Goal: Task Accomplishment & Management: Complete application form

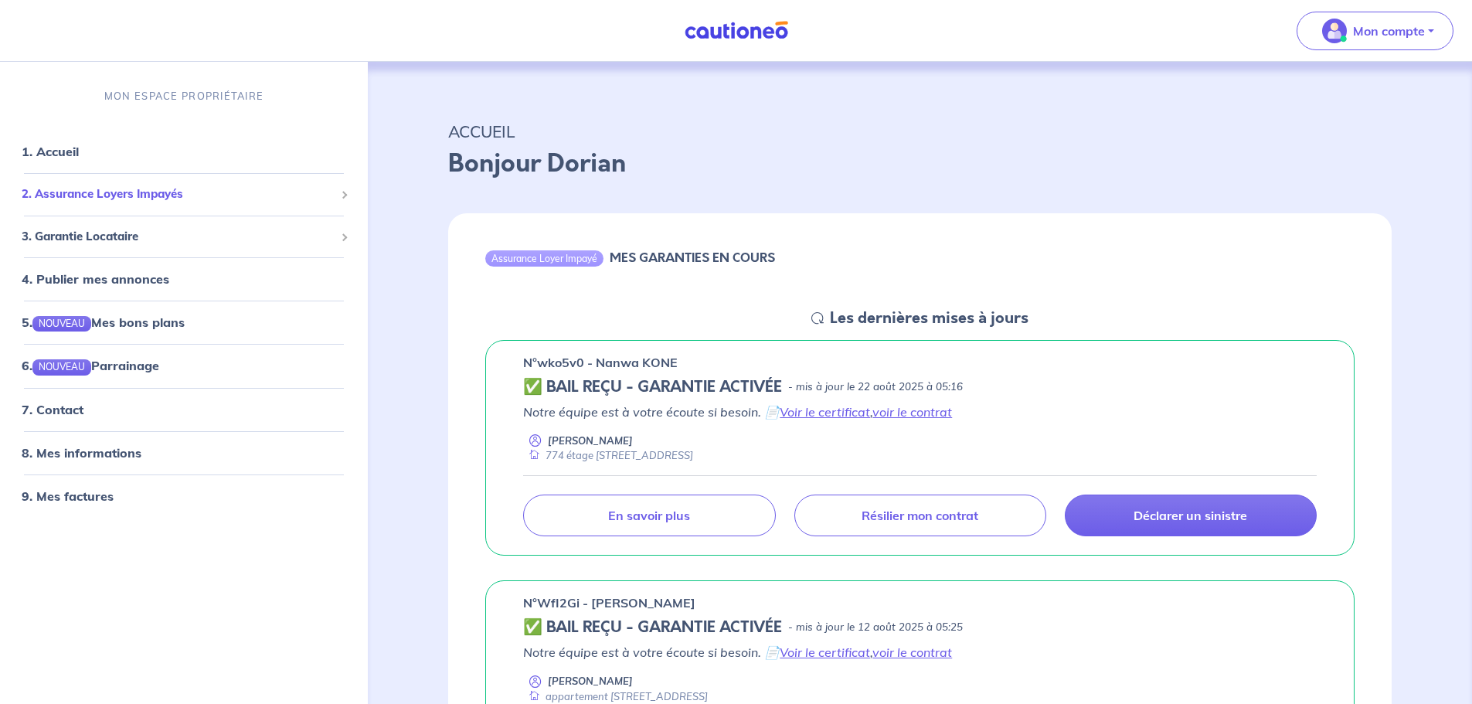
click at [165, 199] on span "2. Assurance Loyers Impayés" at bounding box center [178, 194] width 313 height 18
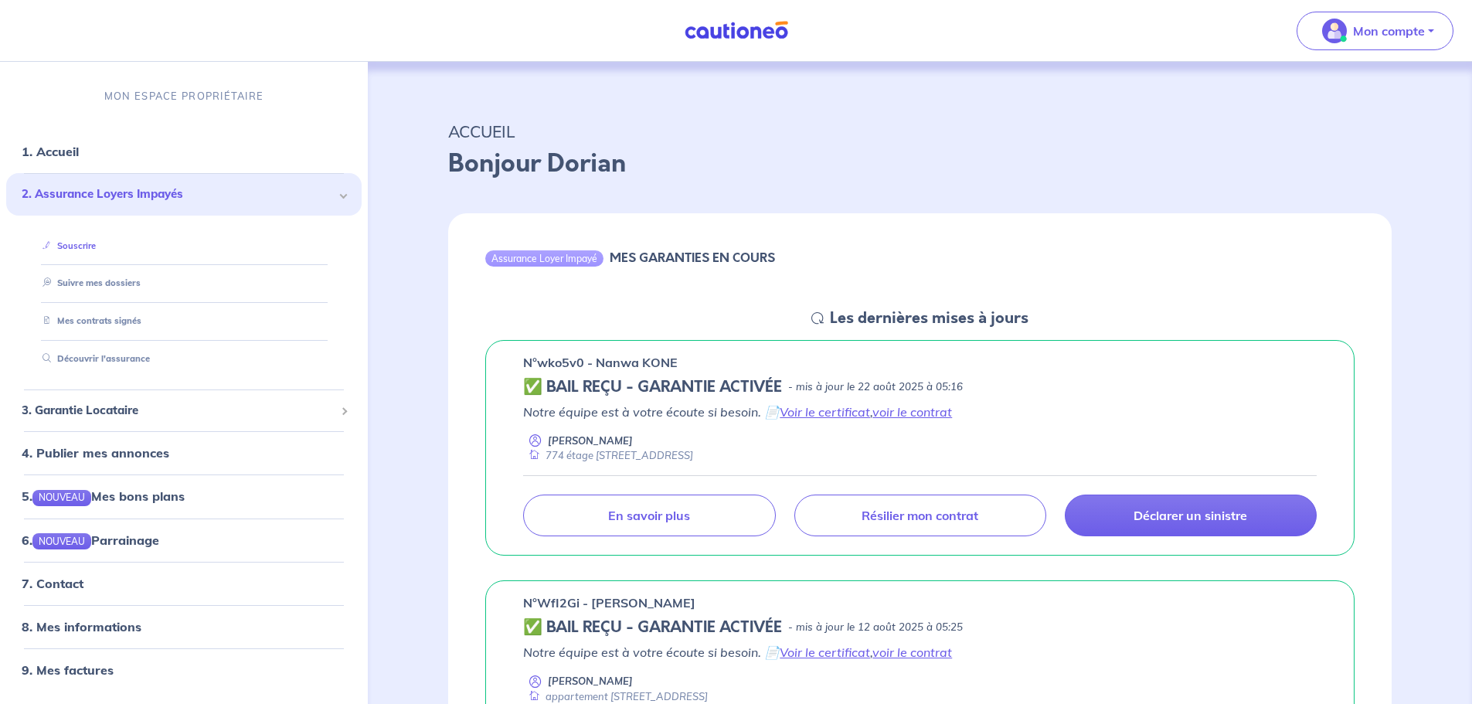
click at [82, 241] on link "Souscrire" at bounding box center [66, 245] width 60 height 11
click at [138, 315] on link "Mes contrats signés" at bounding box center [88, 320] width 104 height 11
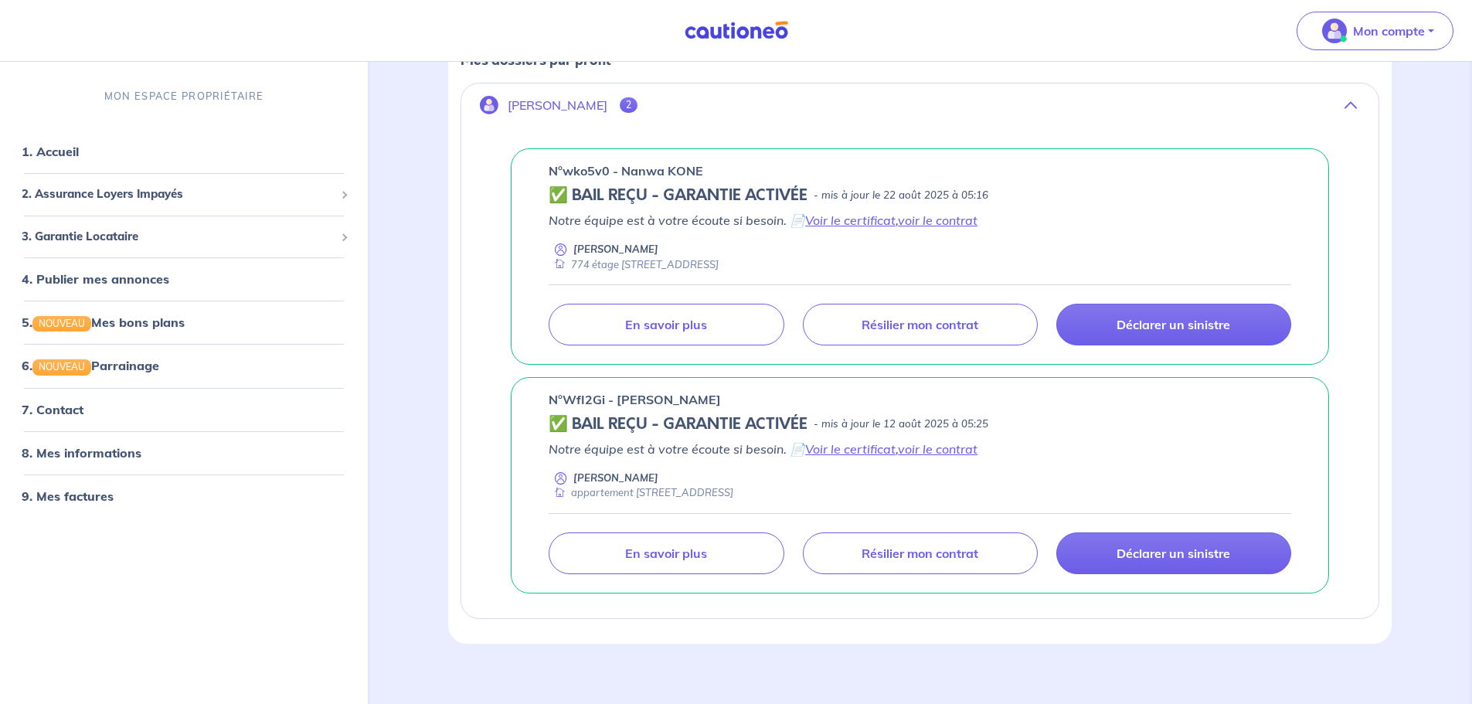
scroll to position [271, 0]
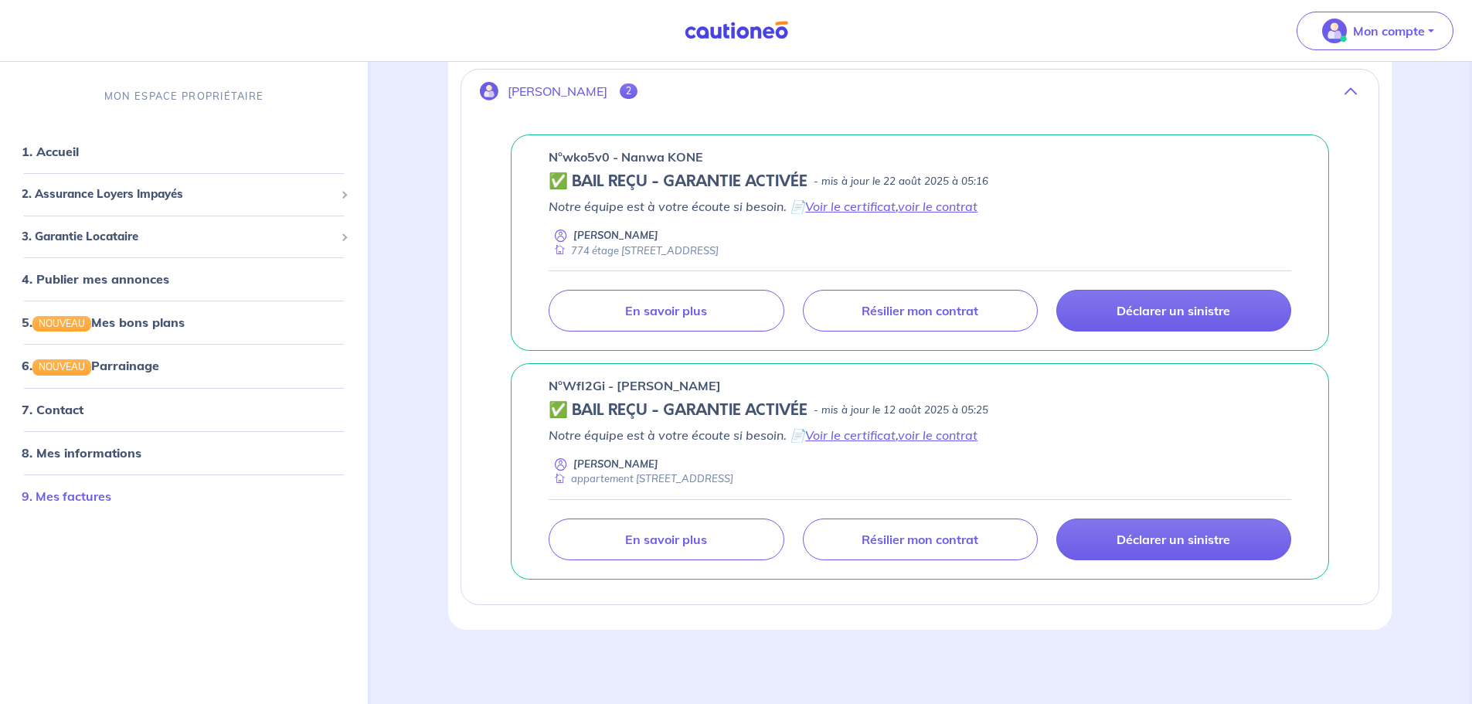
click at [99, 500] on link "9. Mes factures" at bounding box center [67, 495] width 90 height 15
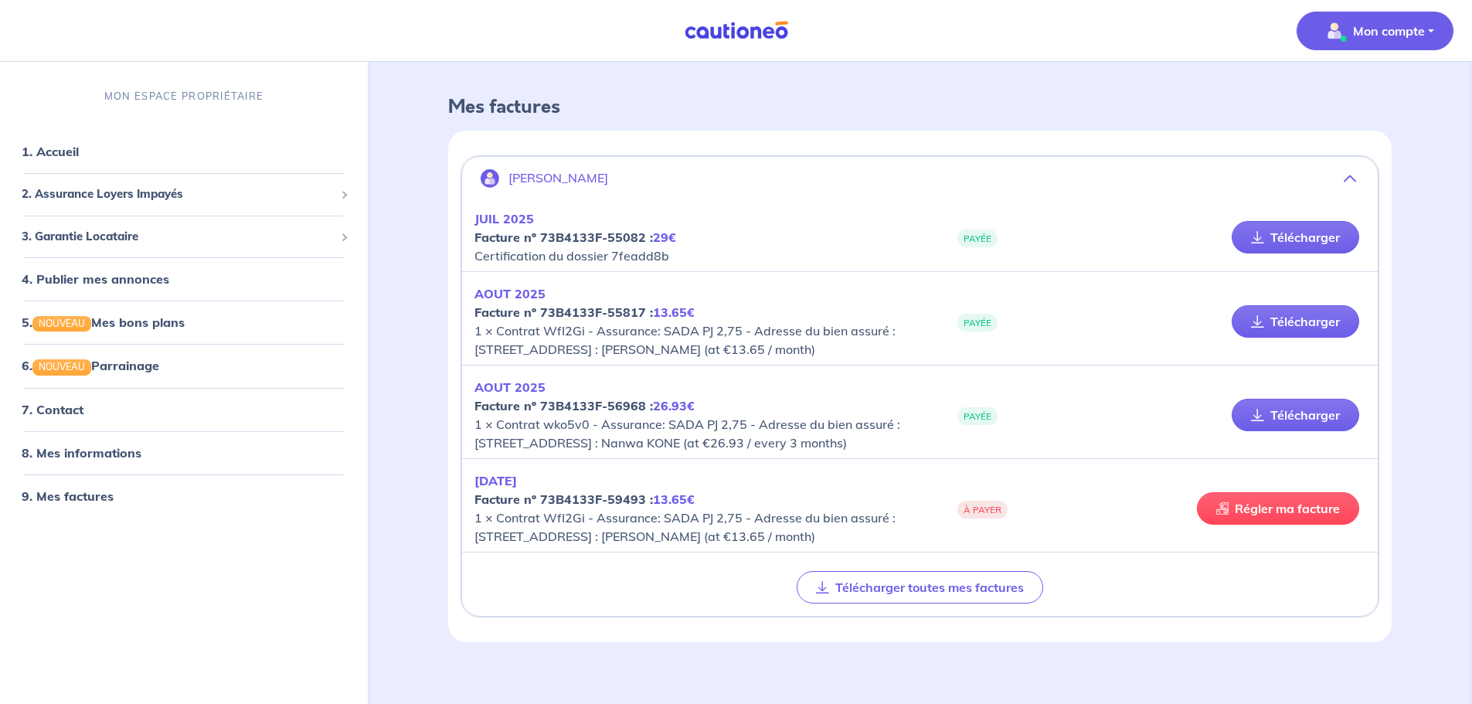
scroll to position [121, 0]
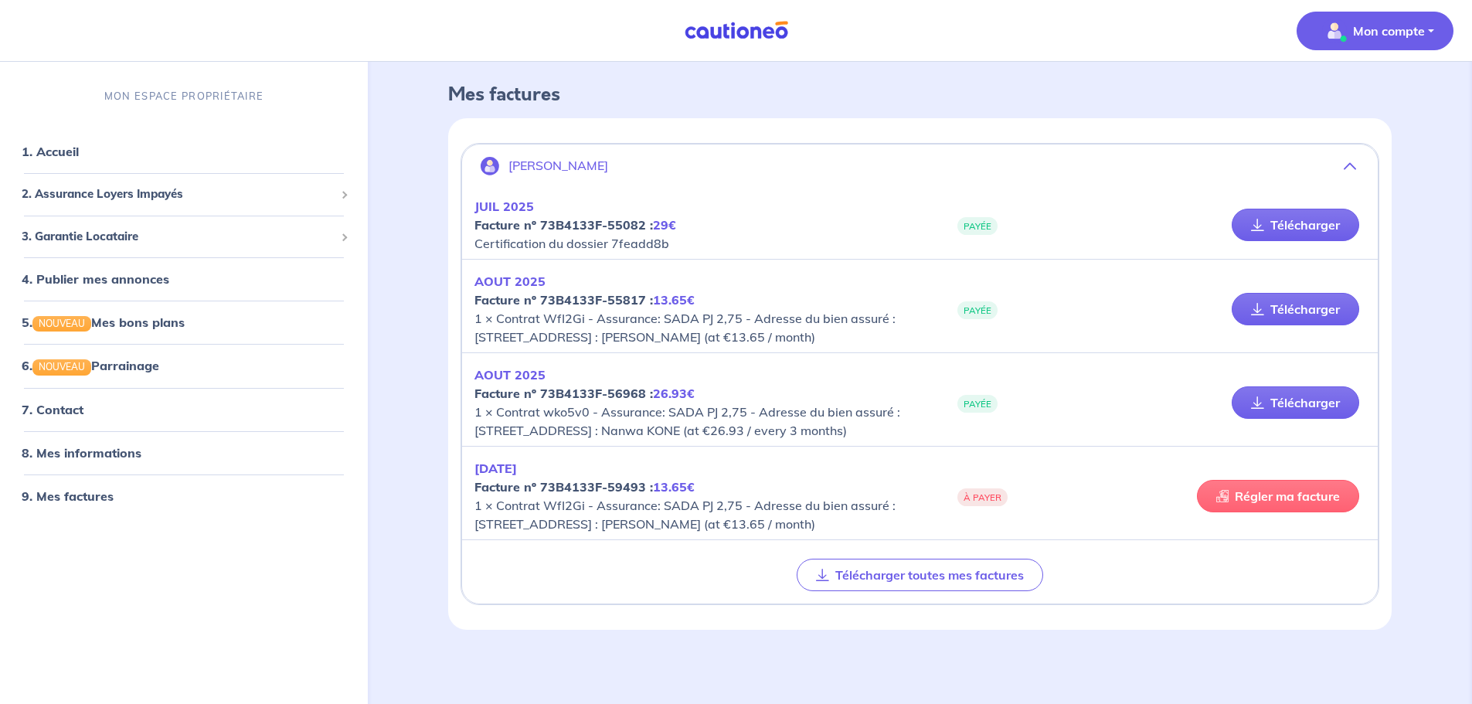
click at [1263, 487] on link "Régler ma facture" at bounding box center [1278, 496] width 162 height 32
click at [78, 153] on link "1. Accueil" at bounding box center [50, 151] width 56 height 15
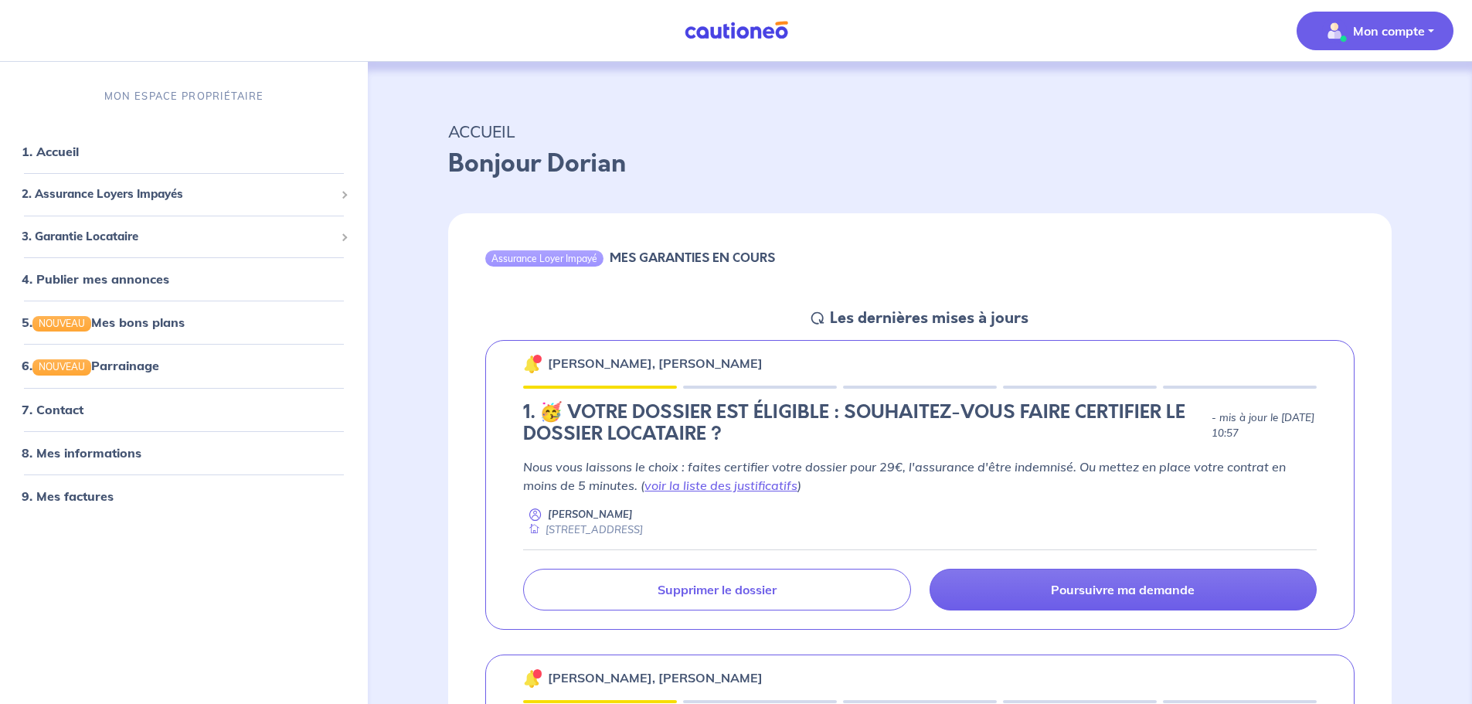
click at [1429, 26] on button "Mon compte" at bounding box center [1375, 31] width 157 height 39
click at [1377, 94] on link "Mes informations" at bounding box center [1360, 95] width 124 height 25
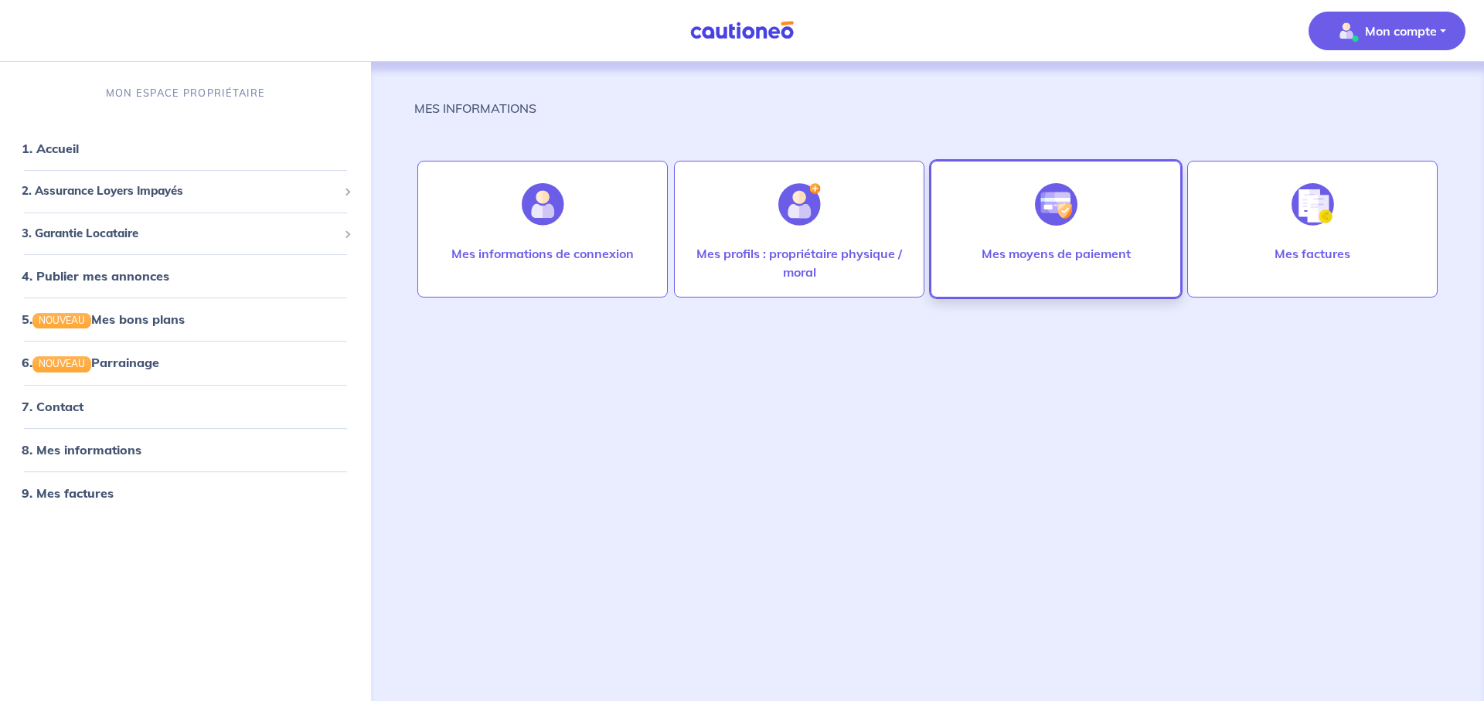
click at [1060, 264] on div "Mes moyens de paiement" at bounding box center [1056, 268] width 174 height 49
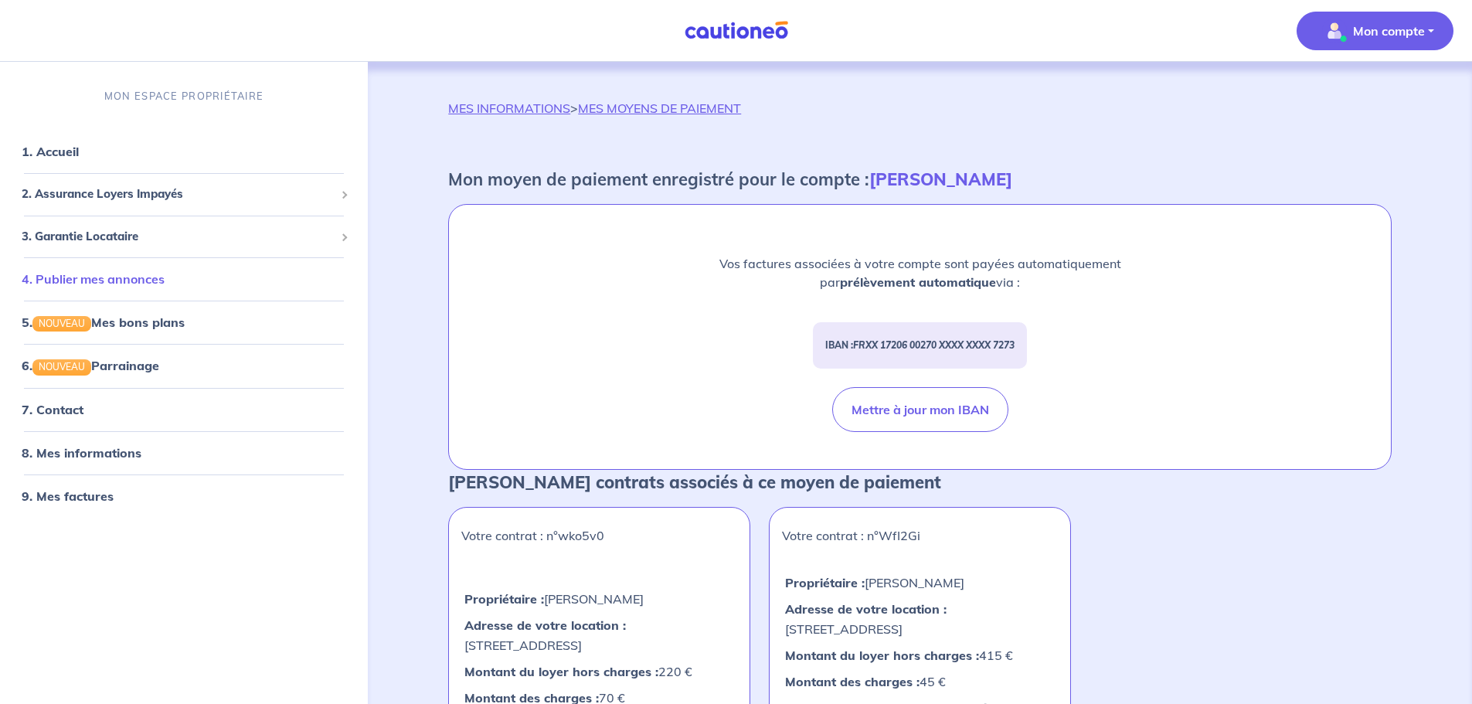
click at [100, 277] on link "4. Publier mes annonces" at bounding box center [93, 278] width 143 height 15
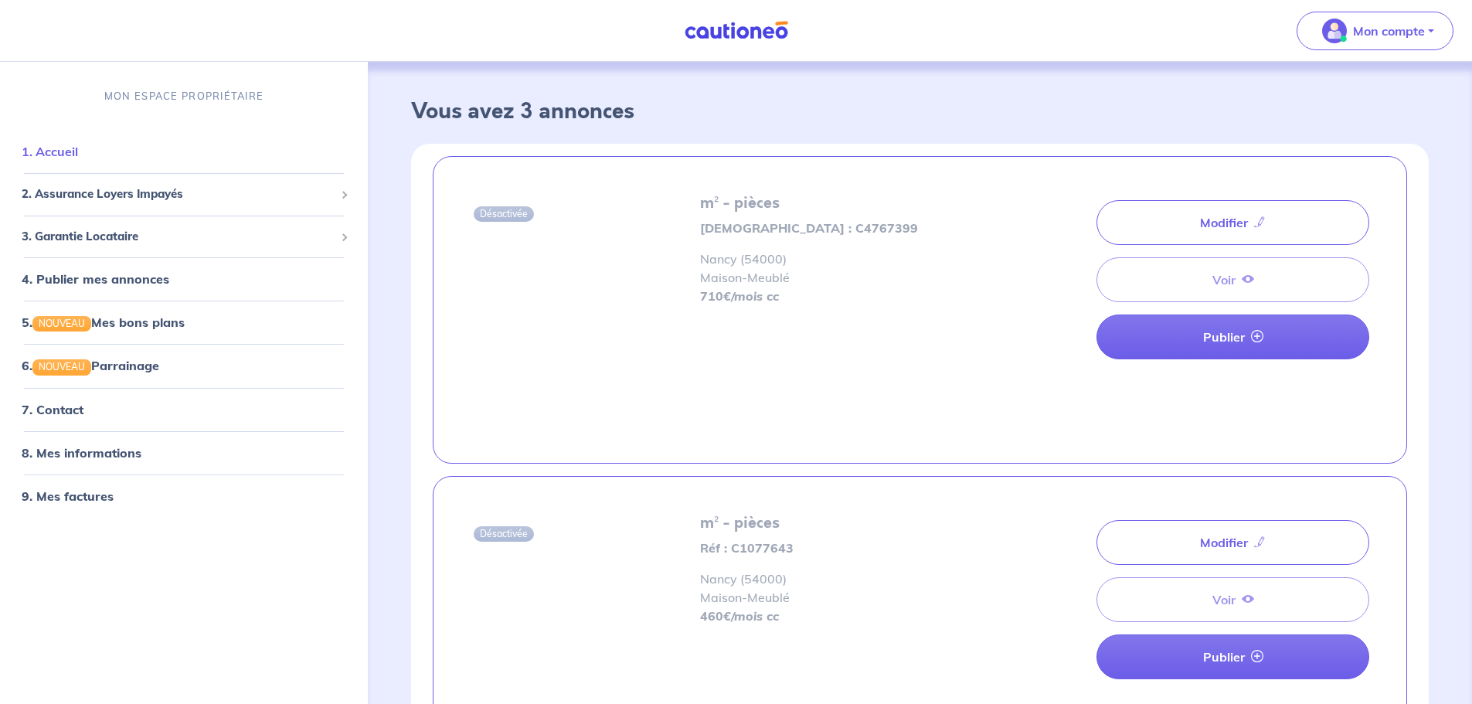
click at [64, 159] on link "1. Accueil" at bounding box center [50, 151] width 56 height 15
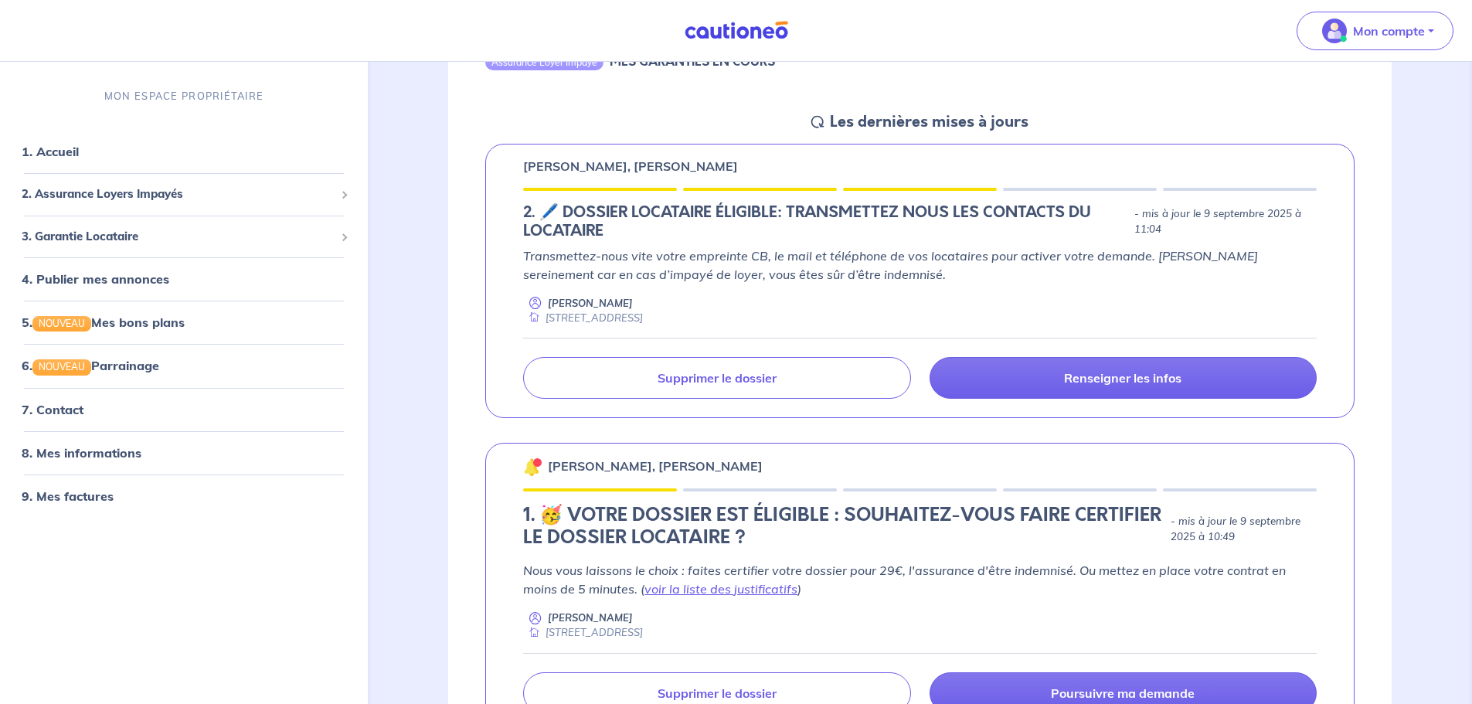
scroll to position [232, 0]
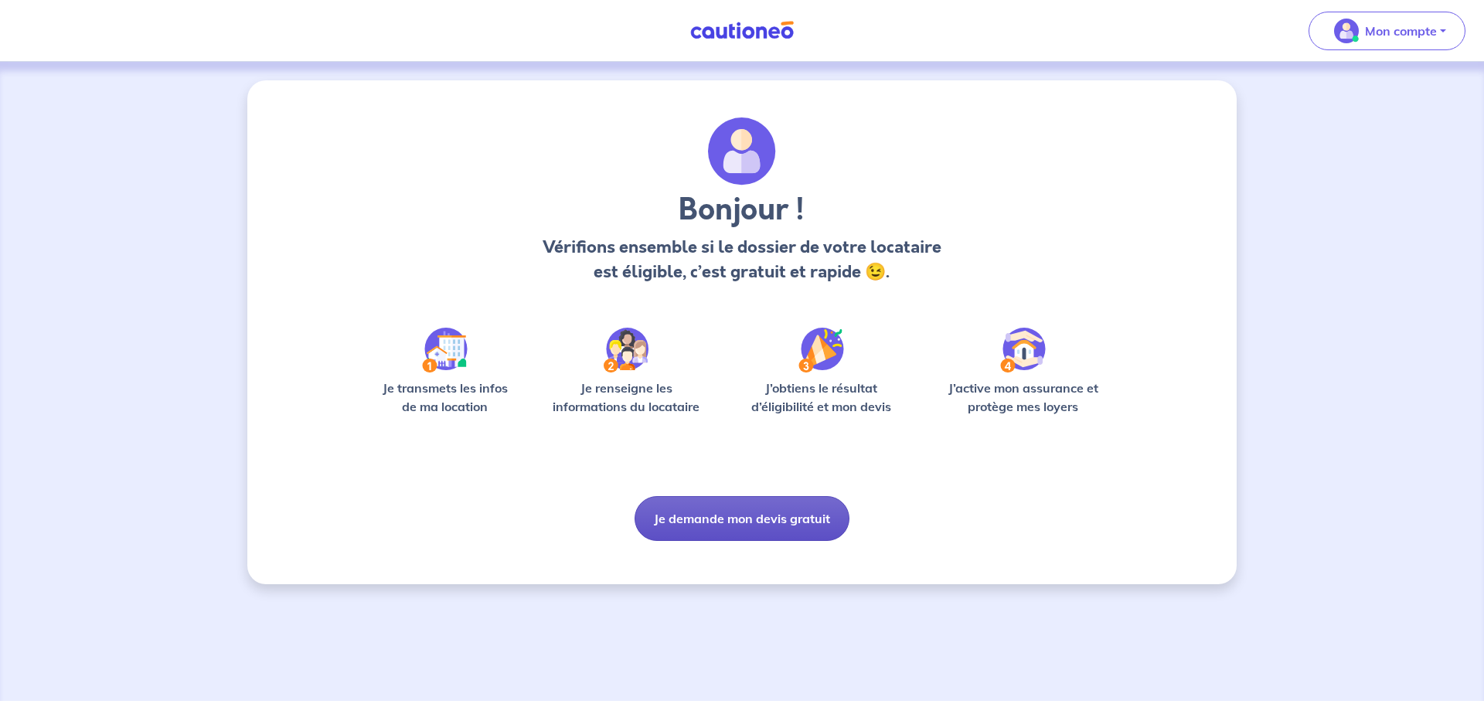
click at [781, 522] on button "Je demande mon devis gratuit" at bounding box center [742, 518] width 215 height 45
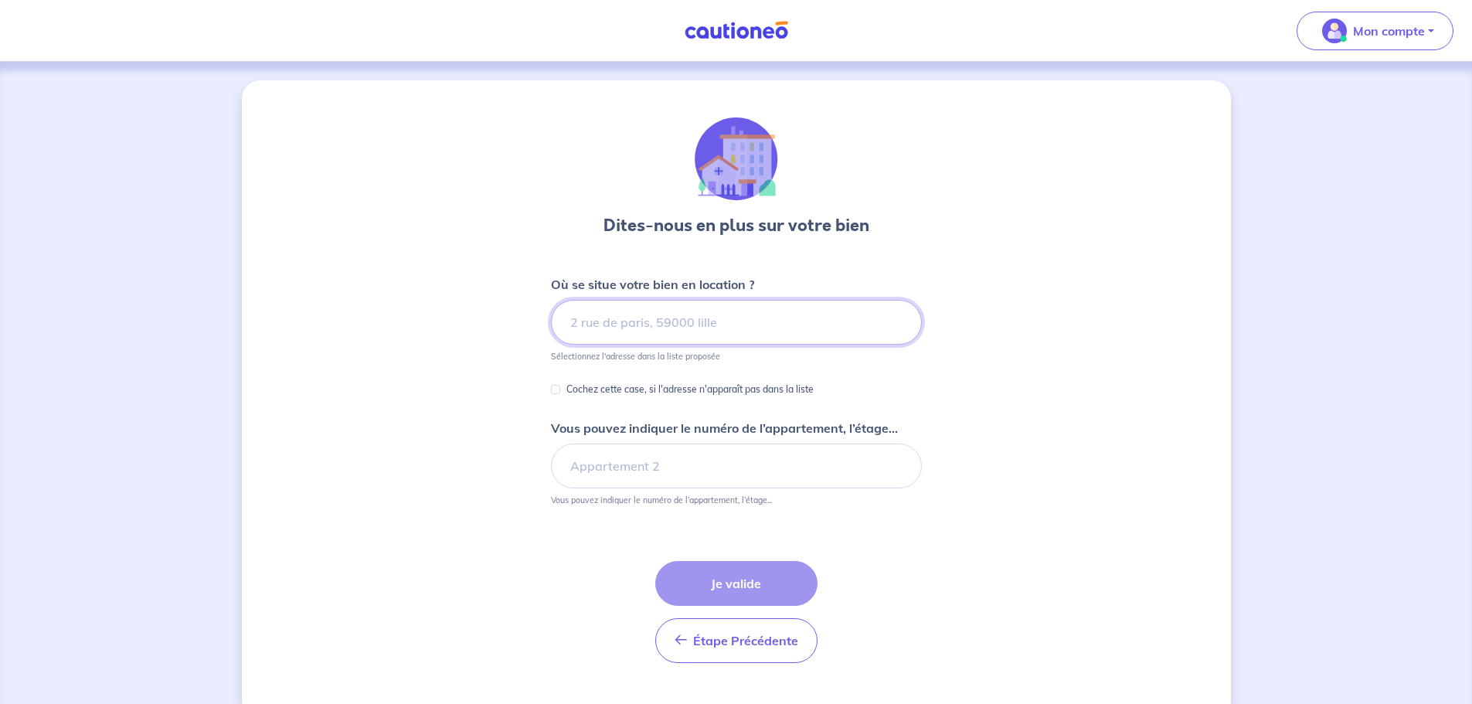
click at [658, 325] on input at bounding box center [736, 322] width 371 height 45
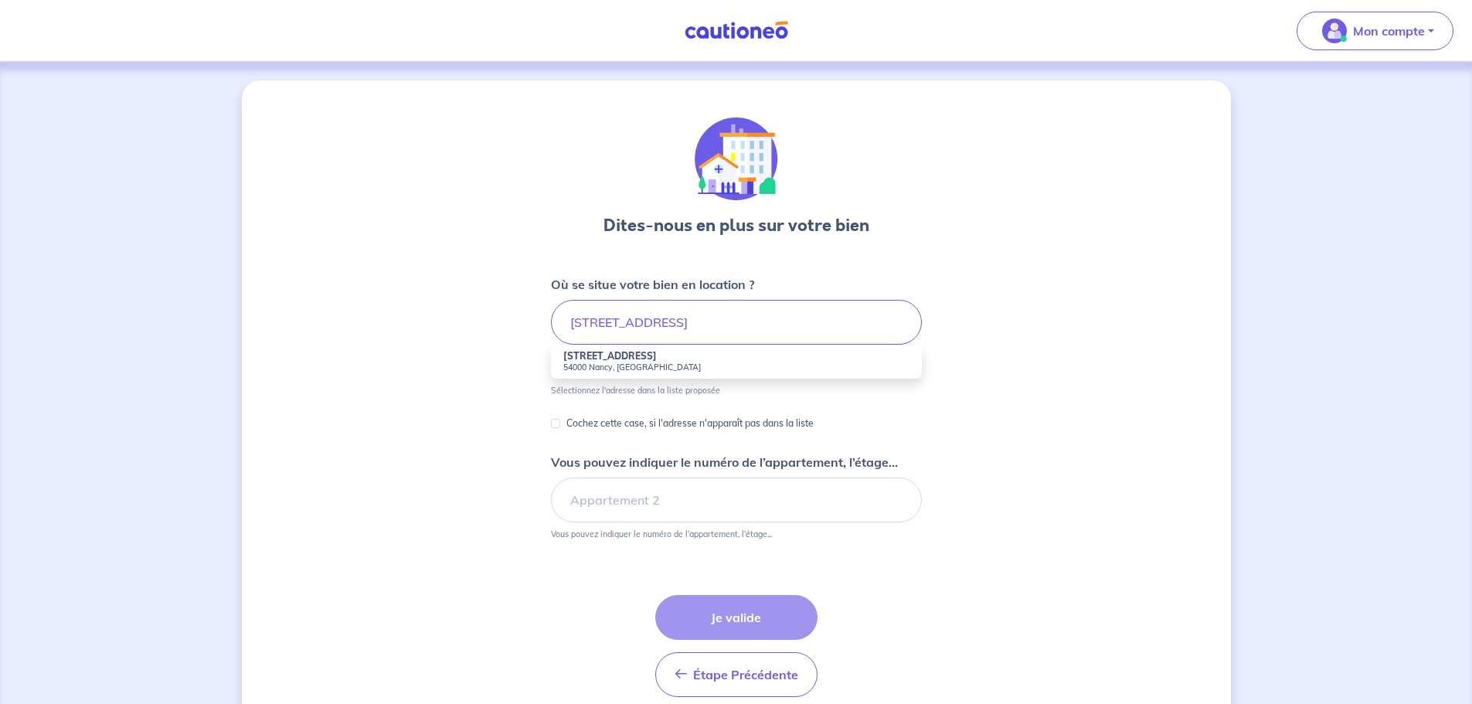
click at [647, 359] on li "19 Rue de Vic 54000 Nancy, France" at bounding box center [736, 362] width 371 height 34
type input "19 Rue de Vic, 54000 Nancy, France"
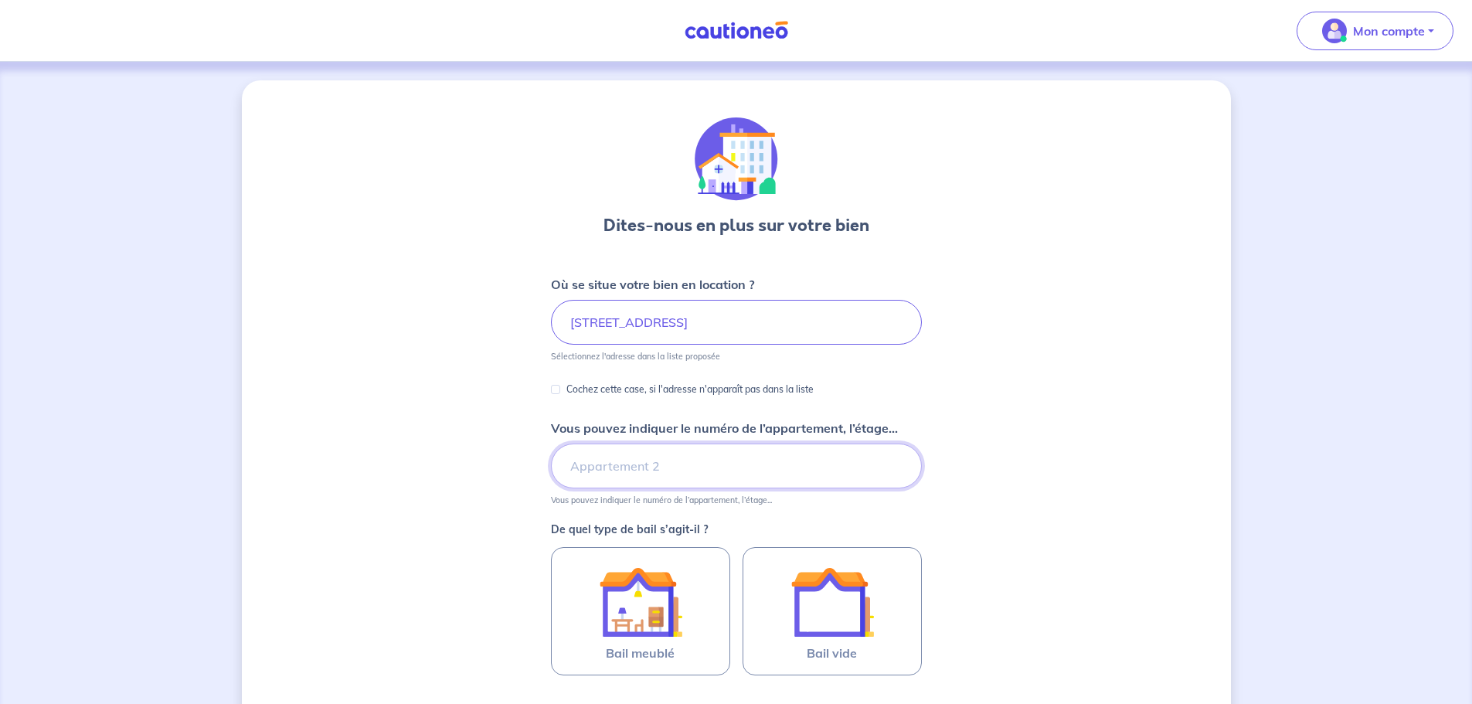
click at [648, 465] on input "Vous pouvez indiquer le numéro de l’appartement, l’étage..." at bounding box center [736, 466] width 371 height 45
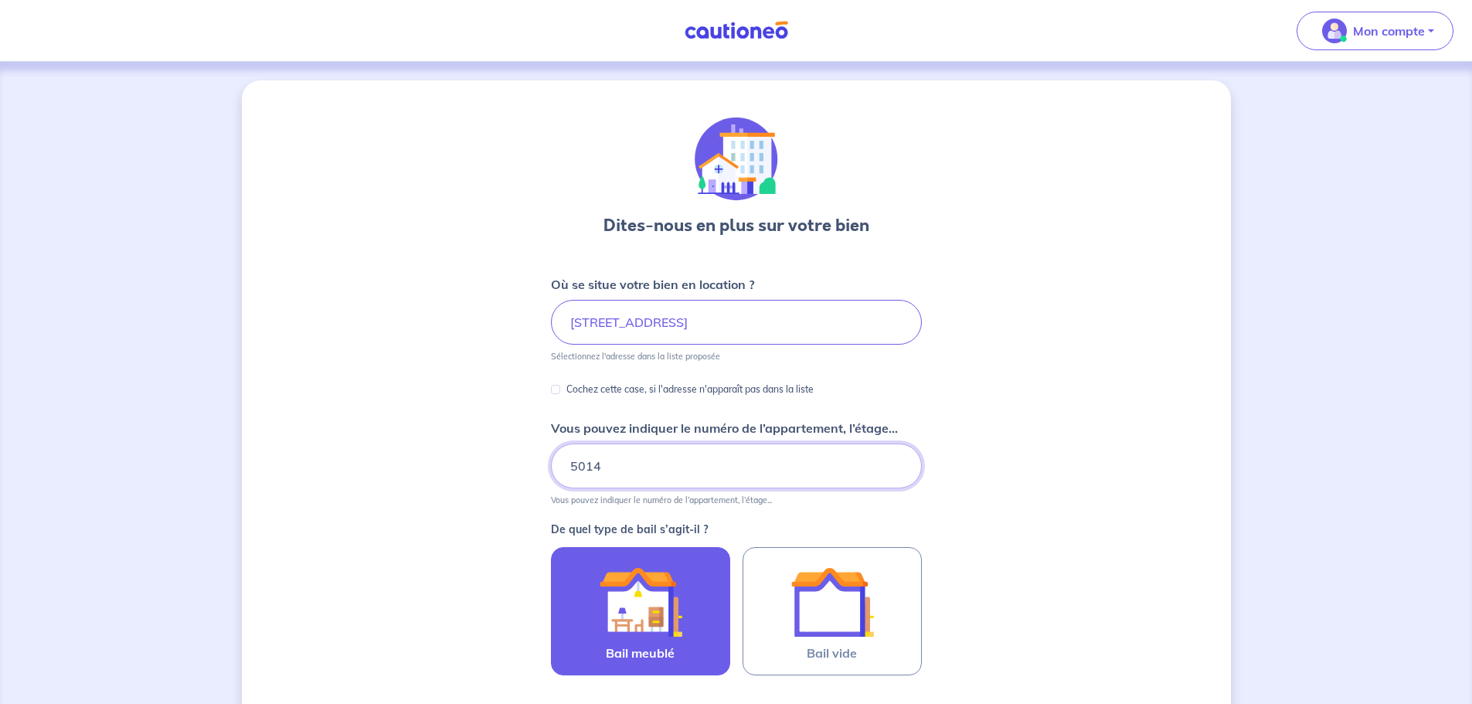
type input "5014"
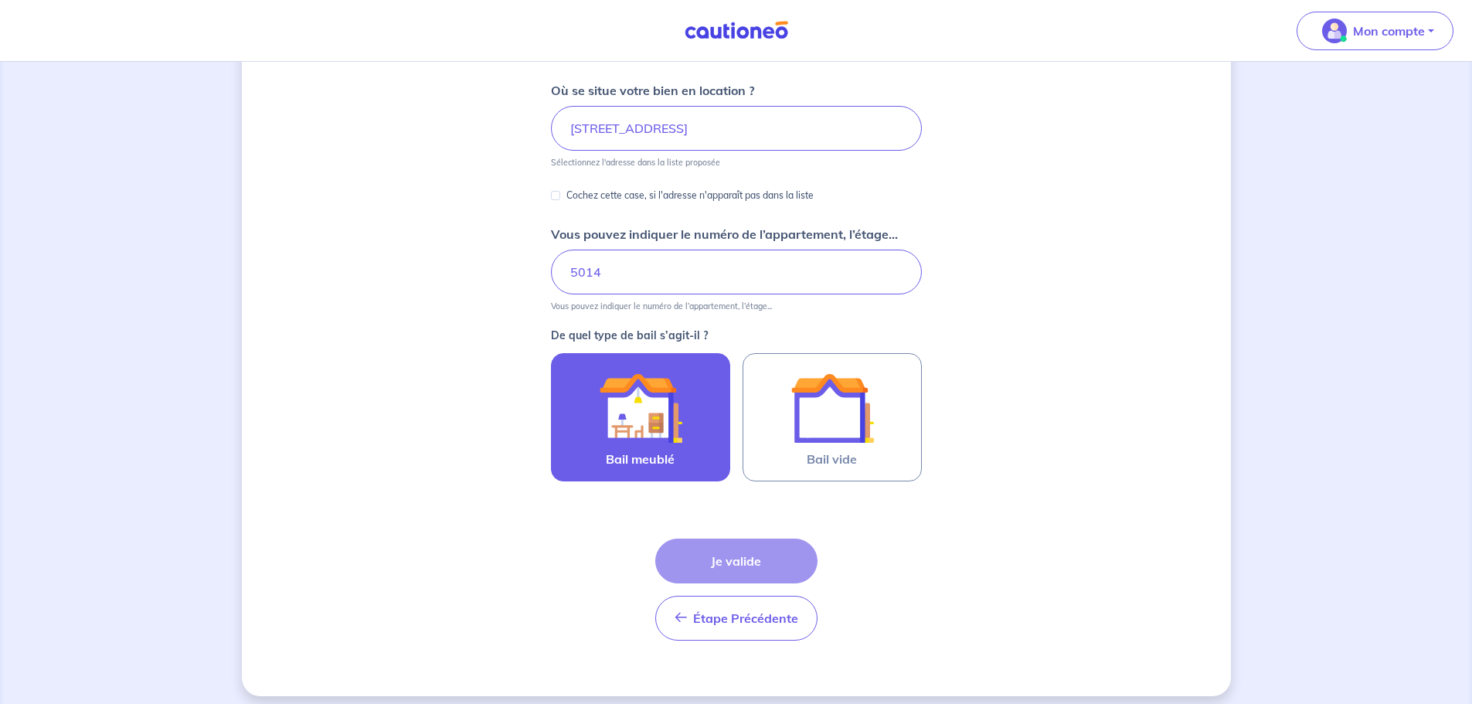
scroll to position [205, 0]
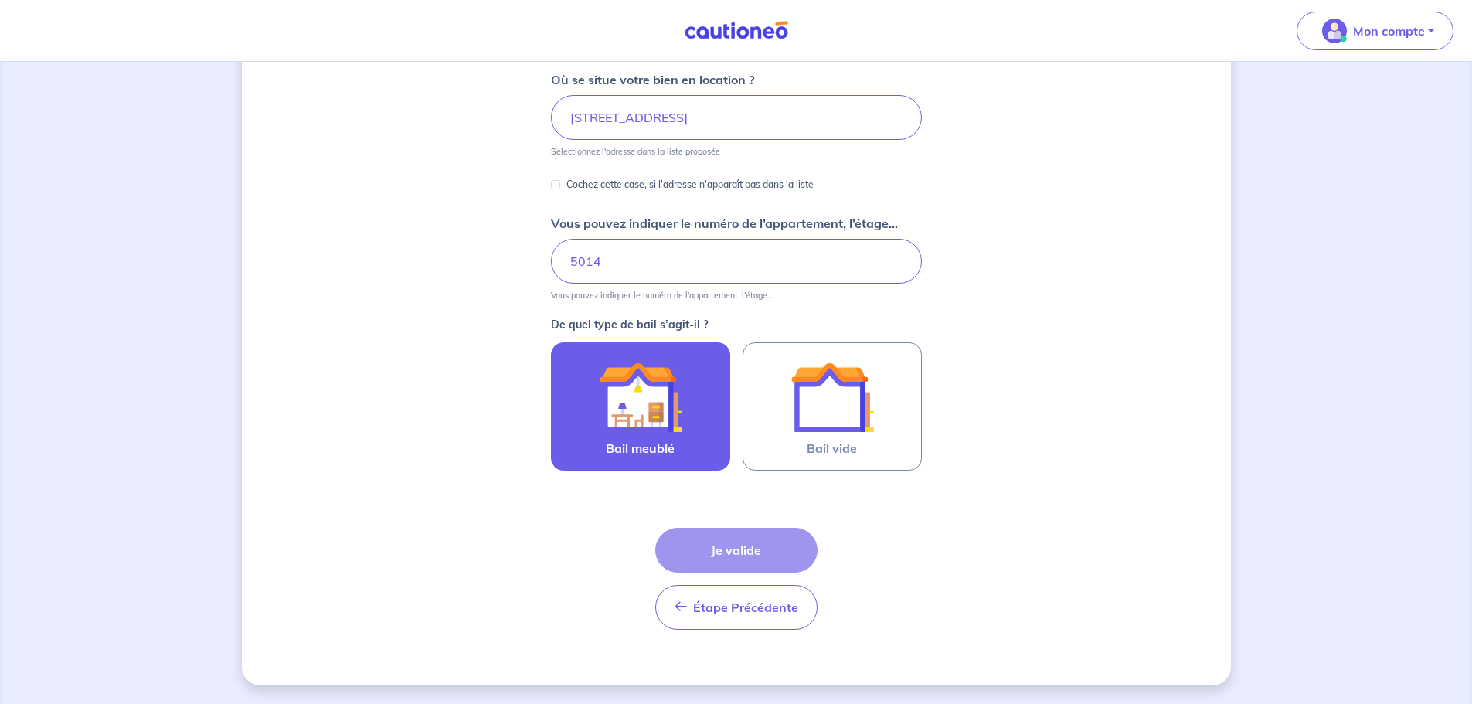
click at [674, 410] on img at bounding box center [640, 397] width 83 height 83
click at [0, 0] on input "Bail meublé" at bounding box center [0, 0] width 0 height 0
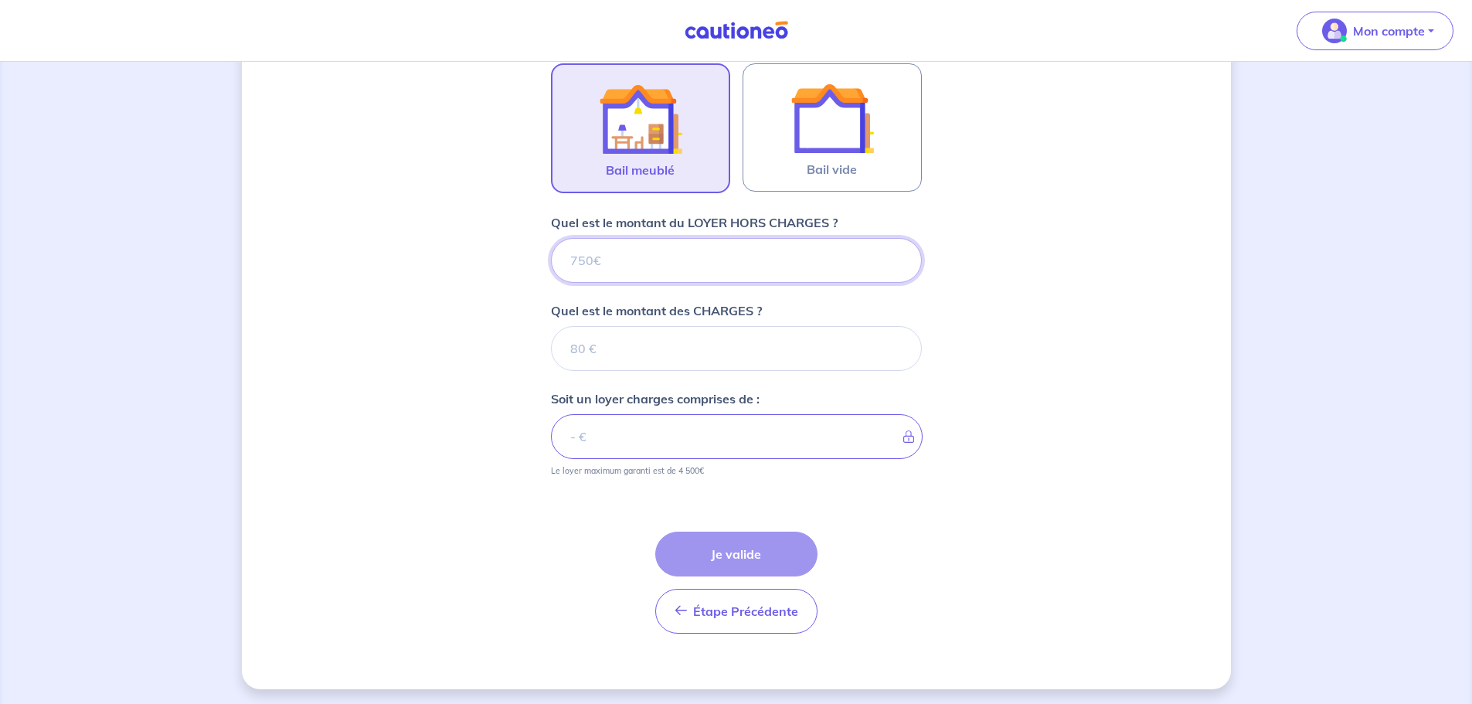
scroll to position [488, 0]
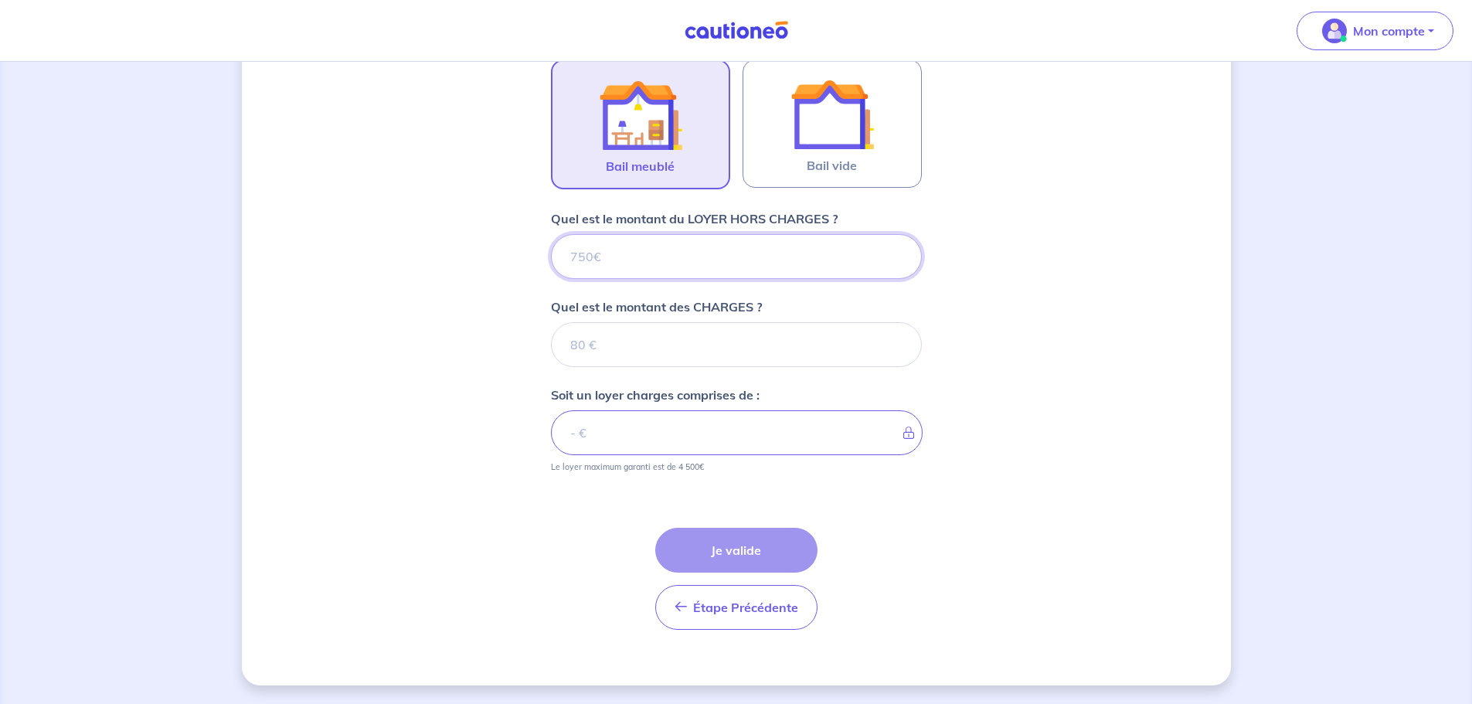
click at [611, 260] on input "Quel est le montant du LOYER HORS CHARGES ?" at bounding box center [736, 256] width 371 height 45
click at [644, 265] on input "Quel est le montant du LOYER HORS CHARGES ?" at bounding box center [736, 256] width 371 height 45
click at [608, 346] on input "Quel est le montant des CHARGES ?" at bounding box center [736, 344] width 371 height 45
click at [1176, 364] on div "Dites-nous en plus sur votre bien Où se situe votre bien en location ? 19 Rue d…" at bounding box center [736, 139] width 989 height 1093
click at [638, 265] on input "Quel est le montant du LOYER HORS CHARGES ?" at bounding box center [736, 256] width 371 height 45
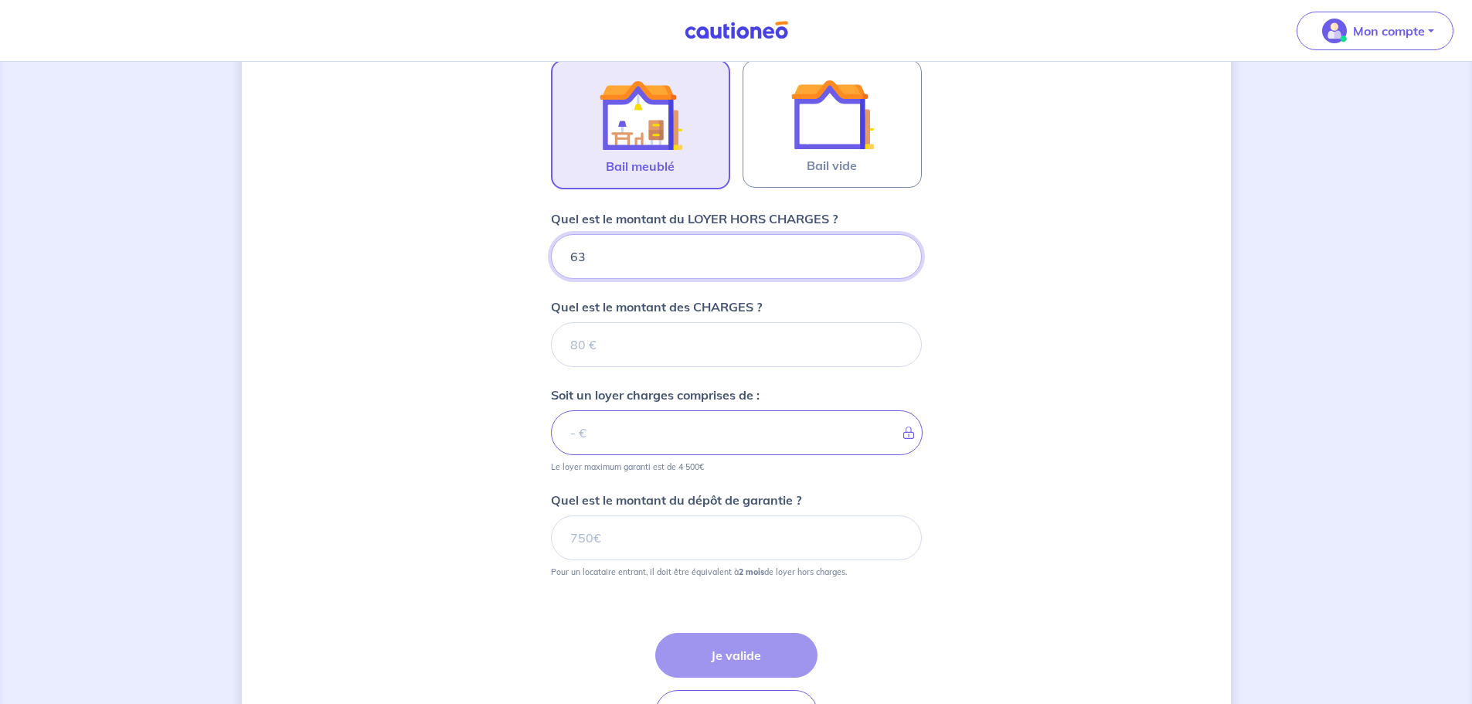
type input "630"
click at [590, 341] on input "Quel est le montant des CHARGES ?" at bounding box center [736, 344] width 371 height 45
type input "80"
type input "710"
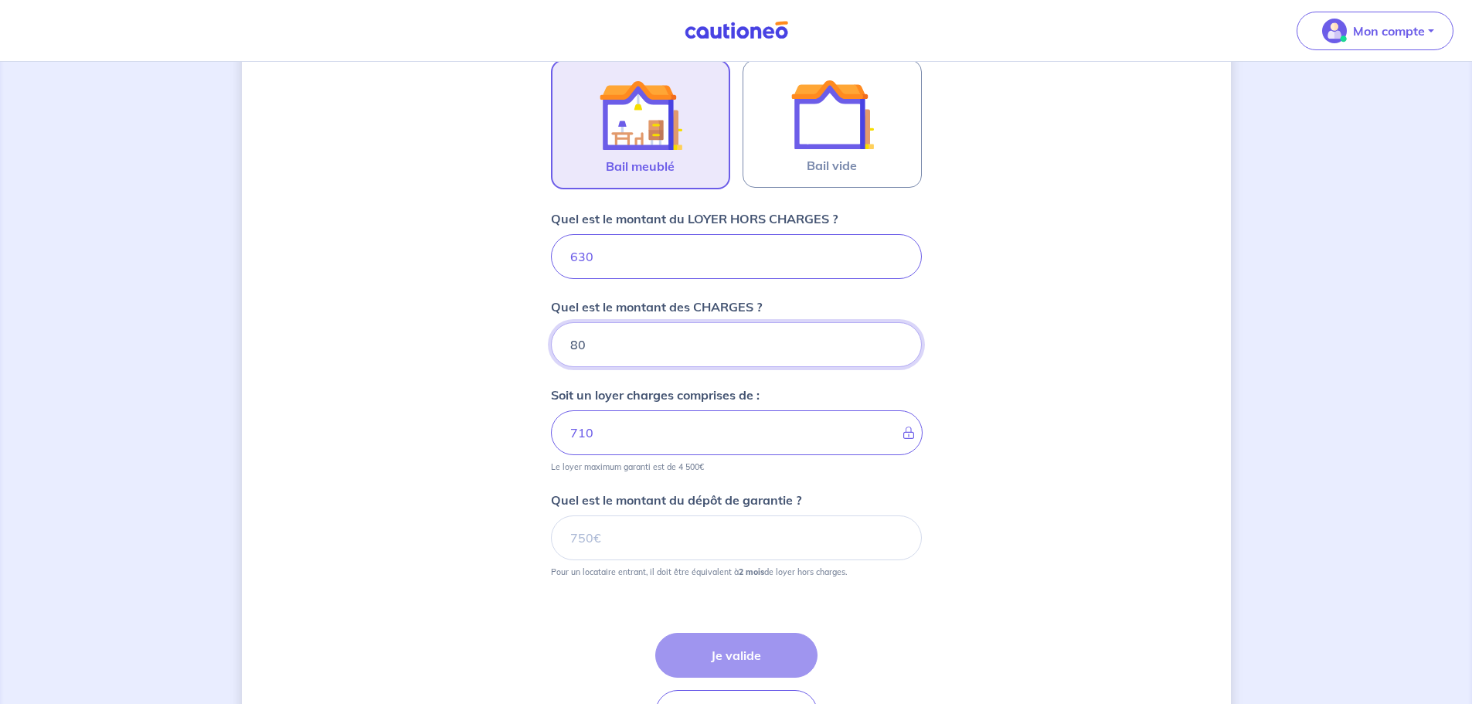
type input "80"
click at [641, 539] on input "Quel est le montant du dépôt de garantie ?" at bounding box center [736, 538] width 371 height 45
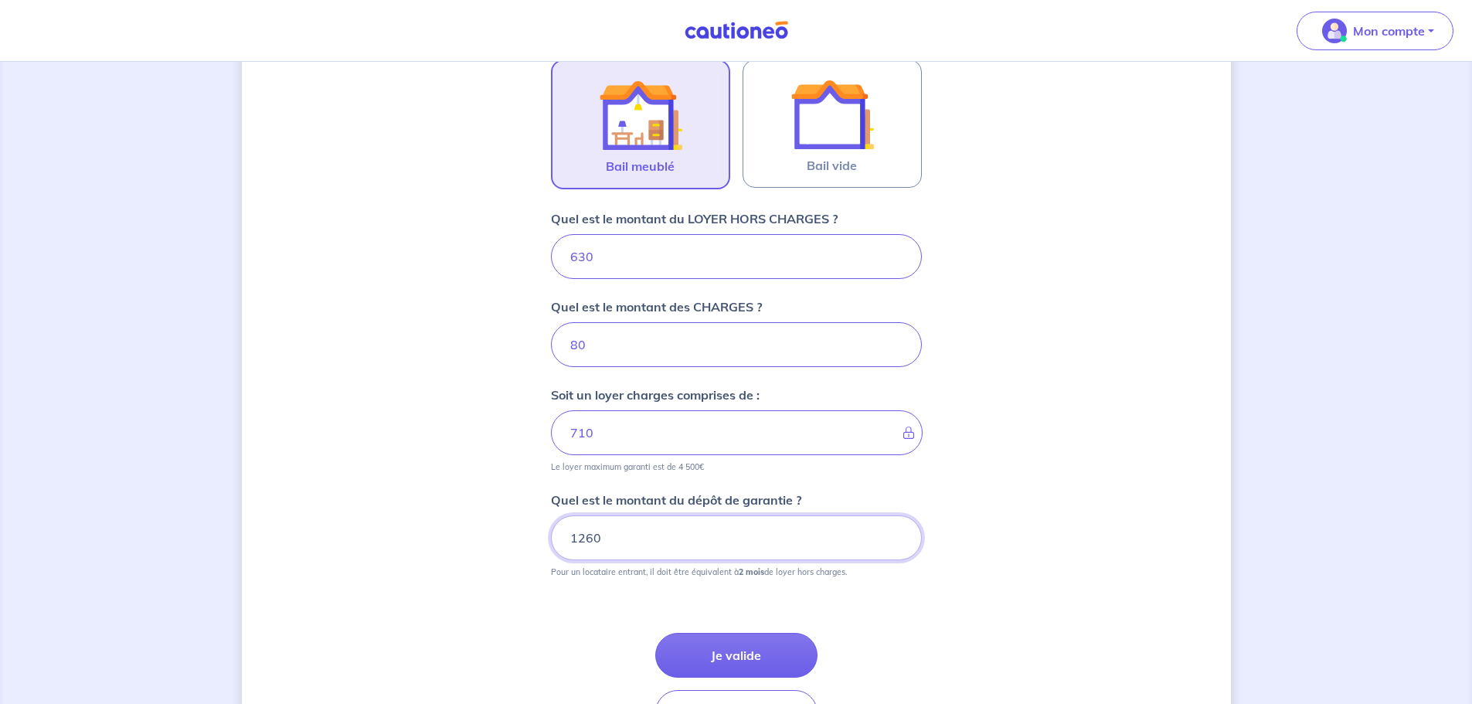
type input "1260"
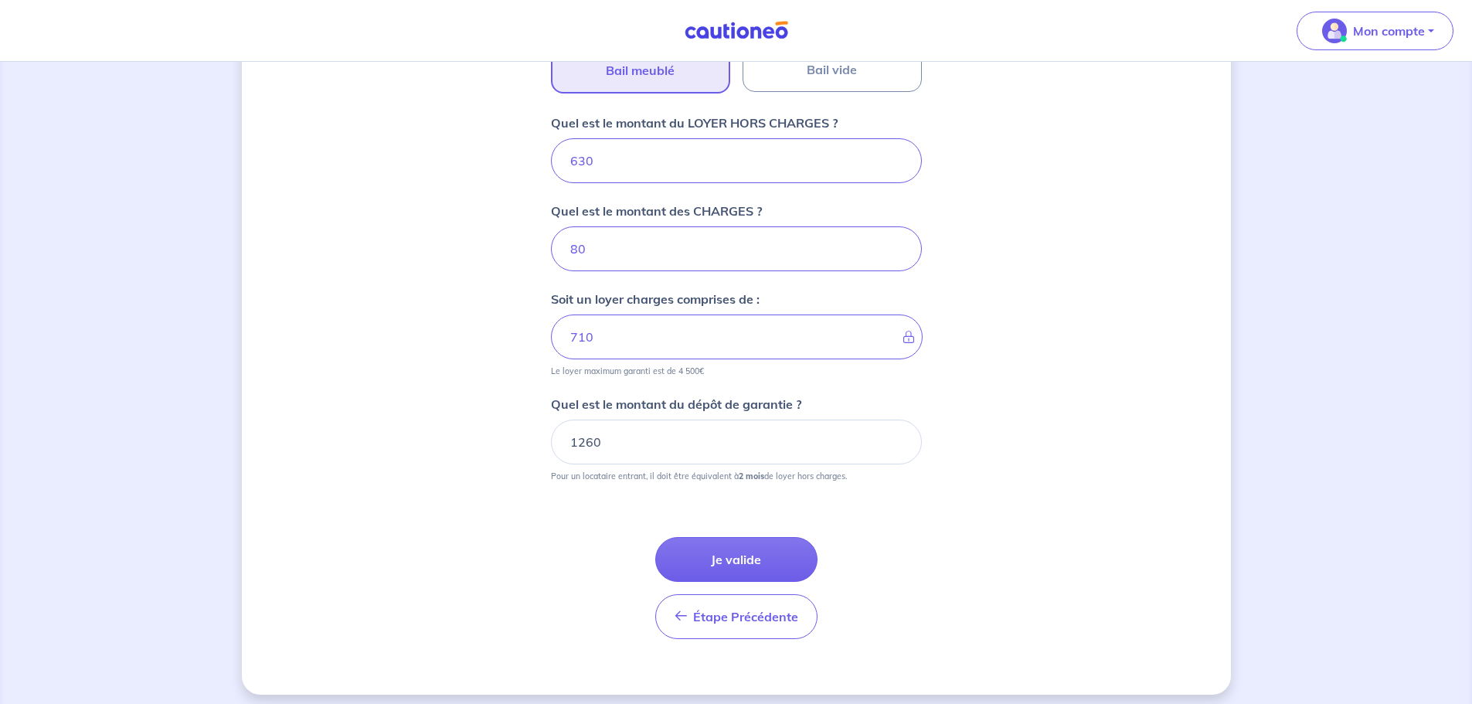
scroll to position [593, 0]
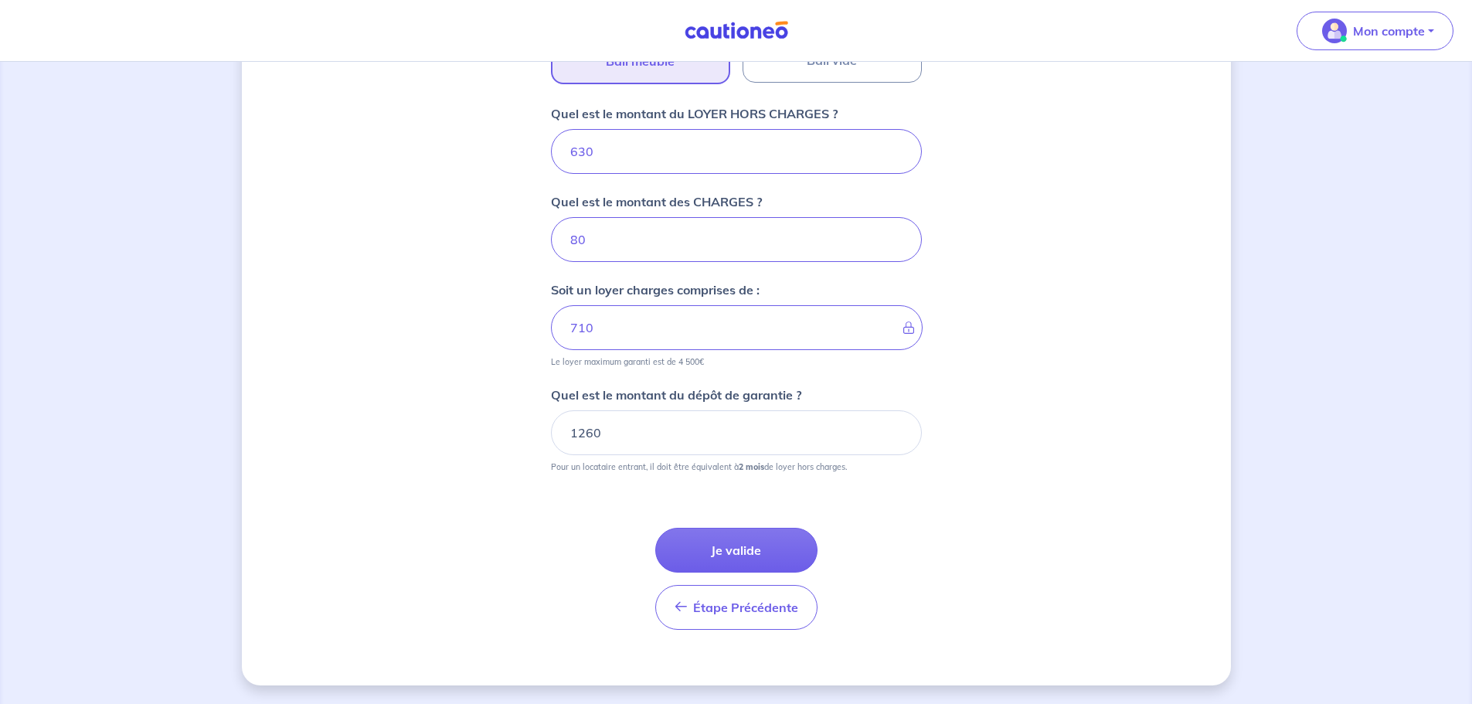
click at [745, 545] on button "Je valide" at bounding box center [736, 550] width 162 height 45
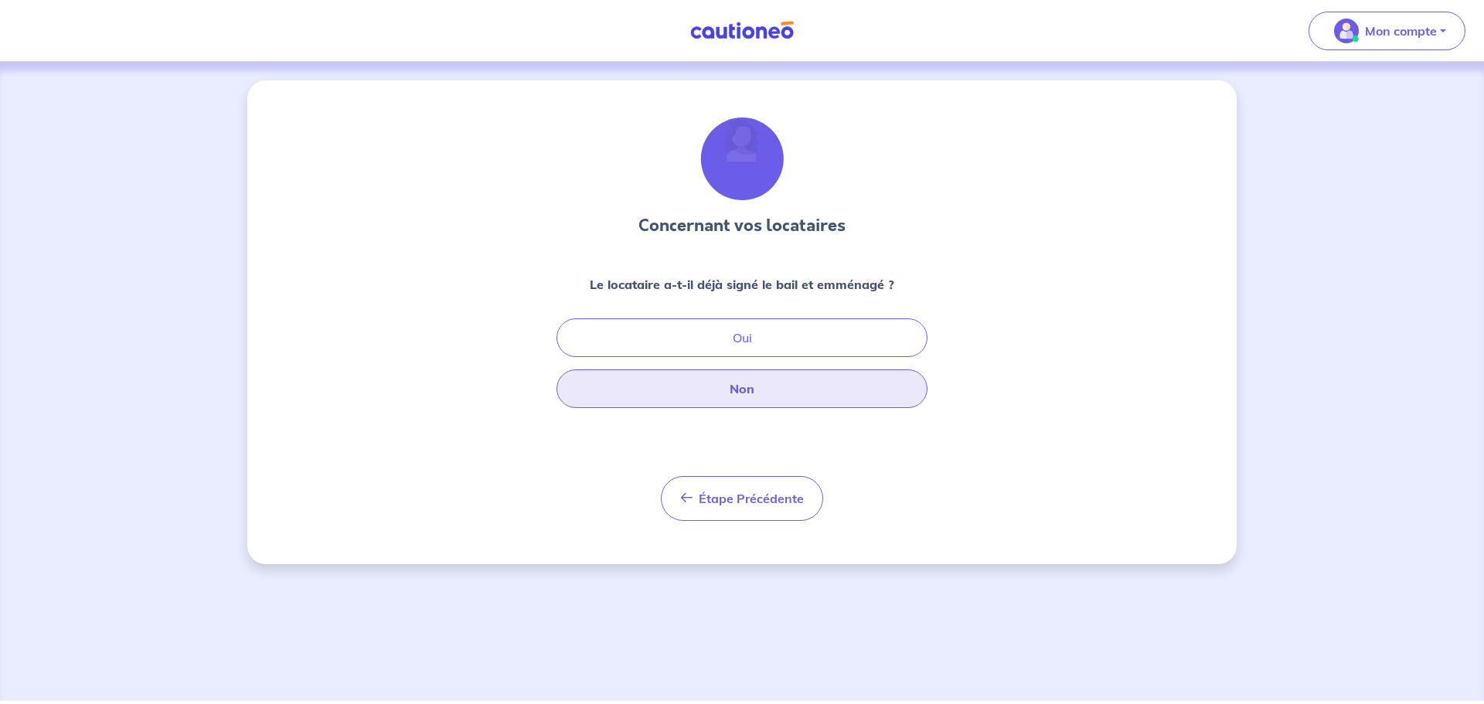
click at [751, 387] on button "Non" at bounding box center [741, 388] width 371 height 39
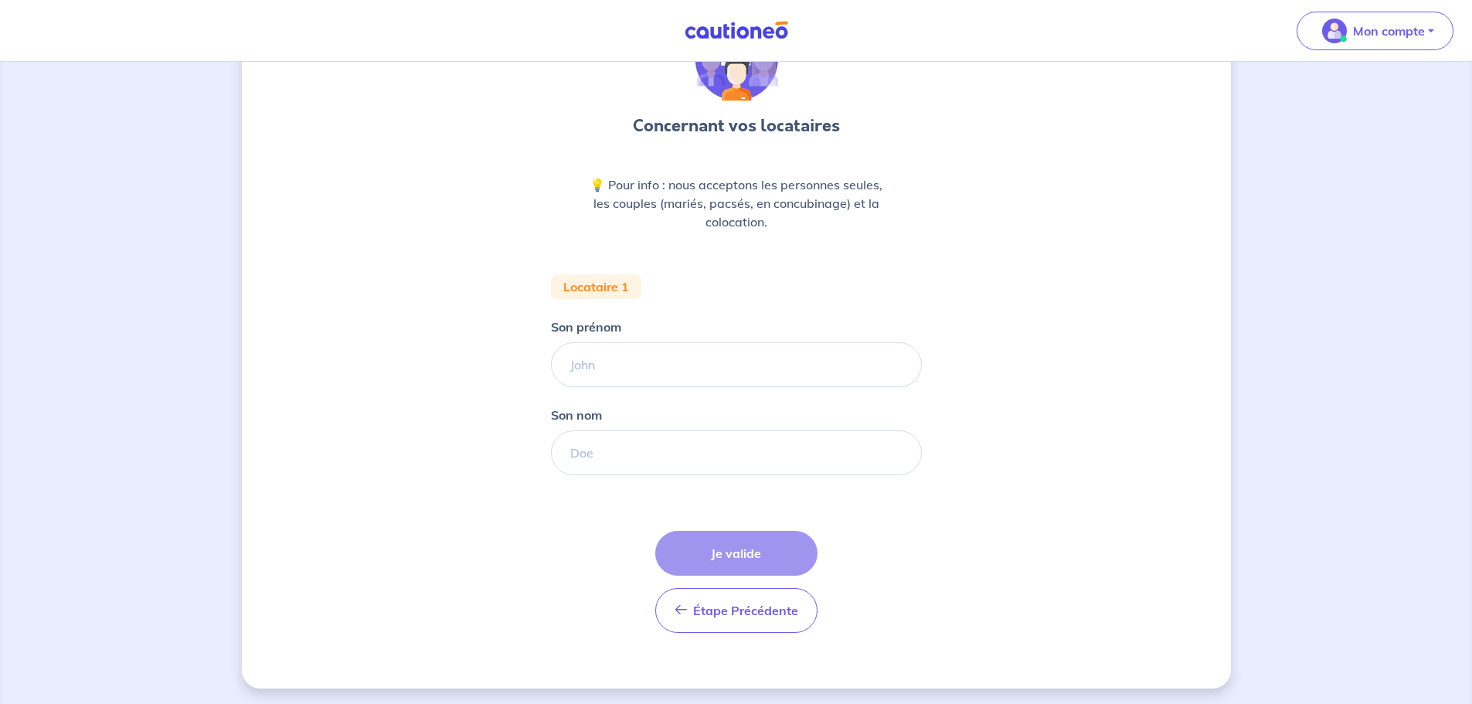
scroll to position [103, 0]
click at [595, 362] on input "Son prénom" at bounding box center [736, 361] width 371 height 45
type input "Lea"
drag, startPoint x: 600, startPoint y: 439, endPoint x: 598, endPoint y: 449, distance: 10.2
click at [599, 440] on input "Son nom" at bounding box center [736, 449] width 371 height 45
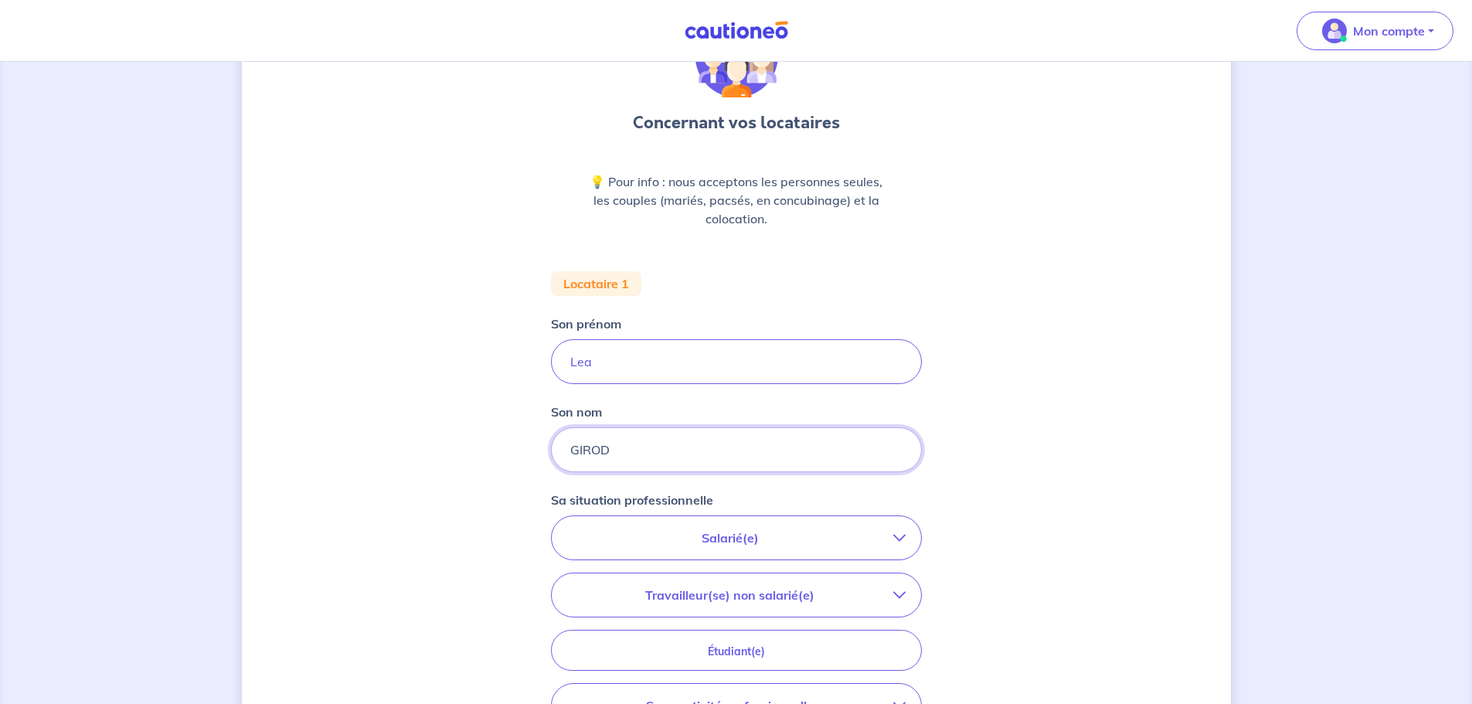
type input "GIROD"
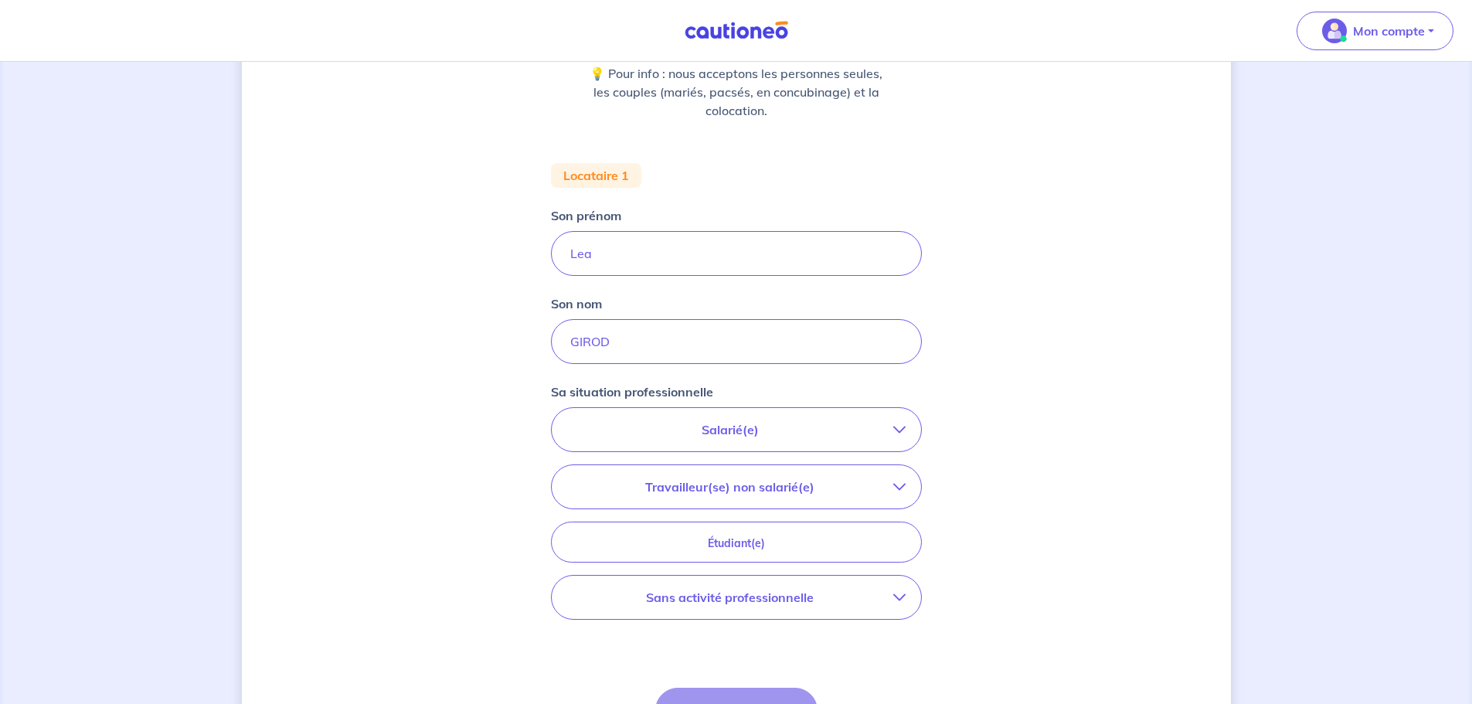
scroll to position [335, 0]
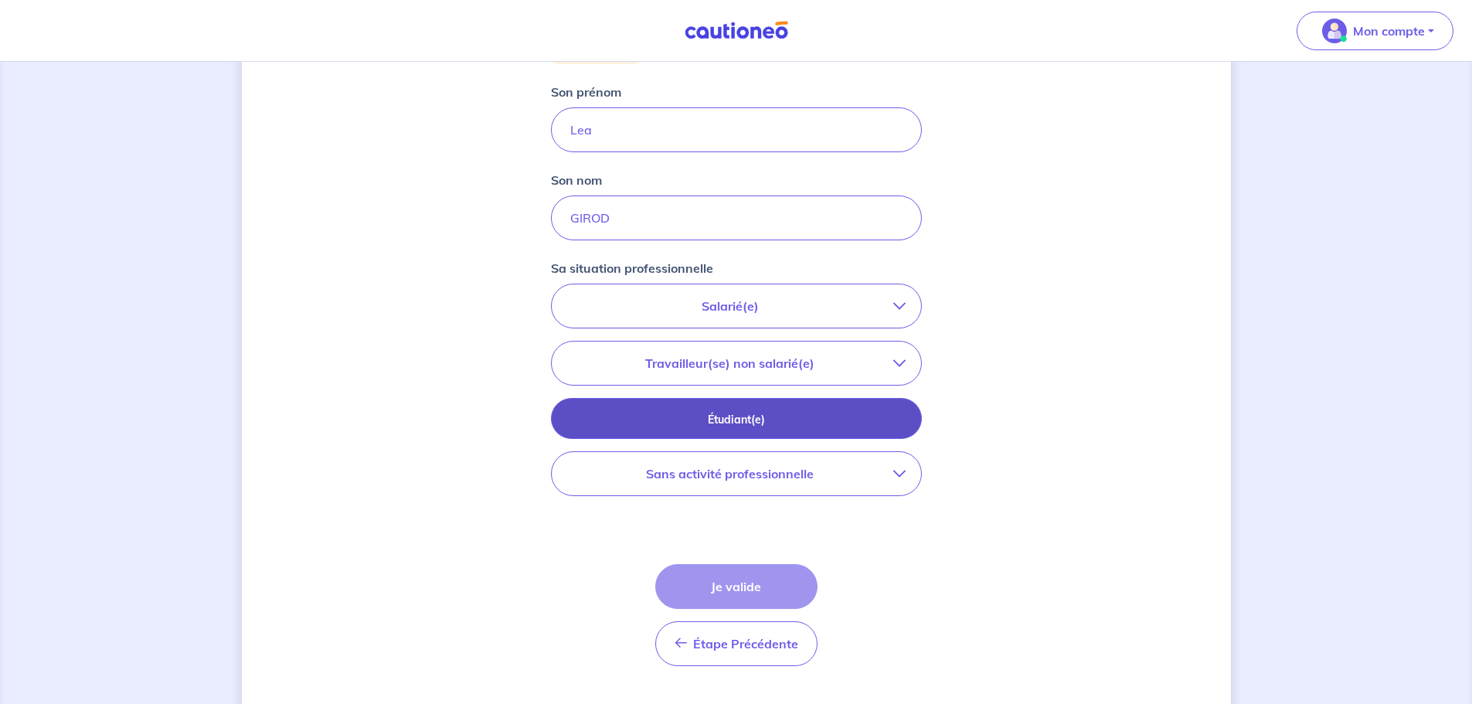
click at [747, 418] on p "Étudiant(e)" at bounding box center [736, 419] width 332 height 17
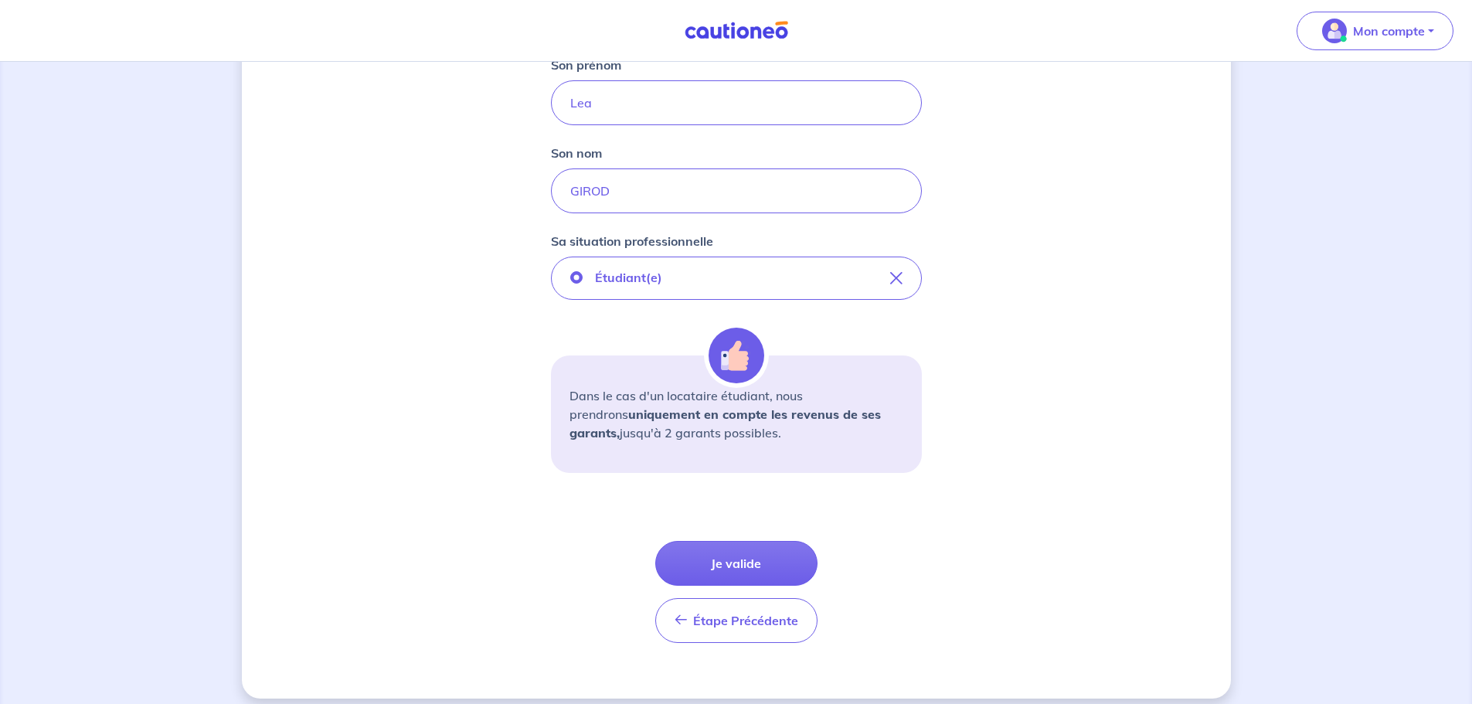
scroll to position [375, 0]
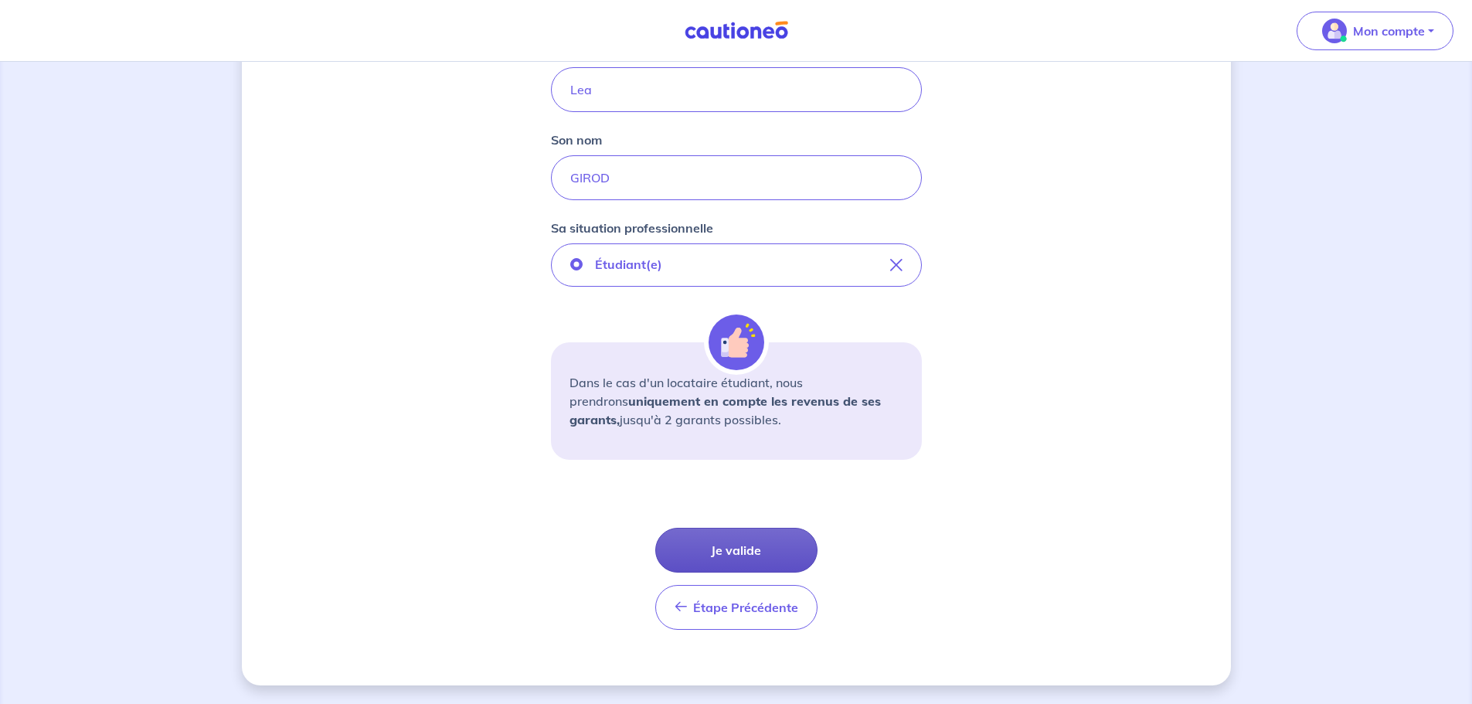
click at [756, 538] on button "Je valide" at bounding box center [736, 550] width 162 height 45
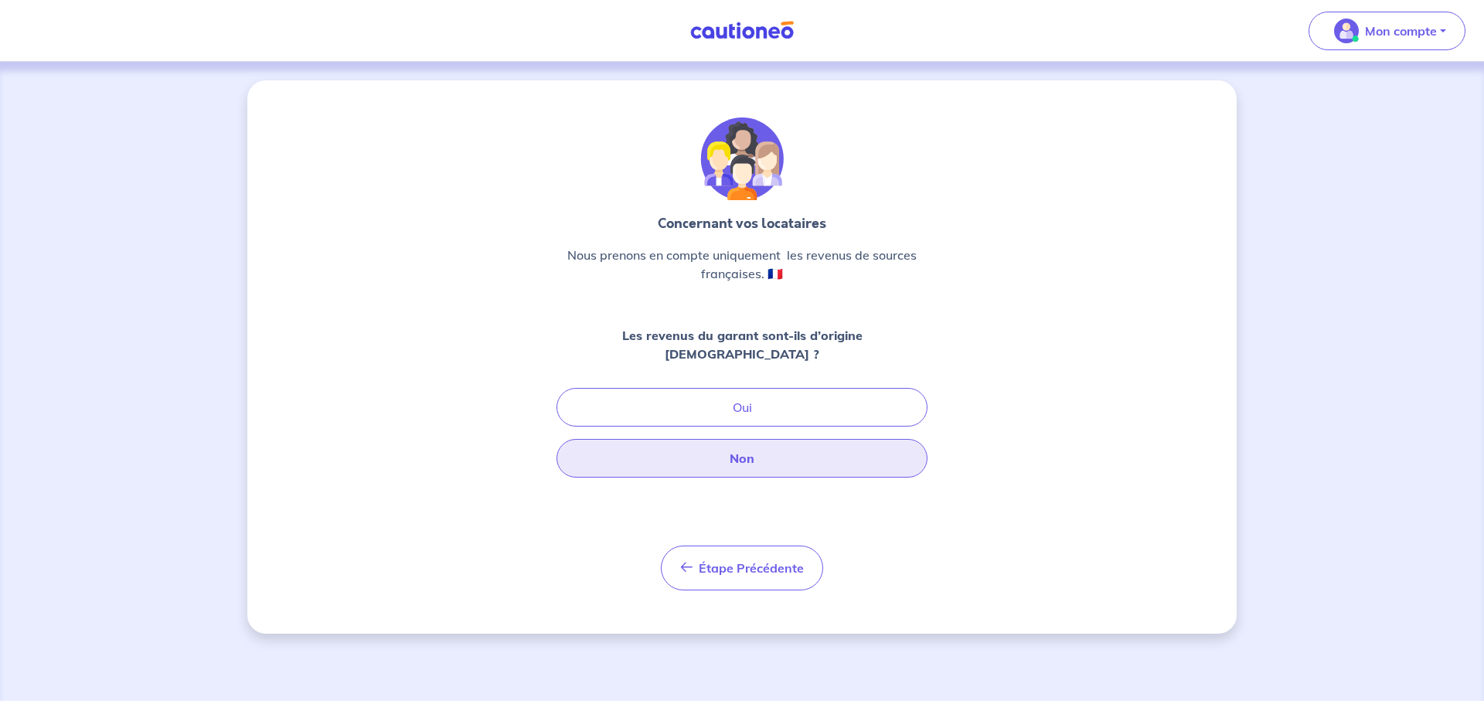
click at [757, 444] on button "Non" at bounding box center [741, 458] width 371 height 39
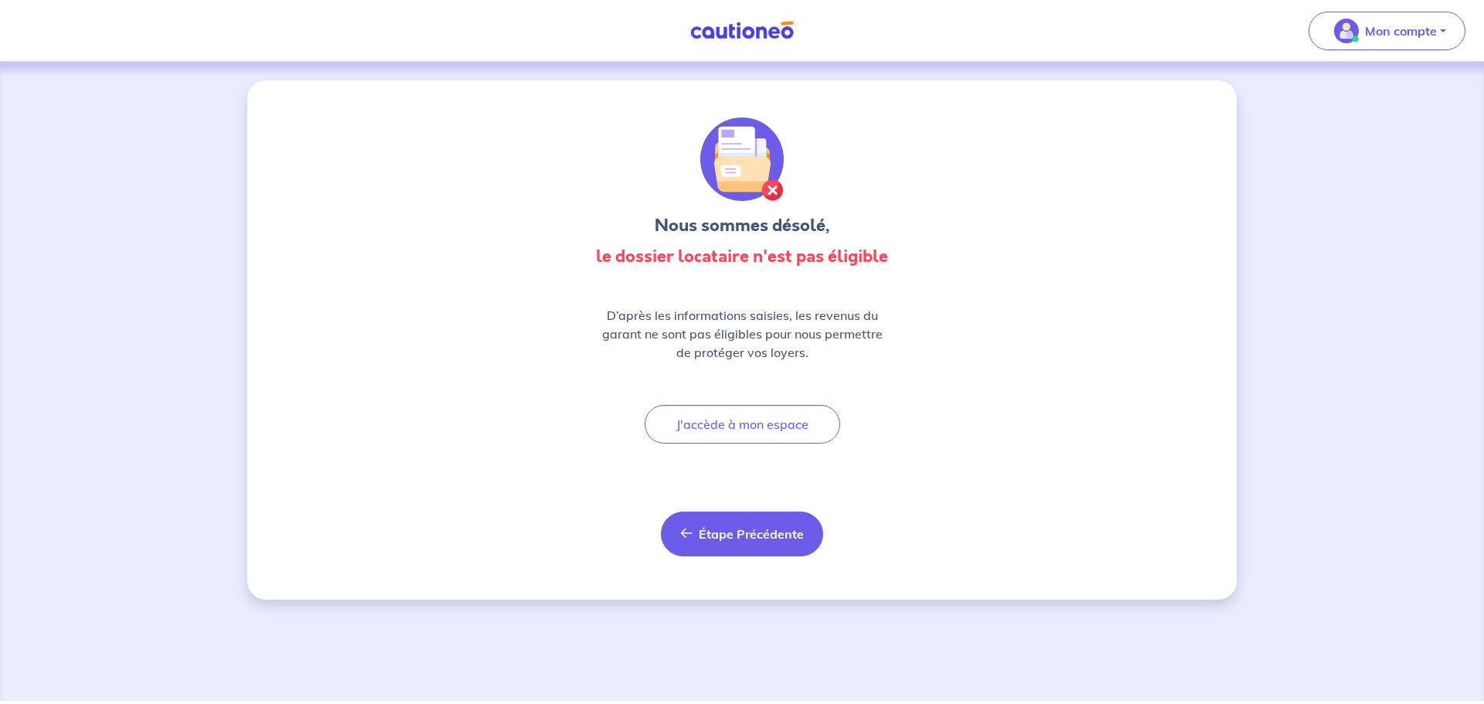
click at [688, 536] on icon "button" at bounding box center [686, 533] width 12 height 12
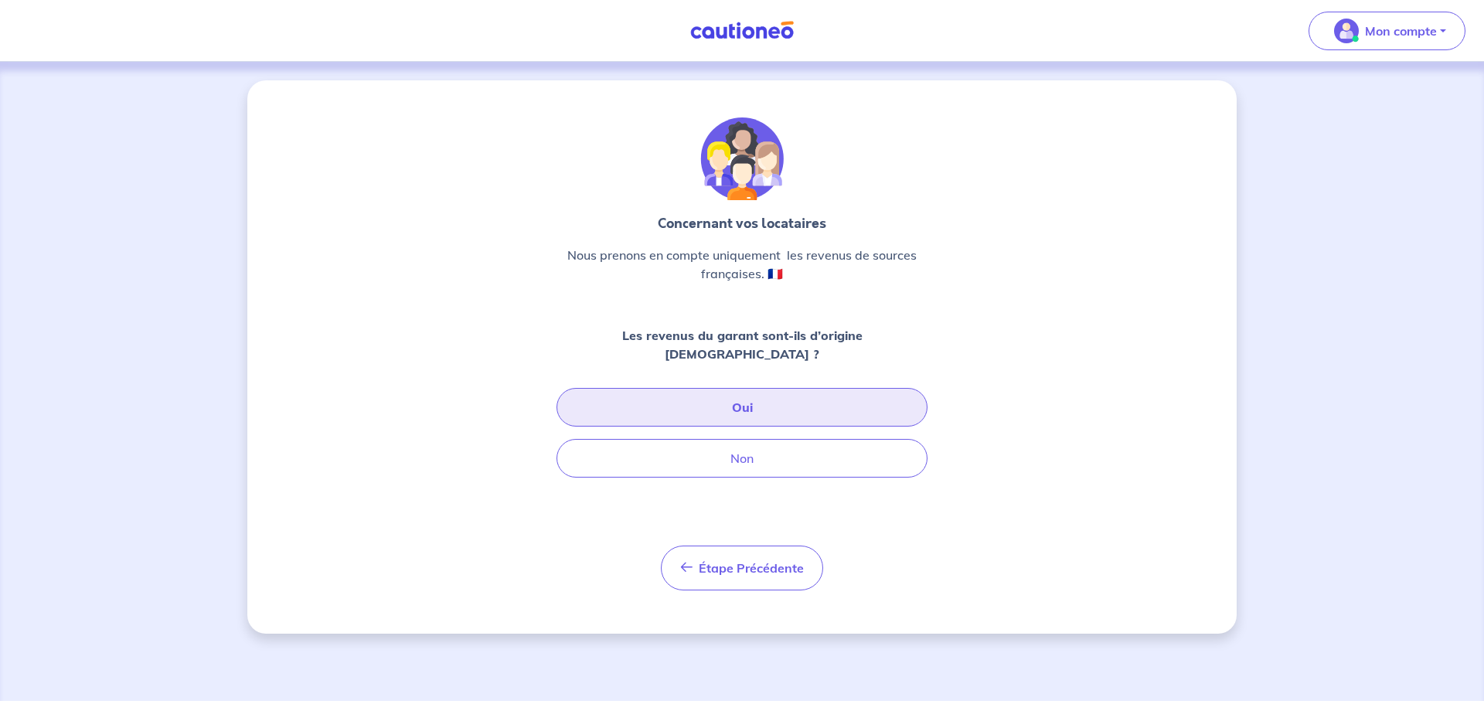
click at [723, 388] on button "Oui" at bounding box center [741, 407] width 371 height 39
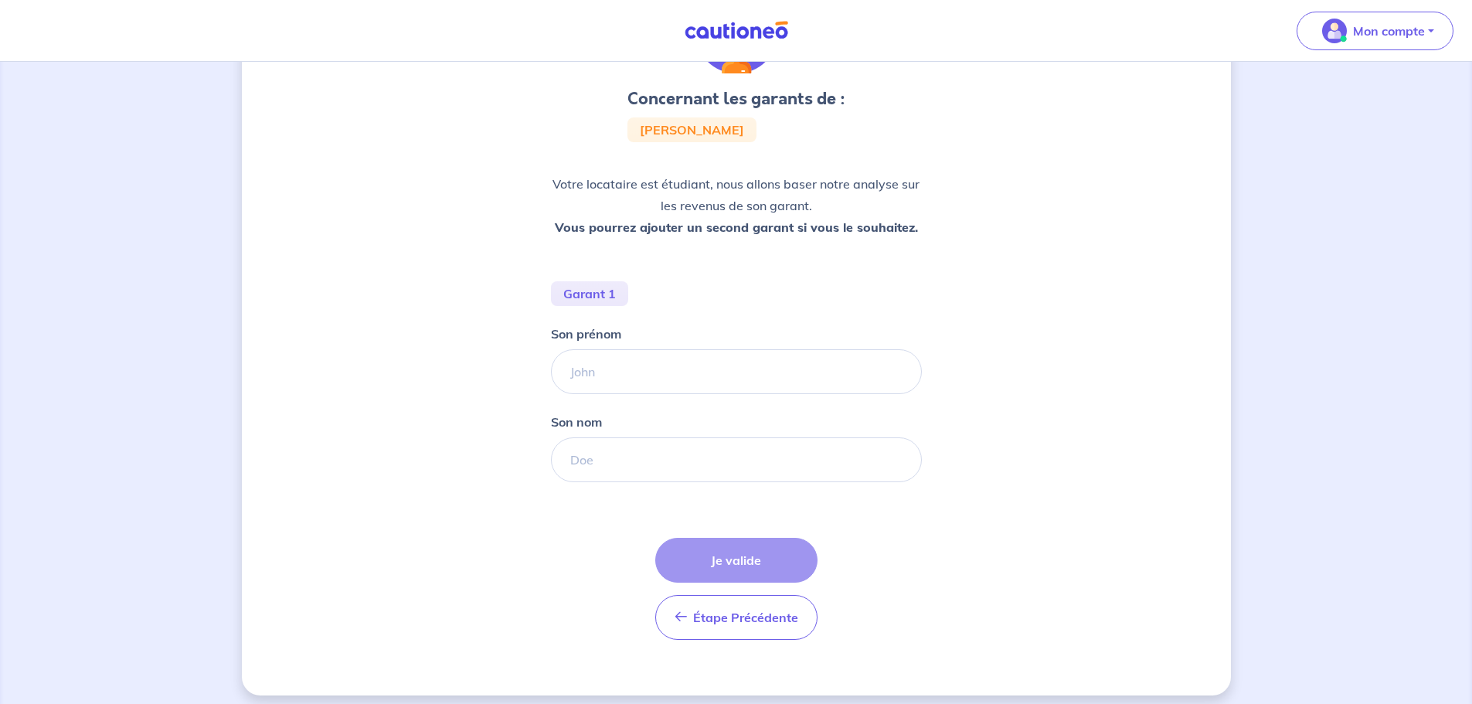
scroll to position [137, 0]
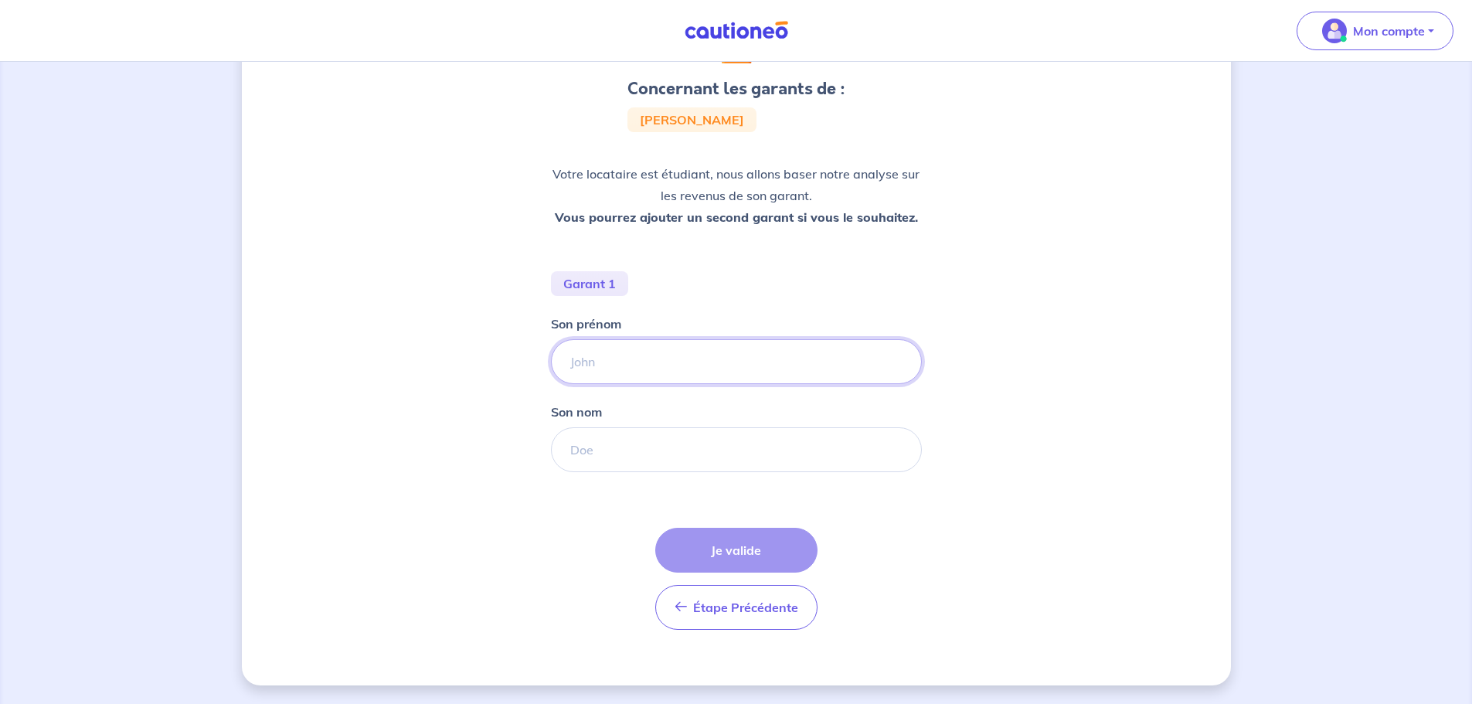
click at [631, 359] on input "Son prénom" at bounding box center [736, 361] width 371 height 45
type input "Sarah"
click at [595, 442] on input "Son nom" at bounding box center [736, 449] width 371 height 45
click at [622, 458] on input "Son nom" at bounding box center [736, 449] width 371 height 45
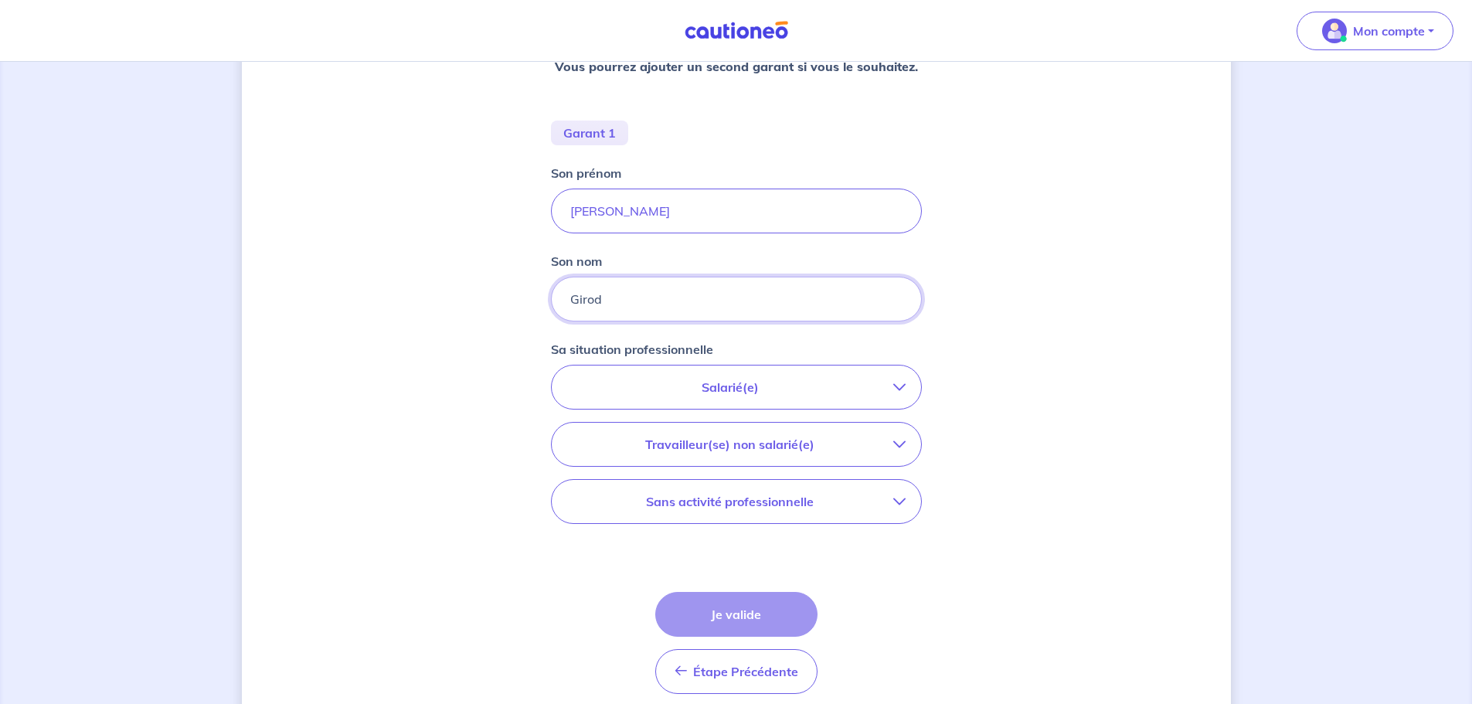
scroll to position [291, 0]
type input "Girod"
click at [782, 384] on p "Salarié(e)" at bounding box center [730, 383] width 326 height 19
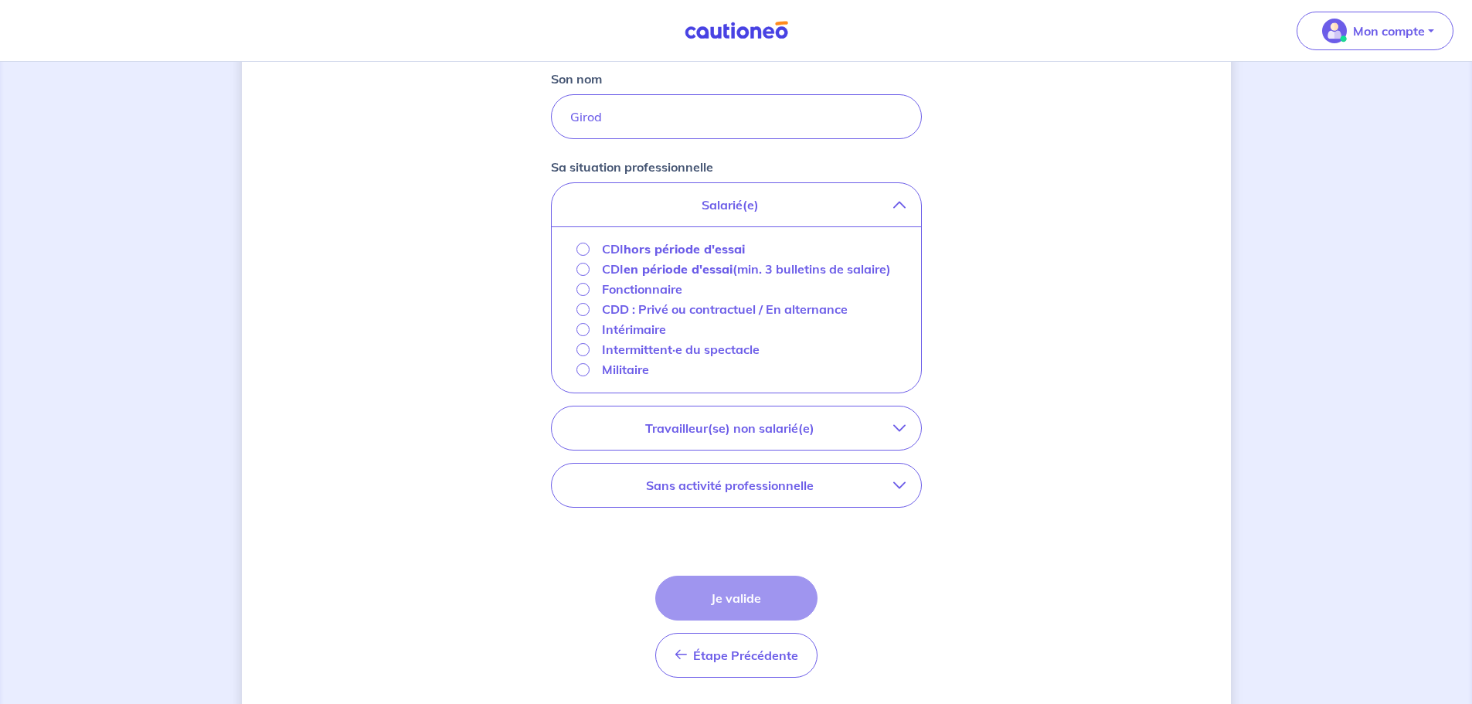
scroll to position [382, 0]
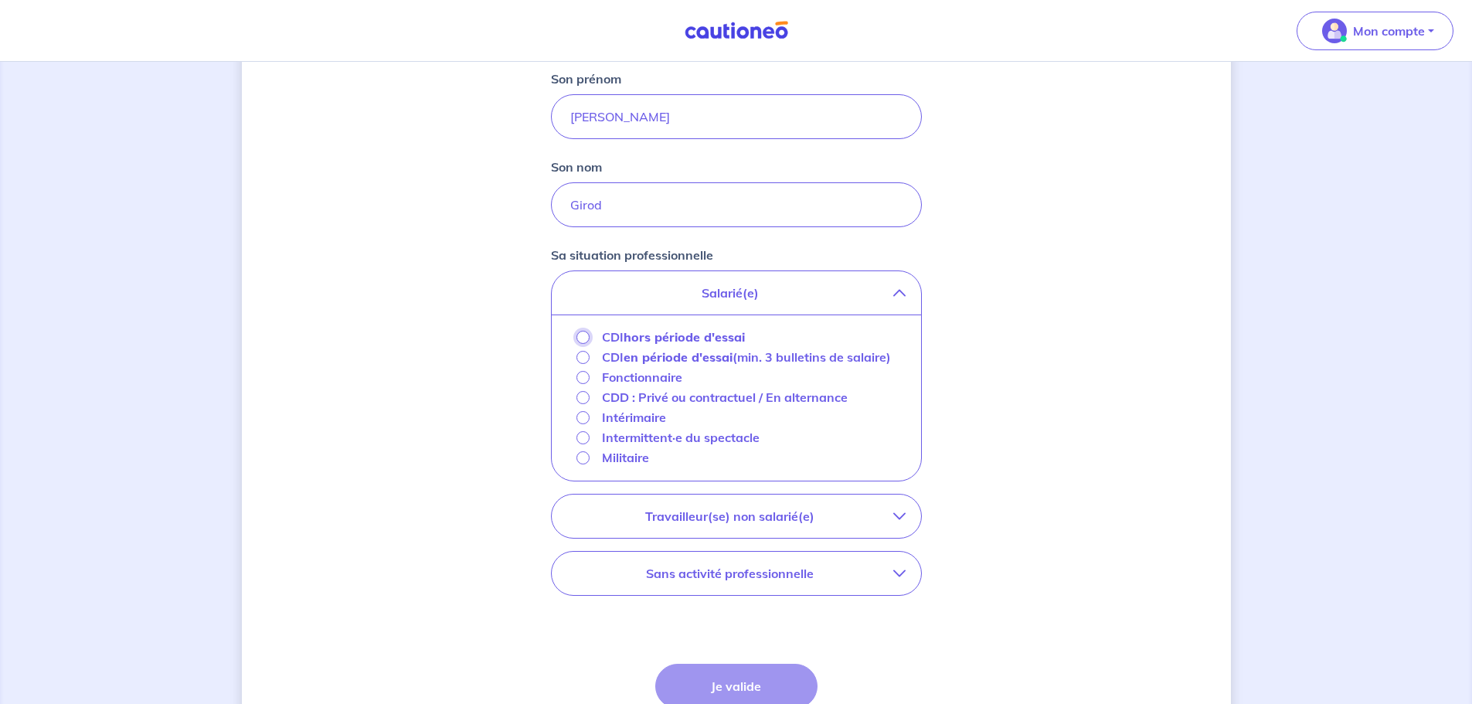
click at [587, 335] on input "CDI hors période d'essai" at bounding box center [583, 337] width 13 height 13
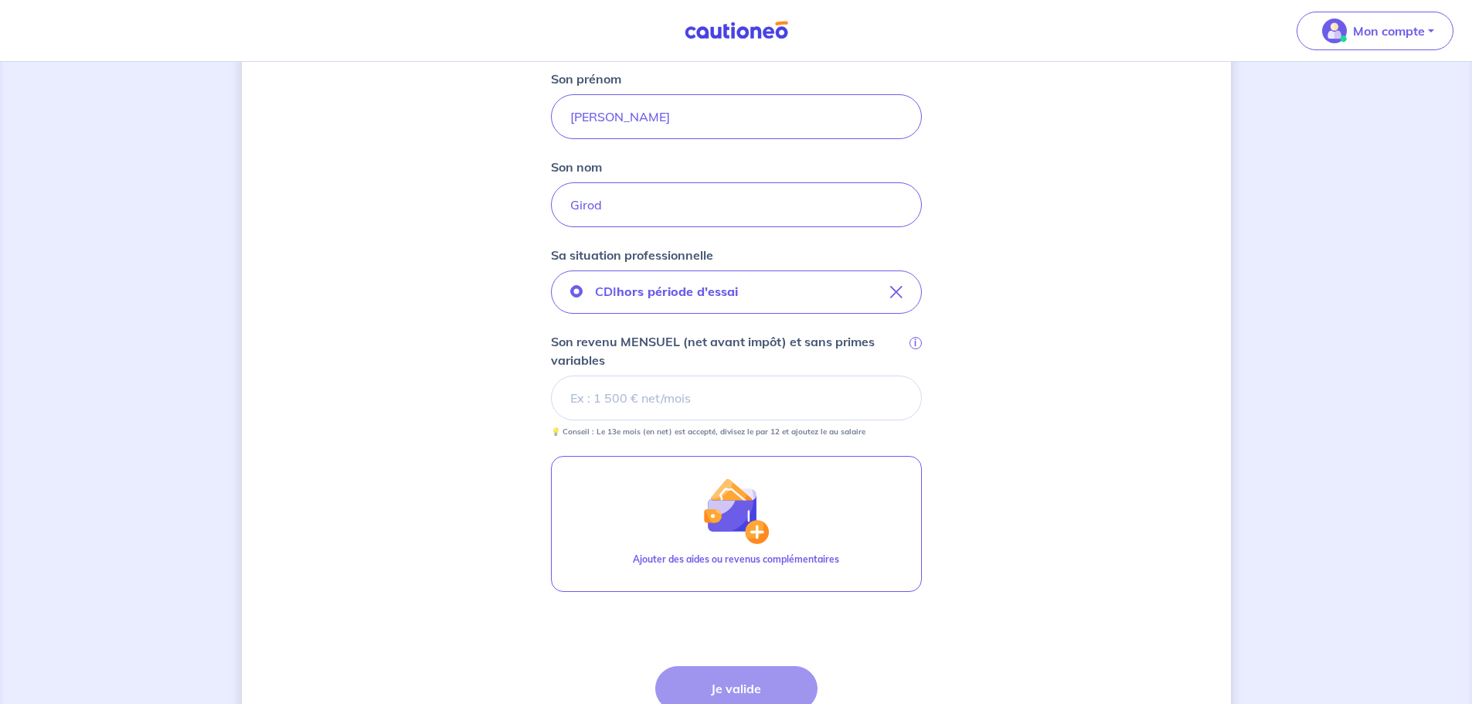
click at [656, 391] on input "Son revenu MENSUEL (net avant impôt) et sans primes variables i" at bounding box center [736, 398] width 371 height 45
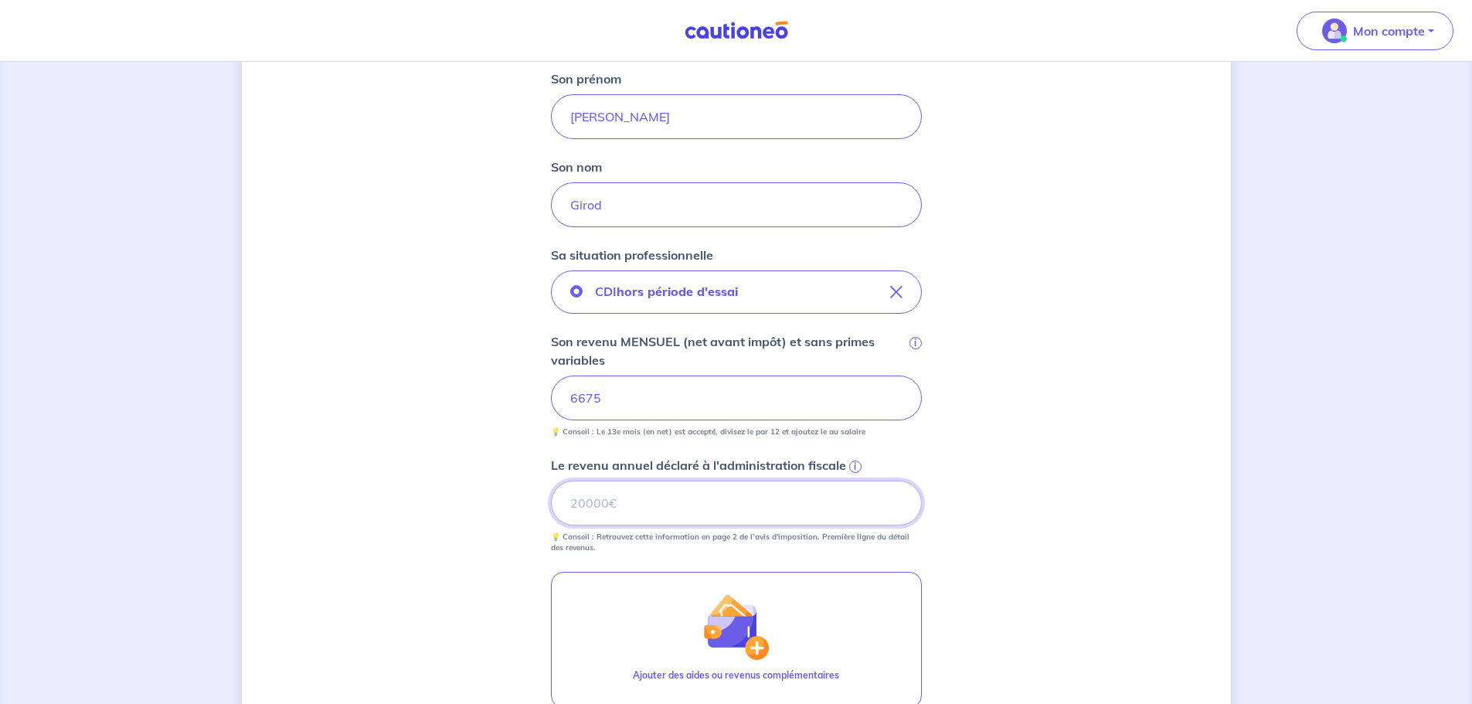
click at [641, 503] on input "Le revenu annuel déclaré à l'administration fiscale i" at bounding box center [736, 503] width 371 height 45
click at [687, 505] on input "Le revenu annuel déclaré à l'administration fiscale i" at bounding box center [736, 503] width 371 height 45
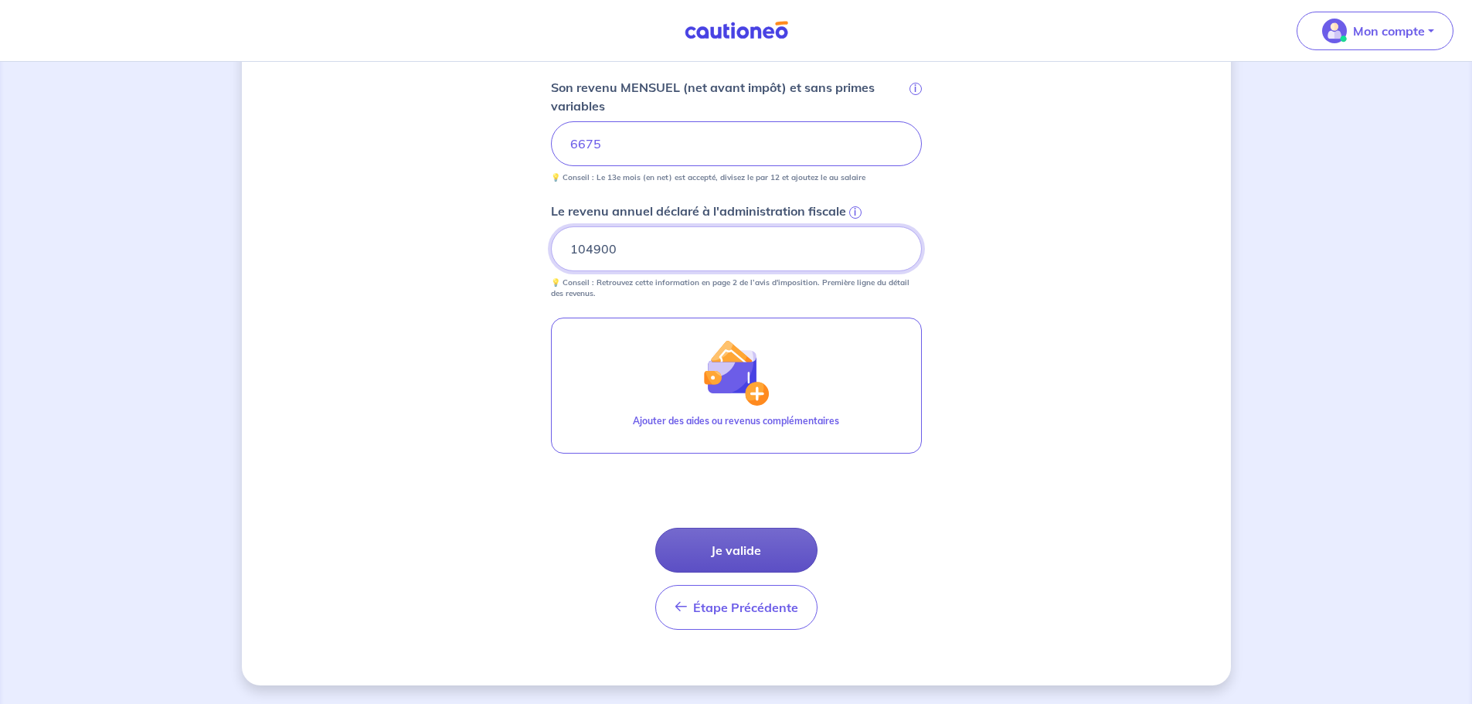
type input "104900"
click at [745, 548] on button "Je valide" at bounding box center [736, 550] width 162 height 45
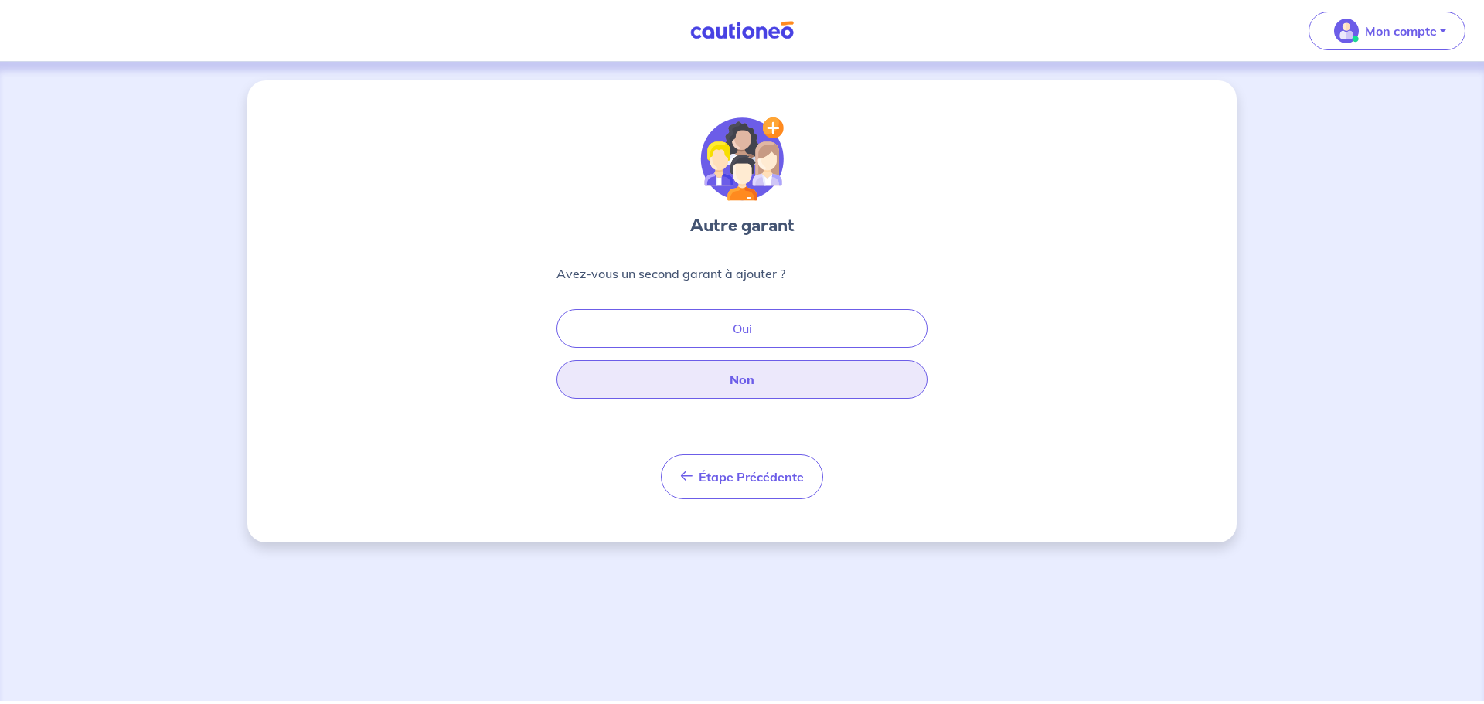
click at [733, 376] on button "Non" at bounding box center [741, 379] width 371 height 39
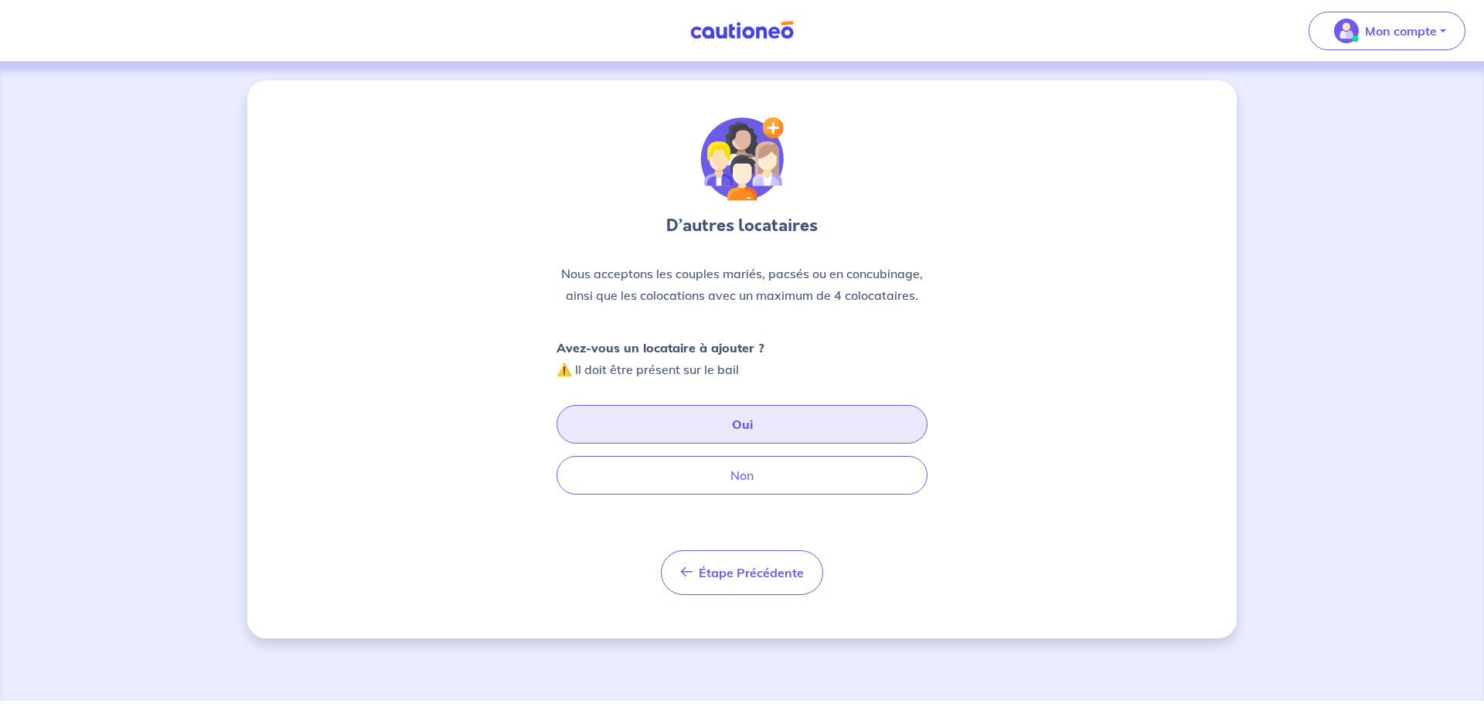
click at [750, 424] on button "Oui" at bounding box center [741, 424] width 371 height 39
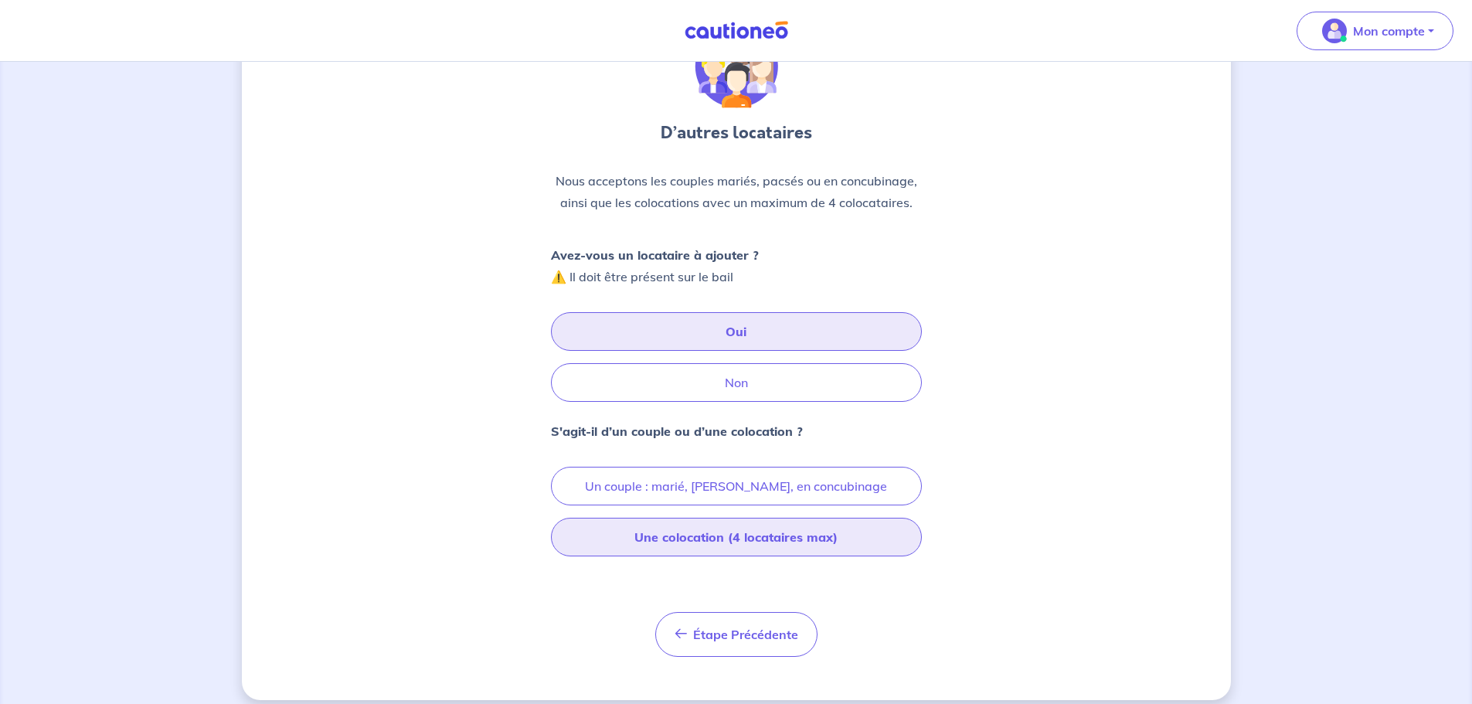
scroll to position [107, 0]
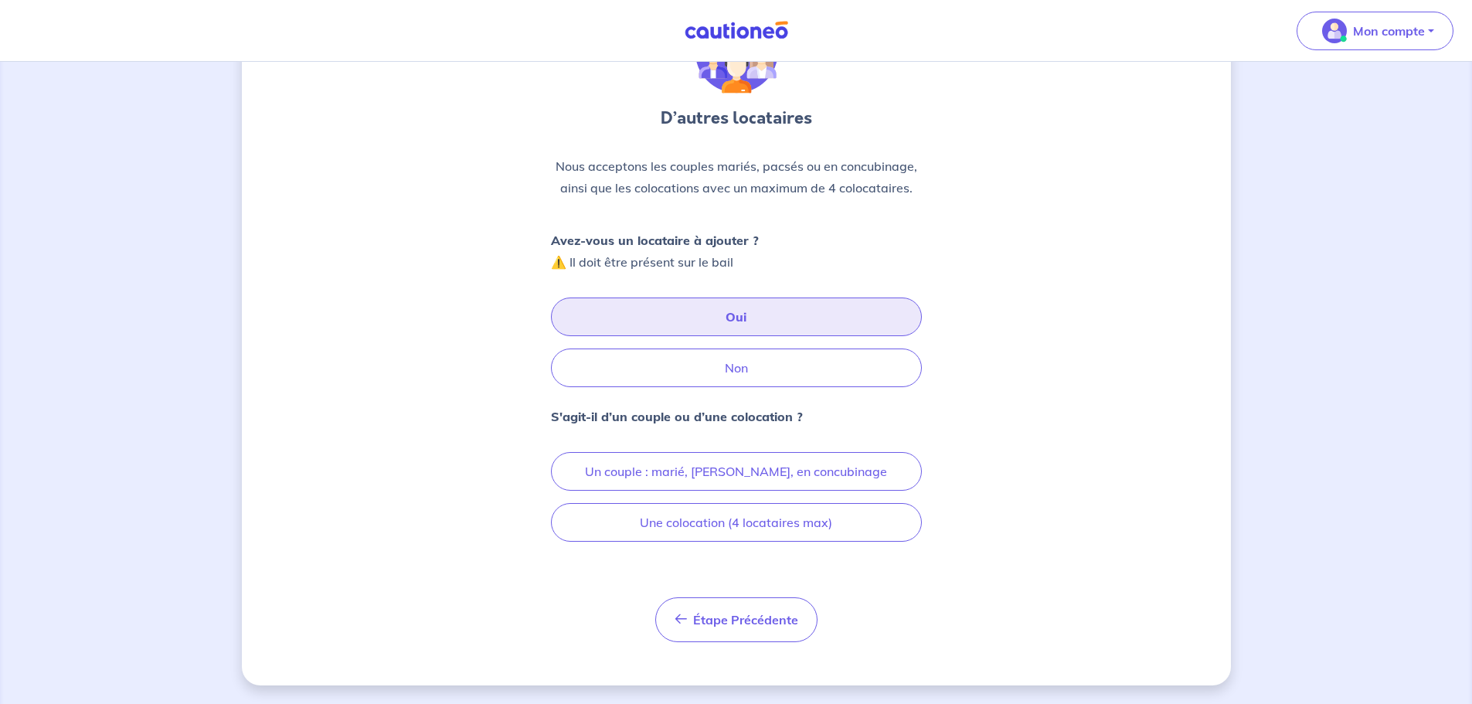
click at [754, 322] on button "Oui" at bounding box center [736, 317] width 371 height 39
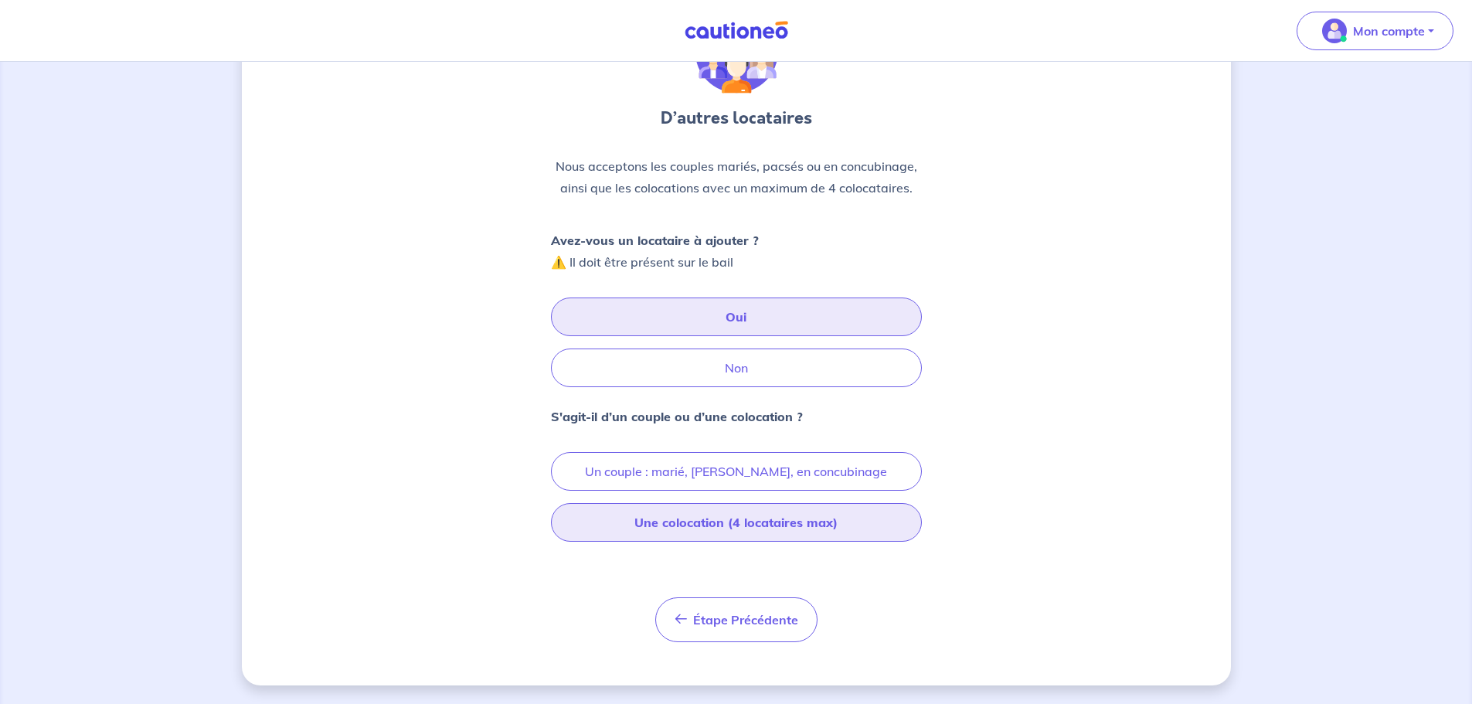
click at [764, 529] on button "Une colocation (4 locataires max)" at bounding box center [736, 522] width 371 height 39
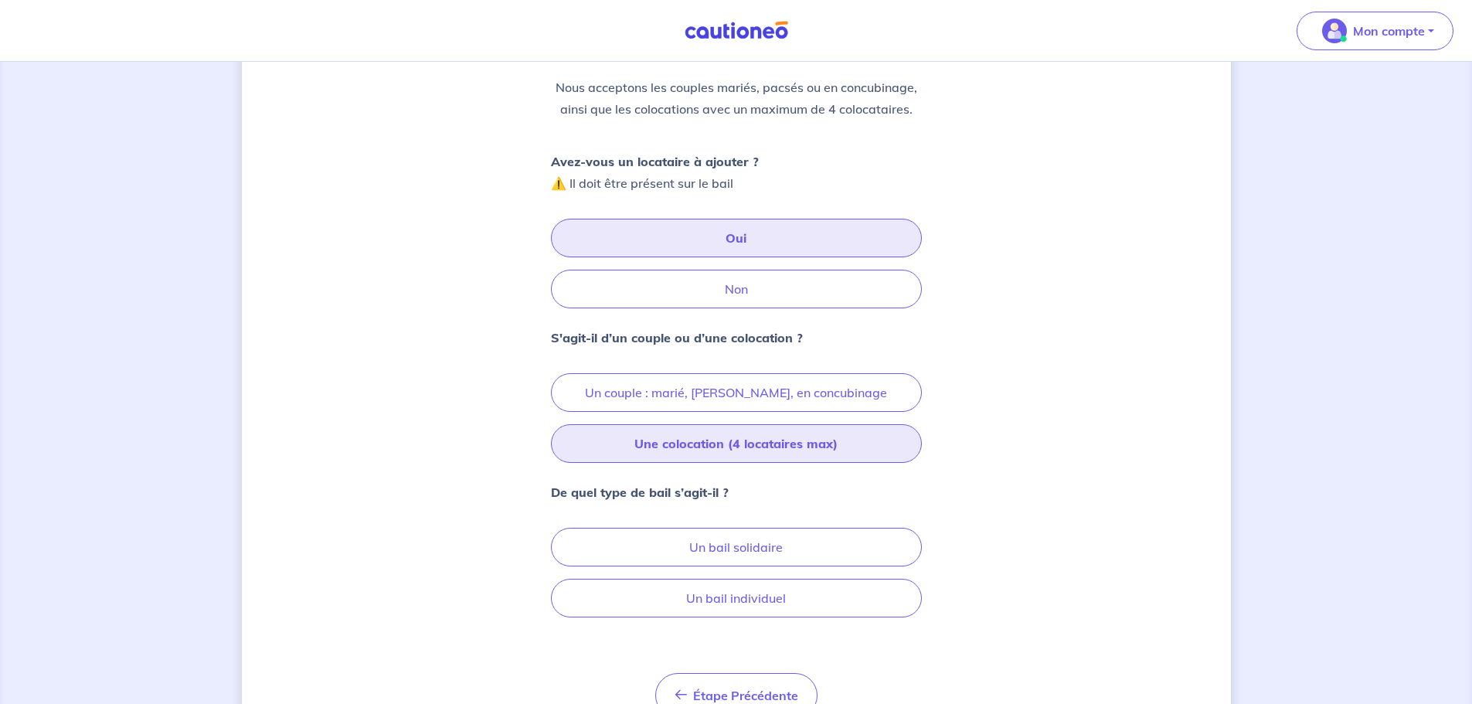
scroll to position [262, 0]
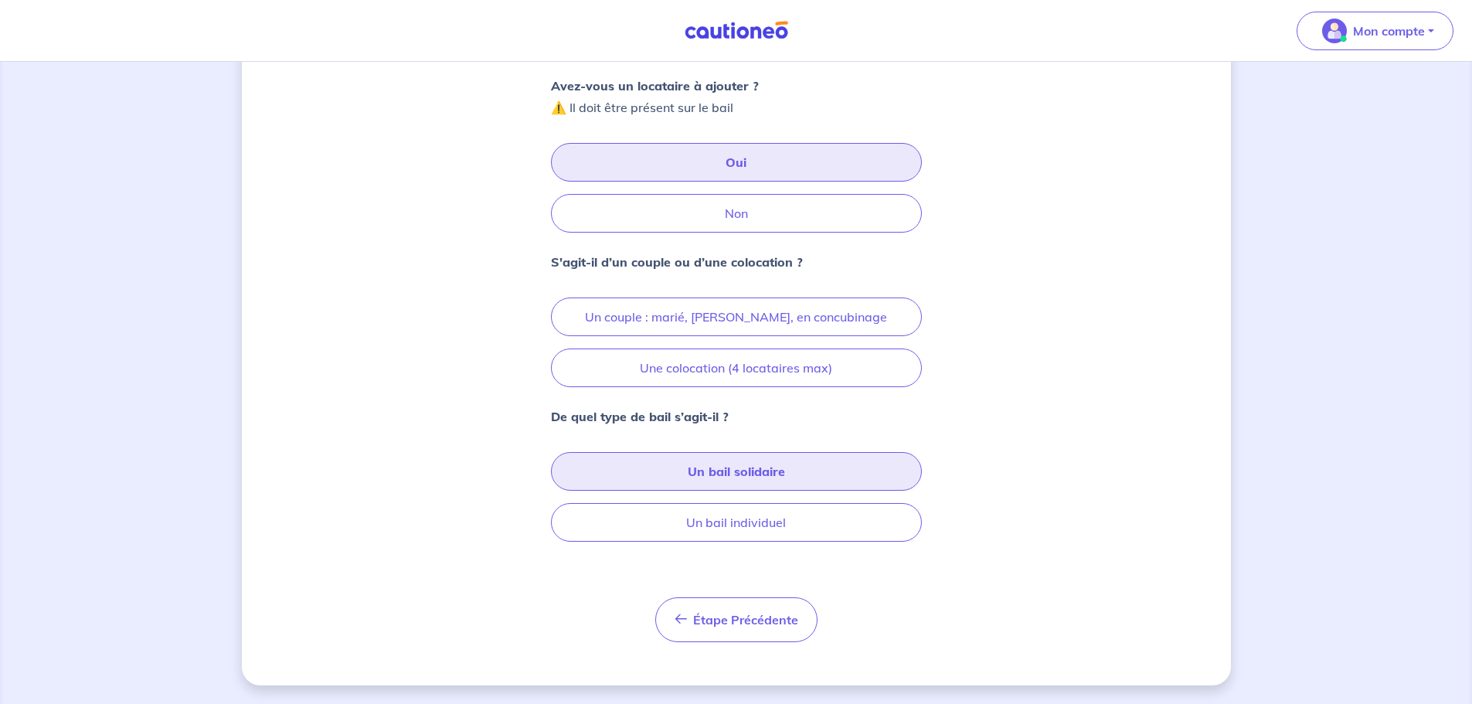
click at [759, 465] on button "Un bail solidaire" at bounding box center [736, 471] width 371 height 39
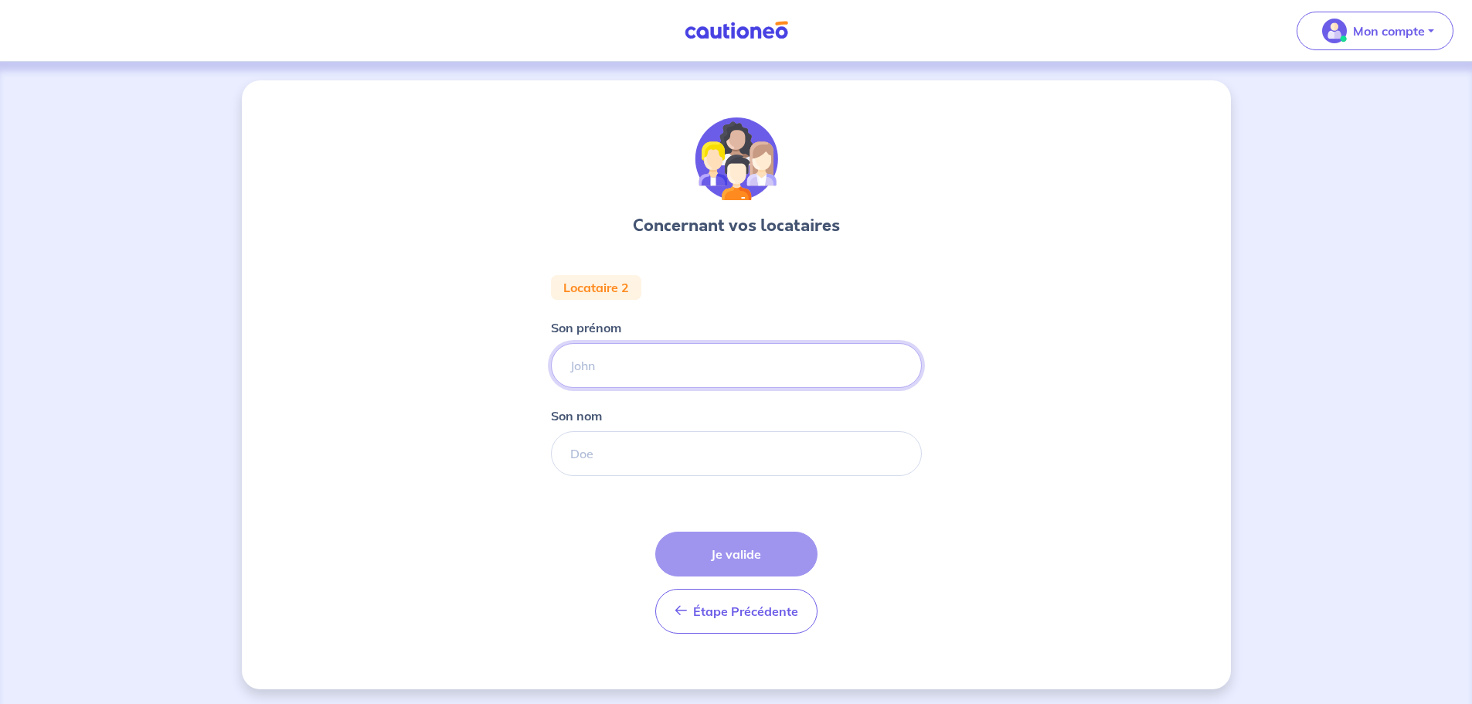
click at [628, 376] on input "Son prénom" at bounding box center [736, 365] width 371 height 45
type input "eliott"
click at [625, 458] on input "Son nom" at bounding box center [736, 453] width 371 height 45
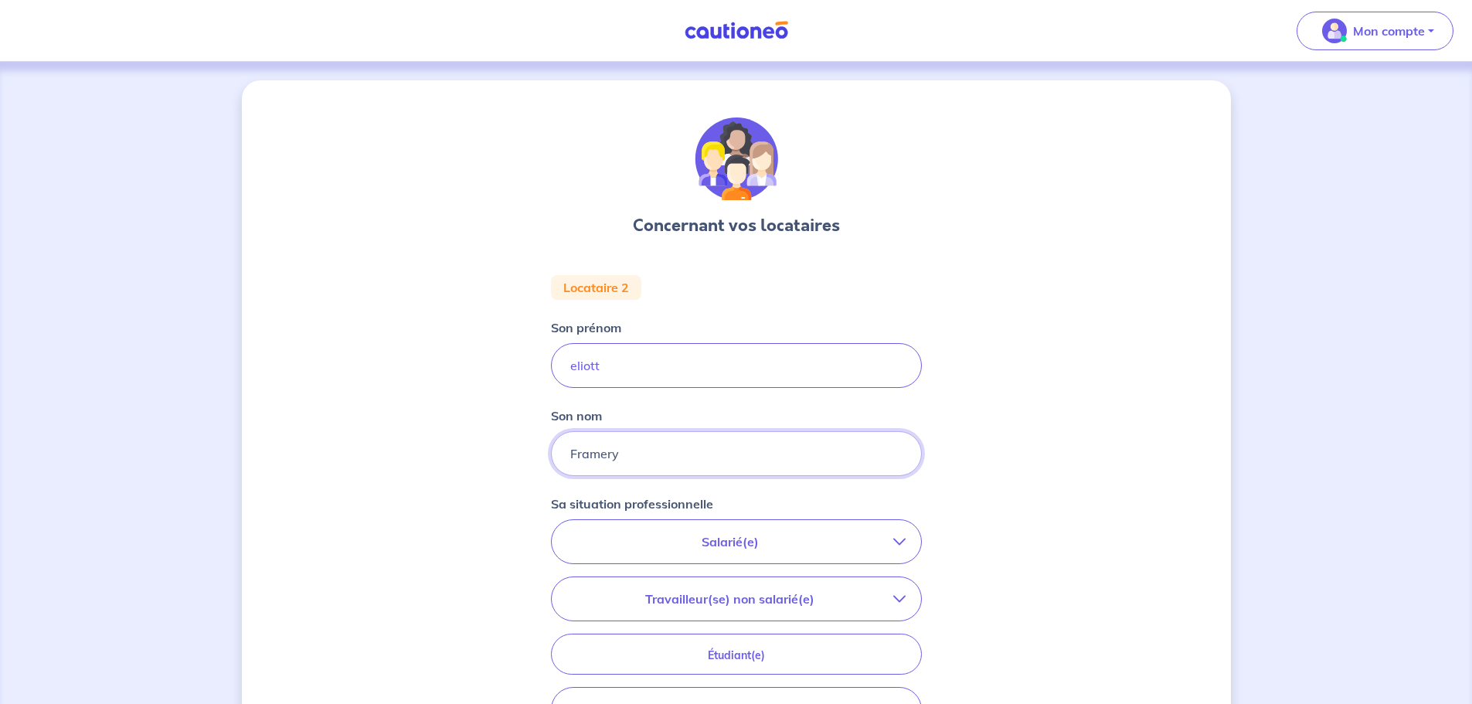
type input "Framery"
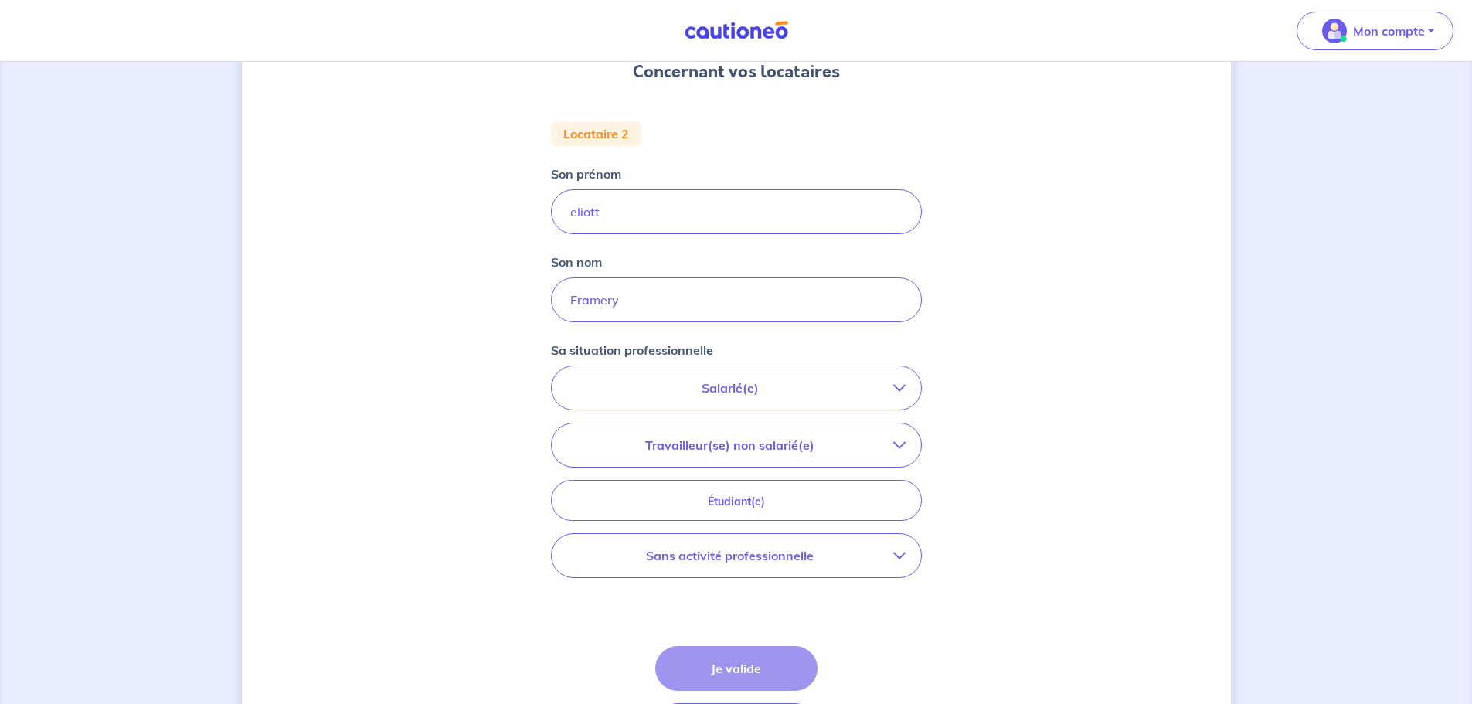
scroll to position [155, 0]
click at [805, 384] on p "Salarié(e)" at bounding box center [730, 387] width 326 height 19
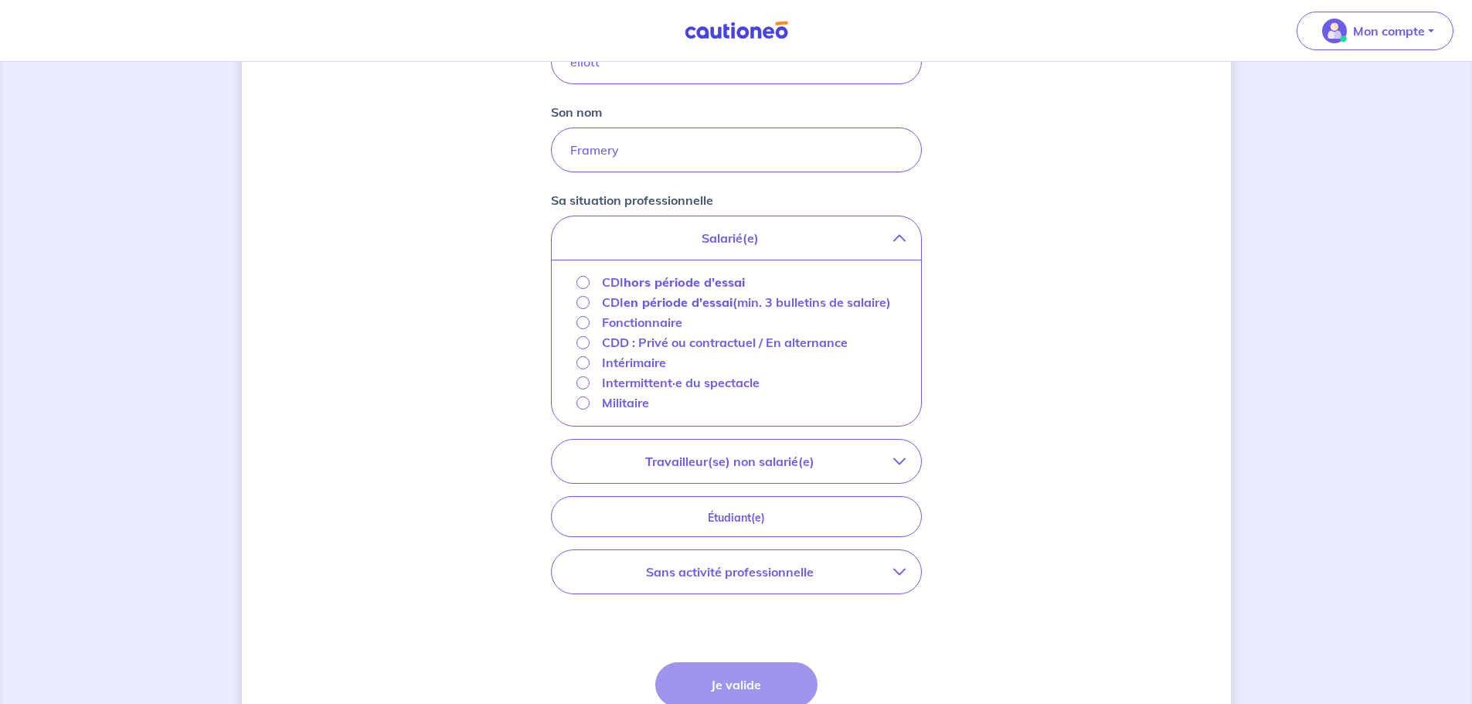
scroll to position [309, 0]
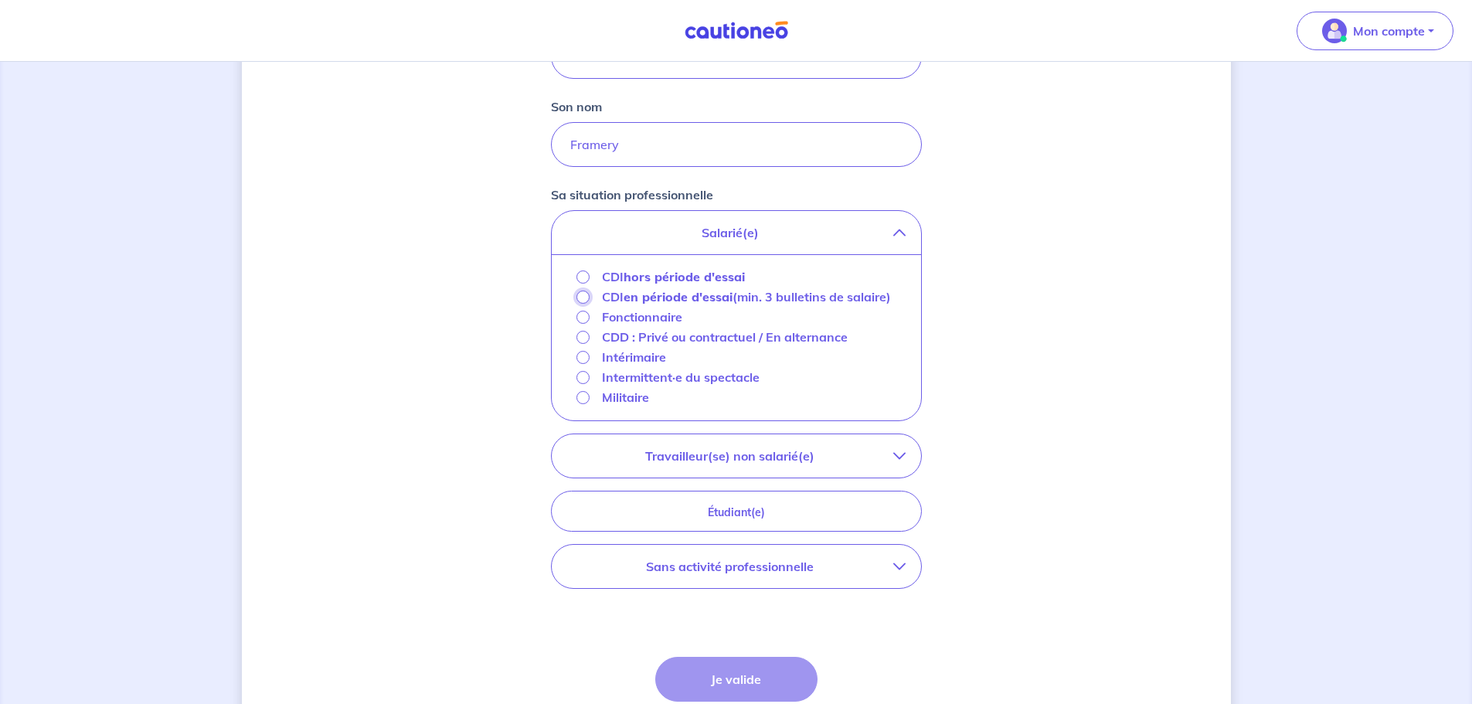
click at [584, 298] on input "CDI en période d'essai (min. 3 bulletins de salaire)" at bounding box center [583, 297] width 13 height 13
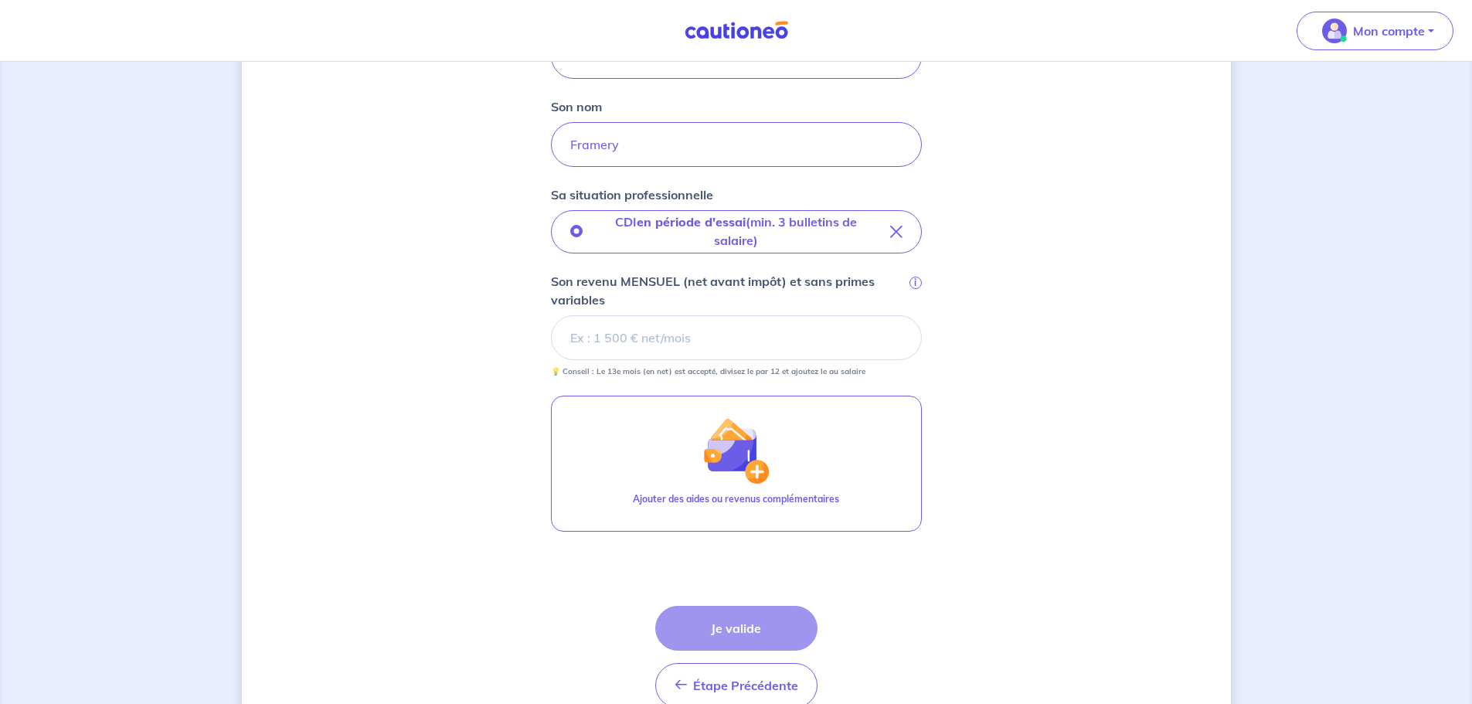
click at [636, 340] on input "Son revenu MENSUEL (net avant impôt) et sans primes variables i" at bounding box center [736, 337] width 371 height 45
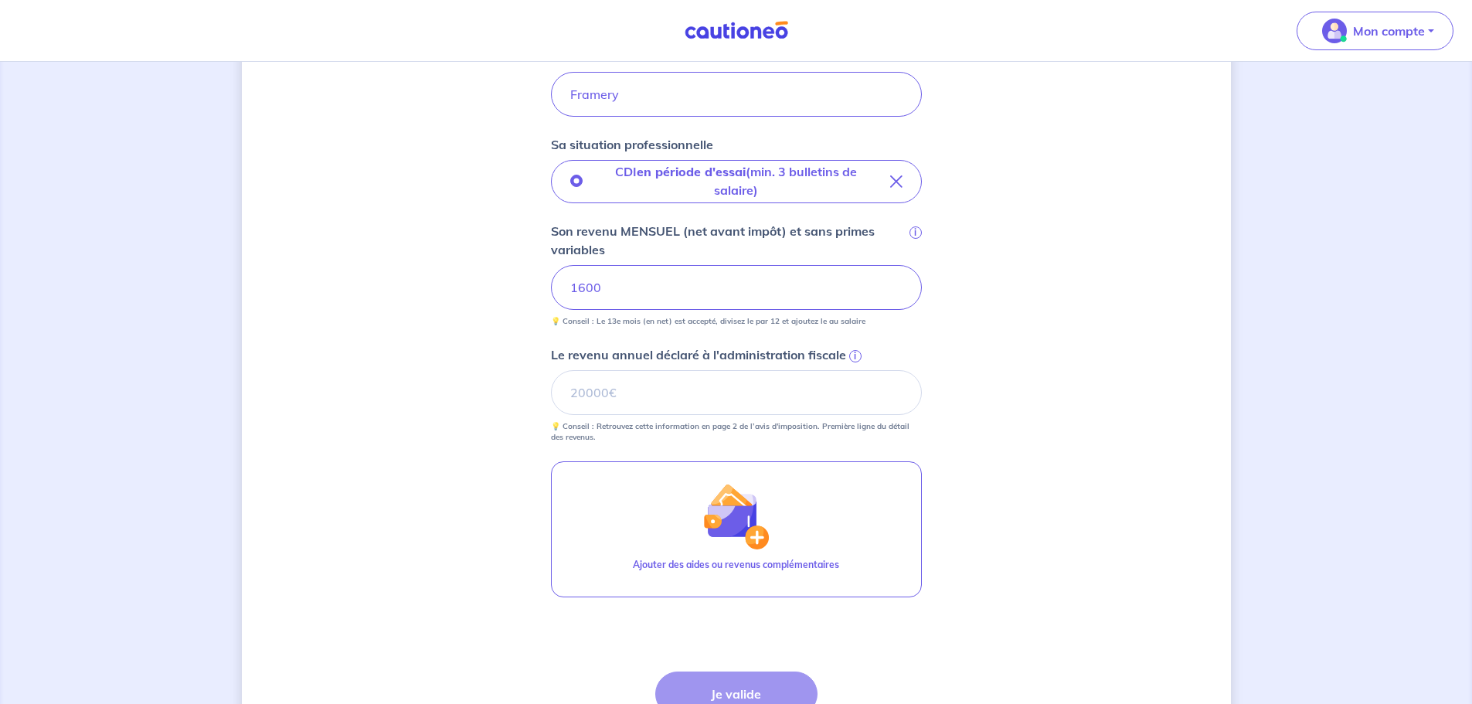
scroll to position [464, 0]
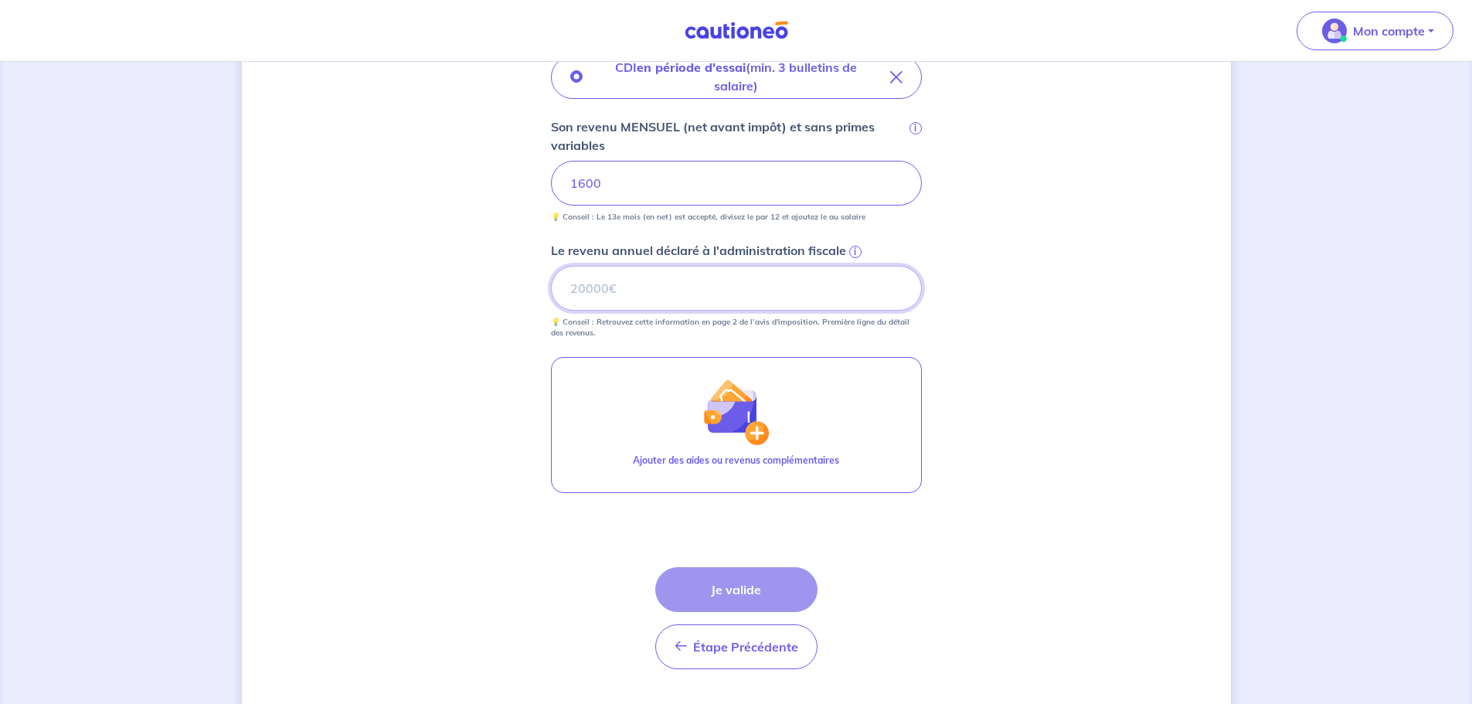
click at [602, 284] on input "Le revenu annuel déclaré à l'administration fiscale i" at bounding box center [736, 288] width 371 height 45
click at [636, 286] on input "Le revenu annuel déclaré à l'administration fiscale i" at bounding box center [736, 288] width 371 height 45
click at [642, 290] on input "Le revenu annuel déclaré à l'administration fiscale i" at bounding box center [736, 288] width 371 height 45
type input "20000"
click at [745, 586] on button "Je valide" at bounding box center [736, 589] width 162 height 45
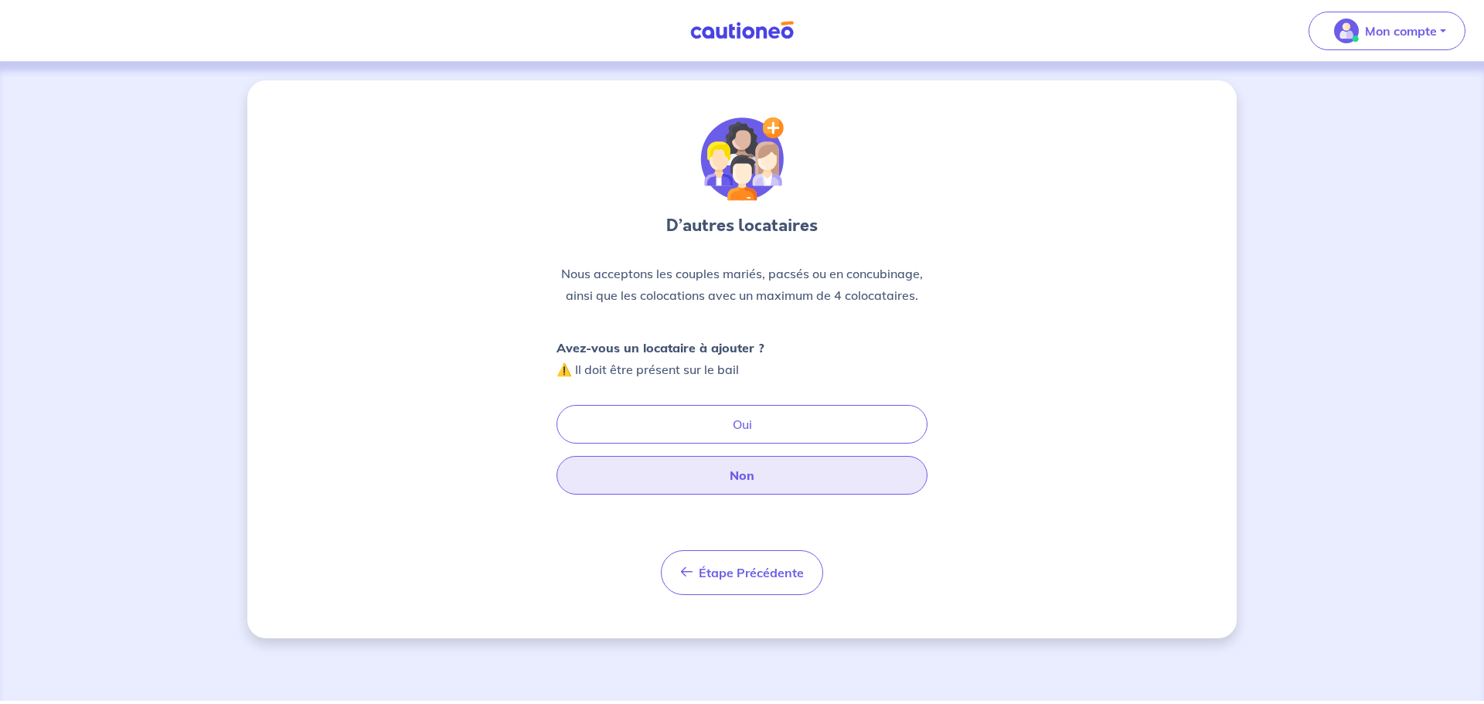
click at [749, 478] on button "Non" at bounding box center [741, 475] width 371 height 39
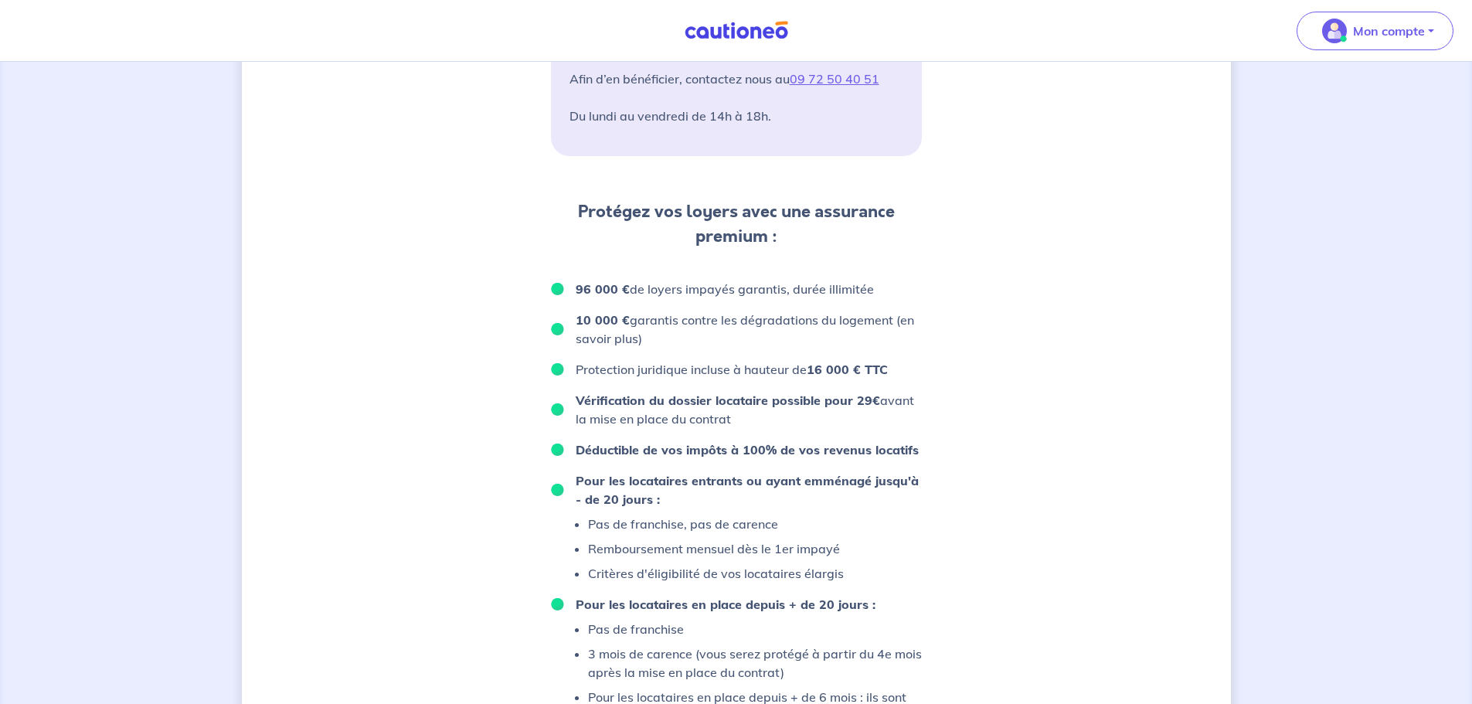
scroll to position [914, 0]
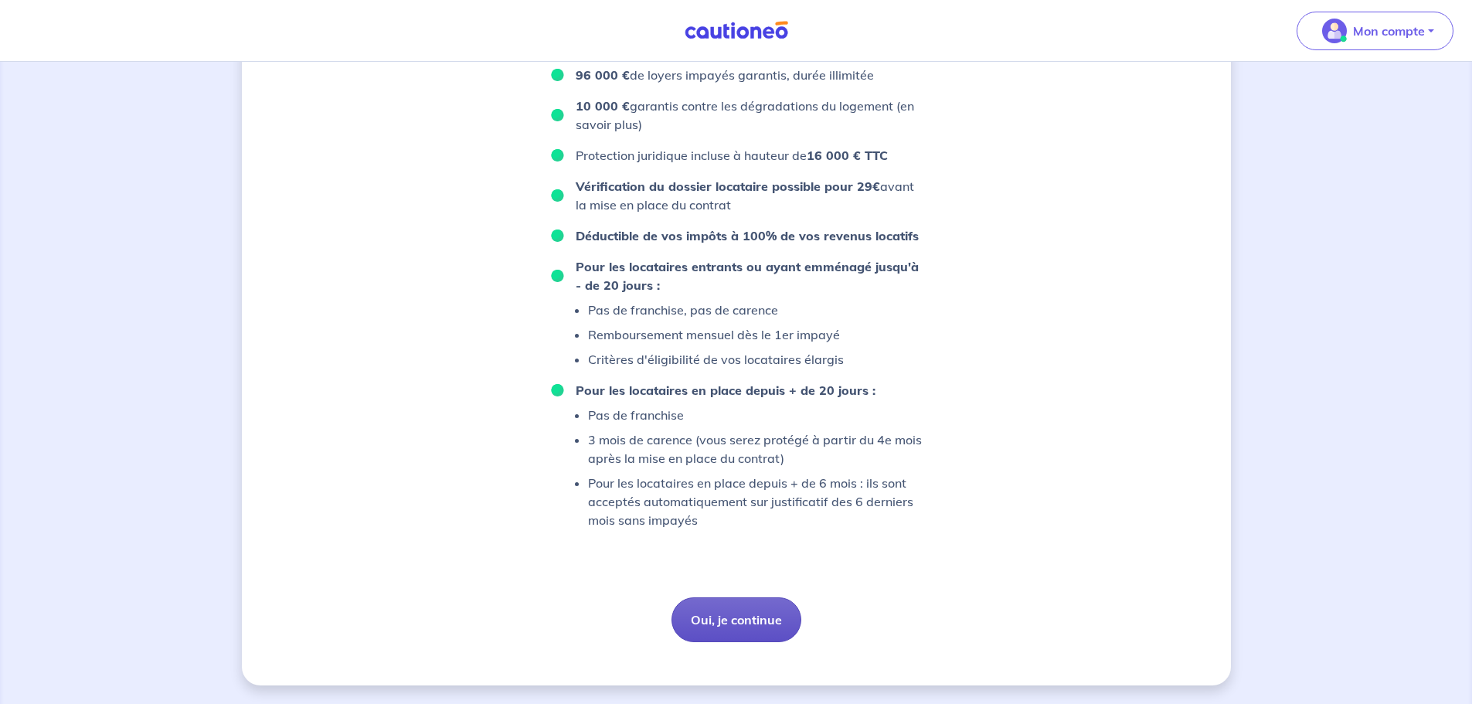
click at [723, 622] on button "Oui, je continue" at bounding box center [737, 619] width 130 height 45
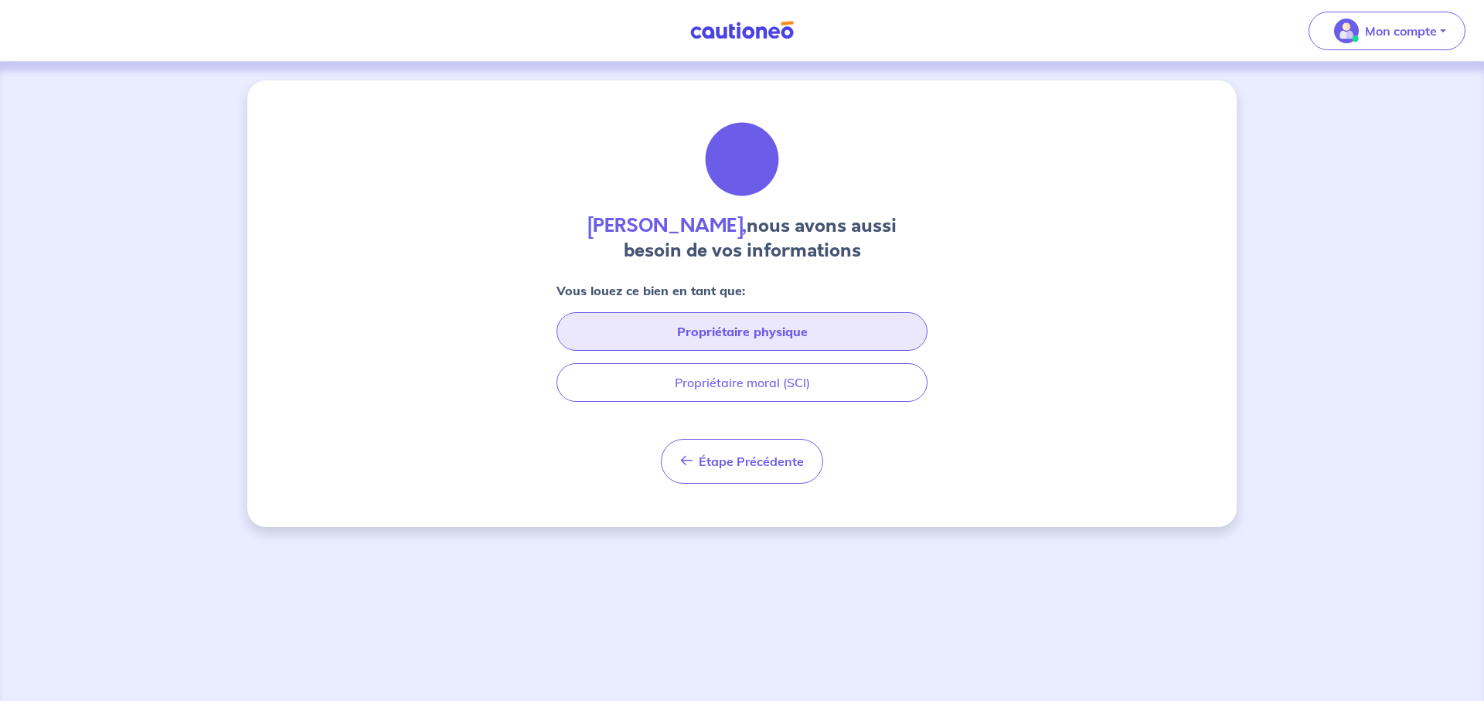
click at [779, 335] on button "Propriétaire physique" at bounding box center [741, 331] width 371 height 39
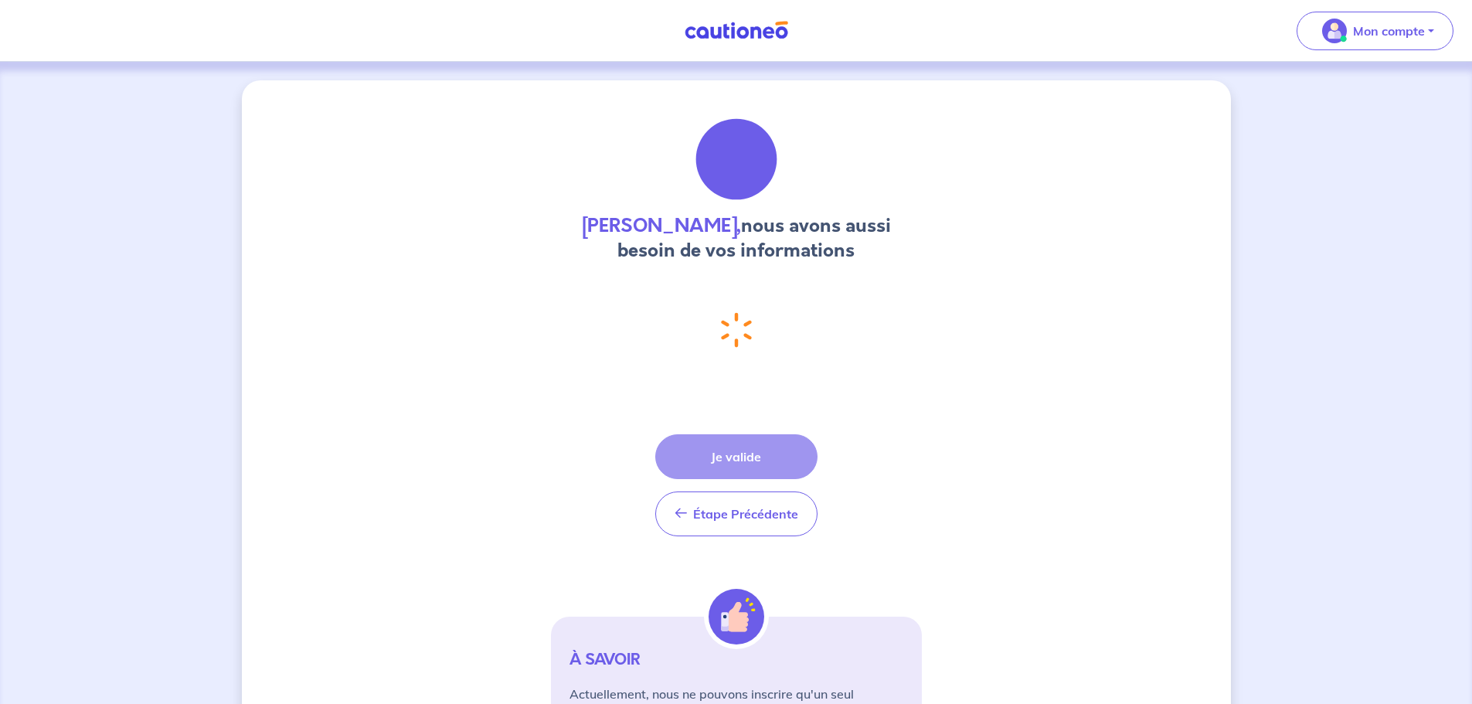
select select "FR"
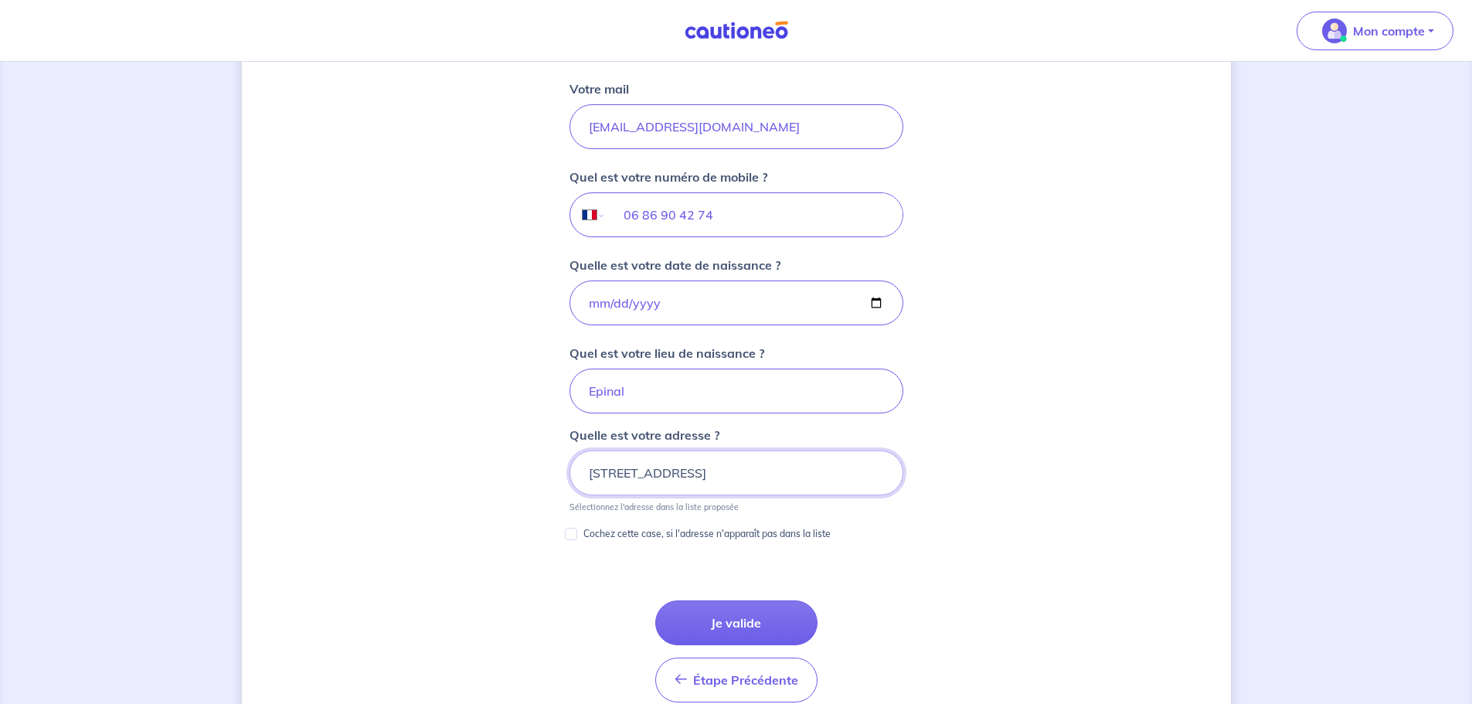
scroll to position [566, 0]
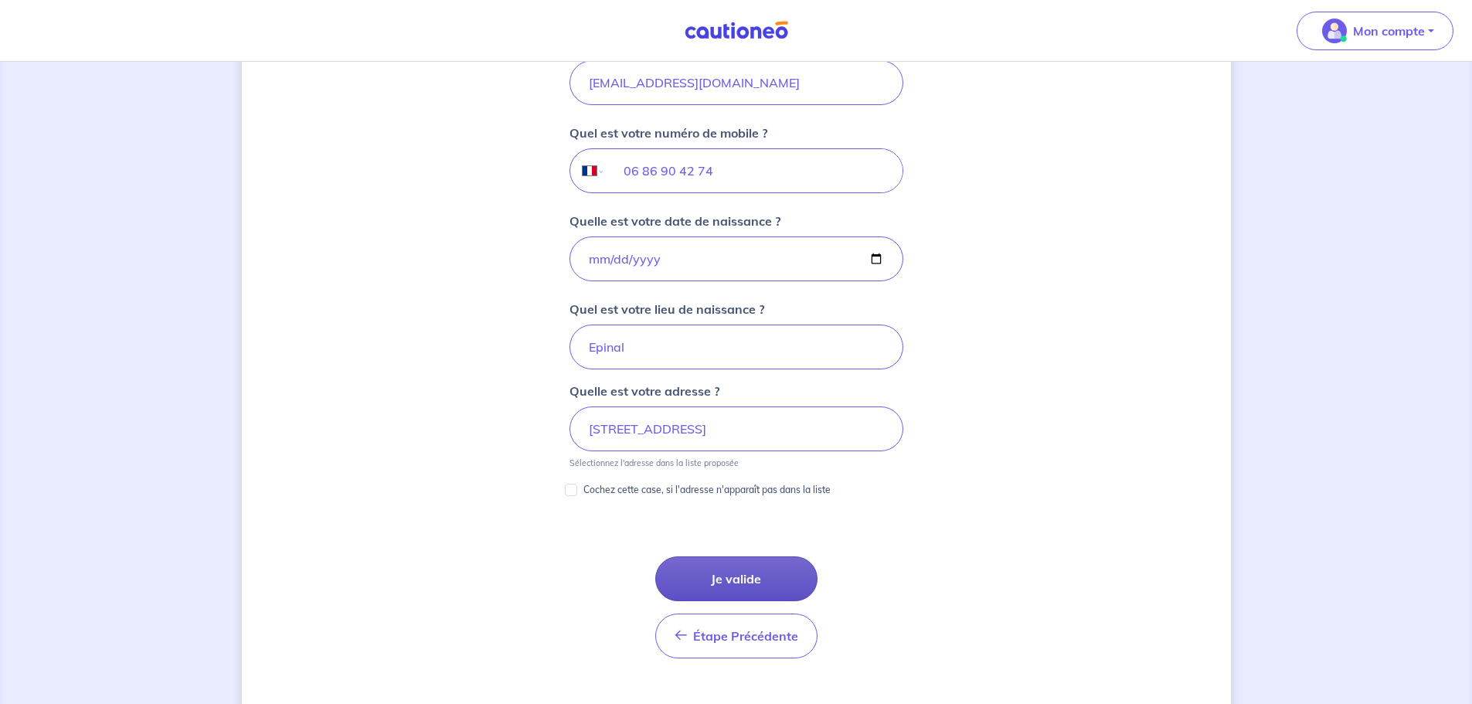
click at [746, 576] on button "Je valide" at bounding box center [736, 578] width 162 height 45
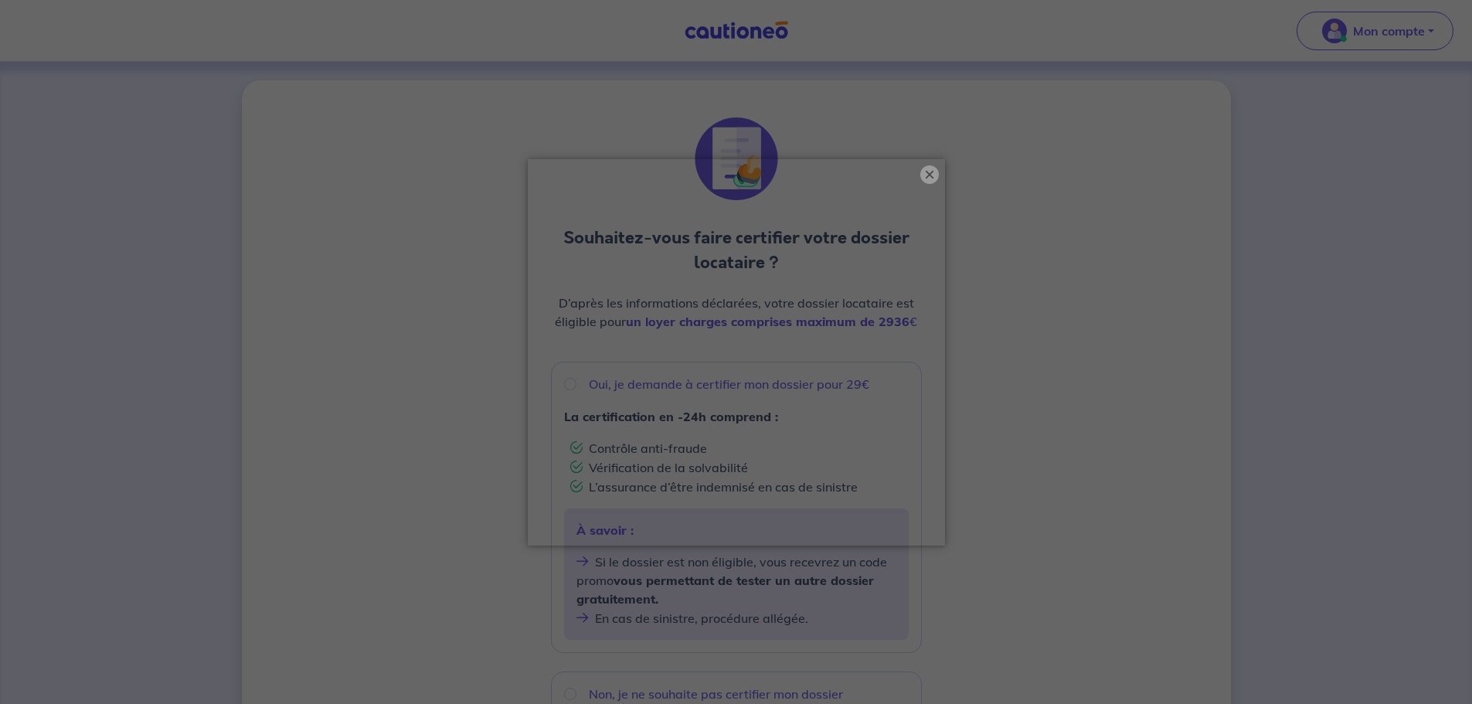
click at [927, 182] on button "×" at bounding box center [930, 174] width 19 height 19
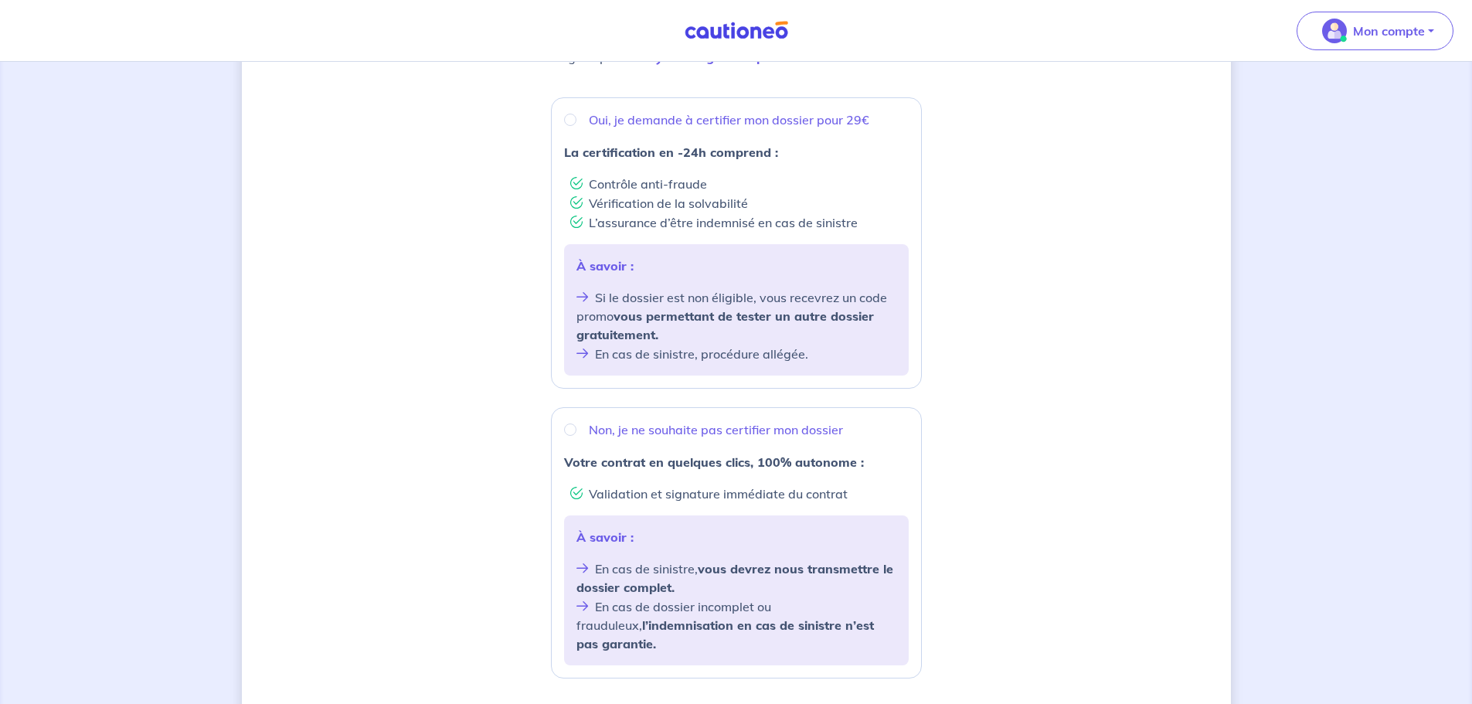
scroll to position [452, 0]
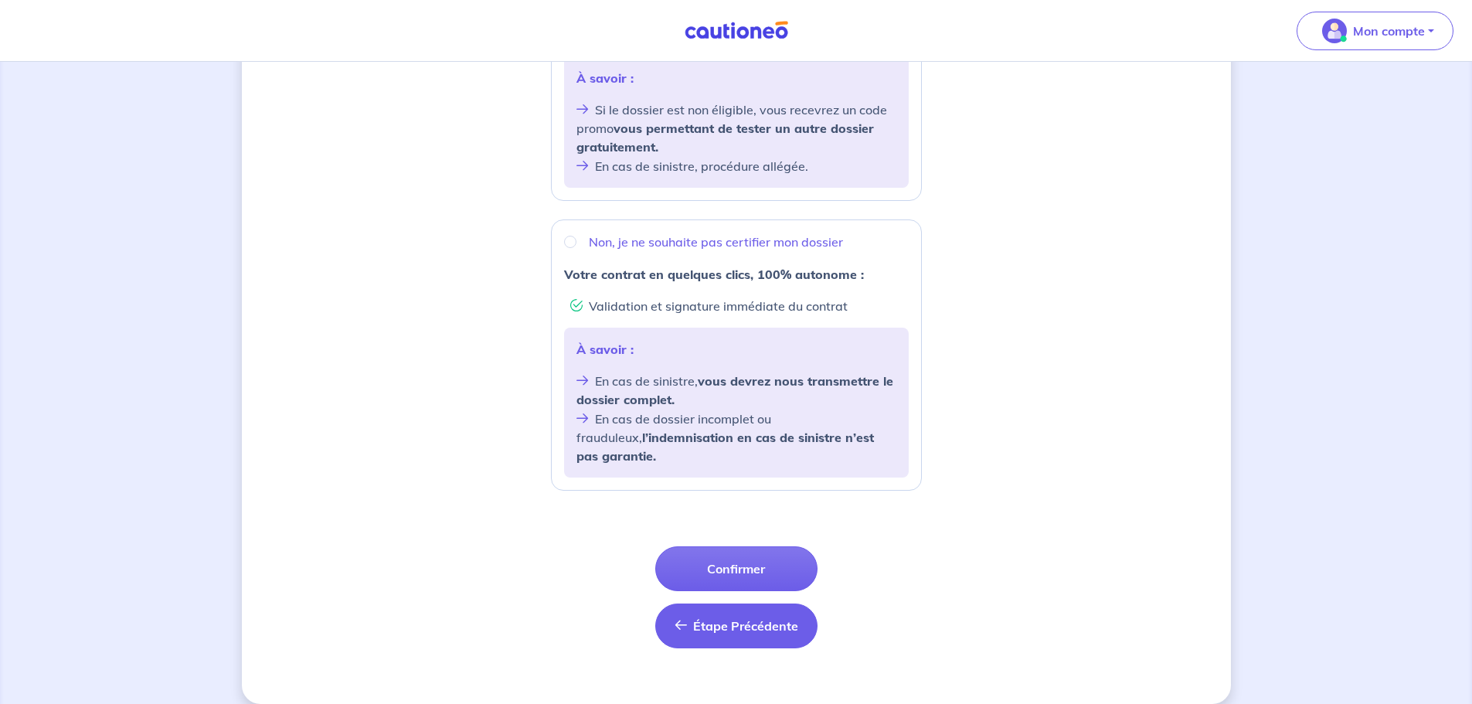
click at [753, 618] on span "Étape Précédente" at bounding box center [745, 625] width 105 height 15
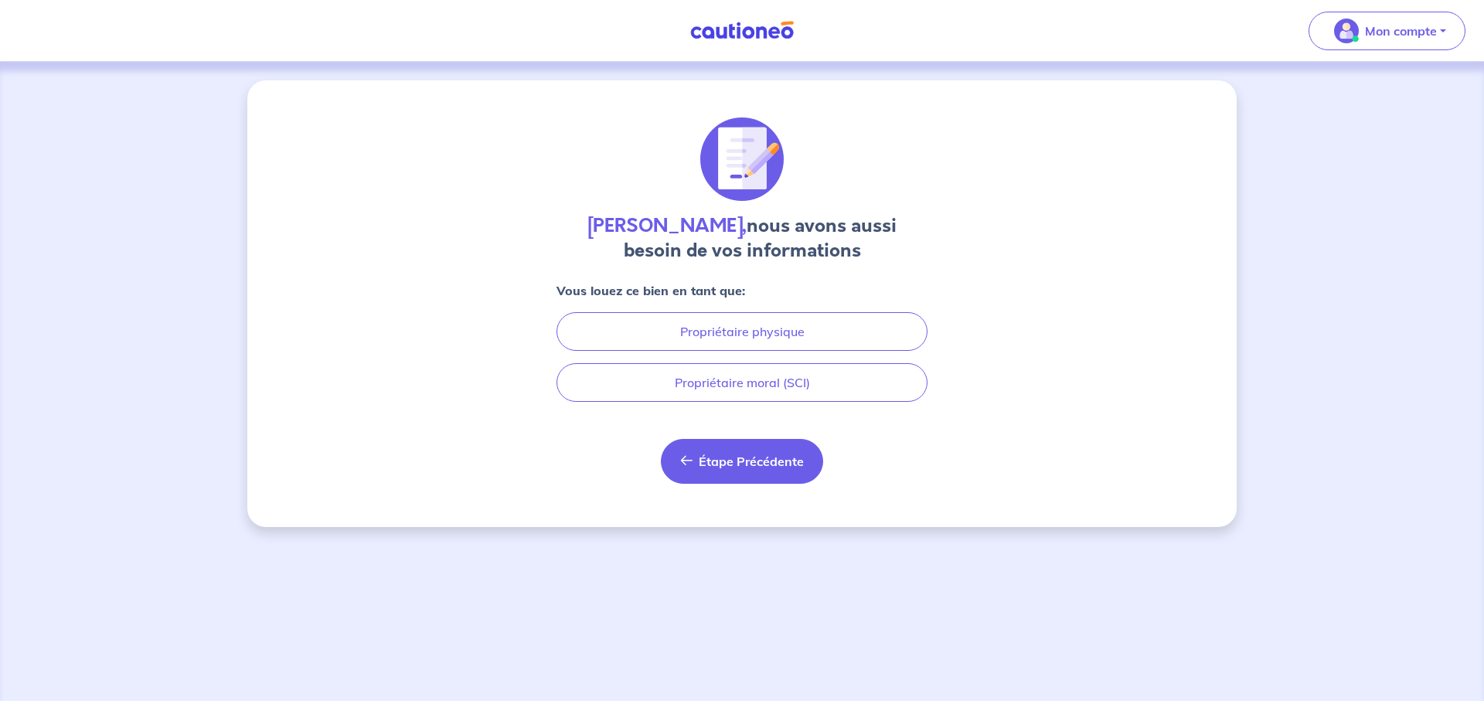
click at [749, 461] on span "Étape Précédente" at bounding box center [751, 461] width 105 height 15
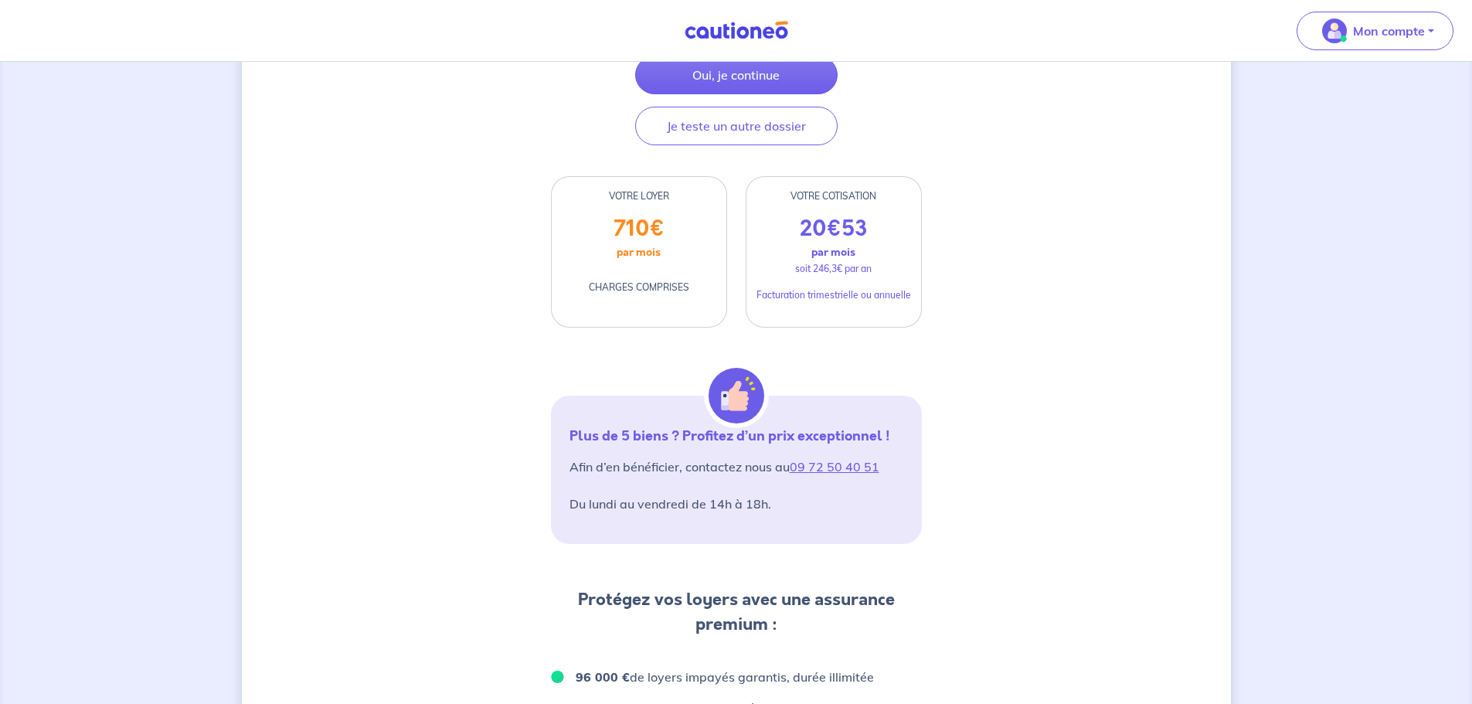
scroll to position [300, 0]
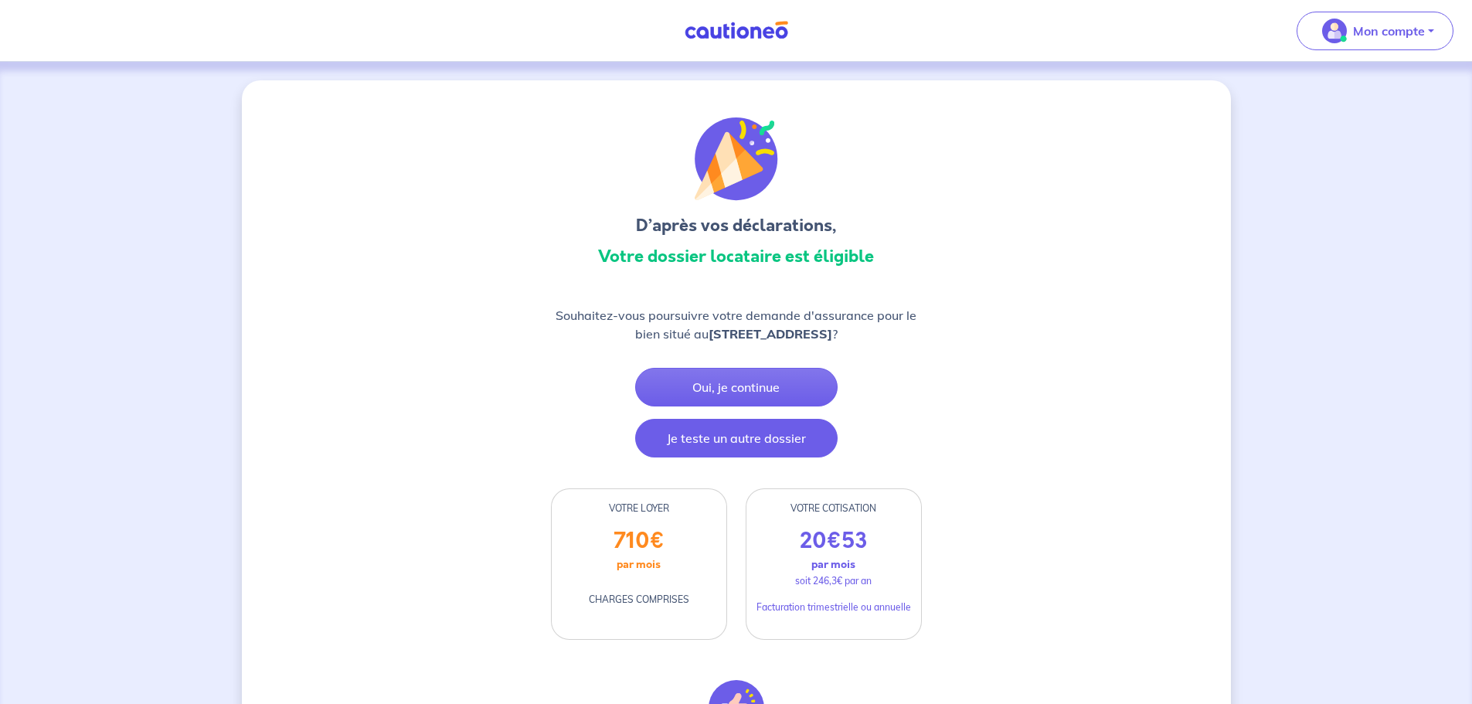
click at [749, 434] on button "Je teste un autre dossier" at bounding box center [736, 438] width 202 height 39
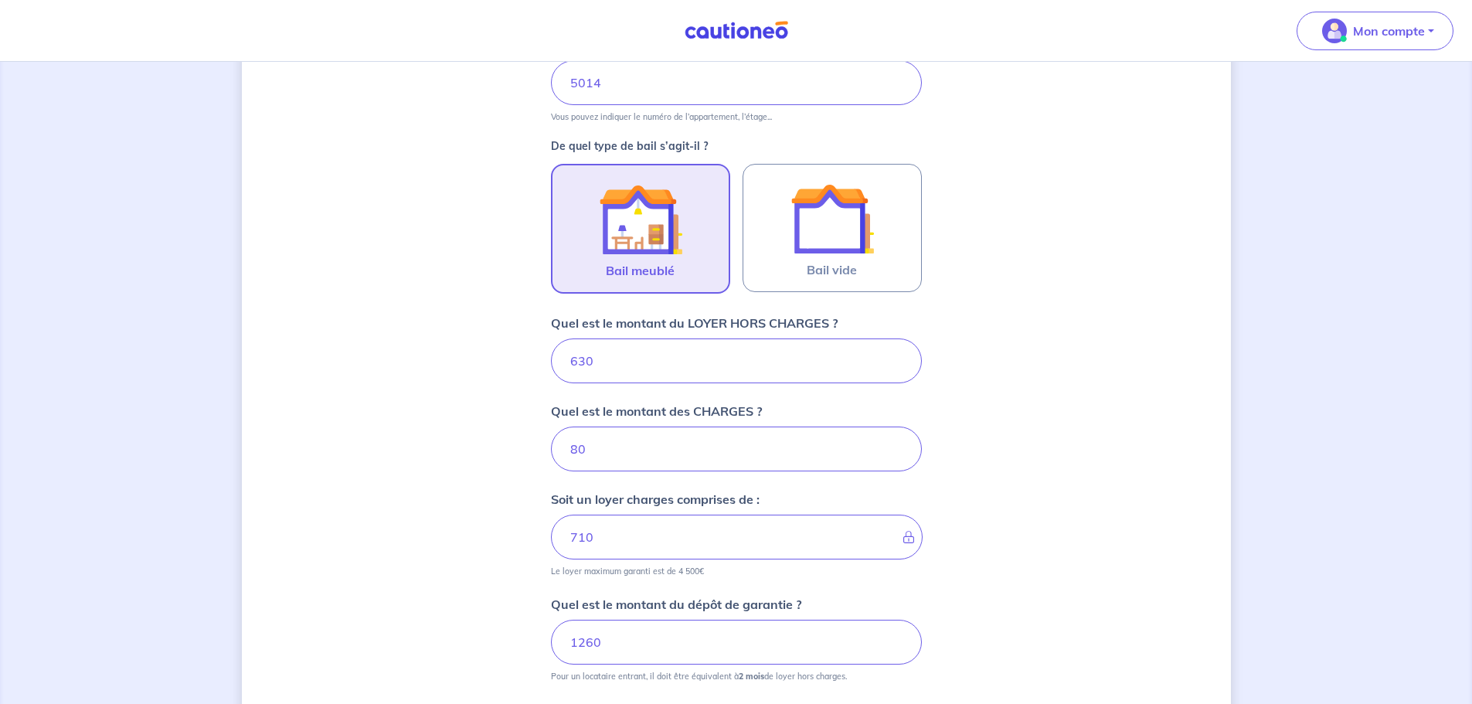
scroll to position [593, 0]
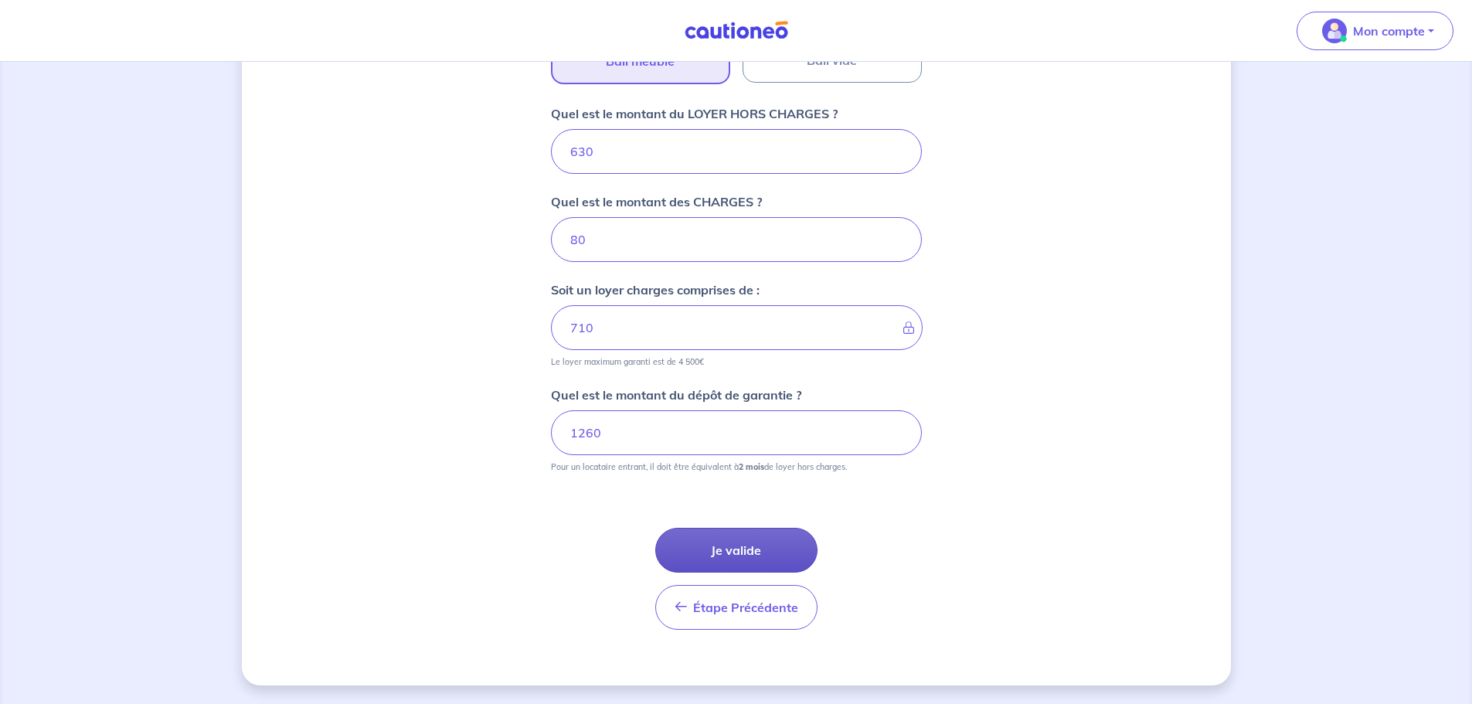
click at [725, 543] on button "Je valide" at bounding box center [736, 550] width 162 height 45
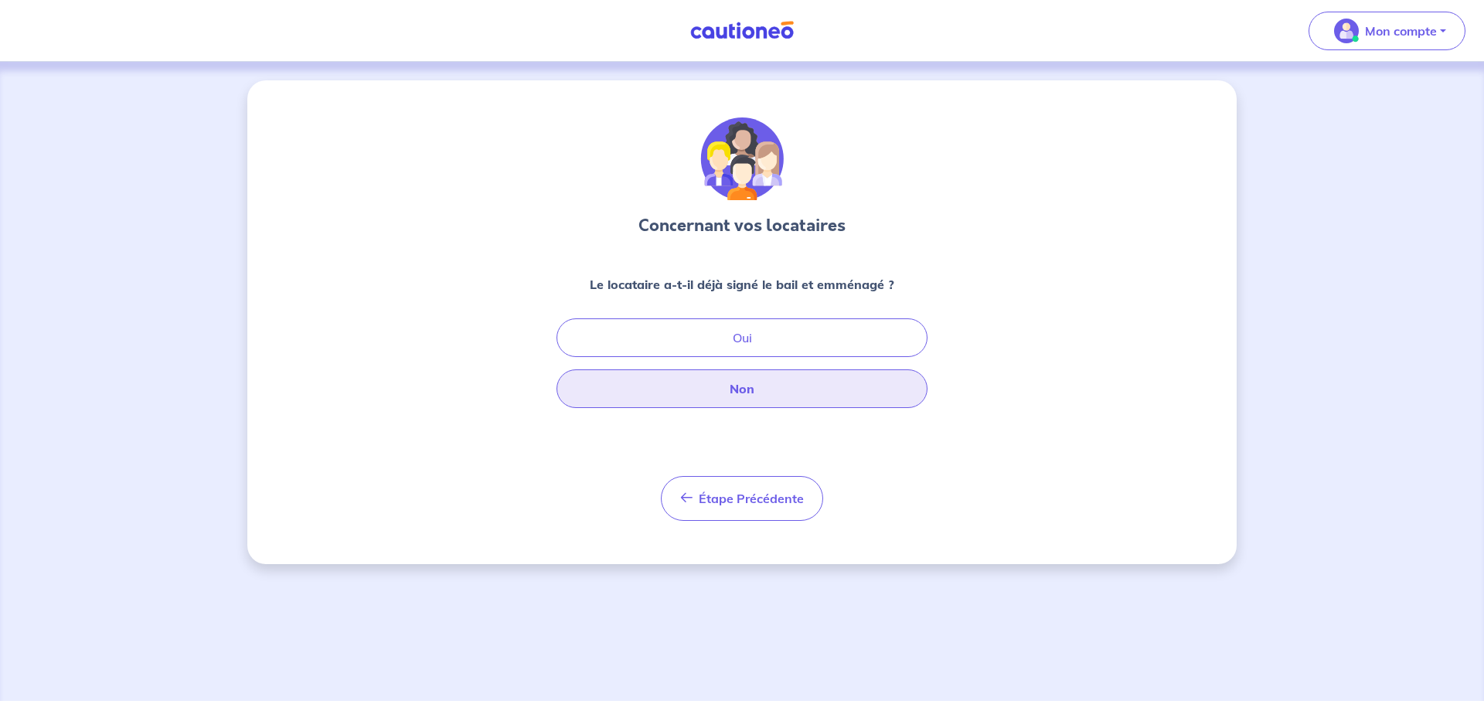
click at [769, 382] on button "Non" at bounding box center [741, 388] width 371 height 39
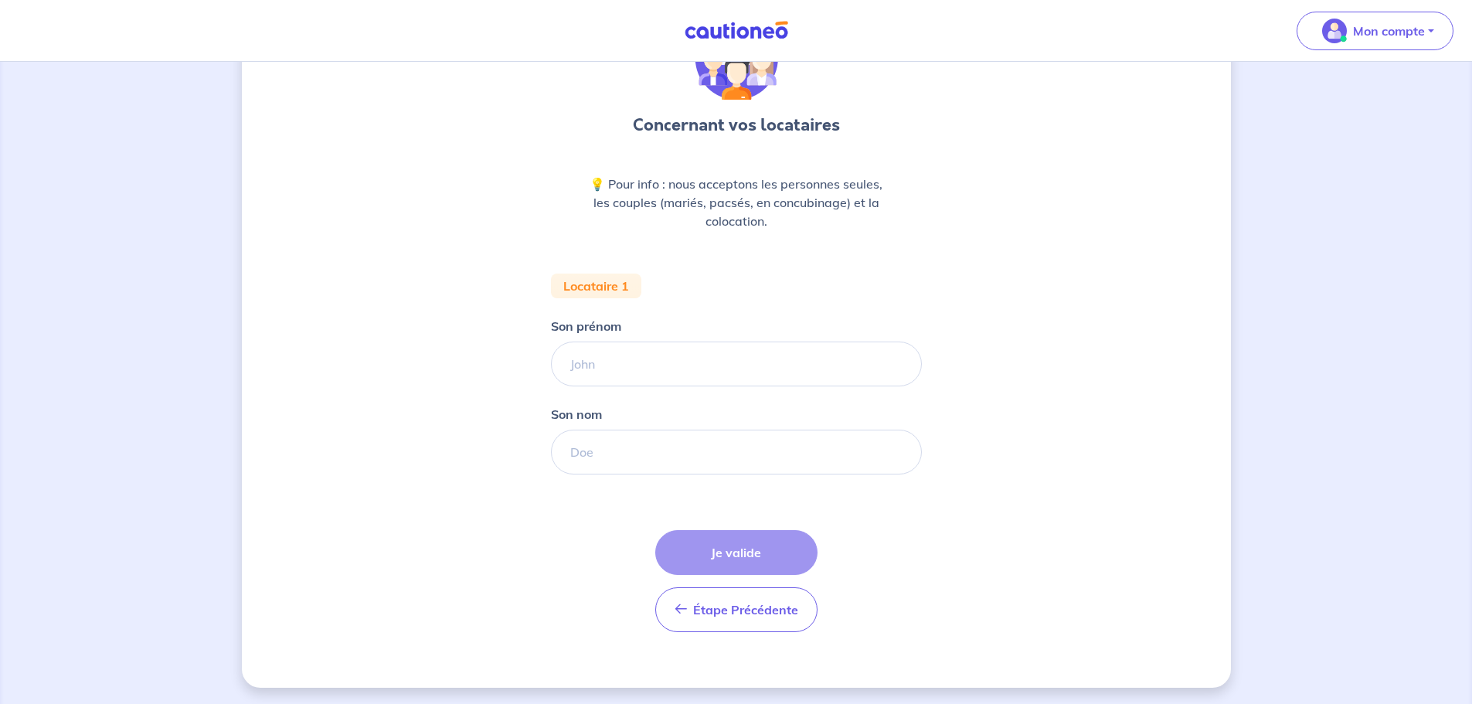
scroll to position [103, 0]
click at [601, 363] on input "Son prénom" at bounding box center [736, 361] width 371 height 45
click at [606, 365] on input "Son prénom" at bounding box center [736, 361] width 371 height 45
type input "léa"
click at [594, 452] on input "Son nom" at bounding box center [736, 449] width 371 height 45
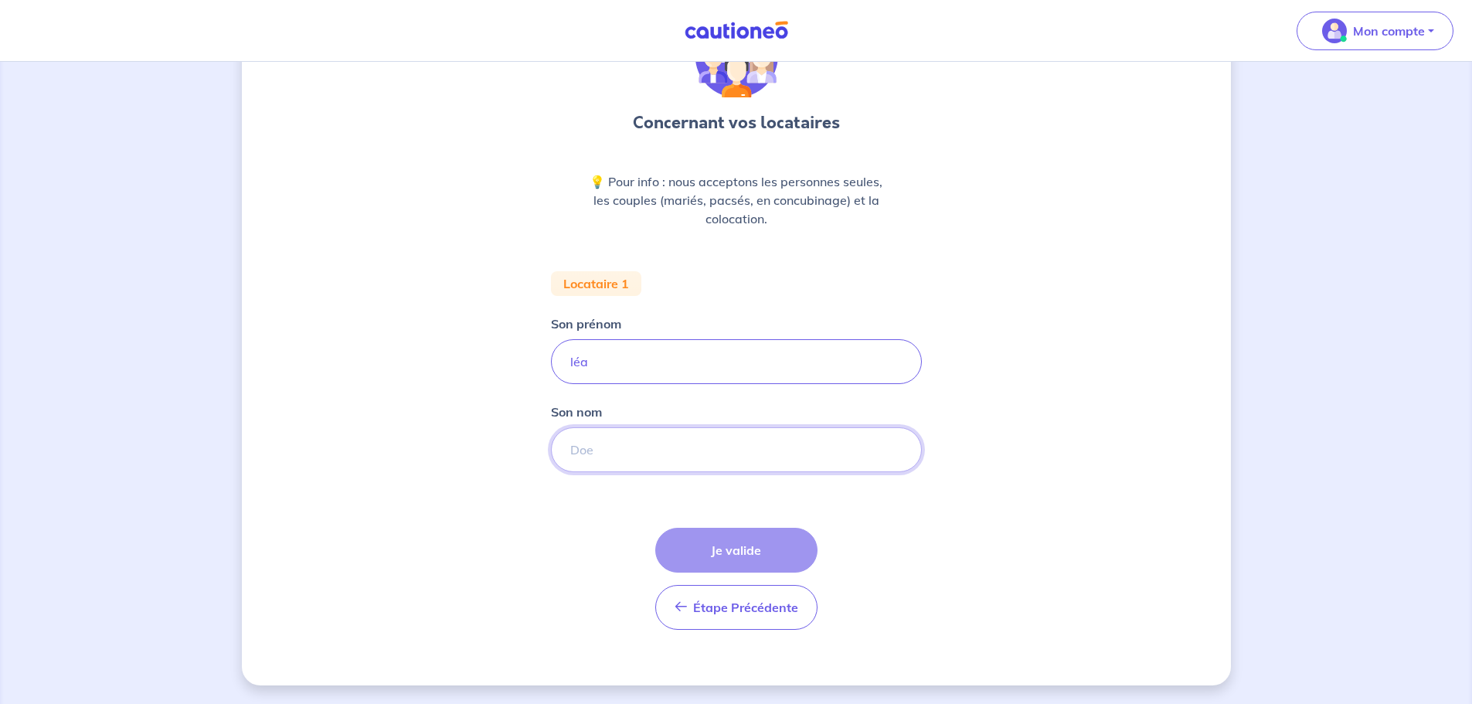
click at [625, 451] on input "Son nom" at bounding box center [736, 449] width 371 height 45
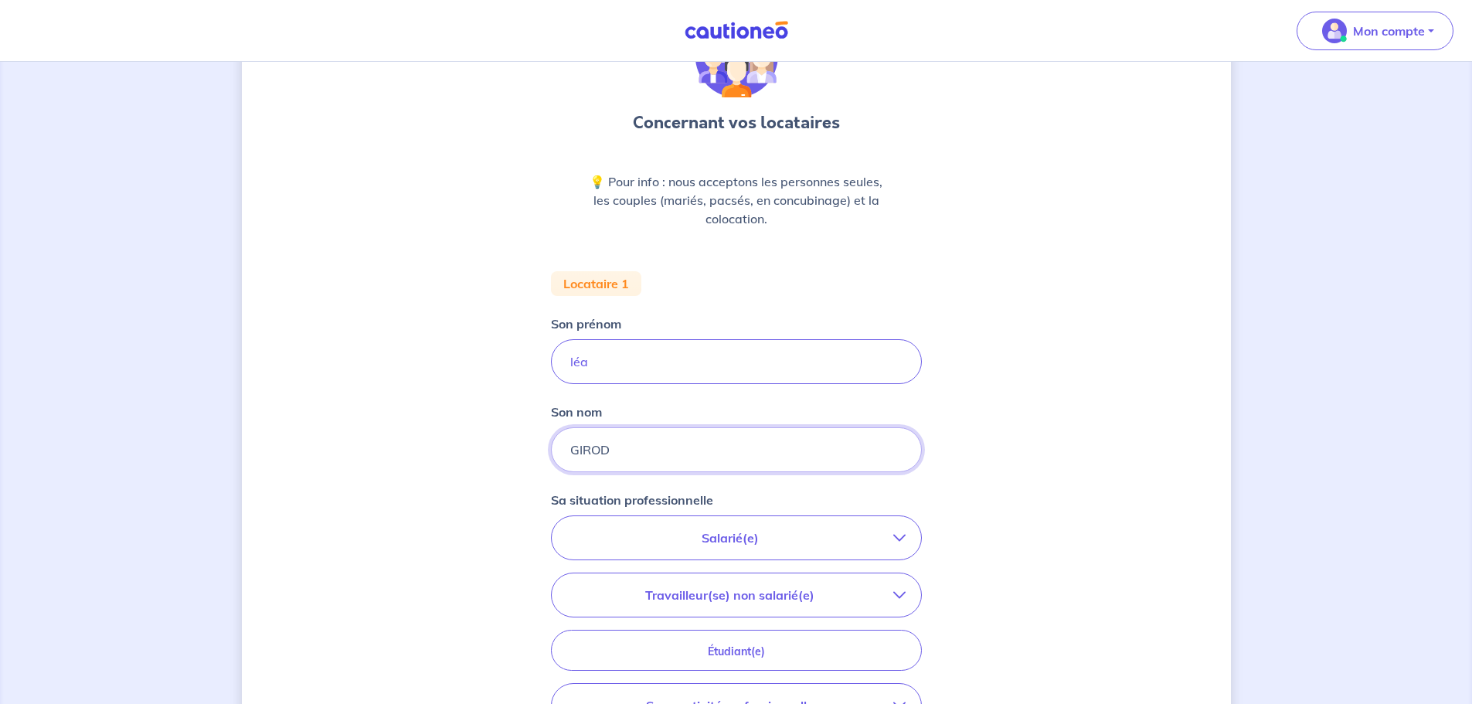
type input "GIROD"
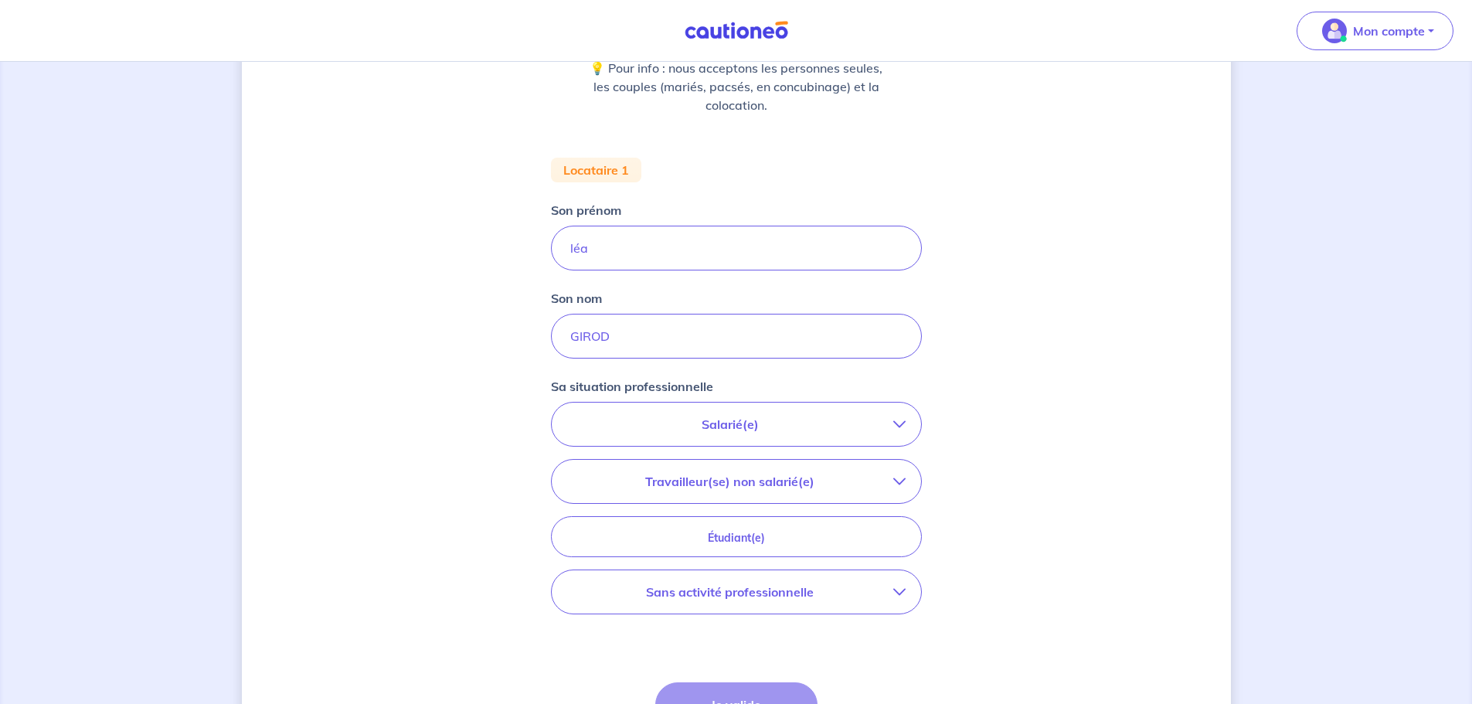
scroll to position [335, 0]
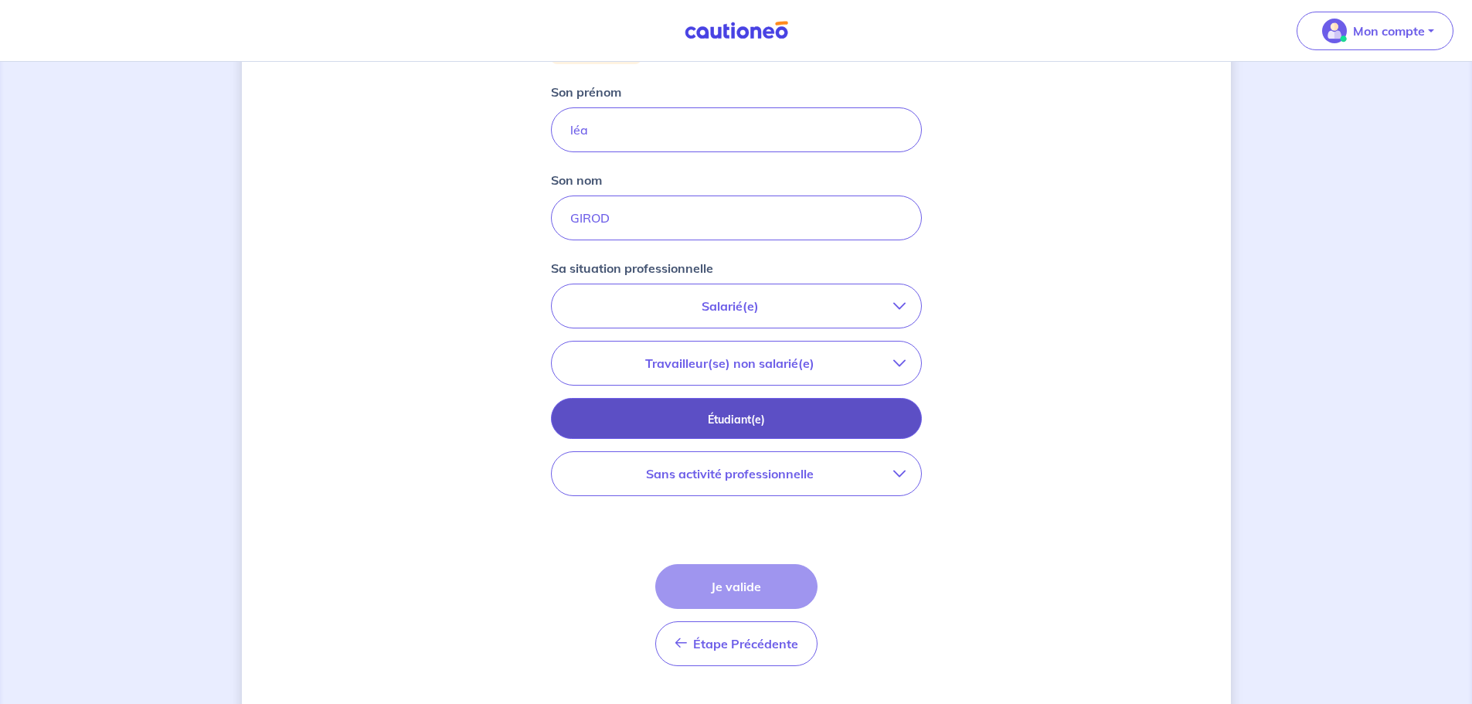
click at [781, 419] on p "Étudiant(e)" at bounding box center [736, 419] width 332 height 17
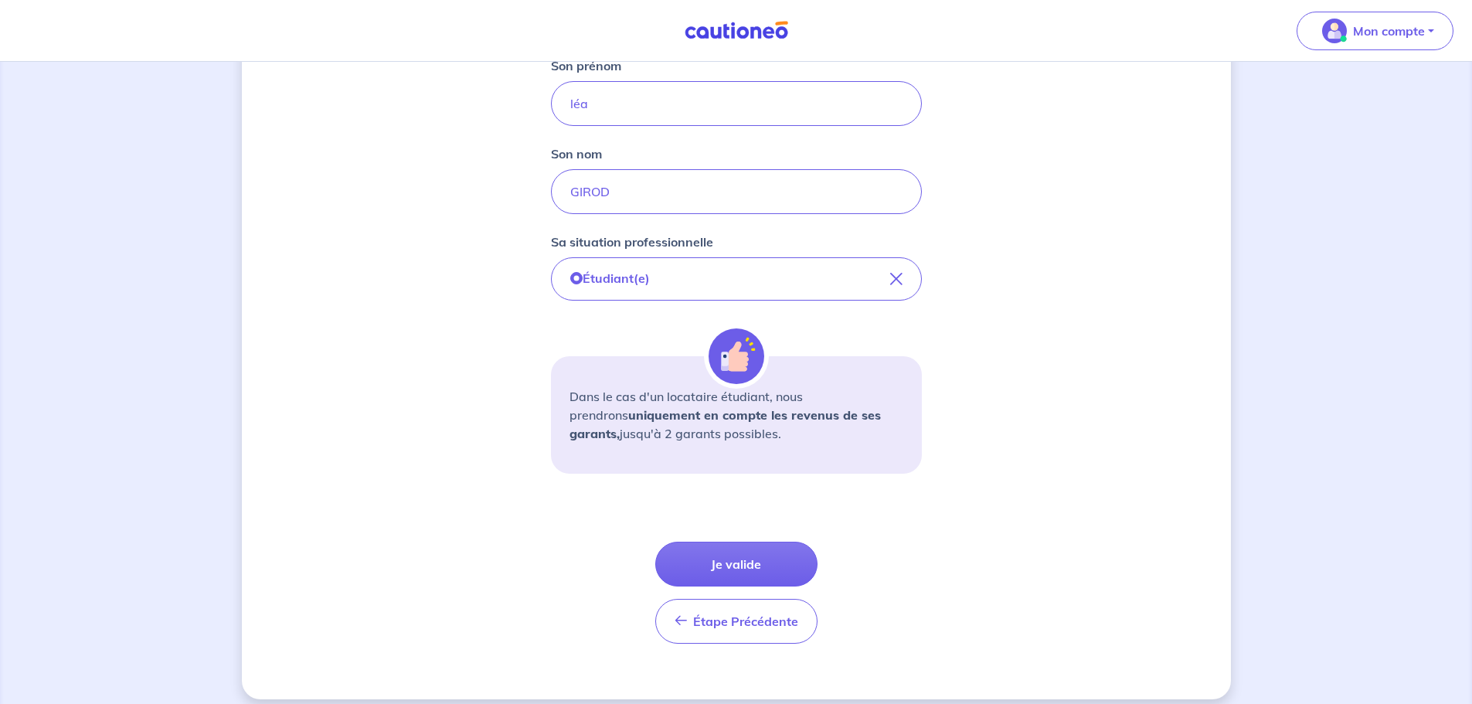
scroll to position [375, 0]
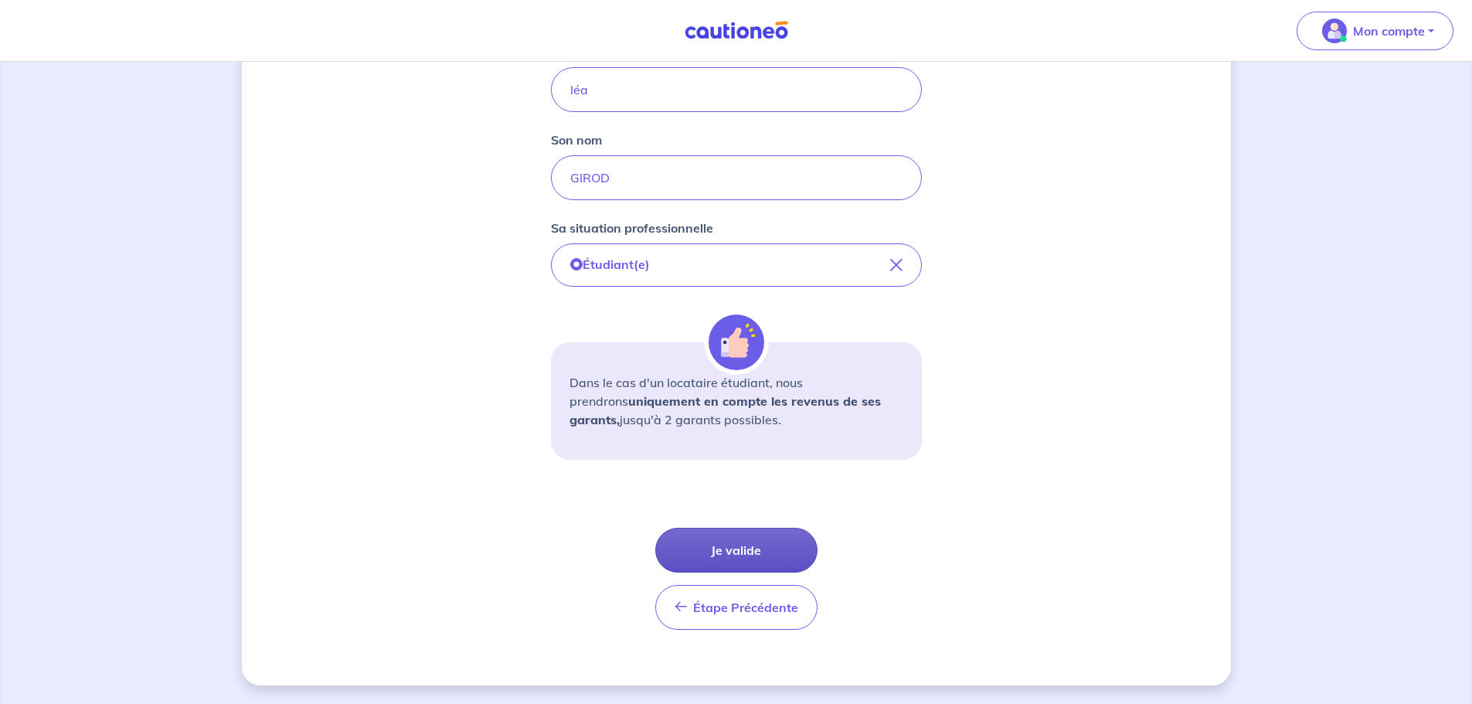
click at [753, 551] on button "Je valide" at bounding box center [736, 550] width 162 height 45
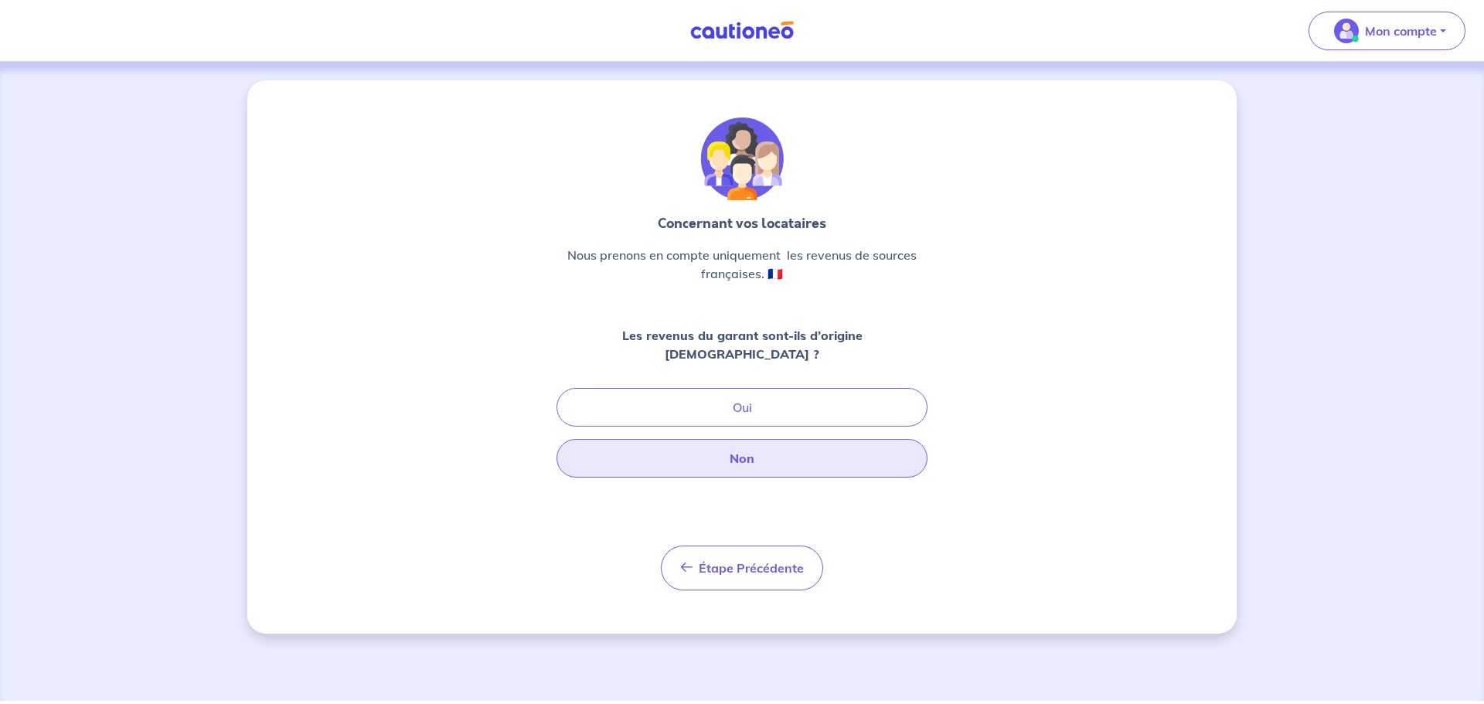
click at [774, 439] on button "Non" at bounding box center [741, 458] width 371 height 39
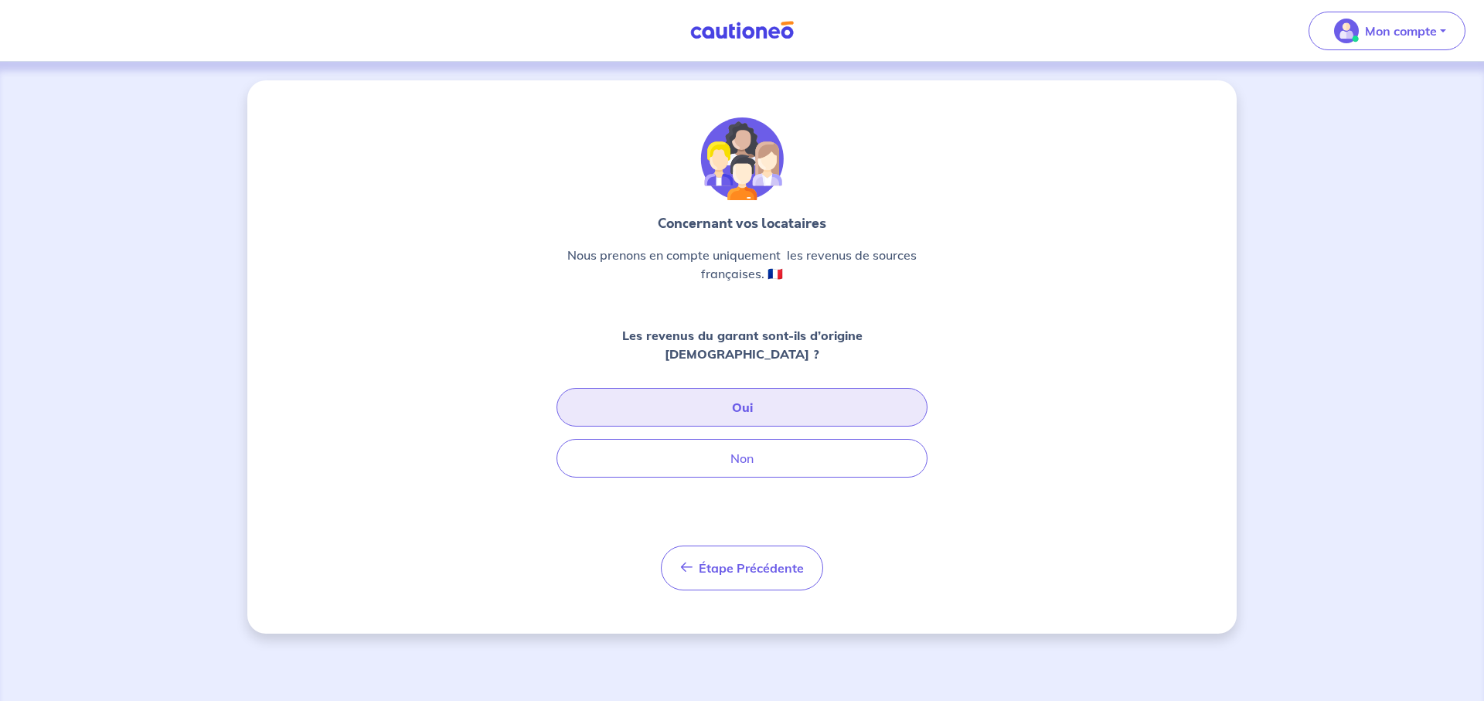
click at [712, 392] on button "Oui" at bounding box center [741, 407] width 371 height 39
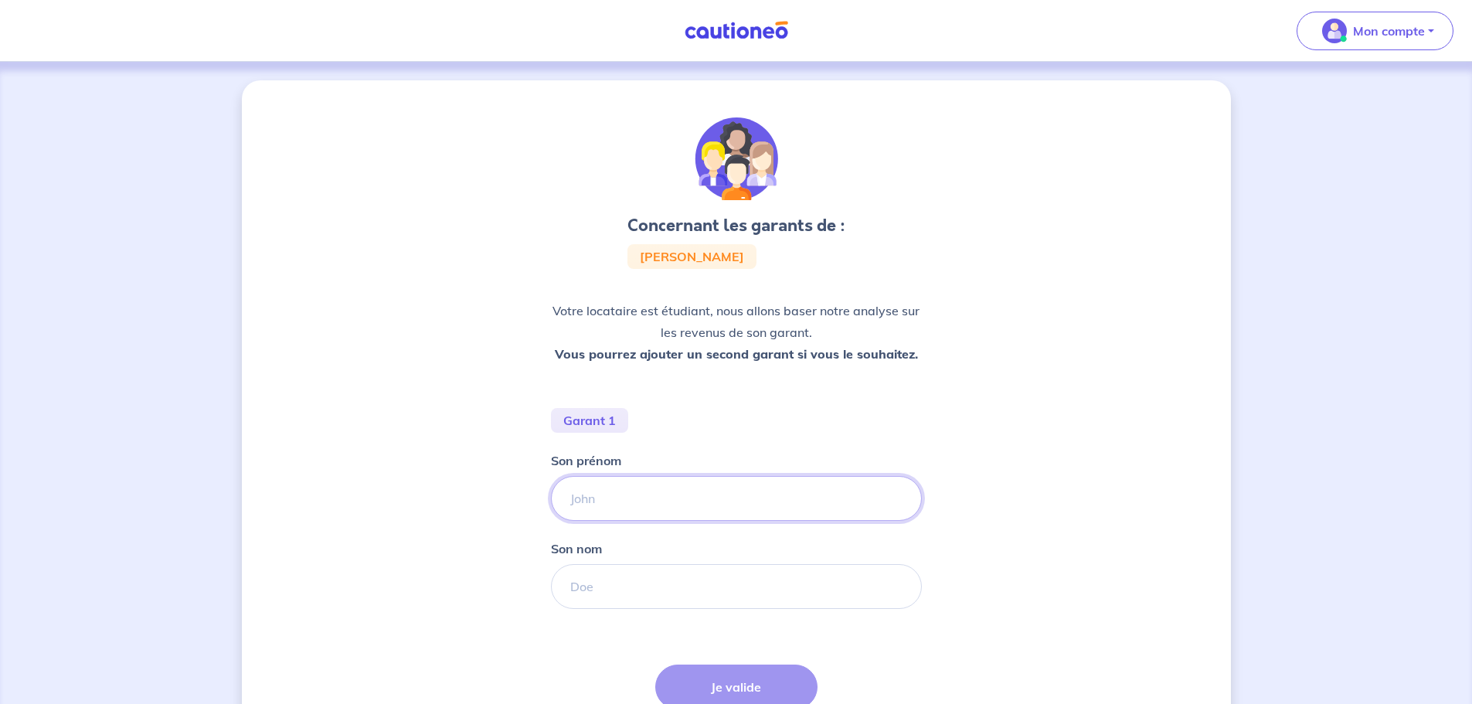
click at [621, 497] on input "Son prénom" at bounding box center [736, 498] width 371 height 45
type input "SARAH"
drag, startPoint x: 607, startPoint y: 590, endPoint x: 597, endPoint y: 584, distance: 10.7
click at [607, 590] on input "Son nom" at bounding box center [736, 586] width 371 height 45
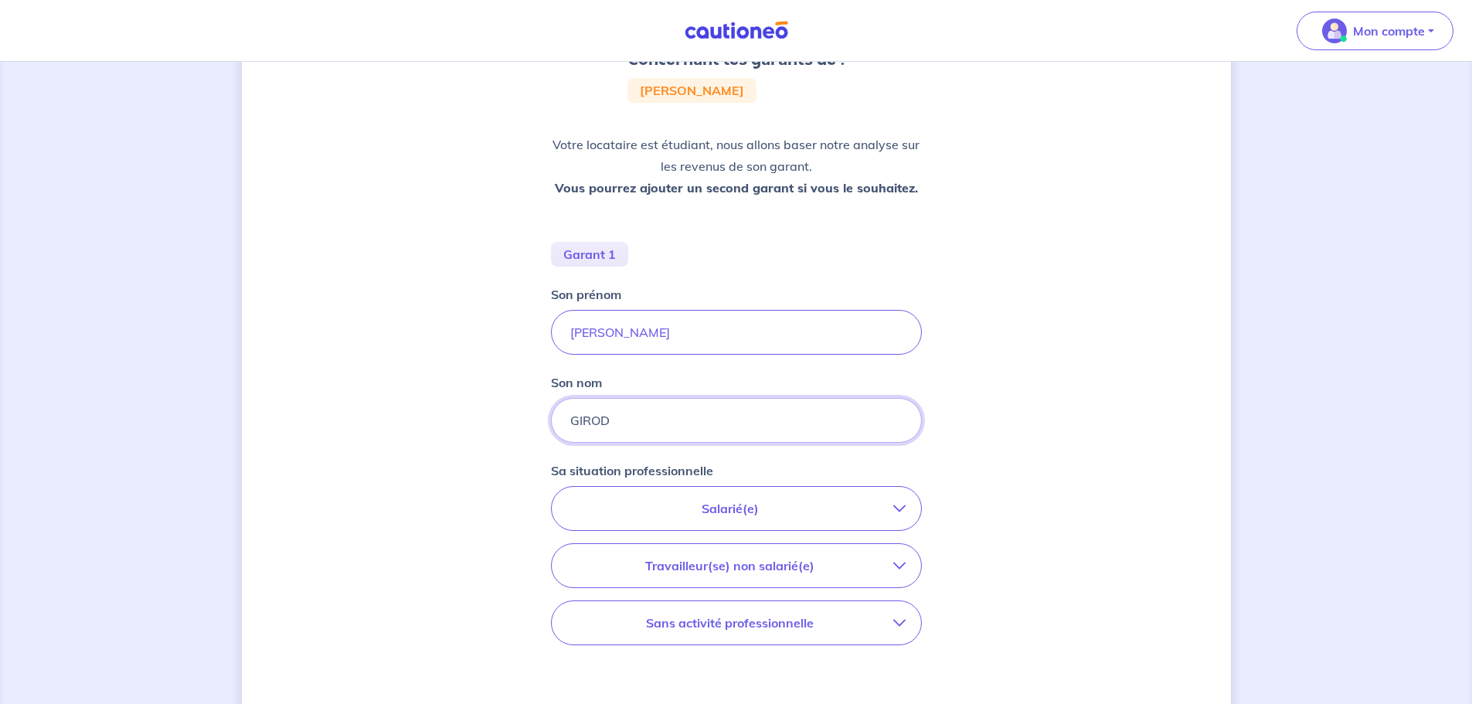
scroll to position [232, 0]
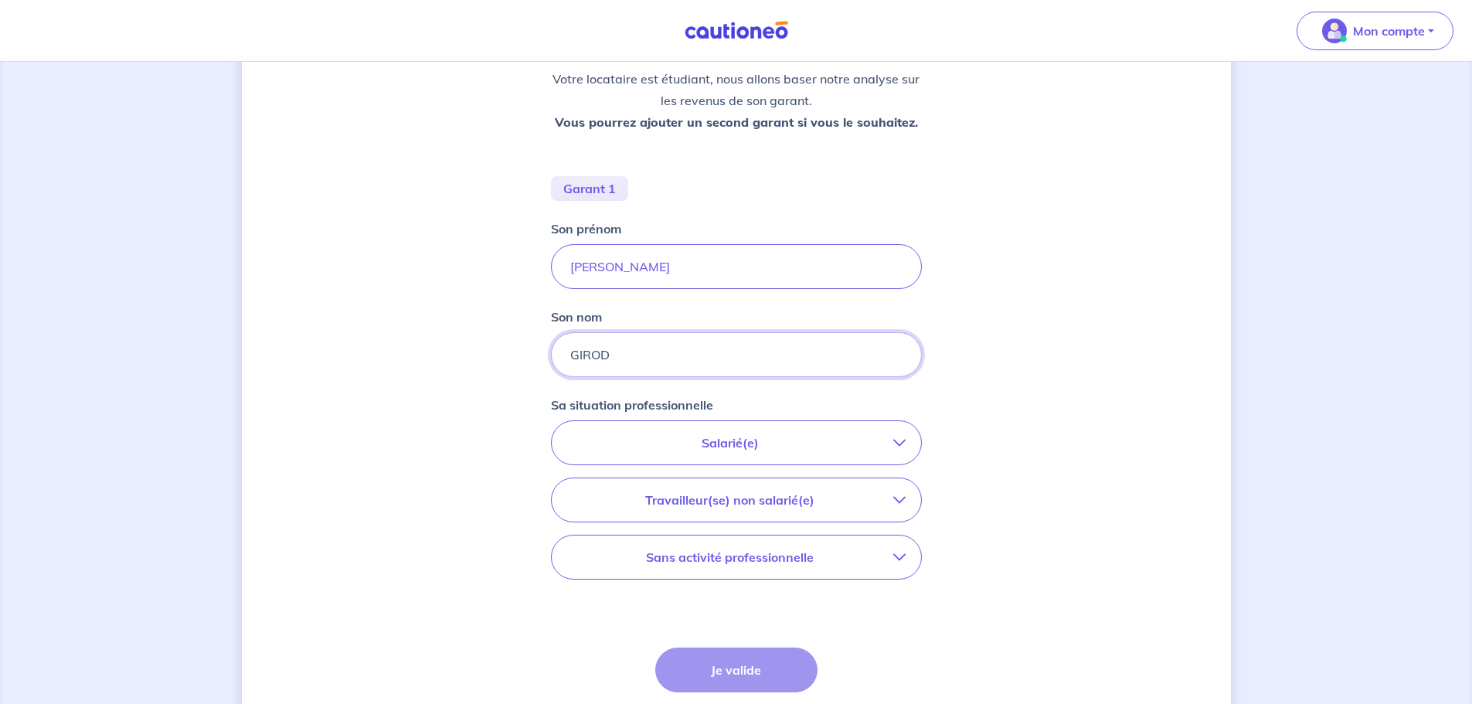
type input "GIROD"
click at [795, 438] on p "Salarié(e)" at bounding box center [730, 443] width 326 height 19
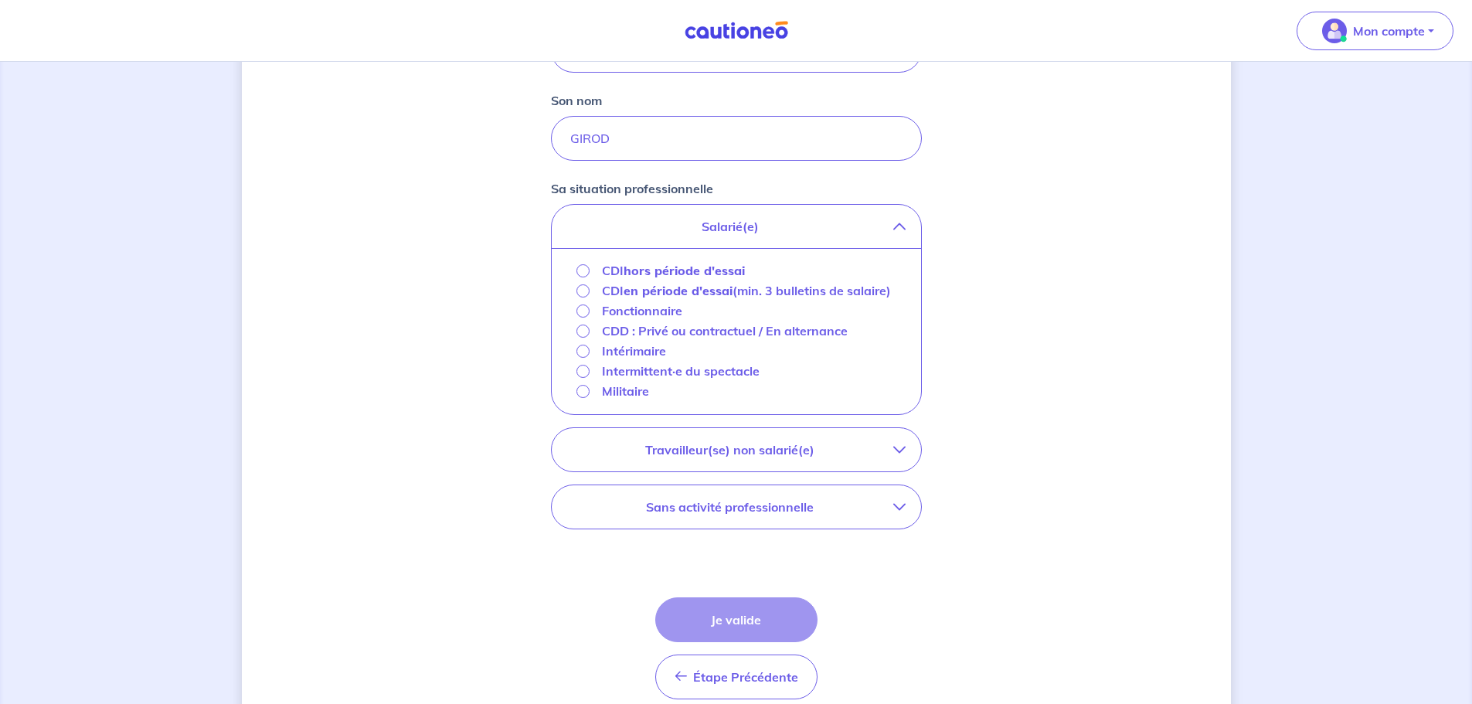
scroll to position [464, 0]
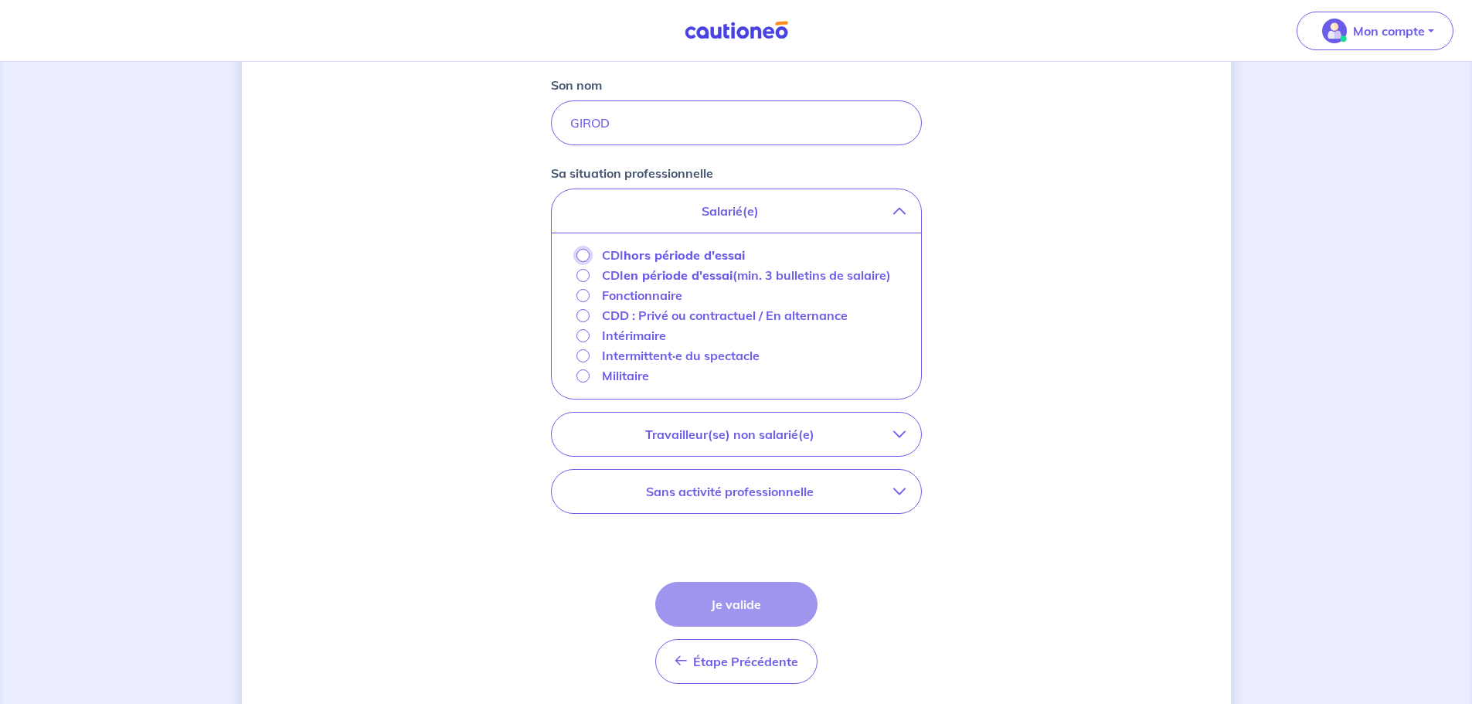
click at [581, 258] on input "CDI hors période d'essai" at bounding box center [583, 255] width 13 height 13
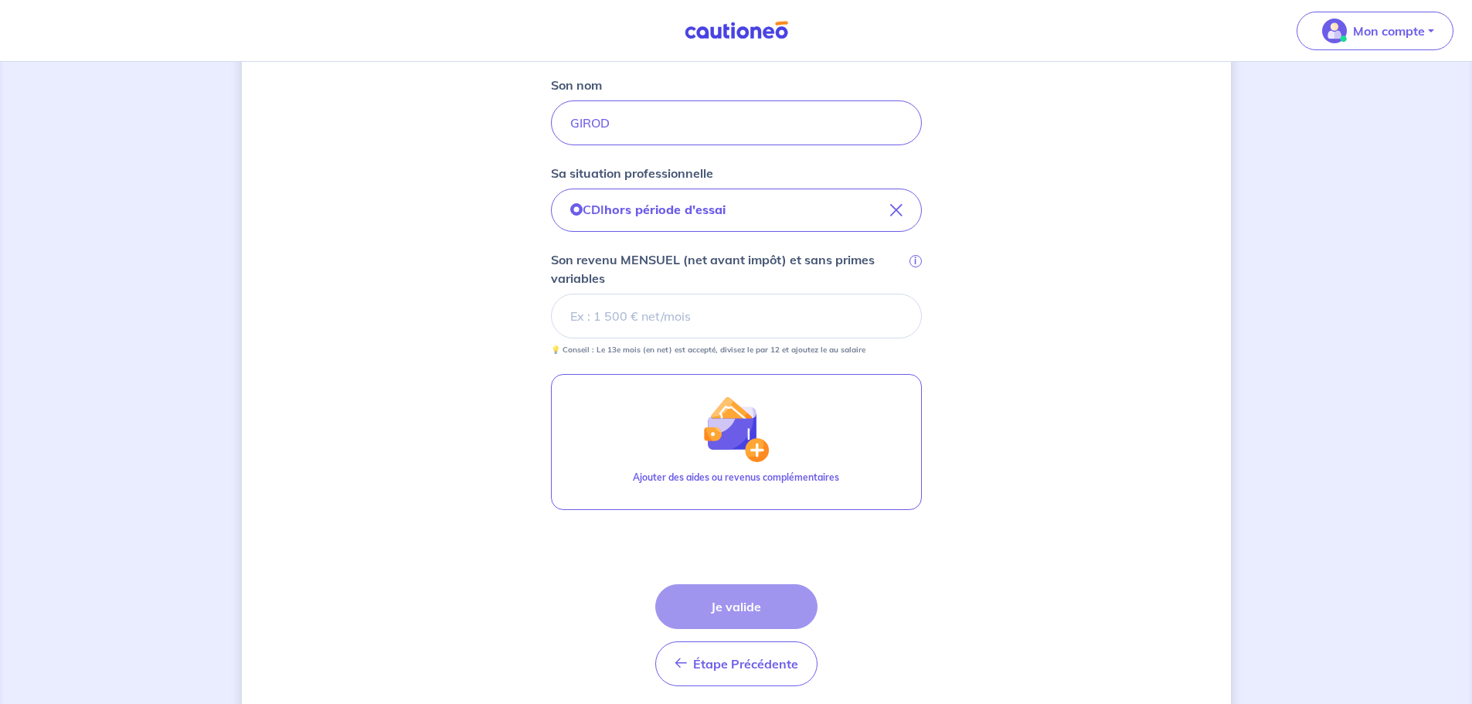
click at [611, 314] on input "Son revenu MENSUEL (net avant impôt) et sans primes variables i" at bounding box center [736, 316] width 371 height 45
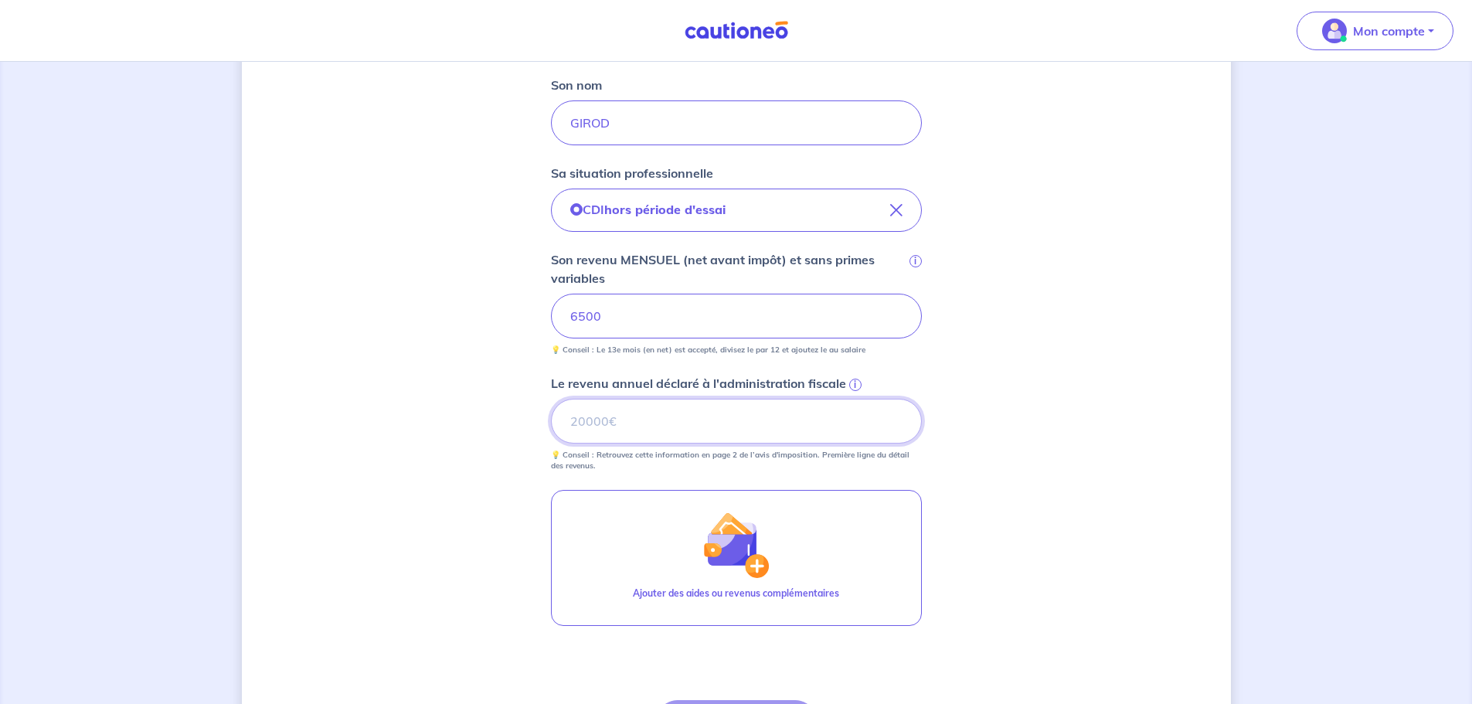
click at [623, 420] on input "Le revenu annuel déclaré à l'administration fiscale i" at bounding box center [736, 421] width 371 height 45
type input "4"
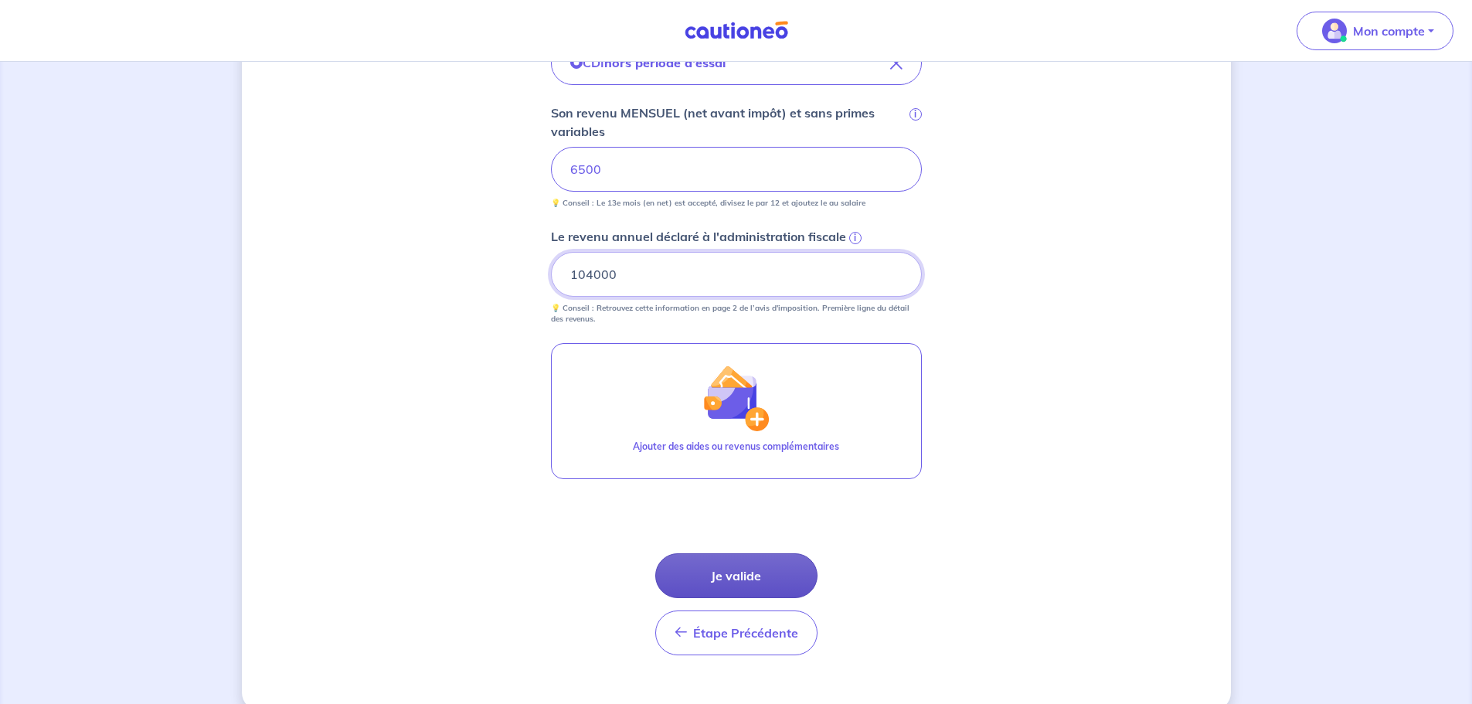
scroll to position [636, 0]
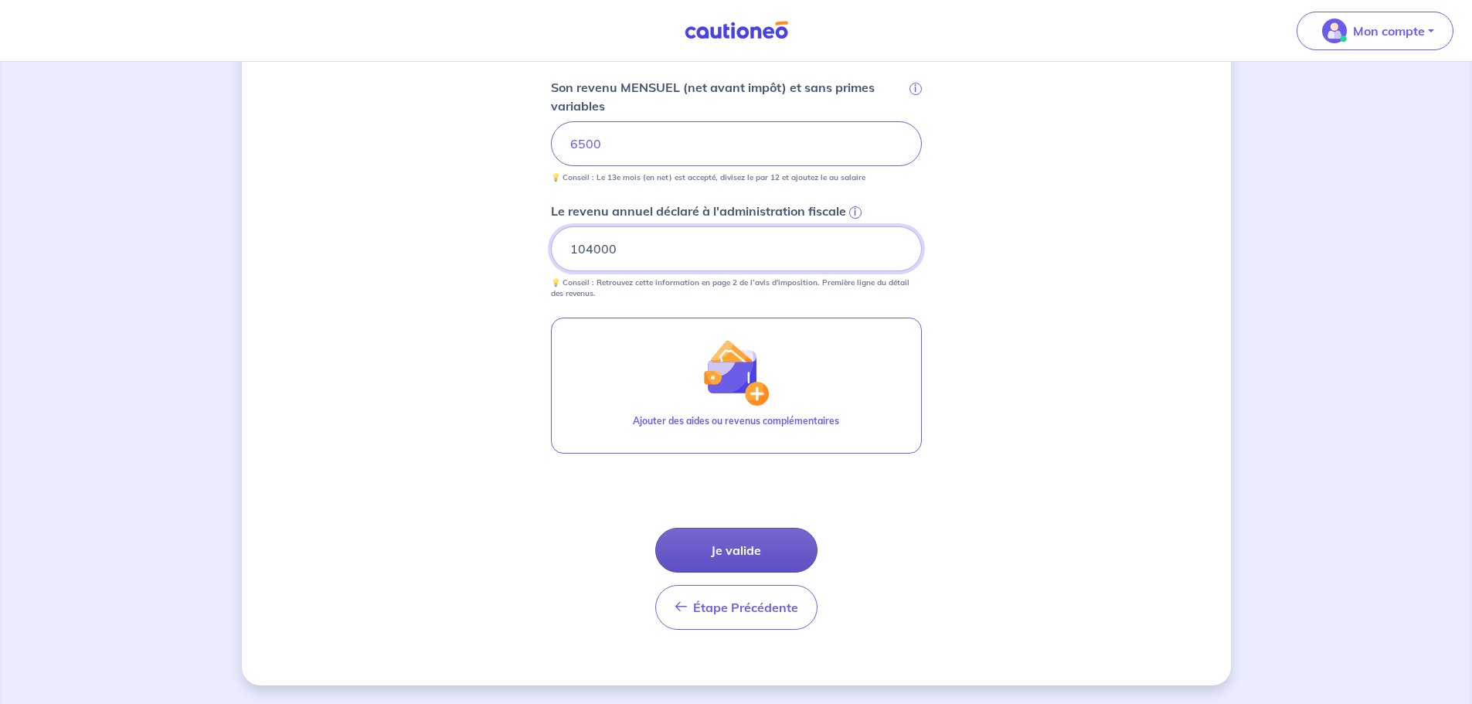
type input "104000"
click at [743, 556] on button "Je valide" at bounding box center [736, 550] width 162 height 45
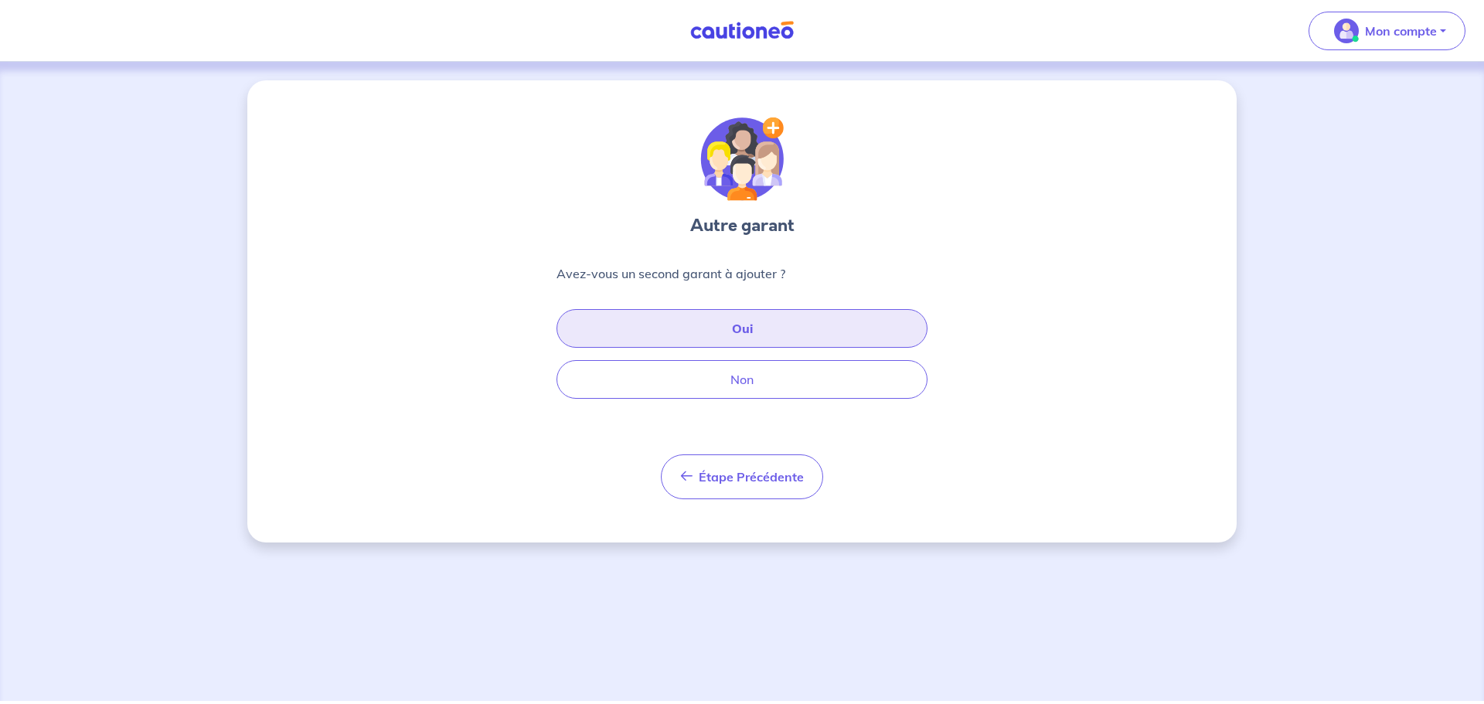
click at [727, 330] on button "Oui" at bounding box center [741, 328] width 371 height 39
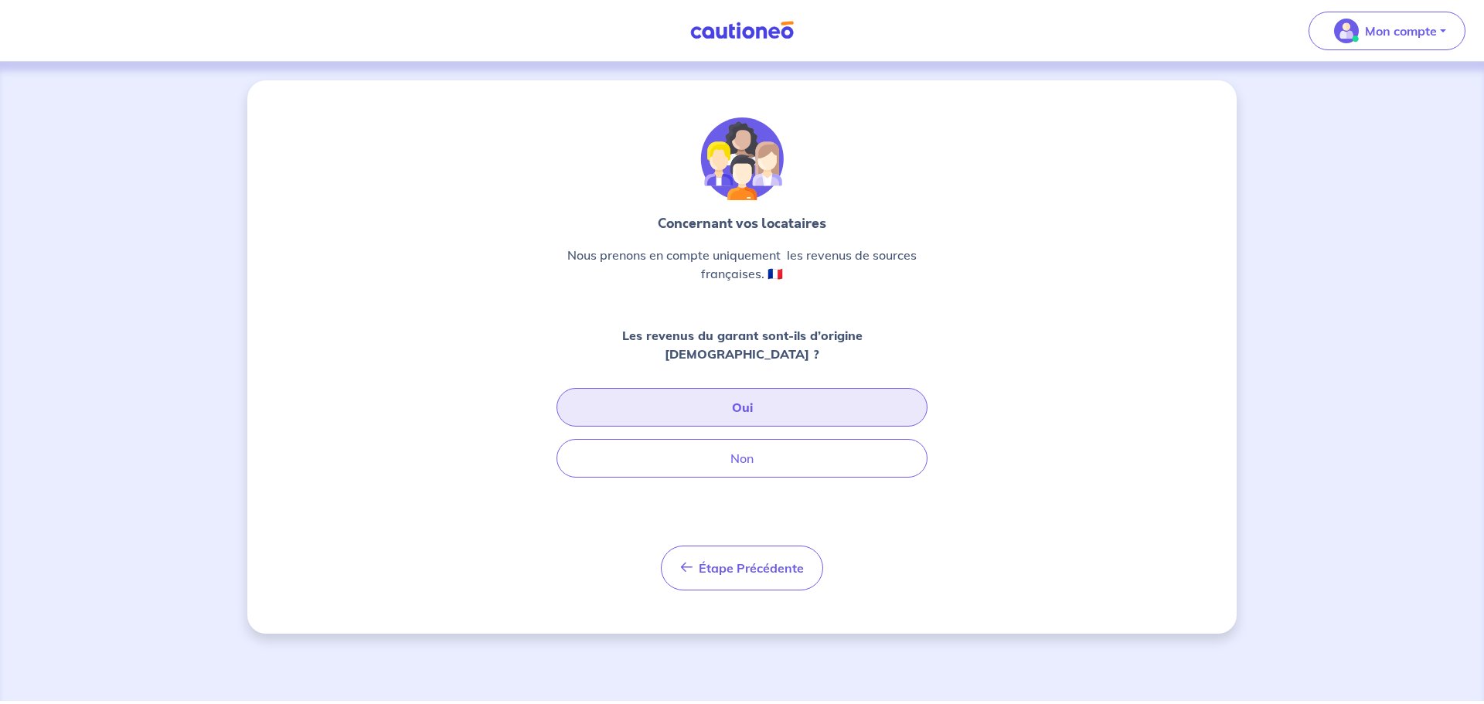
click at [685, 388] on button "Oui" at bounding box center [741, 407] width 371 height 39
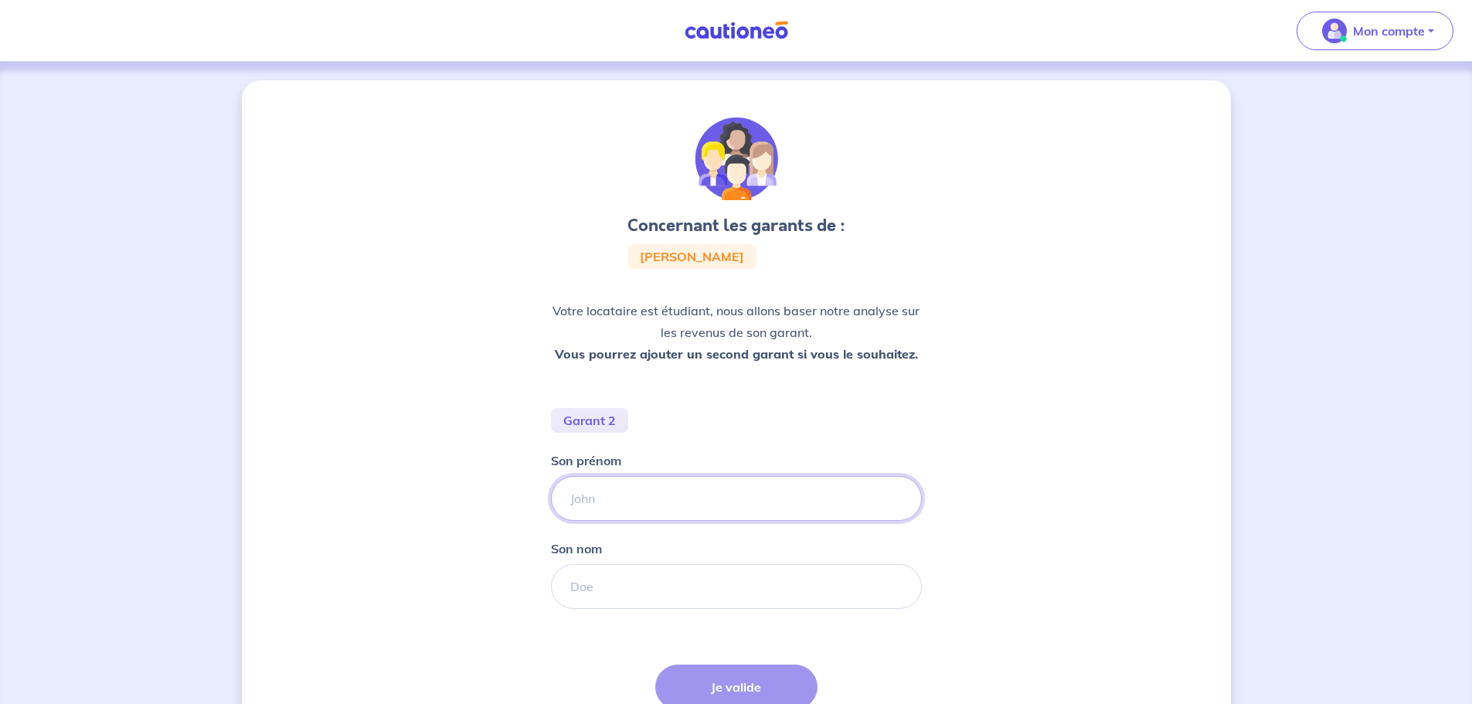
click at [604, 501] on input "Son prénom" at bounding box center [736, 498] width 371 height 45
type input "David"
click at [593, 588] on input "Son nom" at bounding box center [736, 586] width 371 height 45
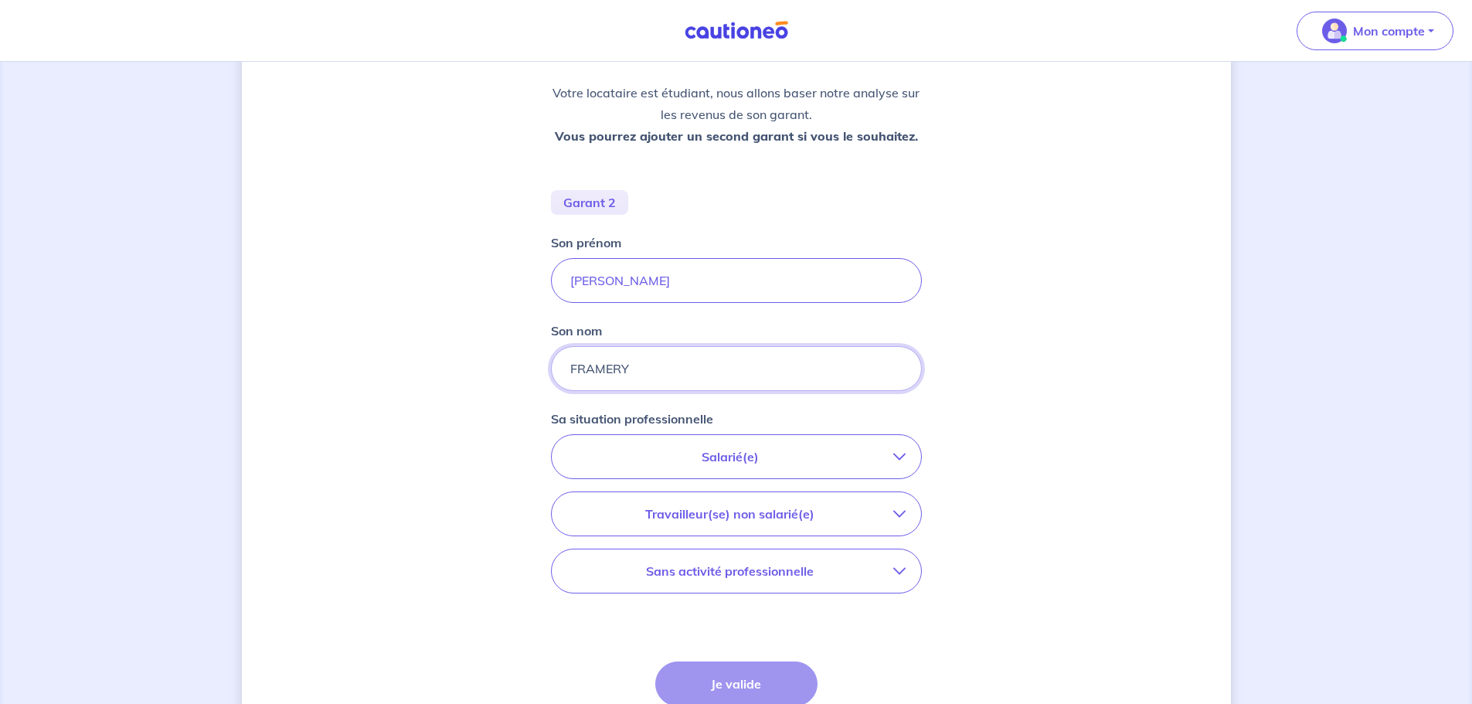
scroll to position [309, 0]
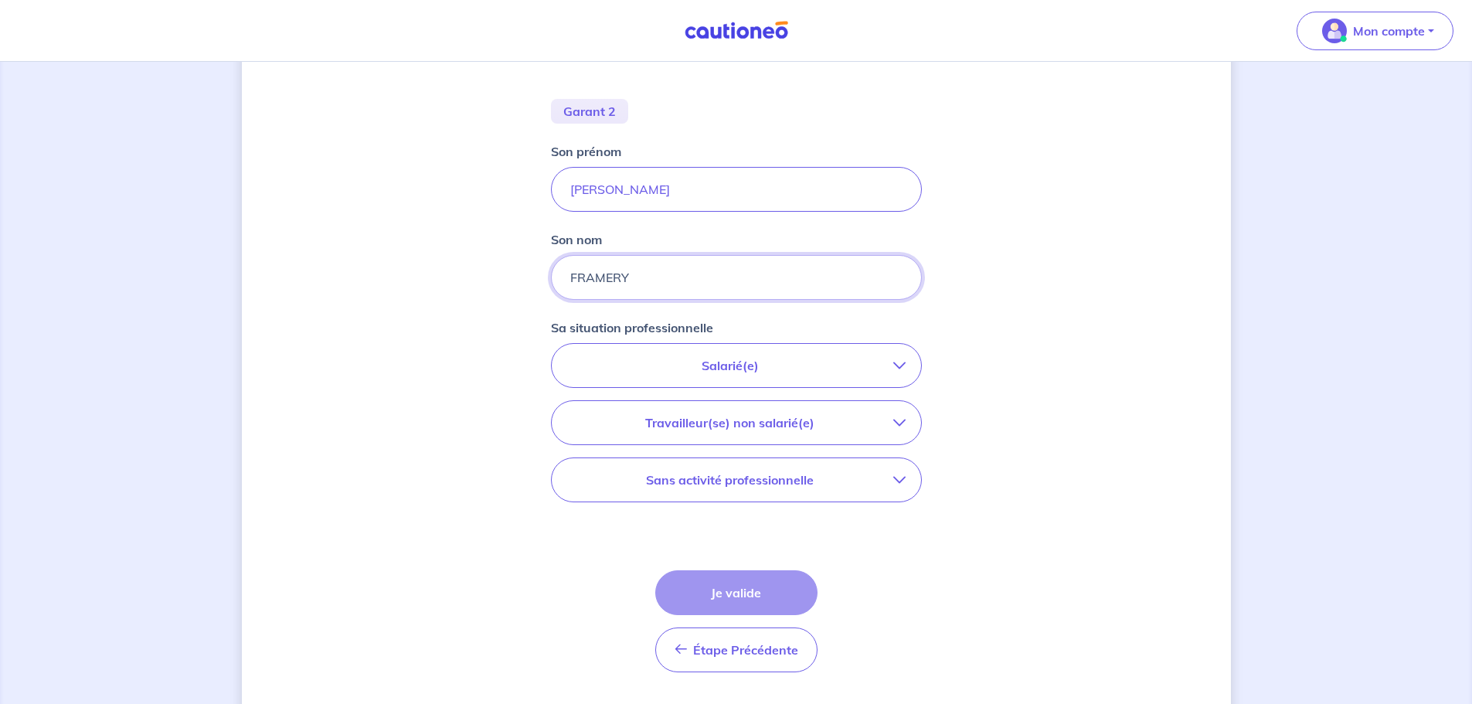
type input "FRAMERY"
click at [767, 357] on p "Salarié(e)" at bounding box center [730, 365] width 326 height 19
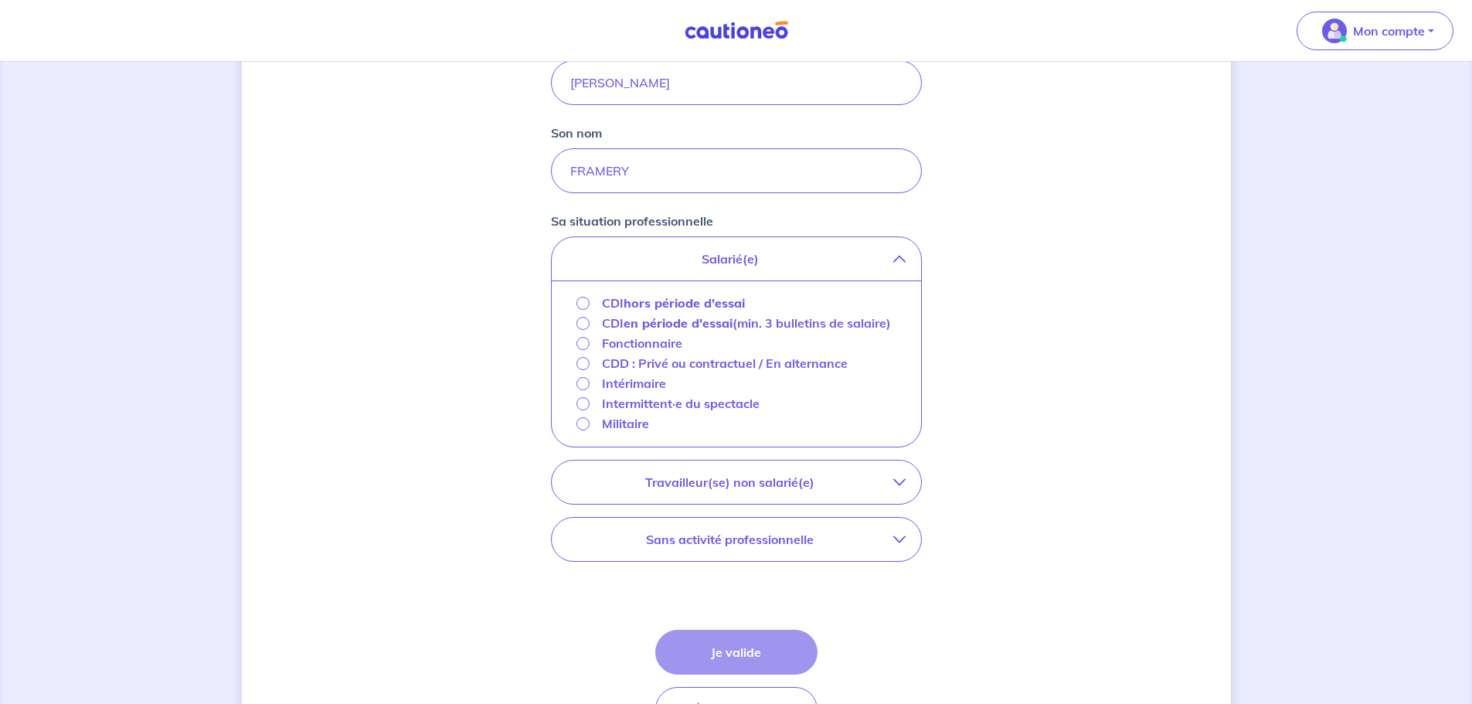
scroll to position [227, 0]
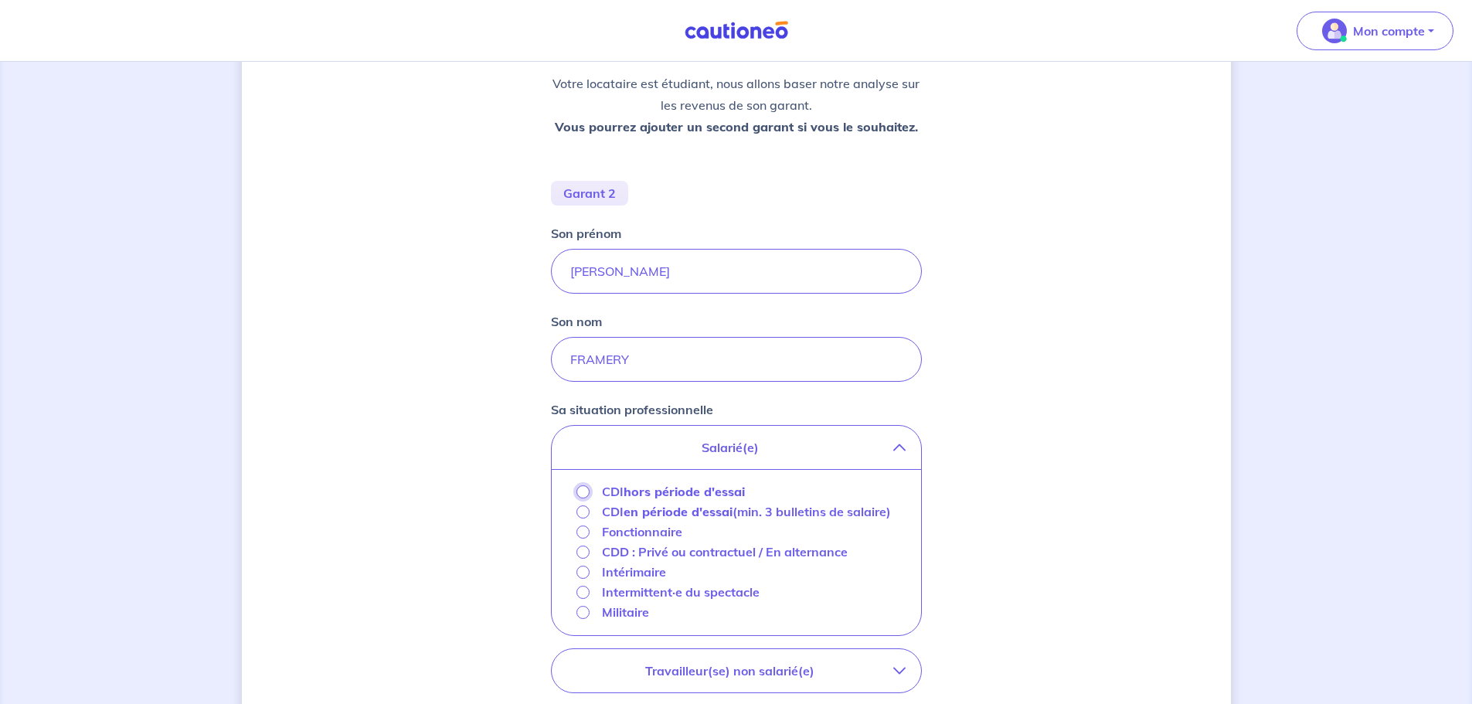
click at [587, 495] on input "CDI hors période d'essai" at bounding box center [583, 491] width 13 height 13
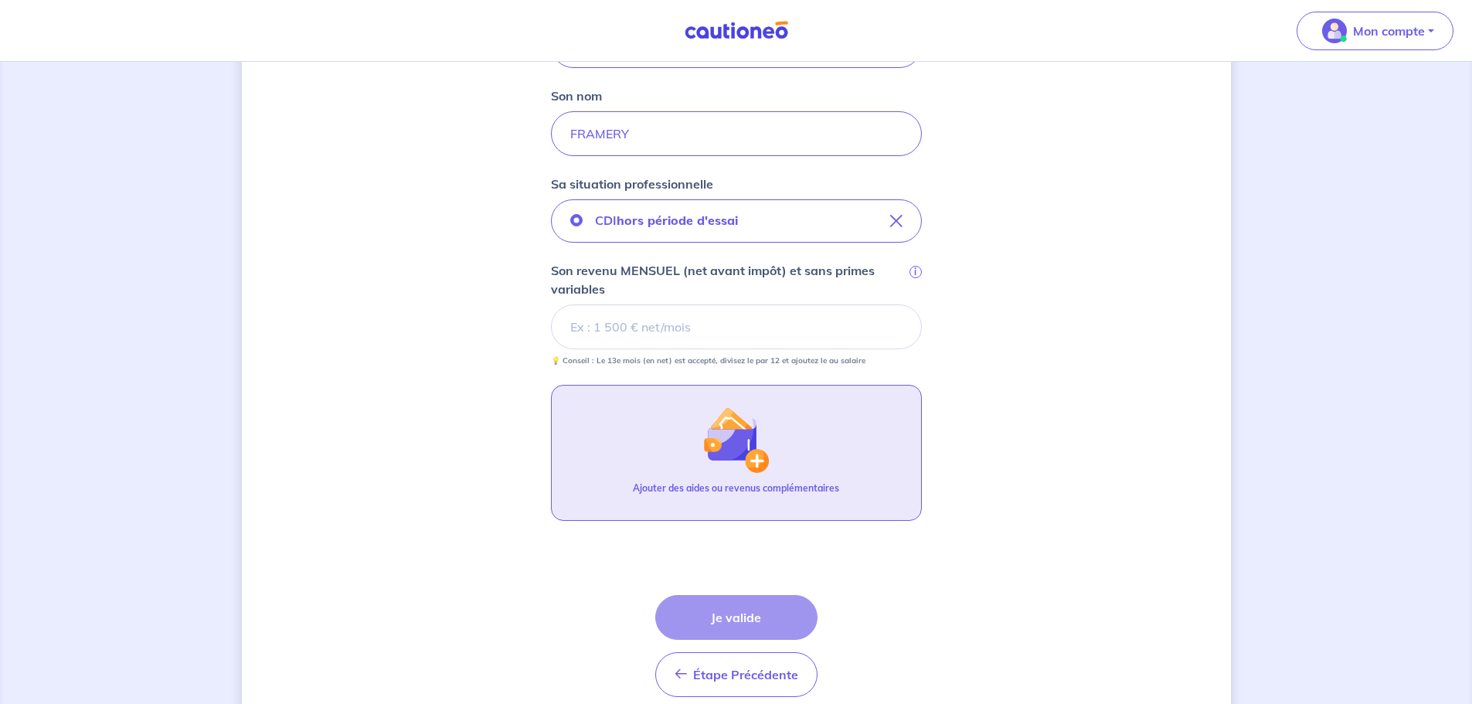
scroll to position [459, 0]
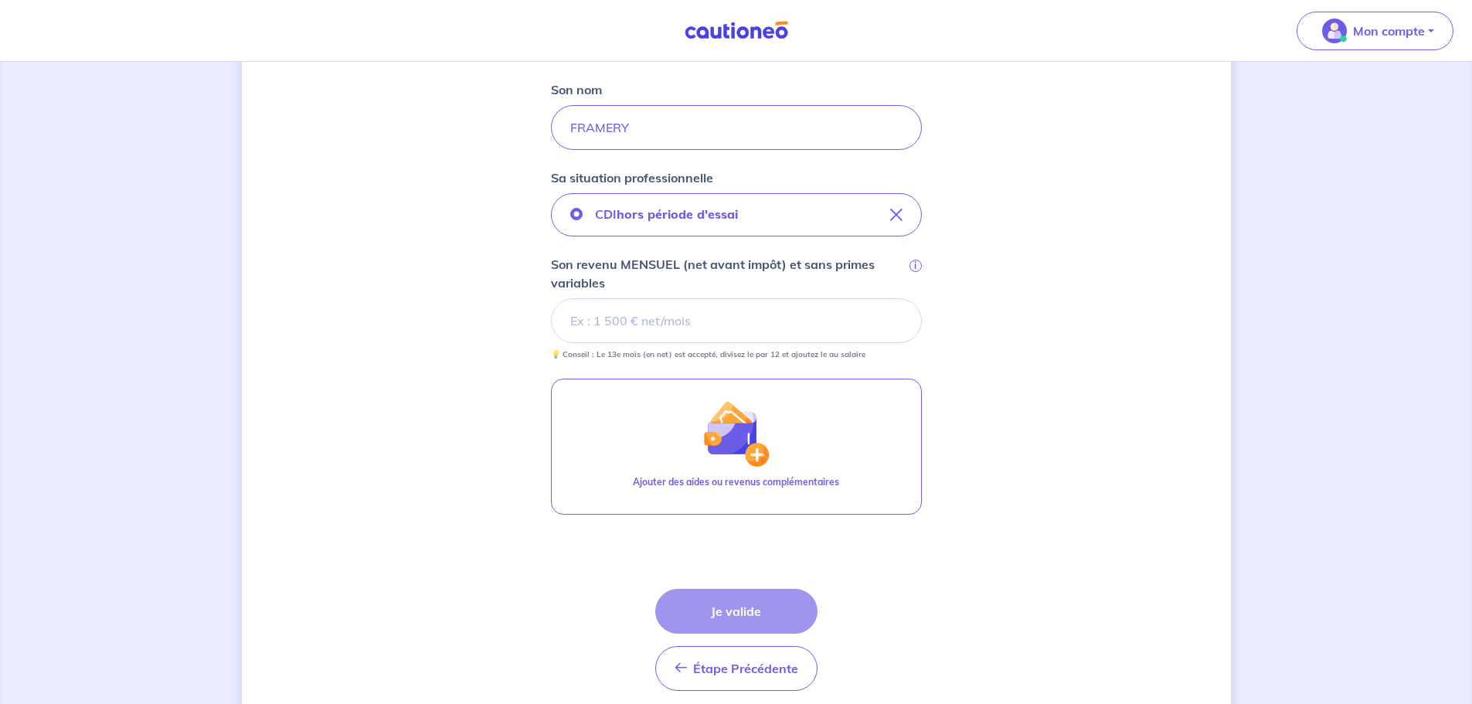
click at [611, 316] on input "Son revenu MENSUEL (net avant impôt) et sans primes variables i" at bounding box center [736, 320] width 371 height 45
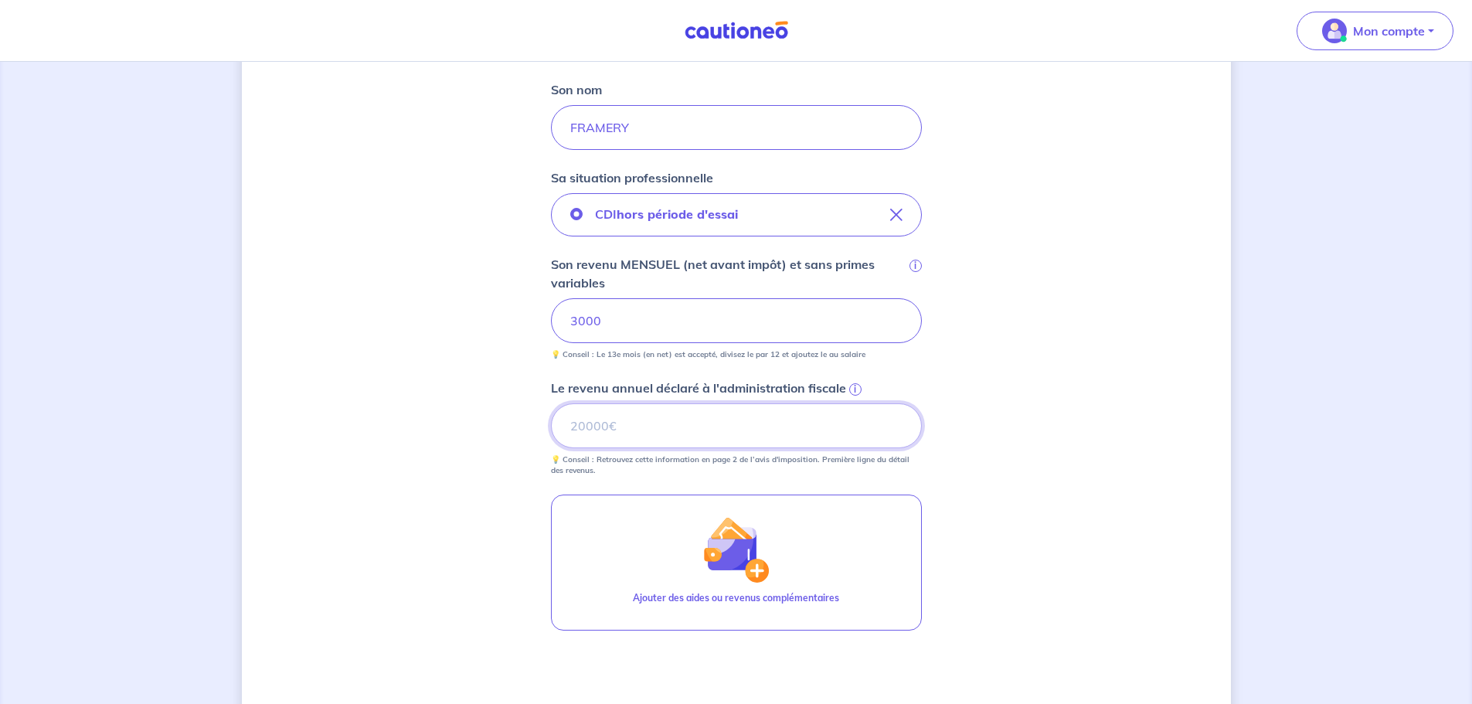
click at [607, 423] on input "Le revenu annuel déclaré à l'administration fiscale i" at bounding box center [736, 425] width 371 height 45
type input "74500"
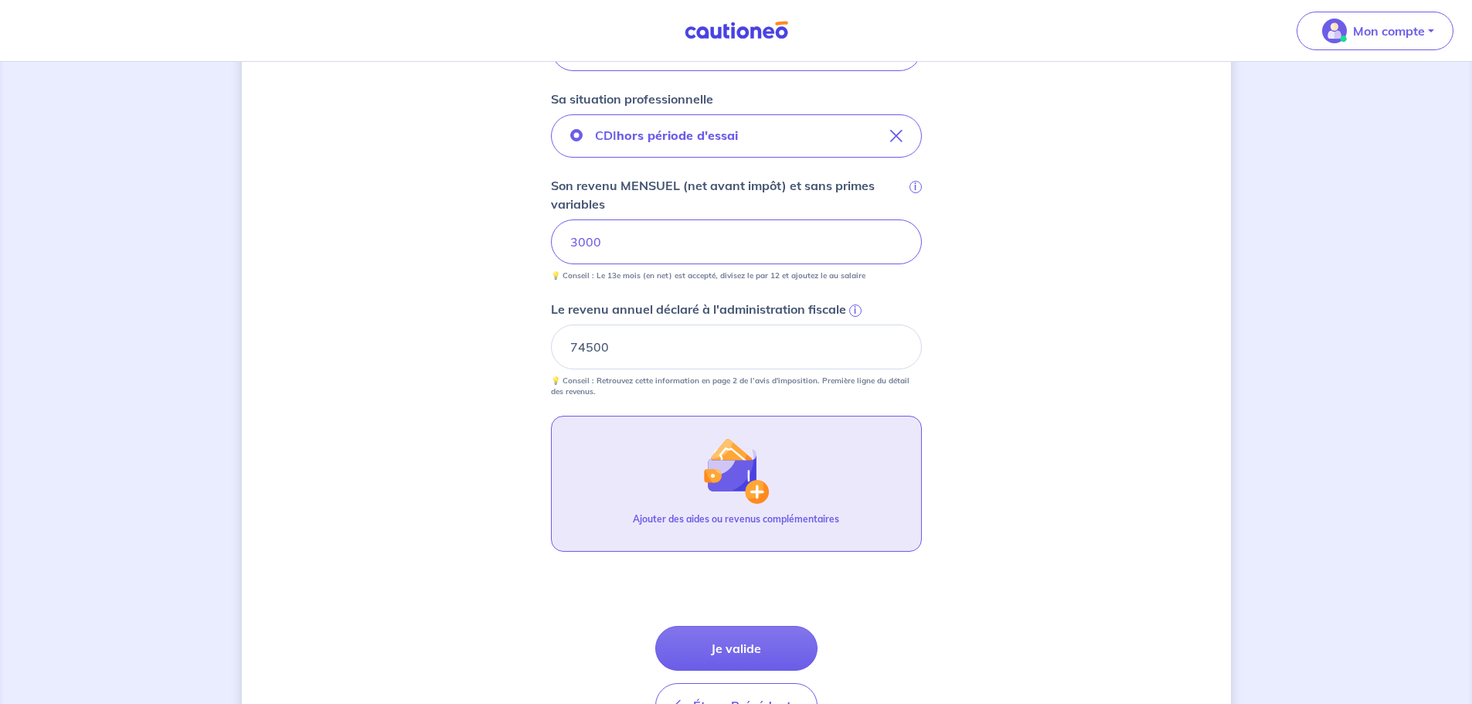
scroll to position [636, 0]
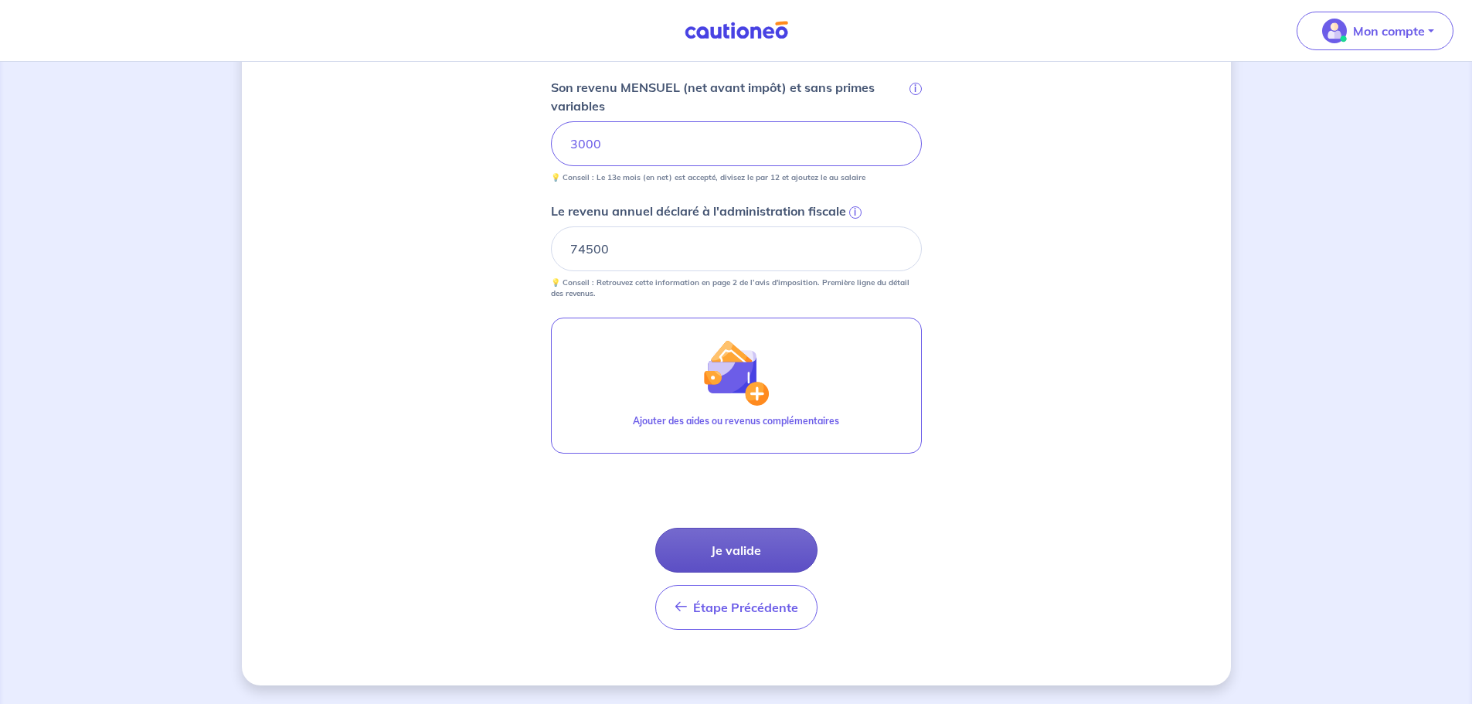
click at [769, 557] on button "Je valide" at bounding box center [736, 550] width 162 height 45
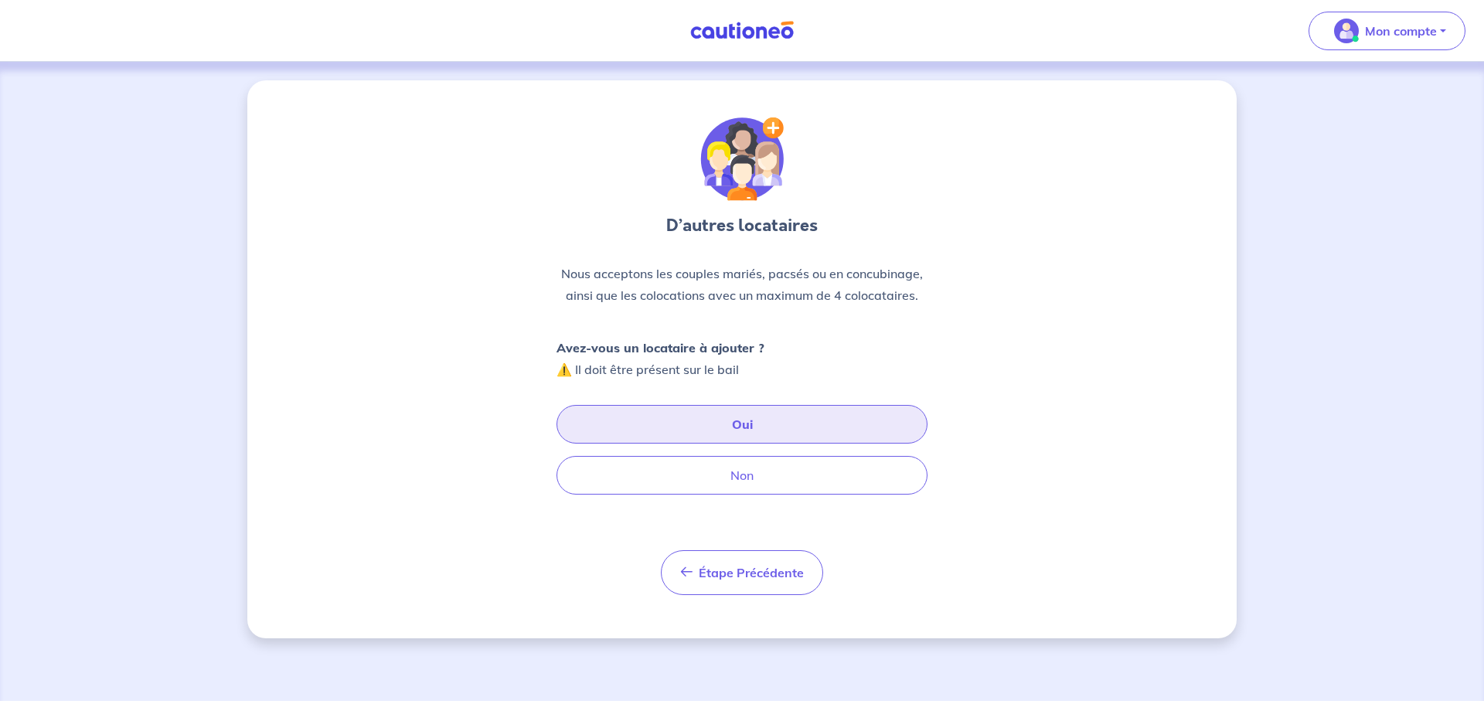
click at [750, 425] on button "Oui" at bounding box center [741, 424] width 371 height 39
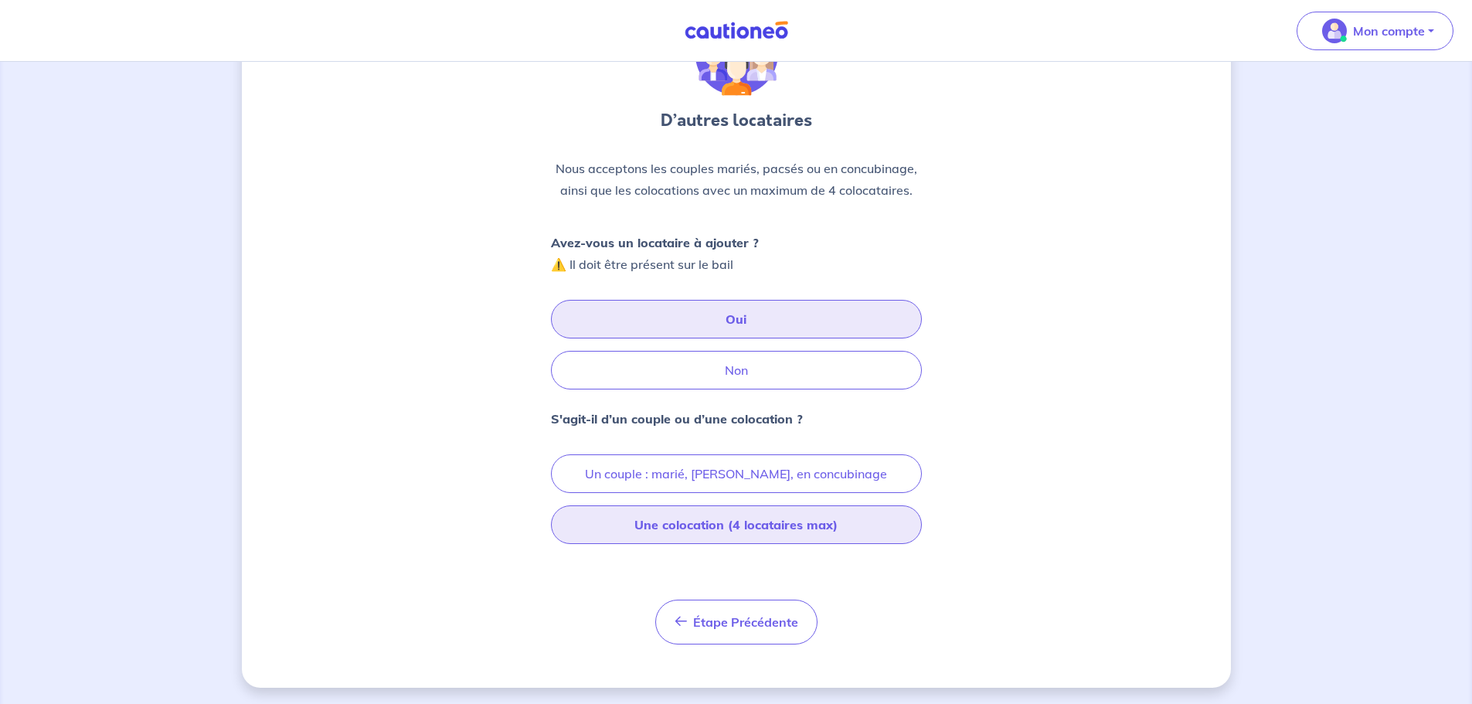
scroll to position [107, 0]
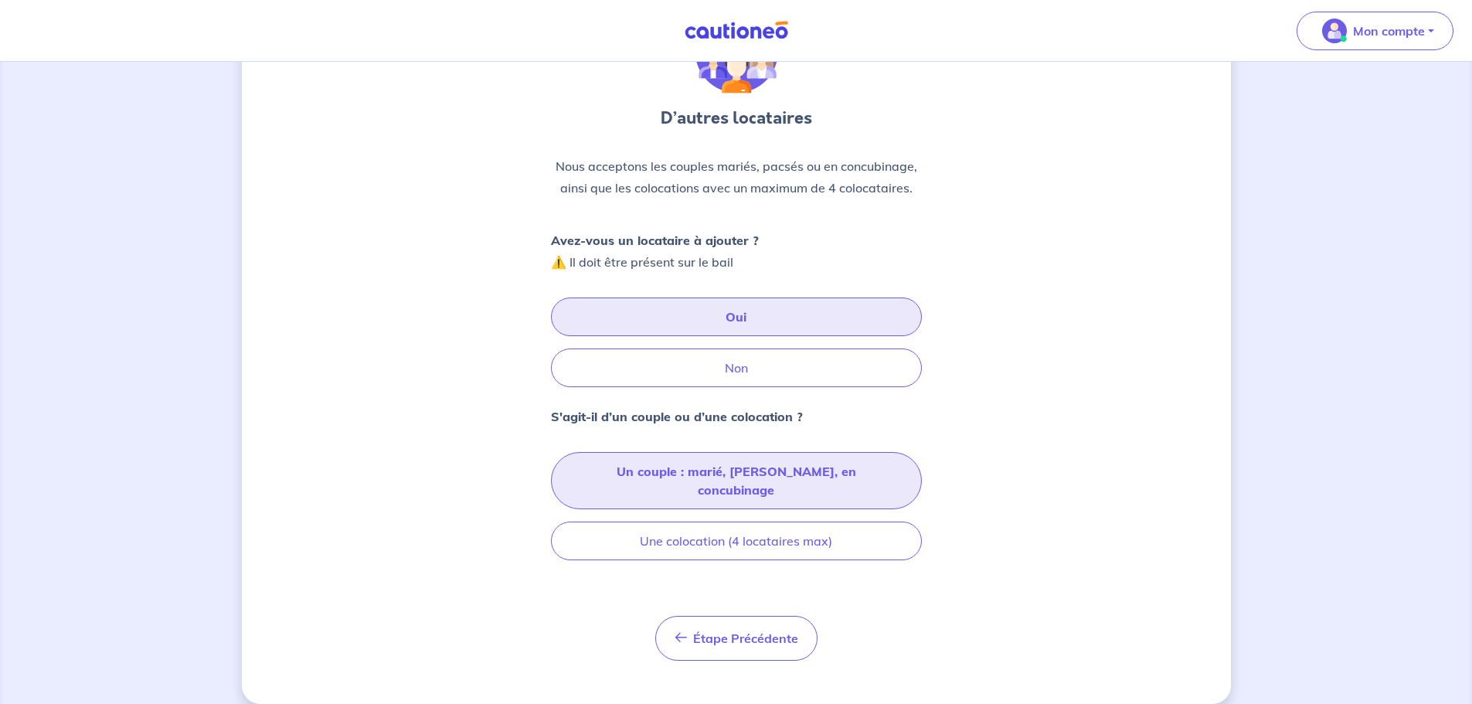
click at [792, 472] on button "Un couple : marié, pacsé, en concubinage" at bounding box center [736, 480] width 371 height 57
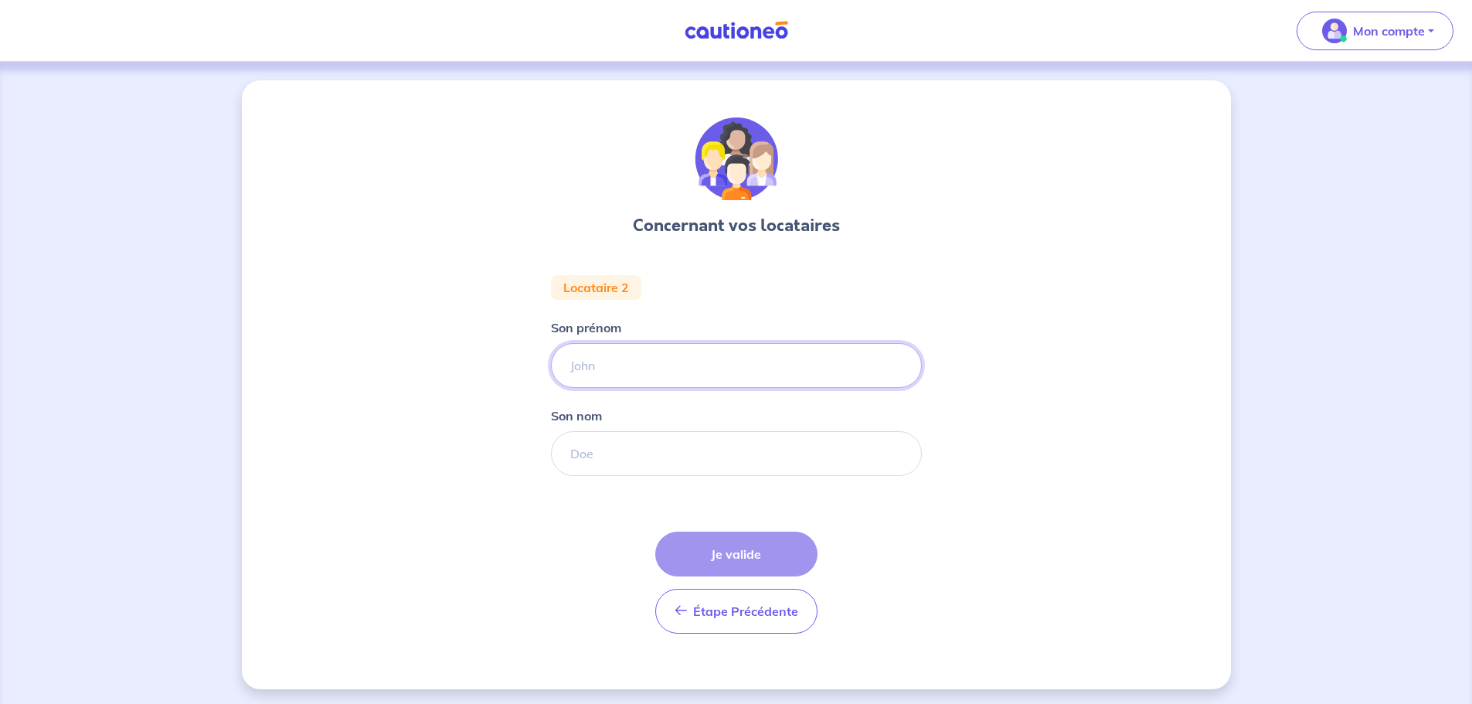
click at [619, 366] on input "Son prénom" at bounding box center [736, 365] width 371 height 45
type input "ELIOTT"
click at [590, 456] on input "Son nom" at bounding box center [736, 453] width 371 height 45
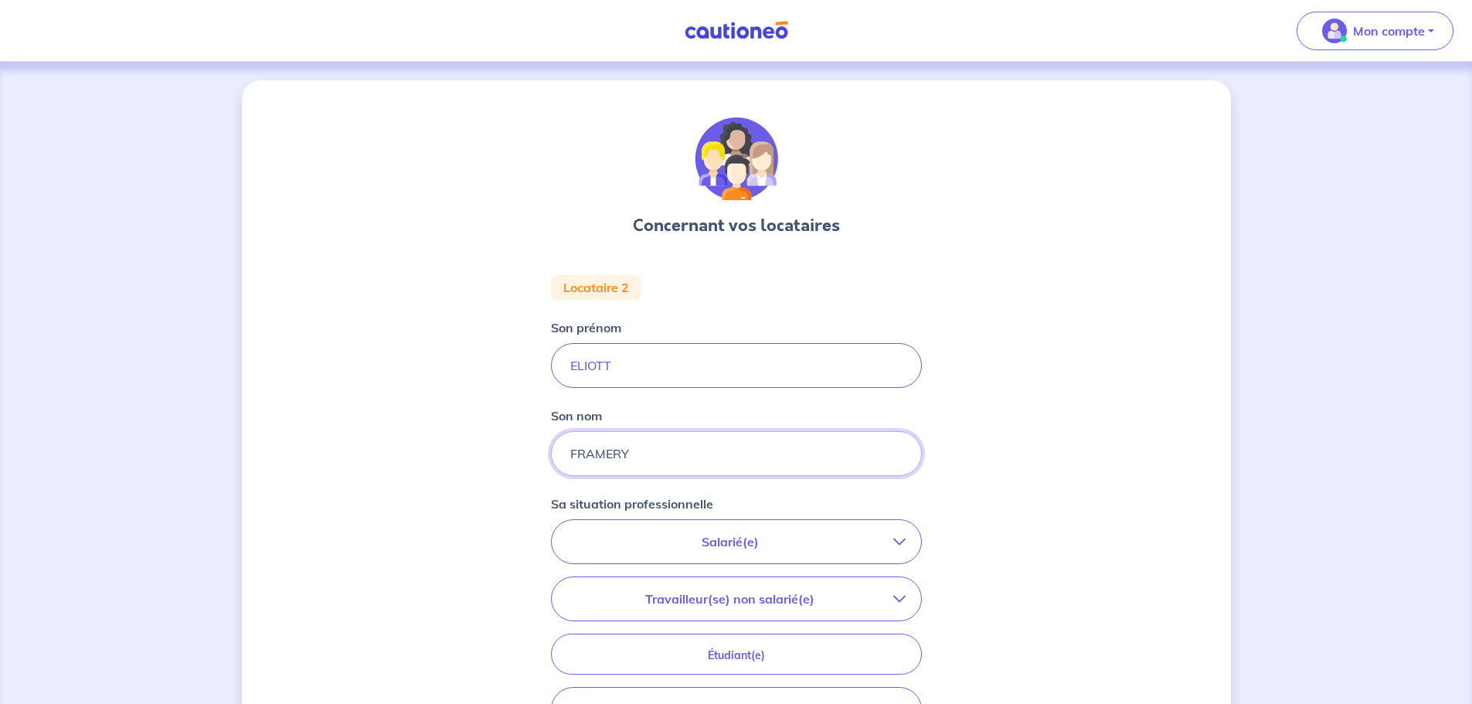
type input "FRAMERY"
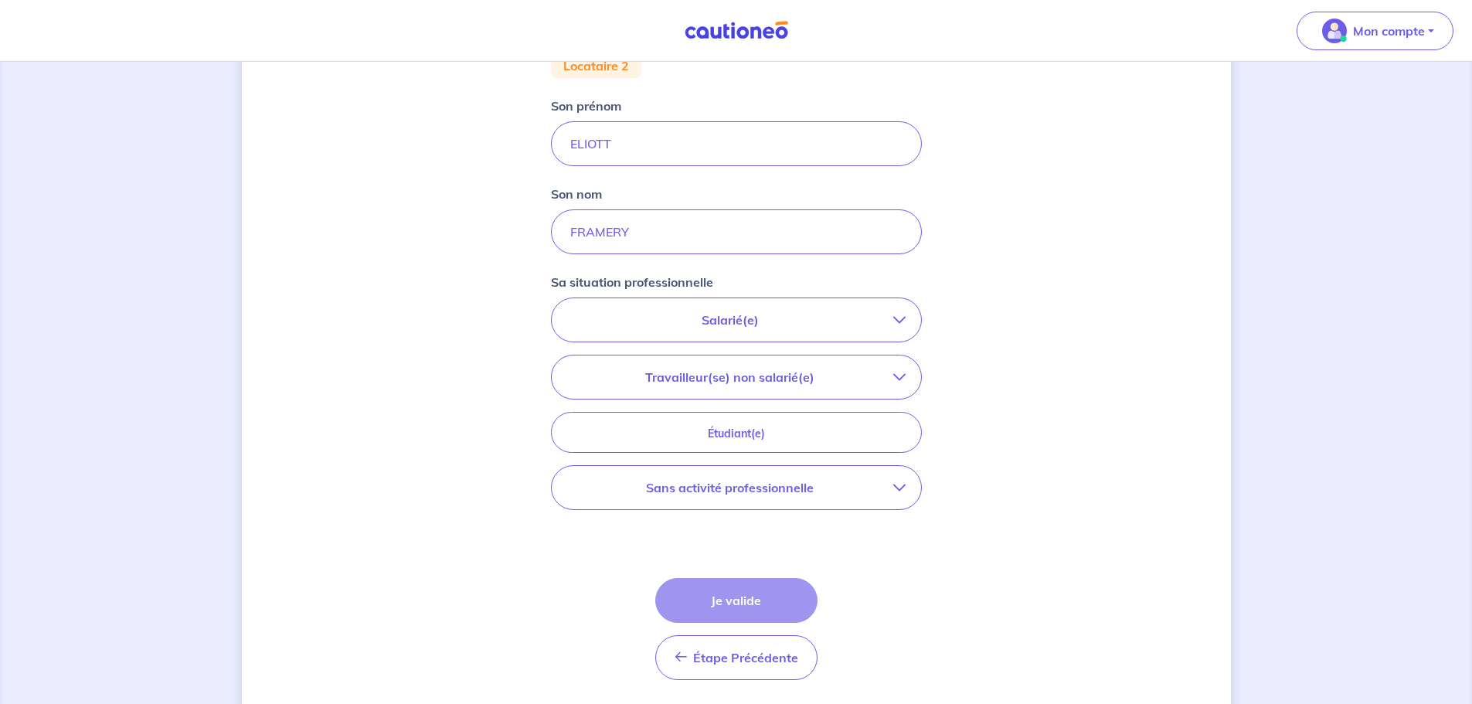
scroll to position [232, 0]
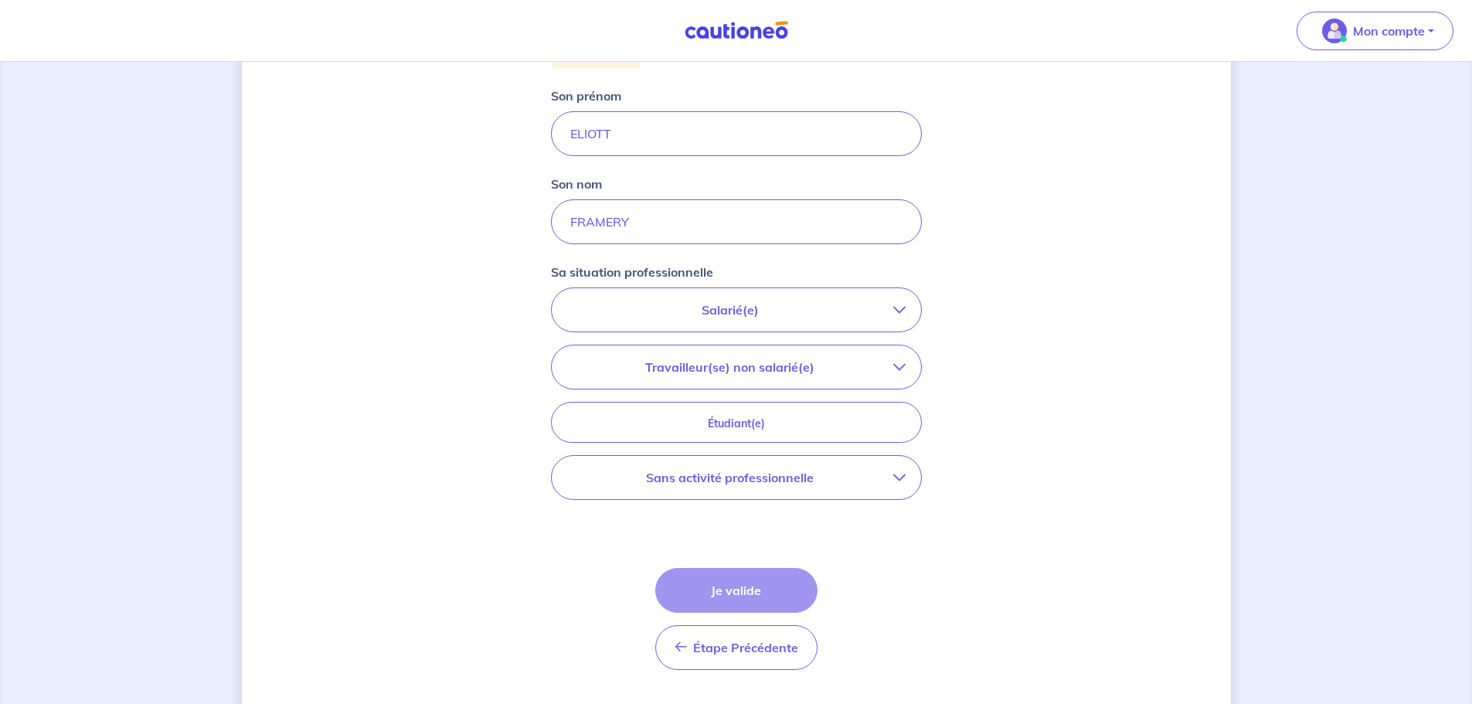
click at [775, 323] on button "Salarié(e)" at bounding box center [736, 309] width 369 height 43
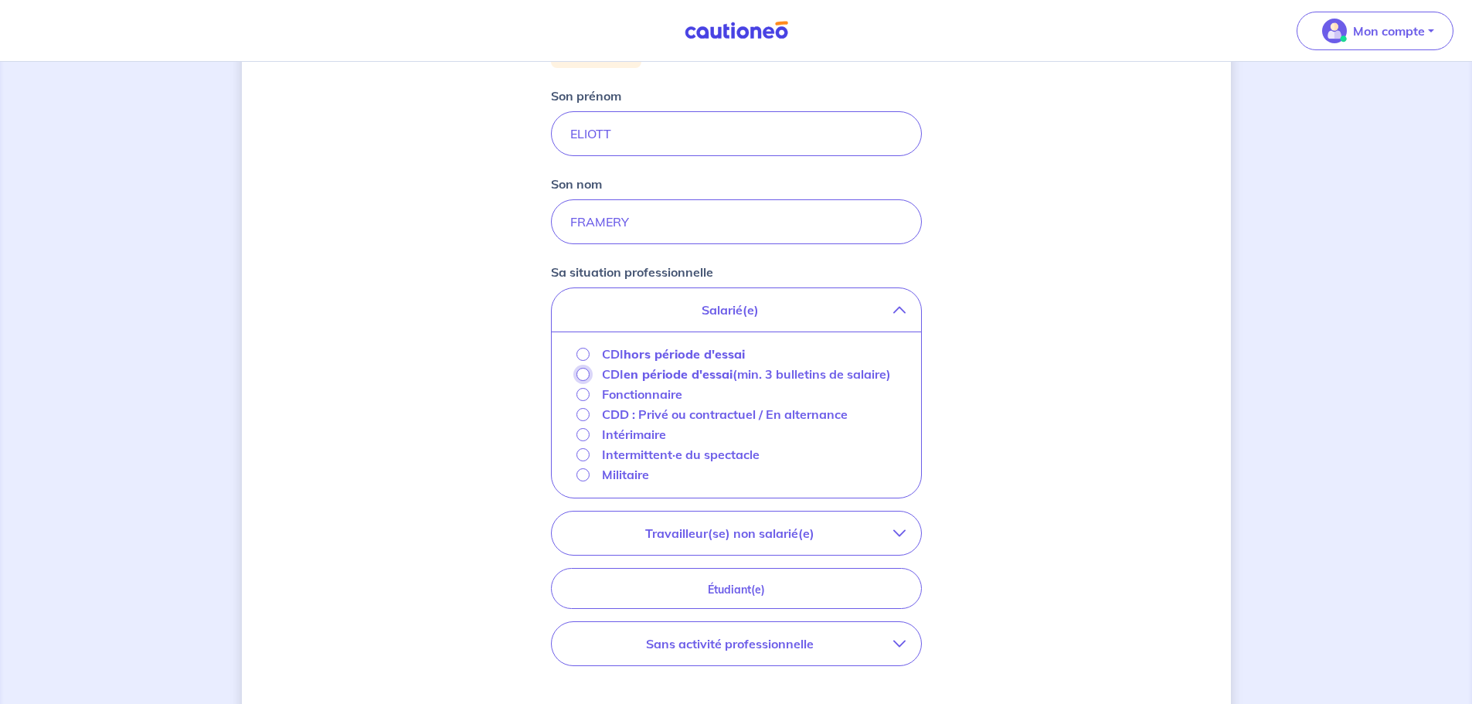
click at [584, 376] on input "CDI en période d'essai (min. 3 bulletins de salaire)" at bounding box center [583, 374] width 13 height 13
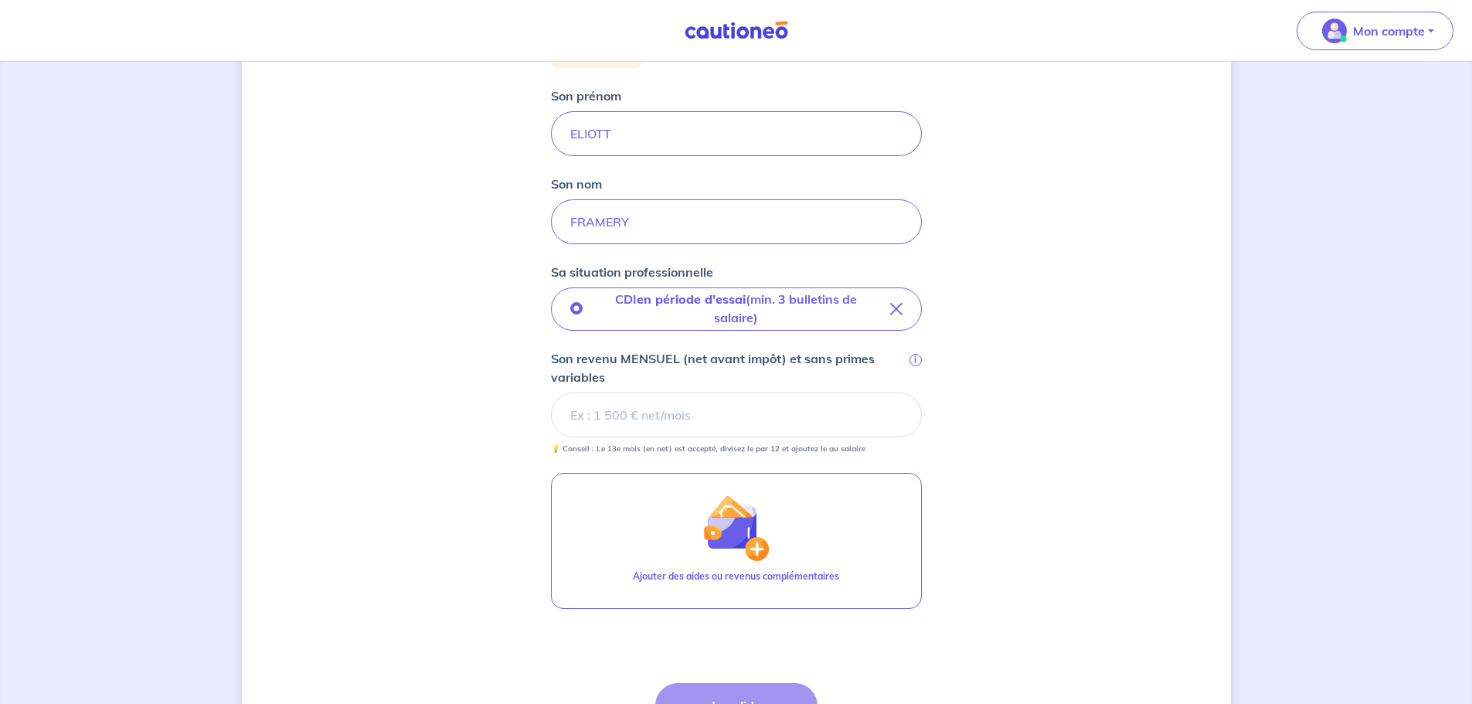
click at [597, 418] on input "Son revenu MENSUEL (net avant impôt) et sans primes variables i" at bounding box center [736, 415] width 371 height 45
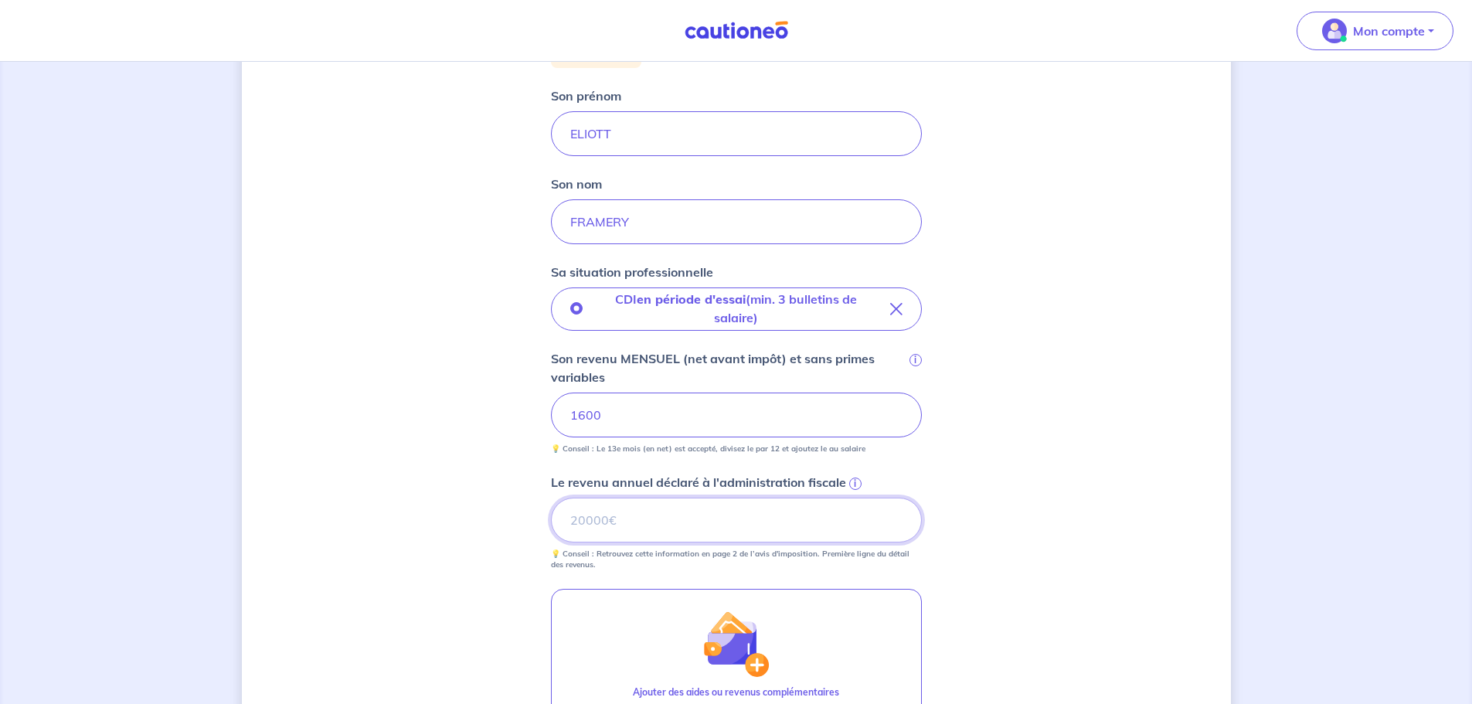
click at [609, 526] on input "Le revenu annuel déclaré à l'administration fiscale i" at bounding box center [736, 520] width 371 height 45
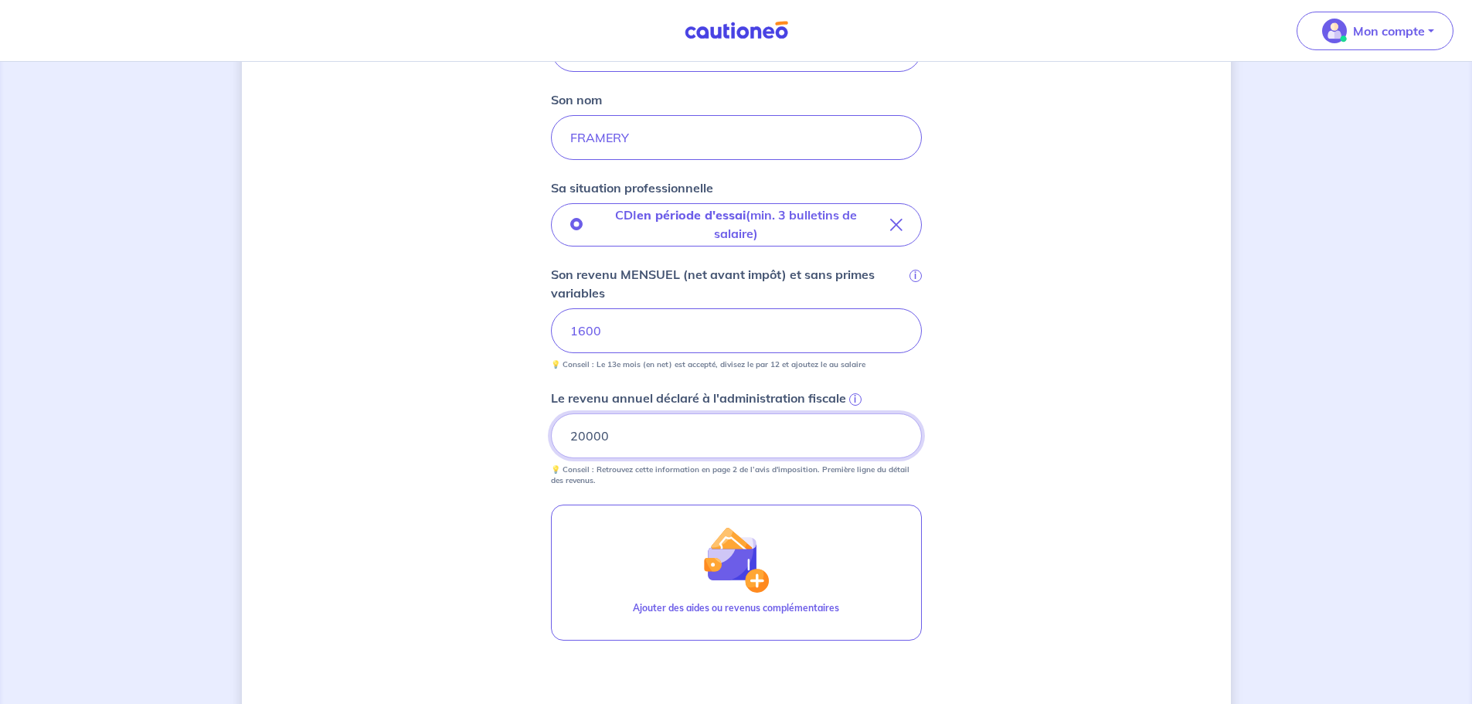
scroll to position [503, 0]
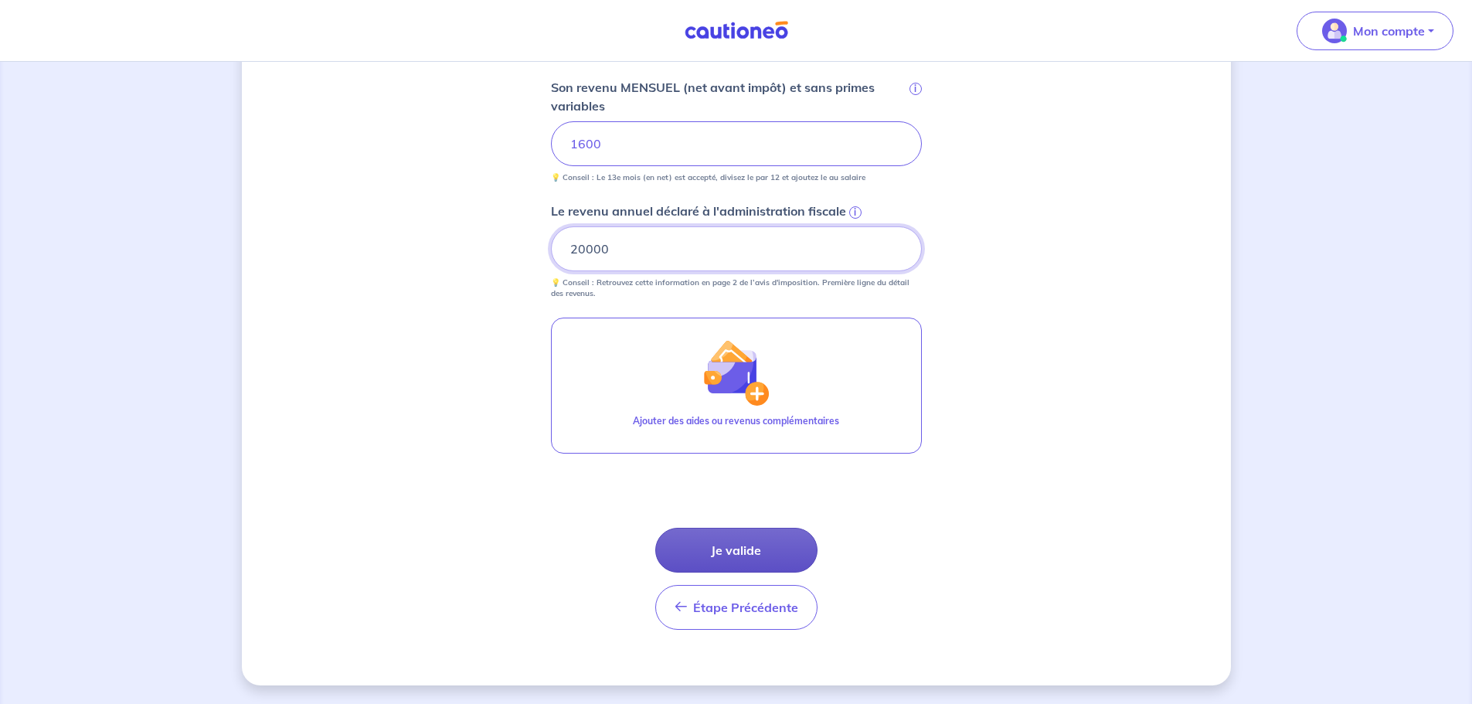
type input "20000"
click at [756, 557] on button "Je valide" at bounding box center [736, 550] width 162 height 45
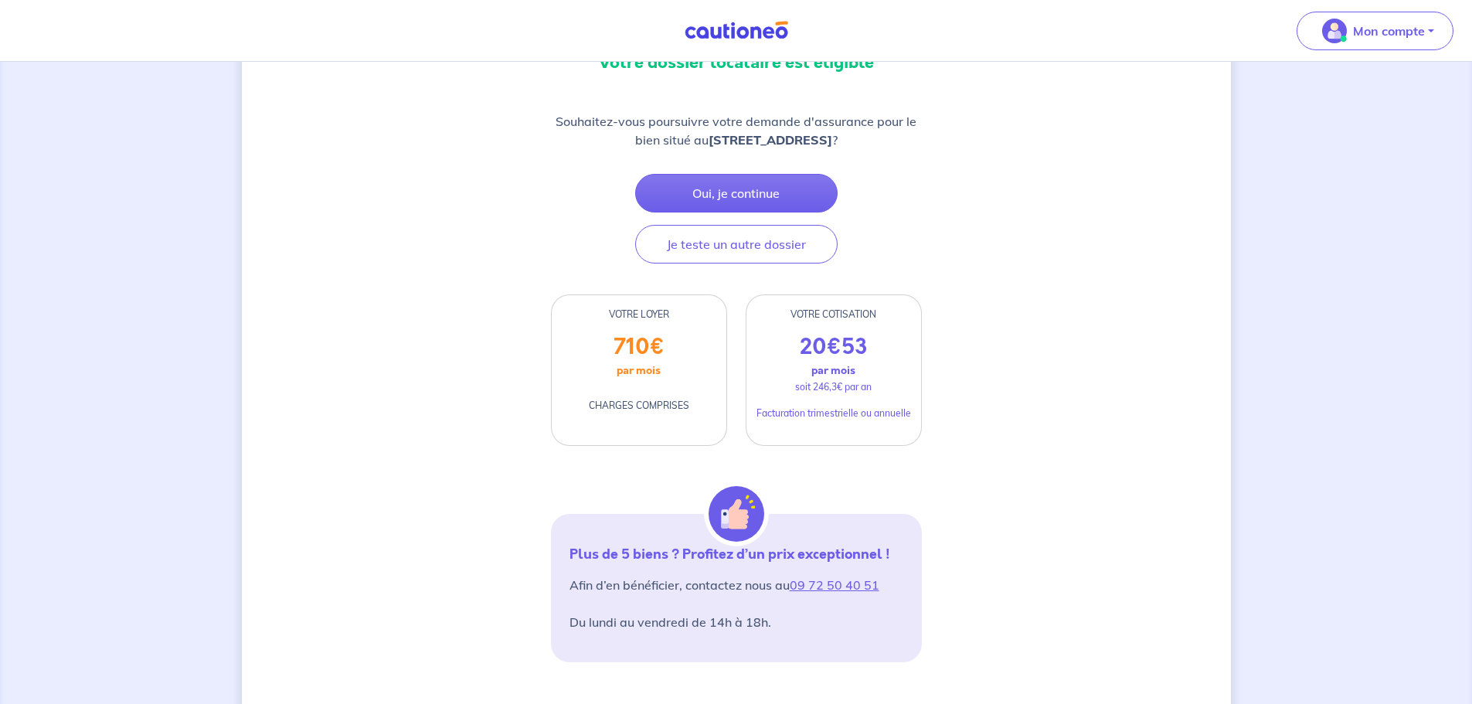
scroll to position [232, 0]
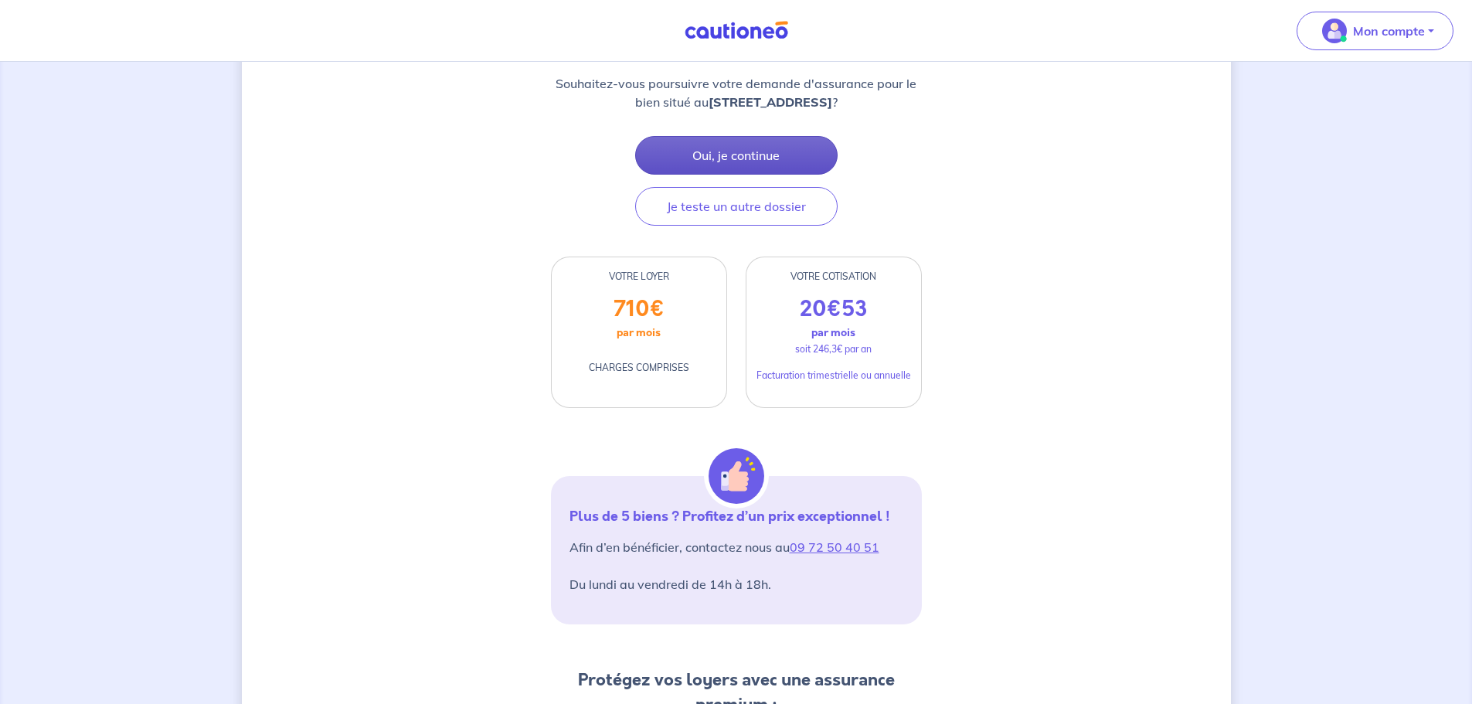
click at [767, 166] on button "Oui, je continue" at bounding box center [736, 155] width 202 height 39
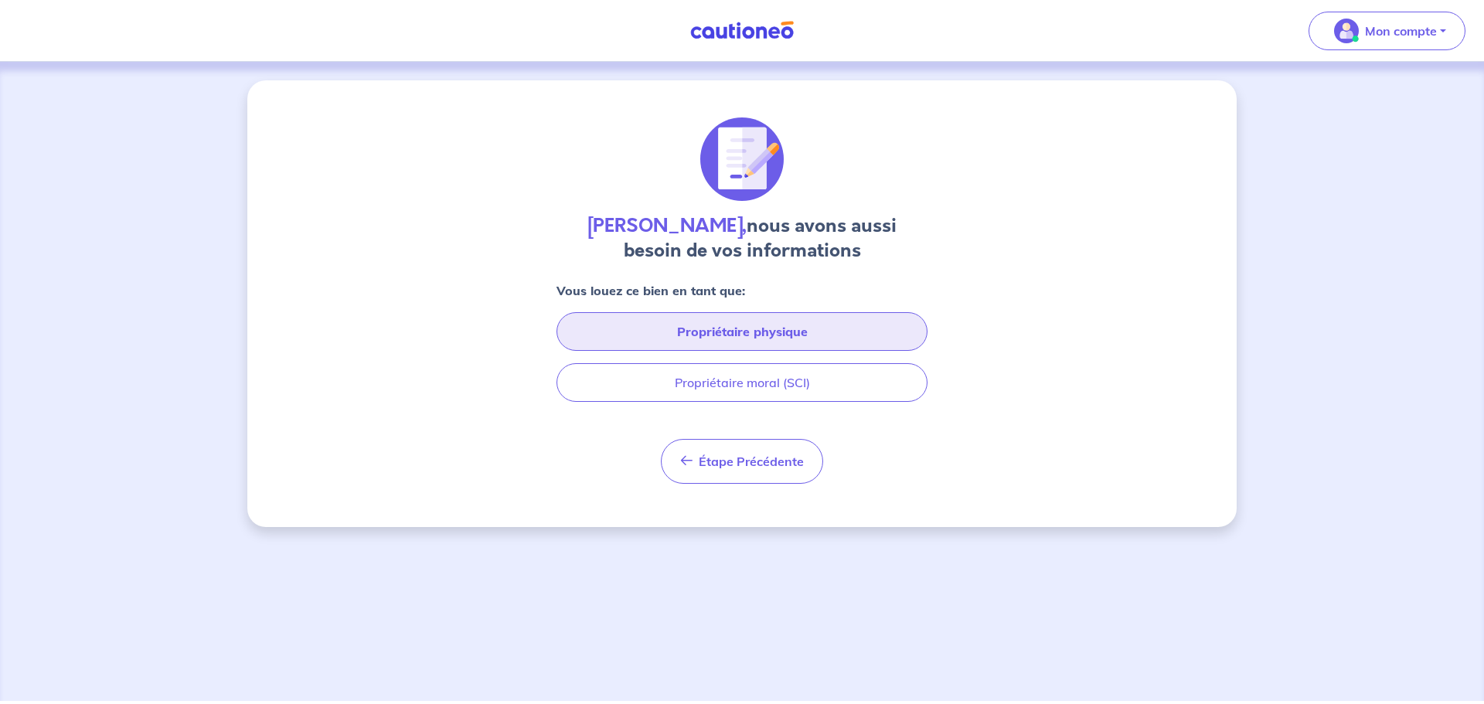
click at [768, 332] on button "Propriétaire physique" at bounding box center [741, 331] width 371 height 39
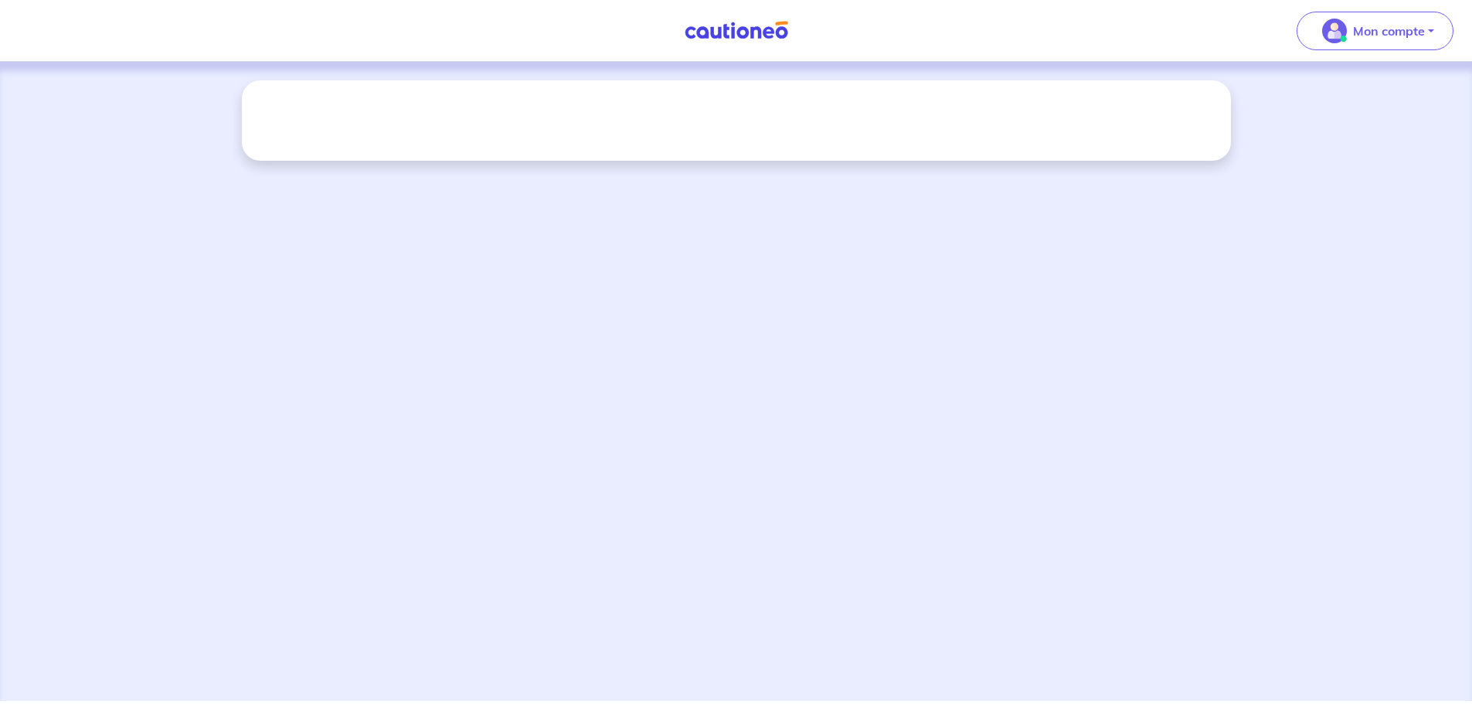
select select "FR"
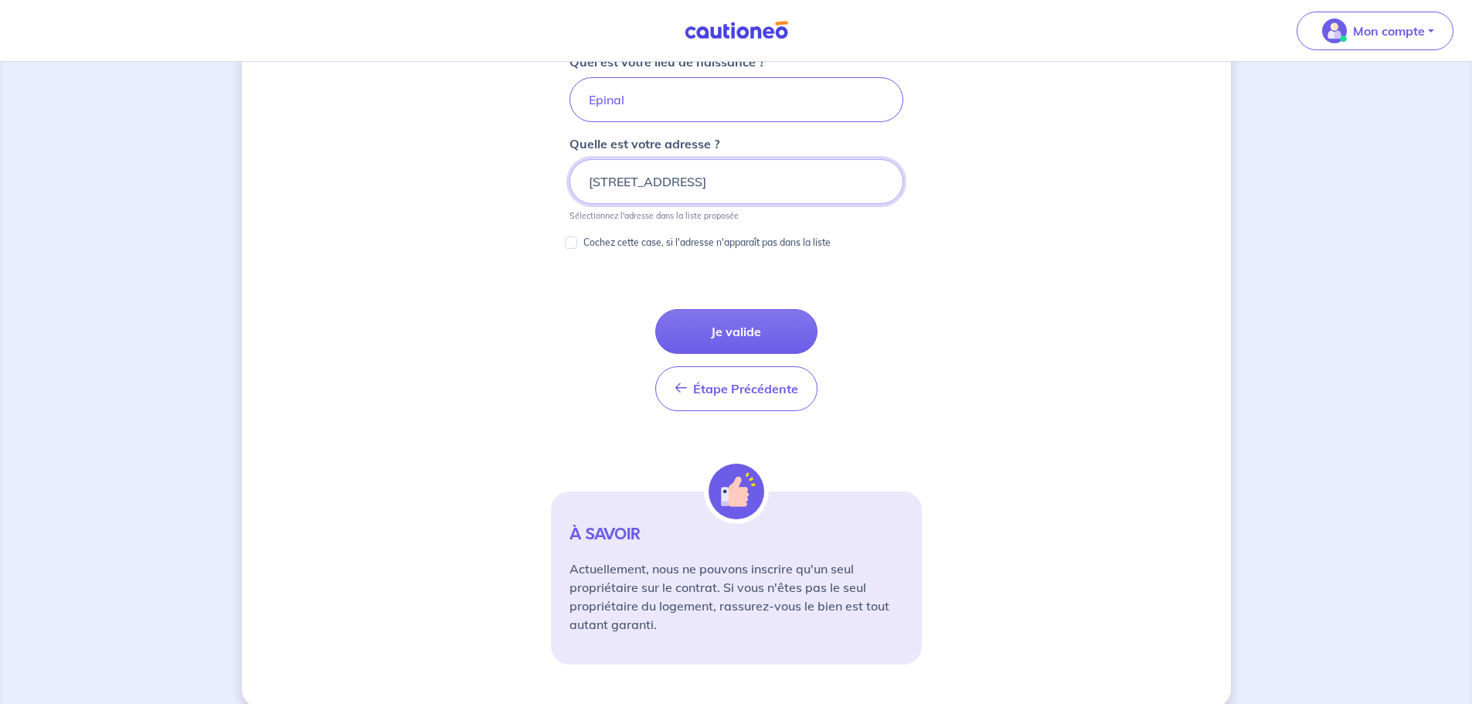
scroll to position [835, 0]
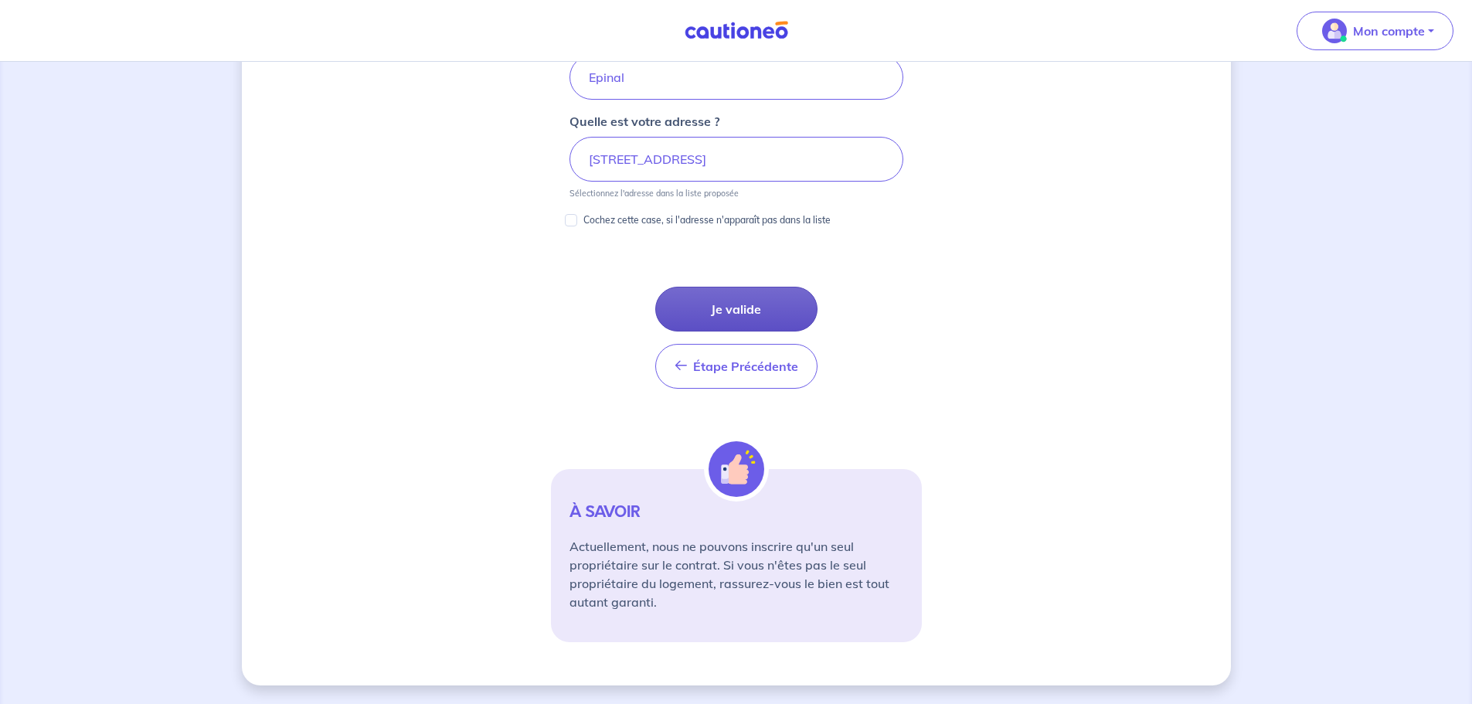
click at [744, 300] on button "Je valide" at bounding box center [736, 309] width 162 height 45
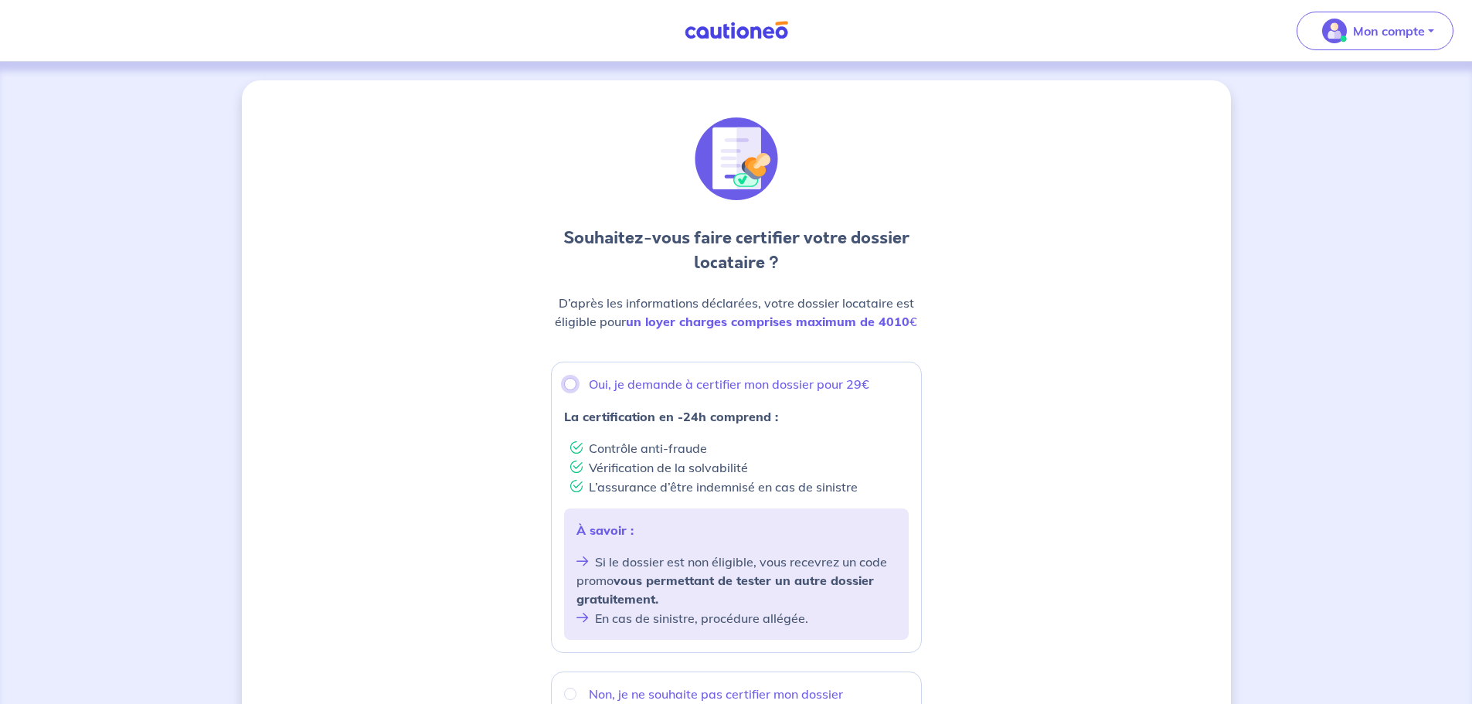
click at [573, 385] on input "Oui, je demande à certifier mon dossier pour 29€" at bounding box center [570, 384] width 12 height 12
radio input "true"
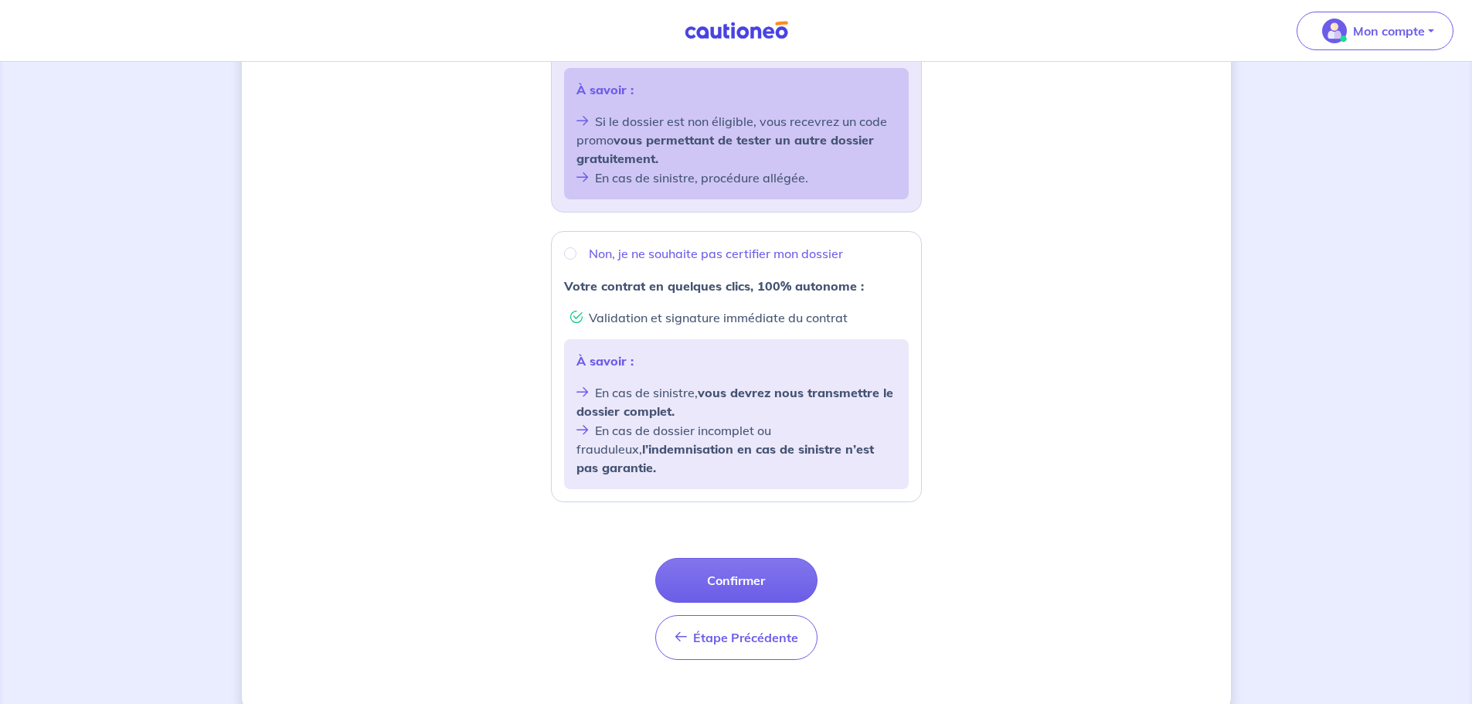
scroll to position [452, 0]
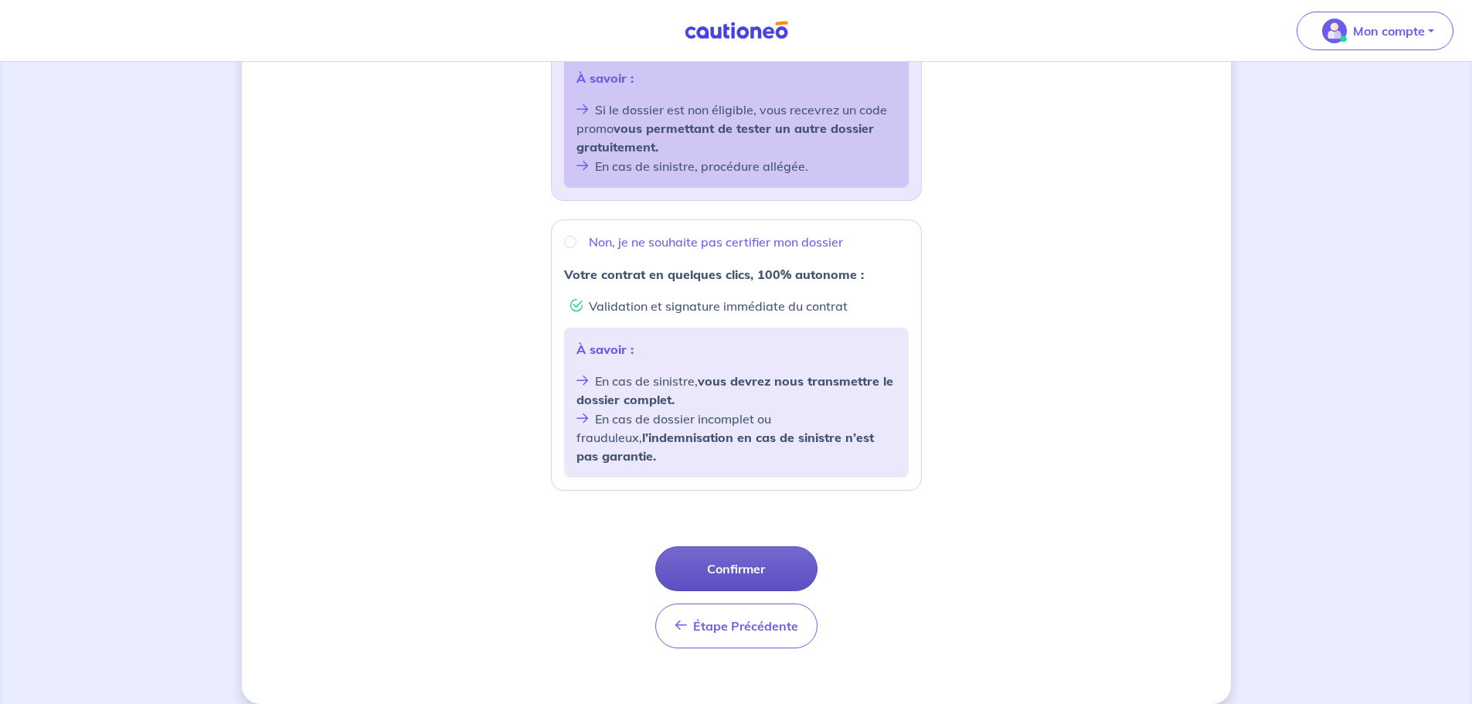
click at [770, 549] on button "Confirmer" at bounding box center [736, 568] width 162 height 45
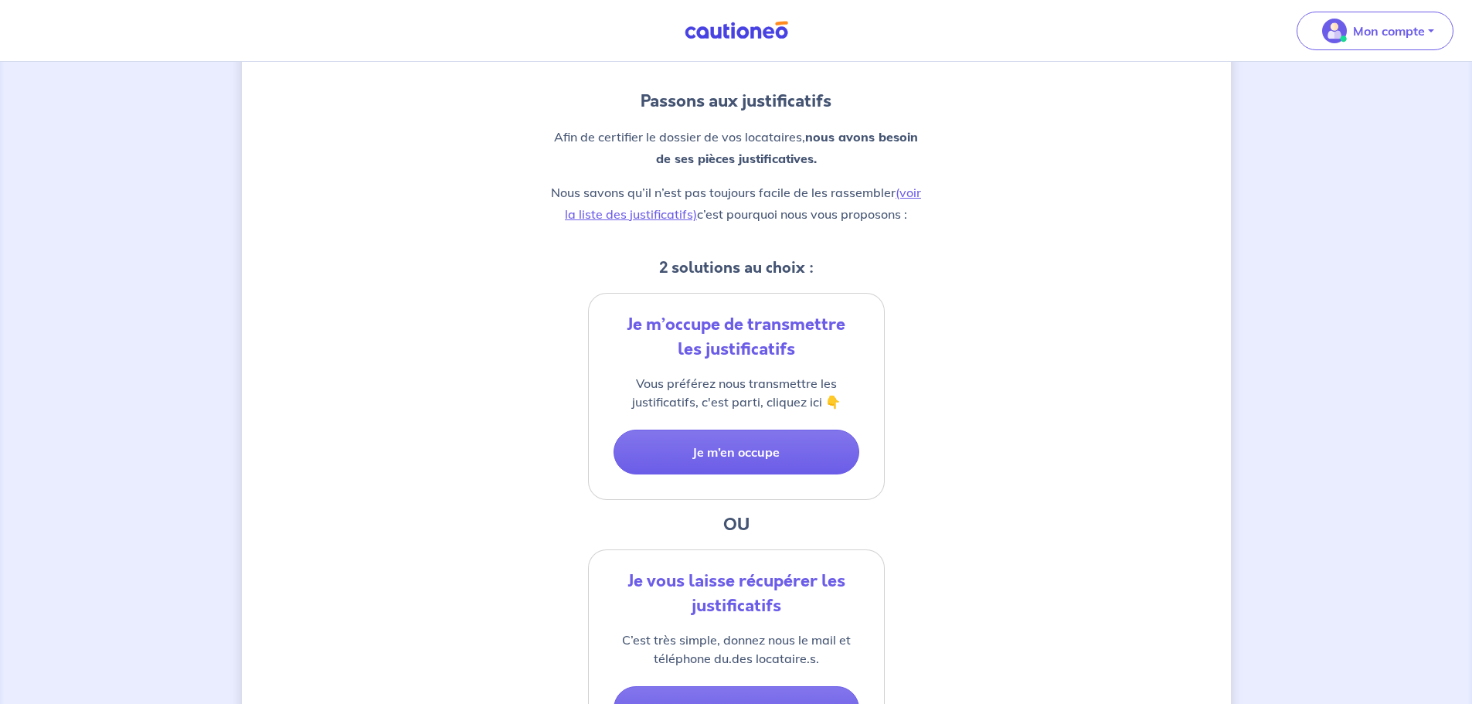
scroll to position [342, 0]
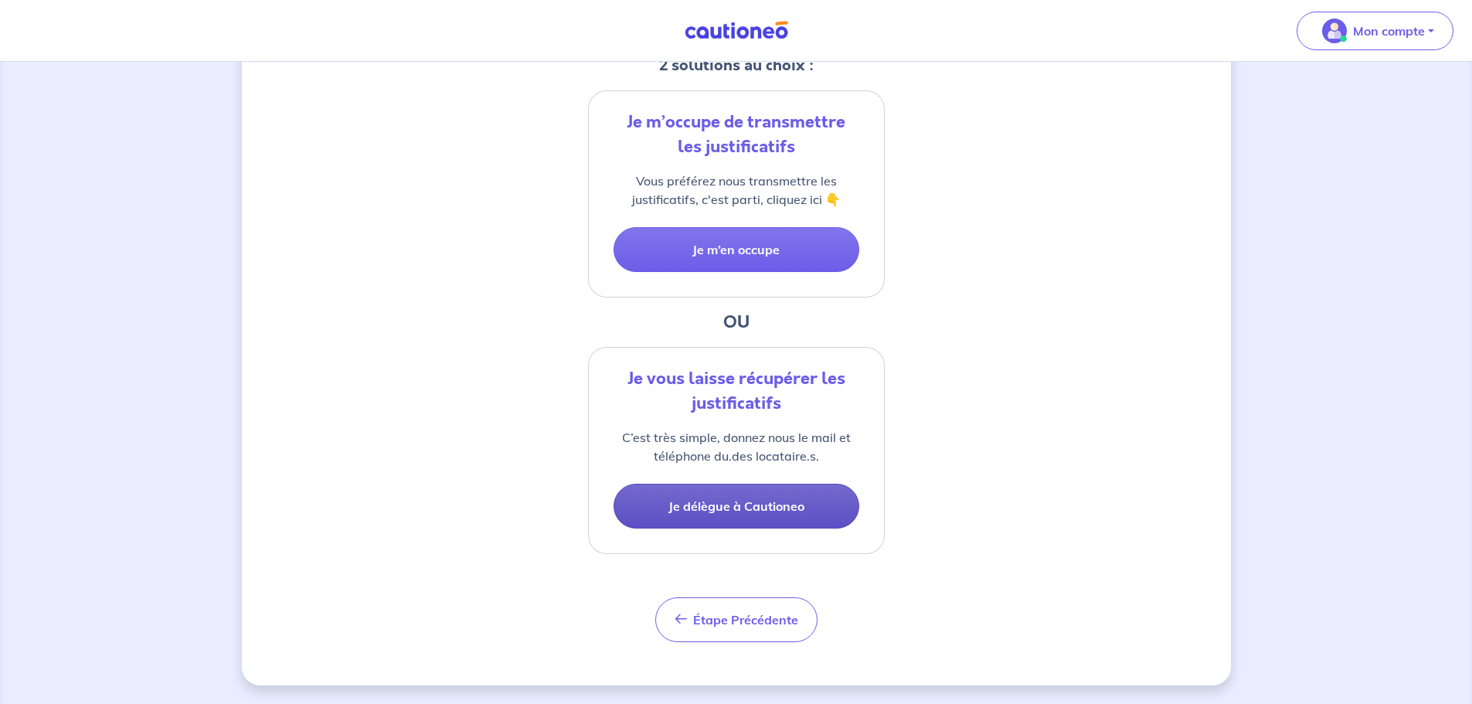
click at [788, 503] on button "Je délègue à Cautioneo" at bounding box center [737, 506] width 246 height 45
select select "FR"
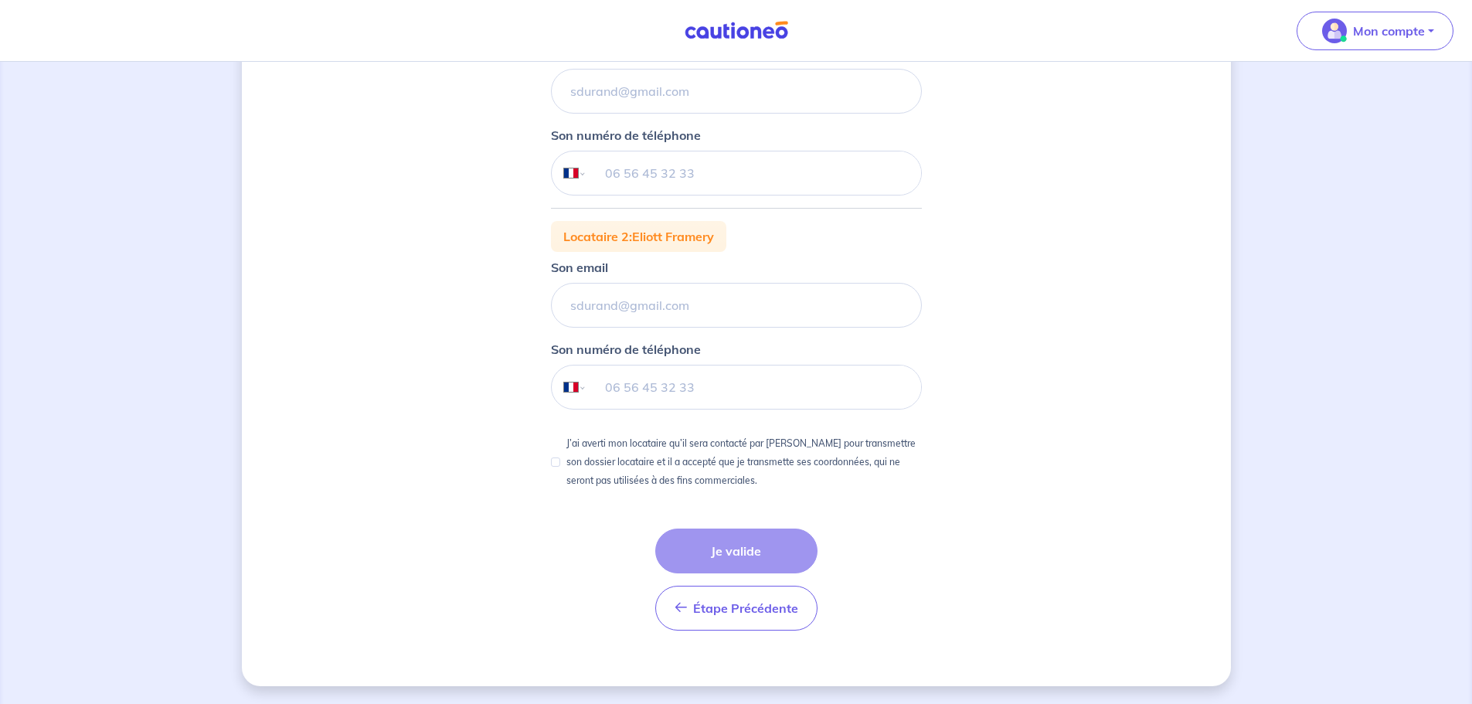
scroll to position [322, 0]
click at [725, 604] on span "Étape Précédente" at bounding box center [745, 607] width 105 height 15
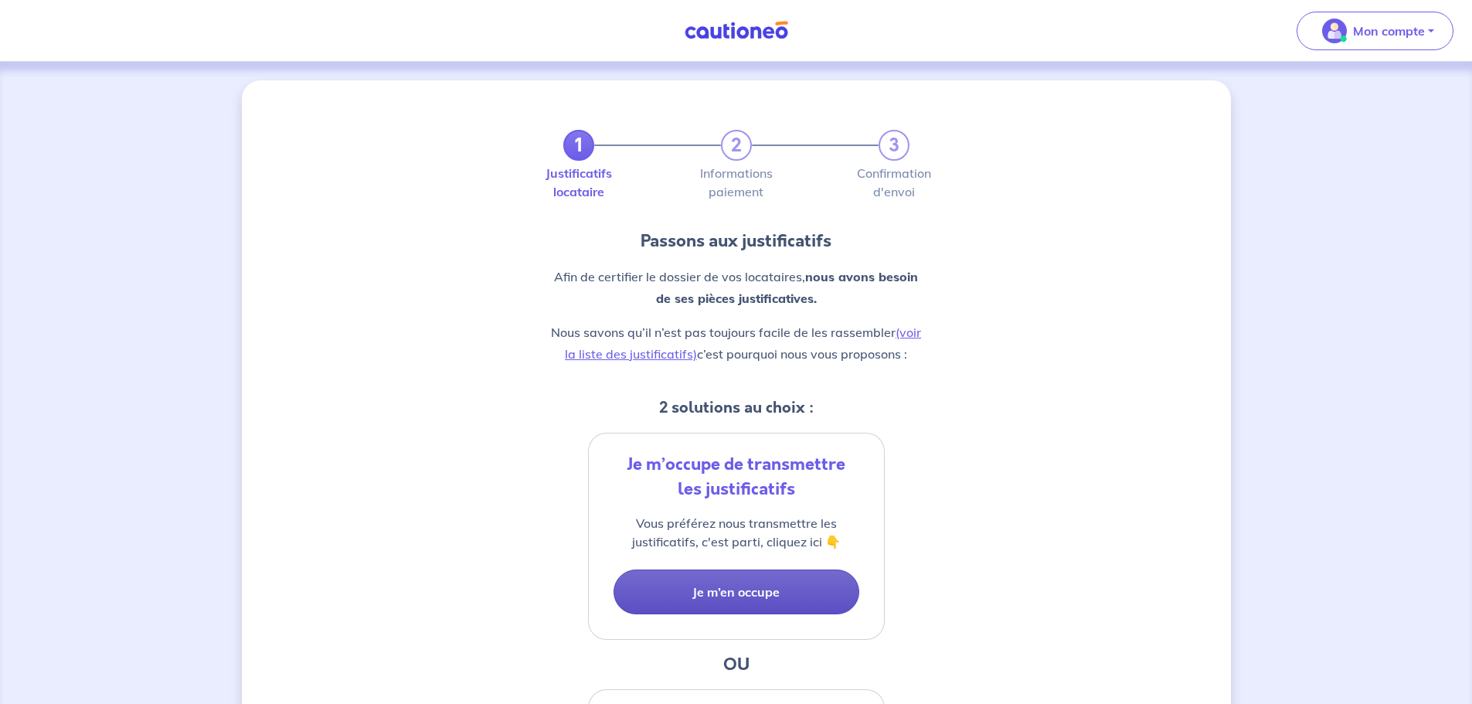
click at [736, 591] on button "Je m’en occupe" at bounding box center [737, 592] width 246 height 45
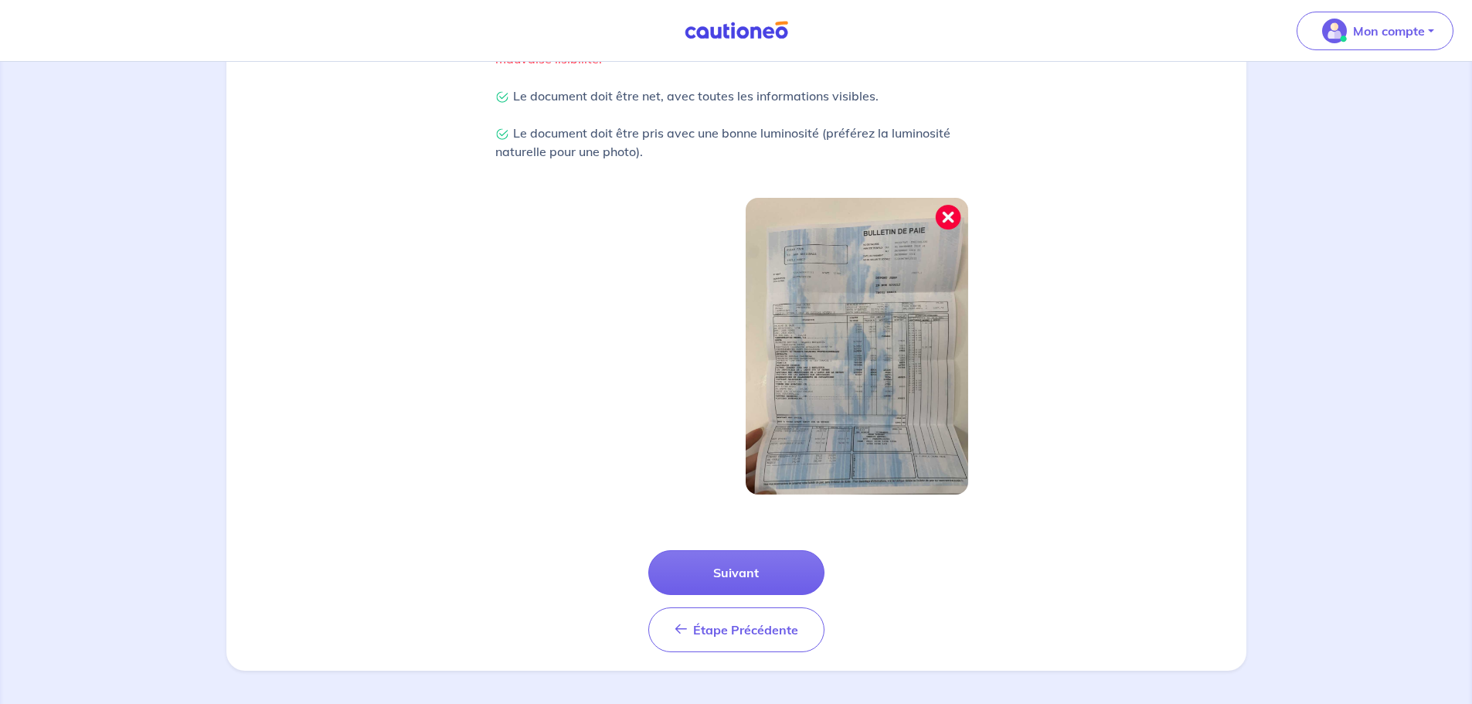
scroll to position [403, 0]
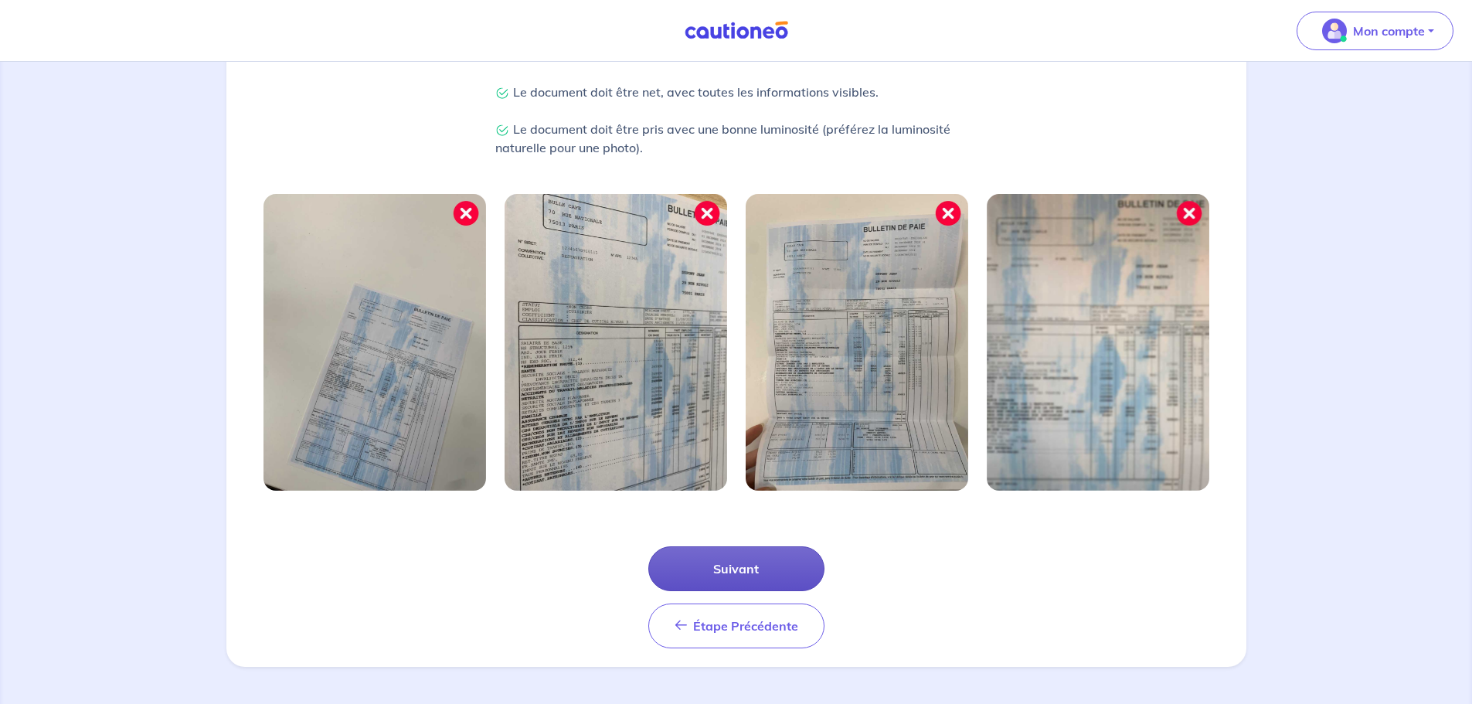
click at [753, 570] on button "Suivant" at bounding box center [736, 568] width 176 height 45
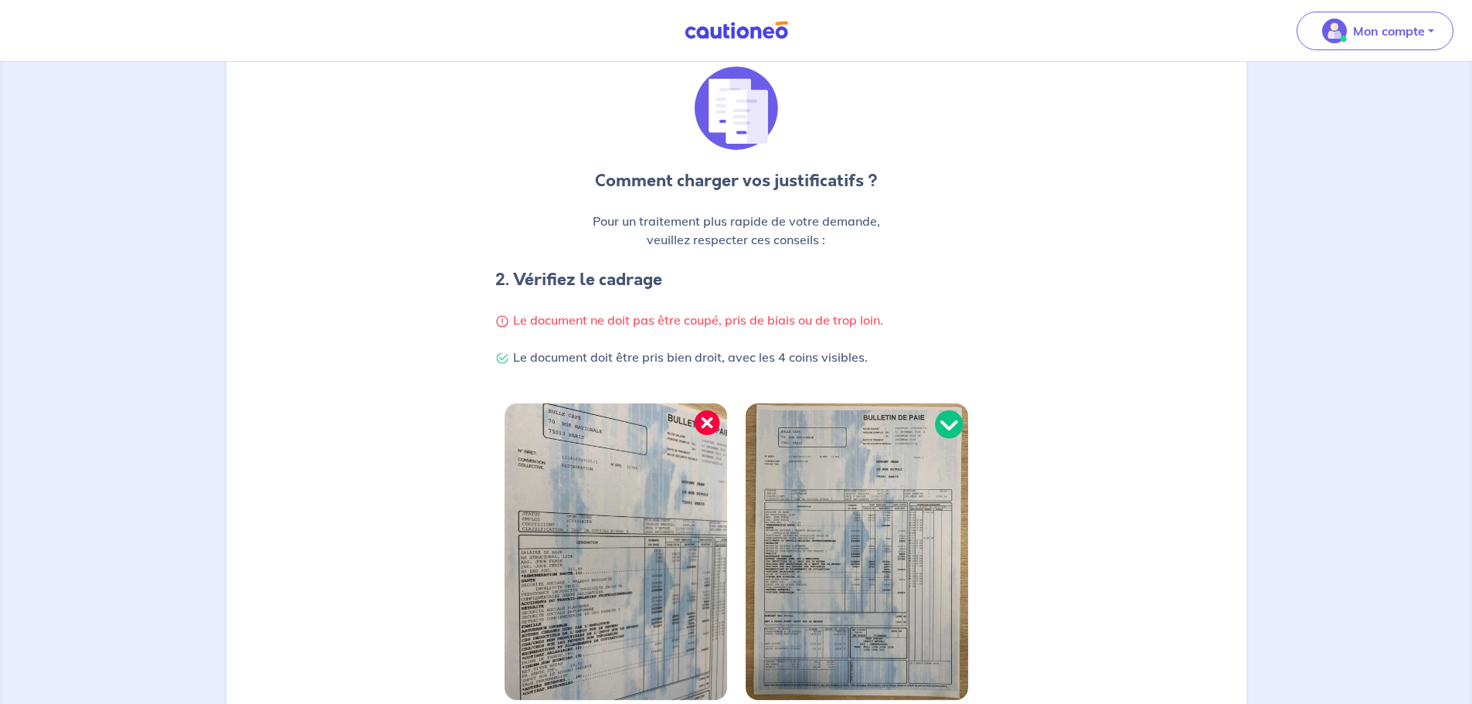
scroll to position [328, 0]
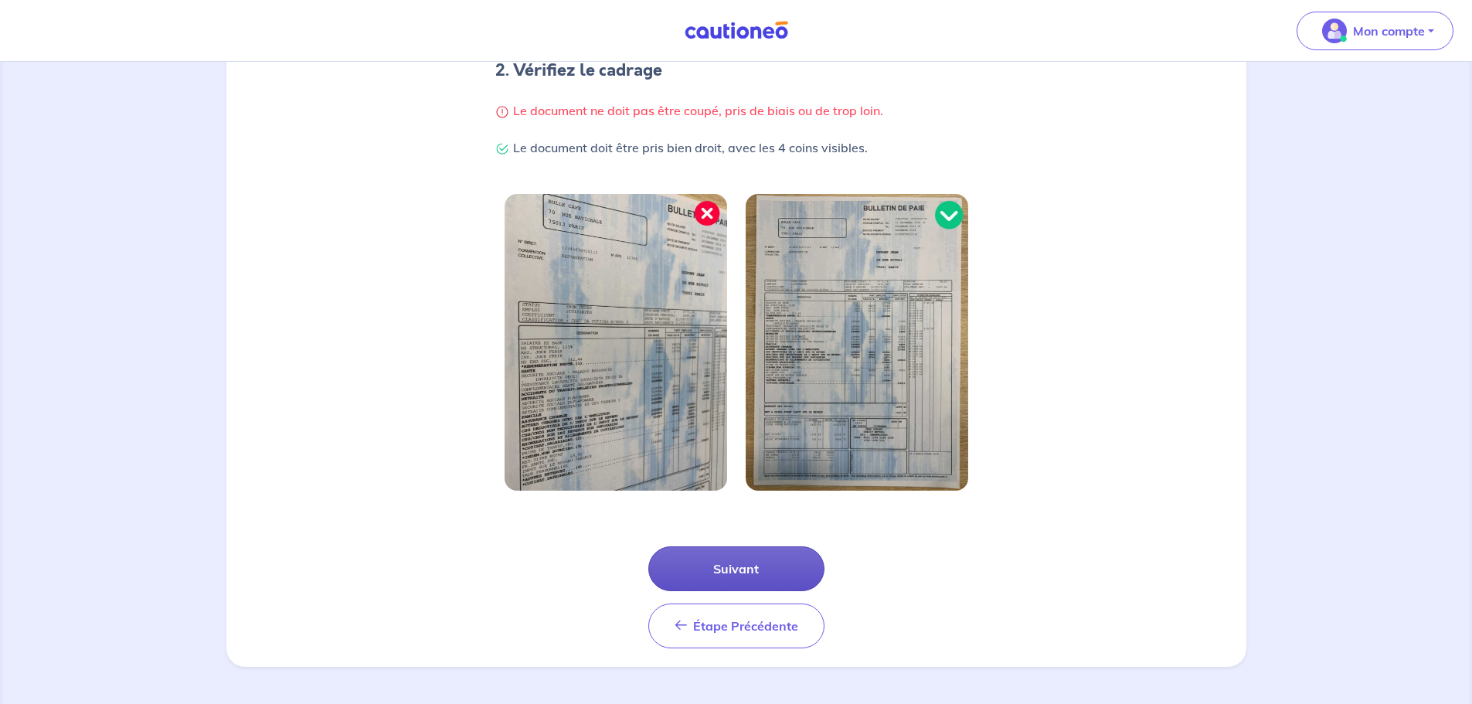
click at [773, 577] on button "Suivant" at bounding box center [736, 568] width 176 height 45
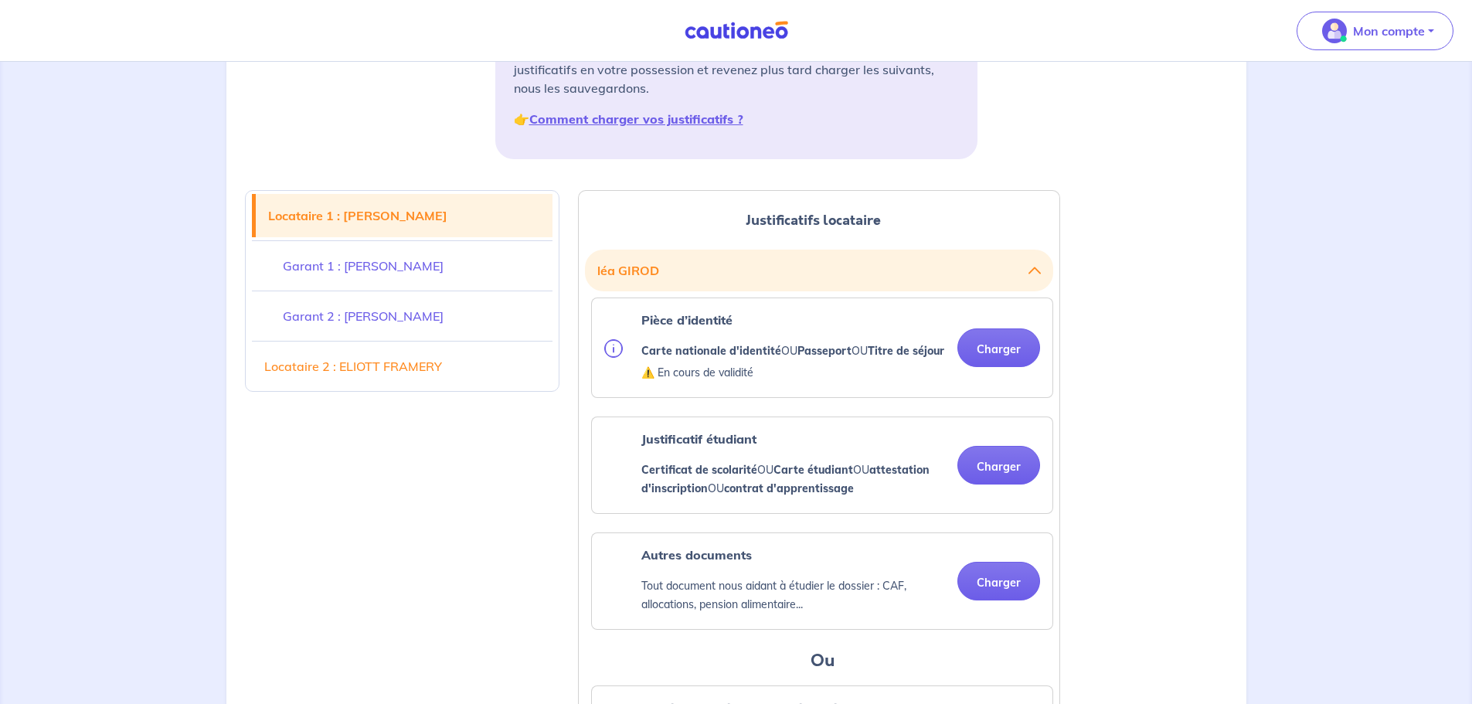
scroll to position [232, 0]
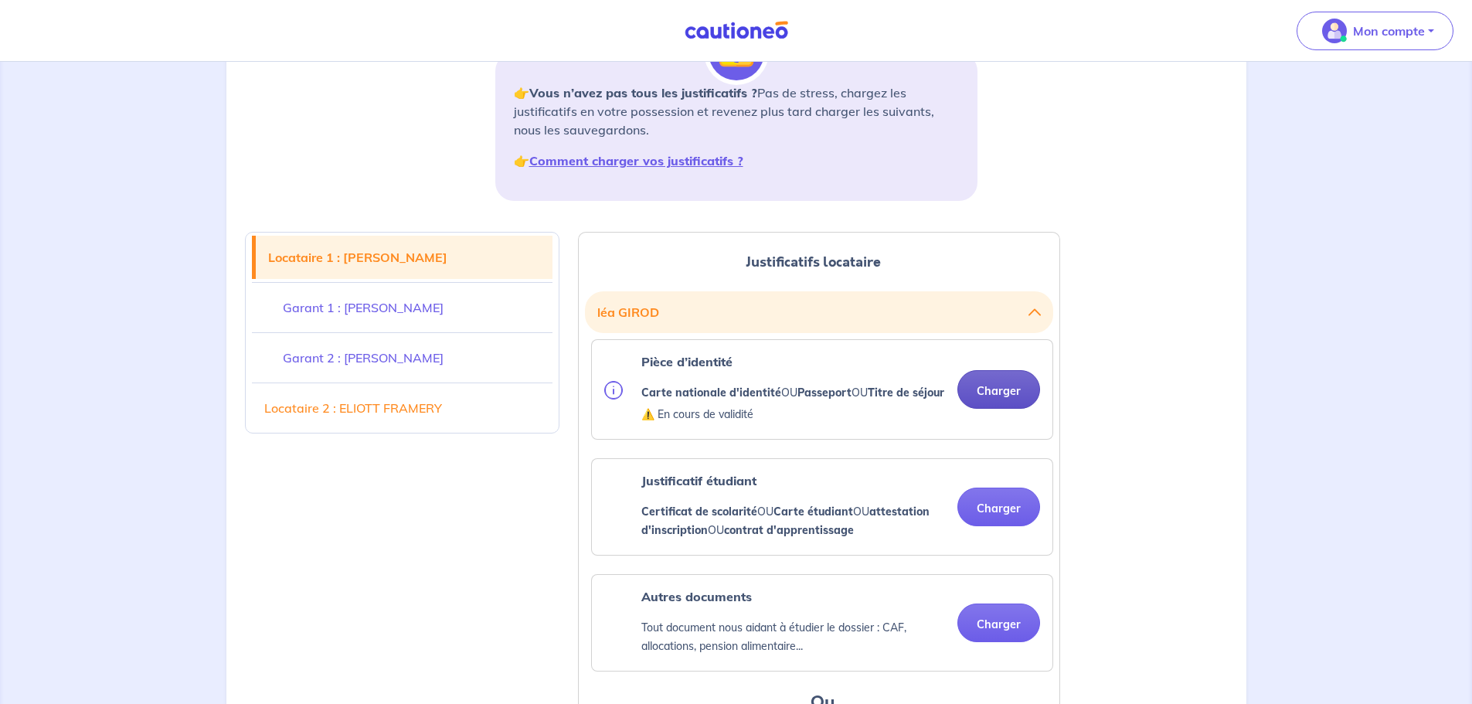
click at [1012, 395] on button "Charger" at bounding box center [999, 389] width 83 height 39
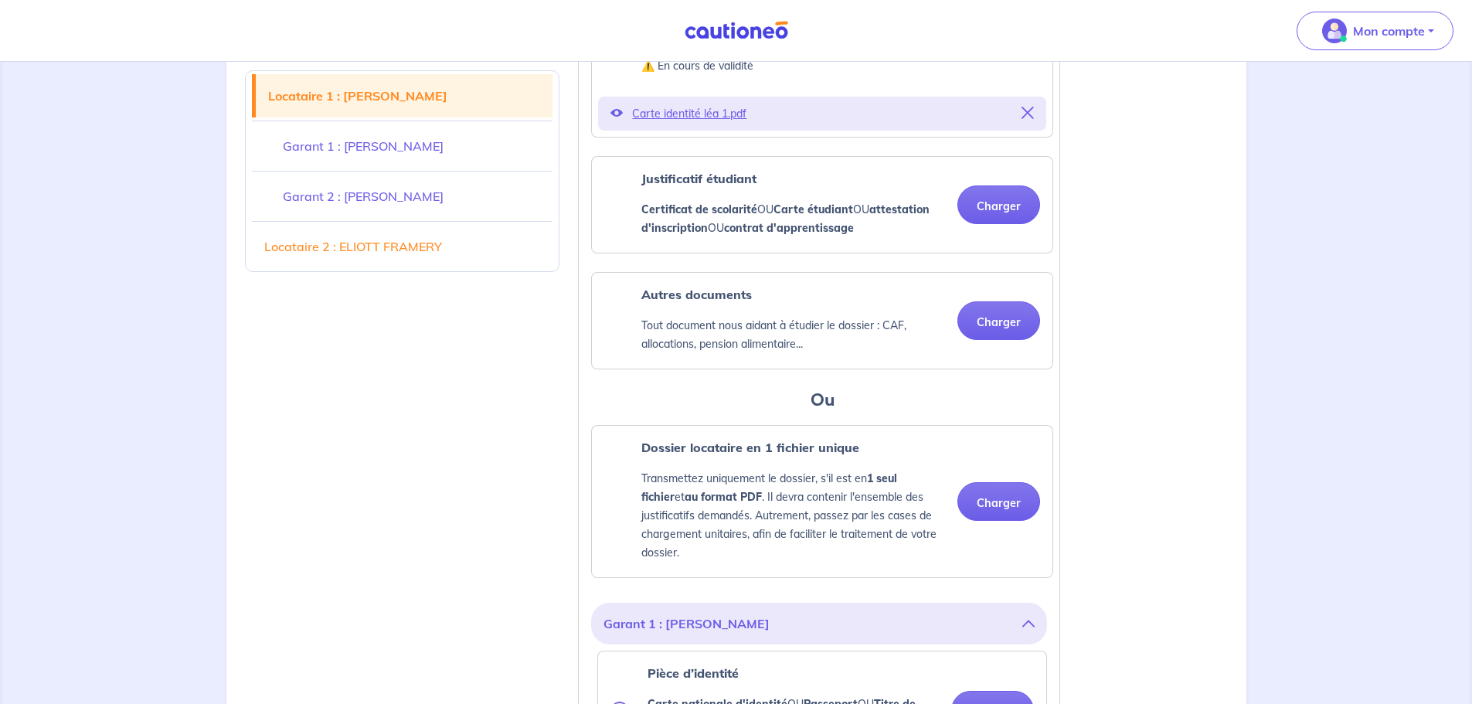
scroll to position [618, 0]
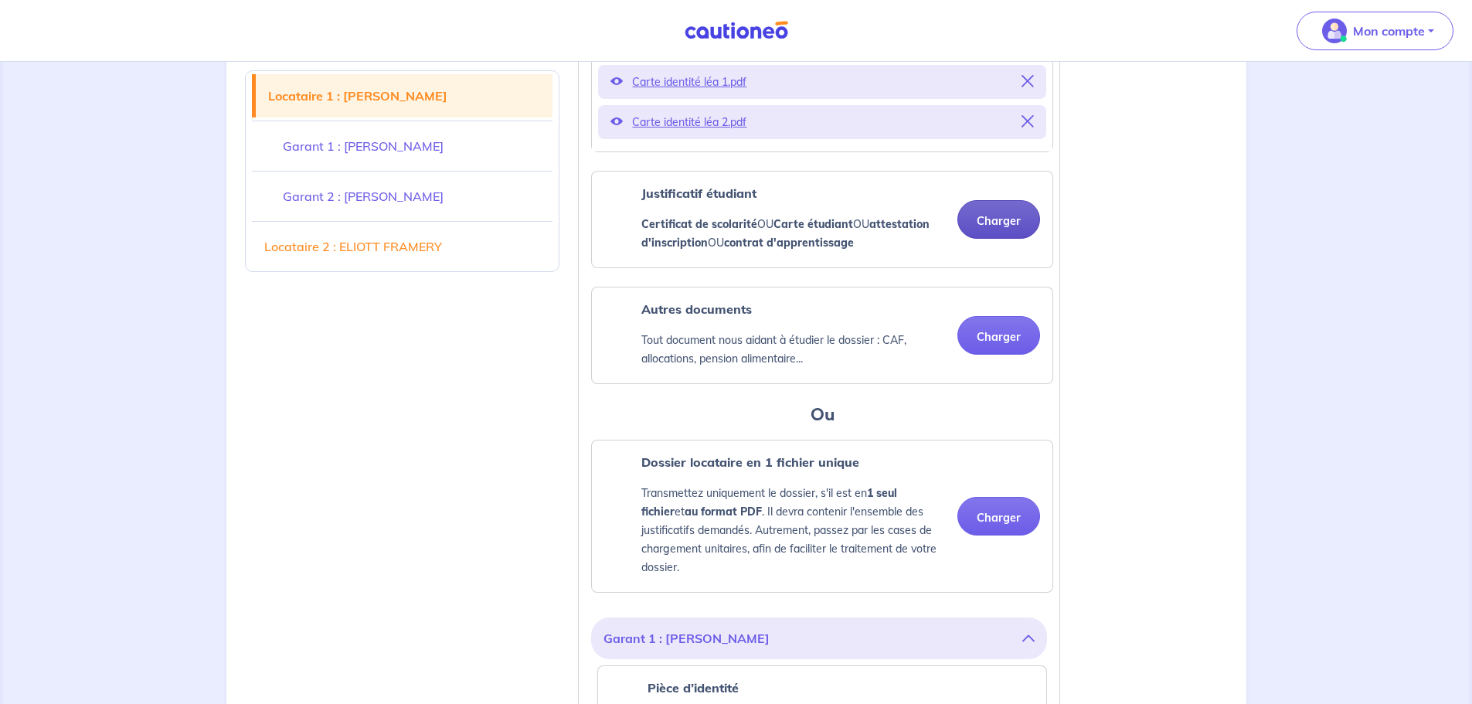
click at [1009, 239] on button "Charger" at bounding box center [999, 219] width 83 height 39
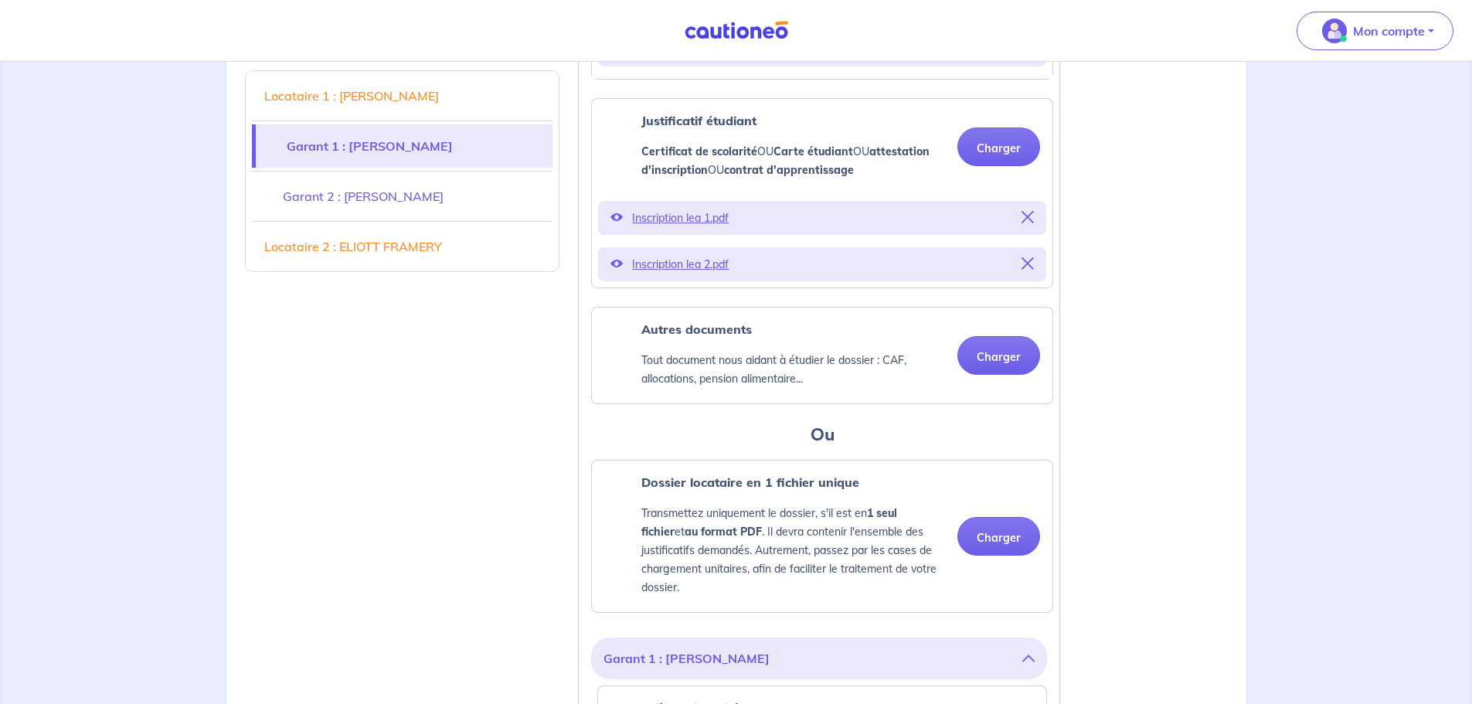
scroll to position [850, 0]
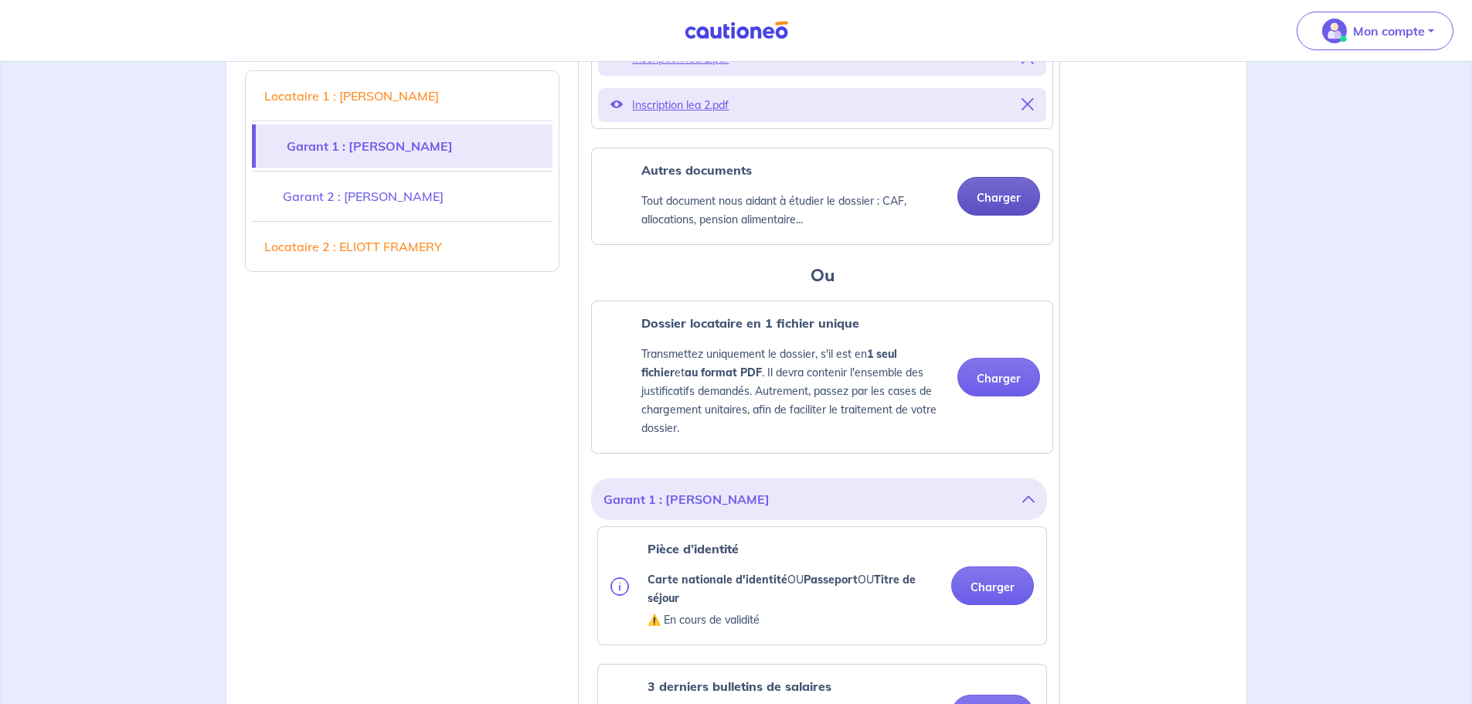
click at [999, 216] on button "Charger" at bounding box center [999, 196] width 83 height 39
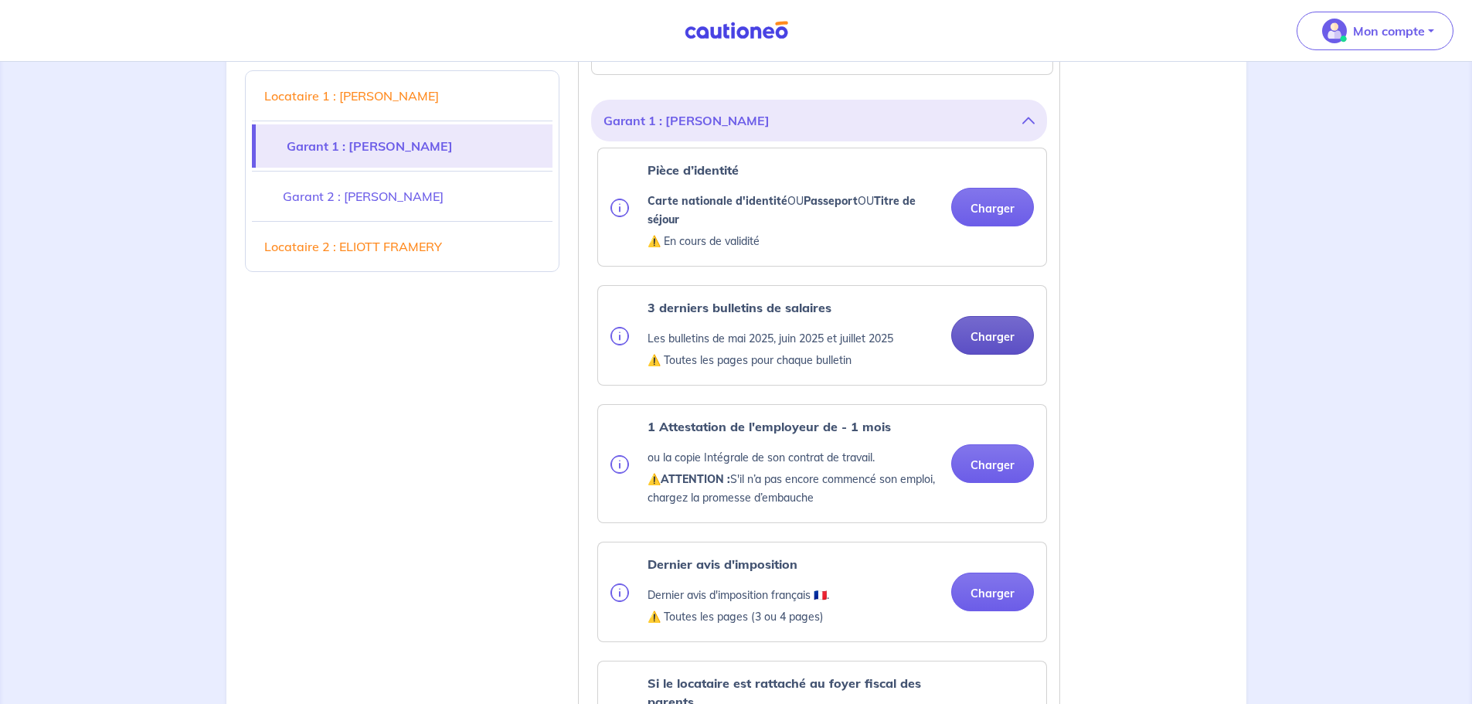
scroll to position [1237, 0]
click at [1006, 220] on button "Charger" at bounding box center [992, 205] width 83 height 39
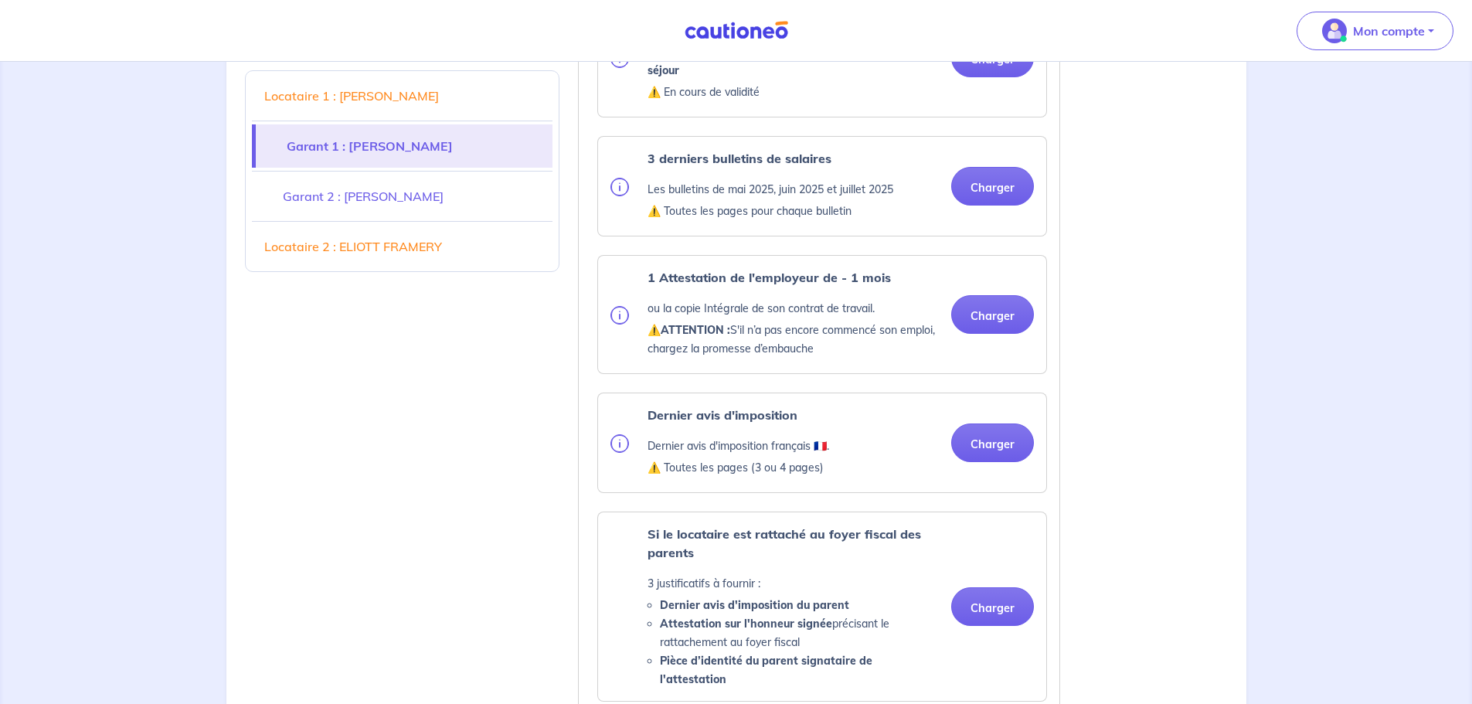
scroll to position [1391, 0]
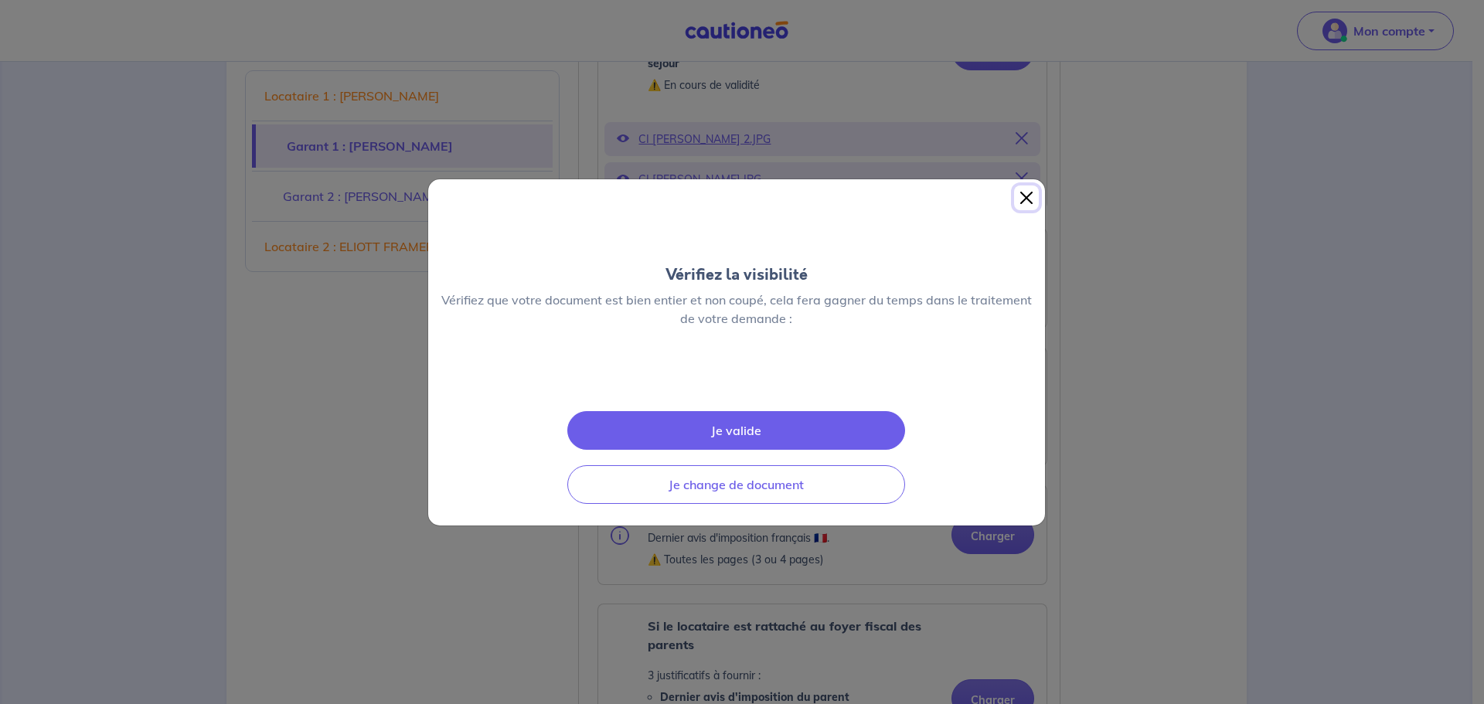
click at [1024, 185] on button "Close" at bounding box center [1026, 197] width 25 height 25
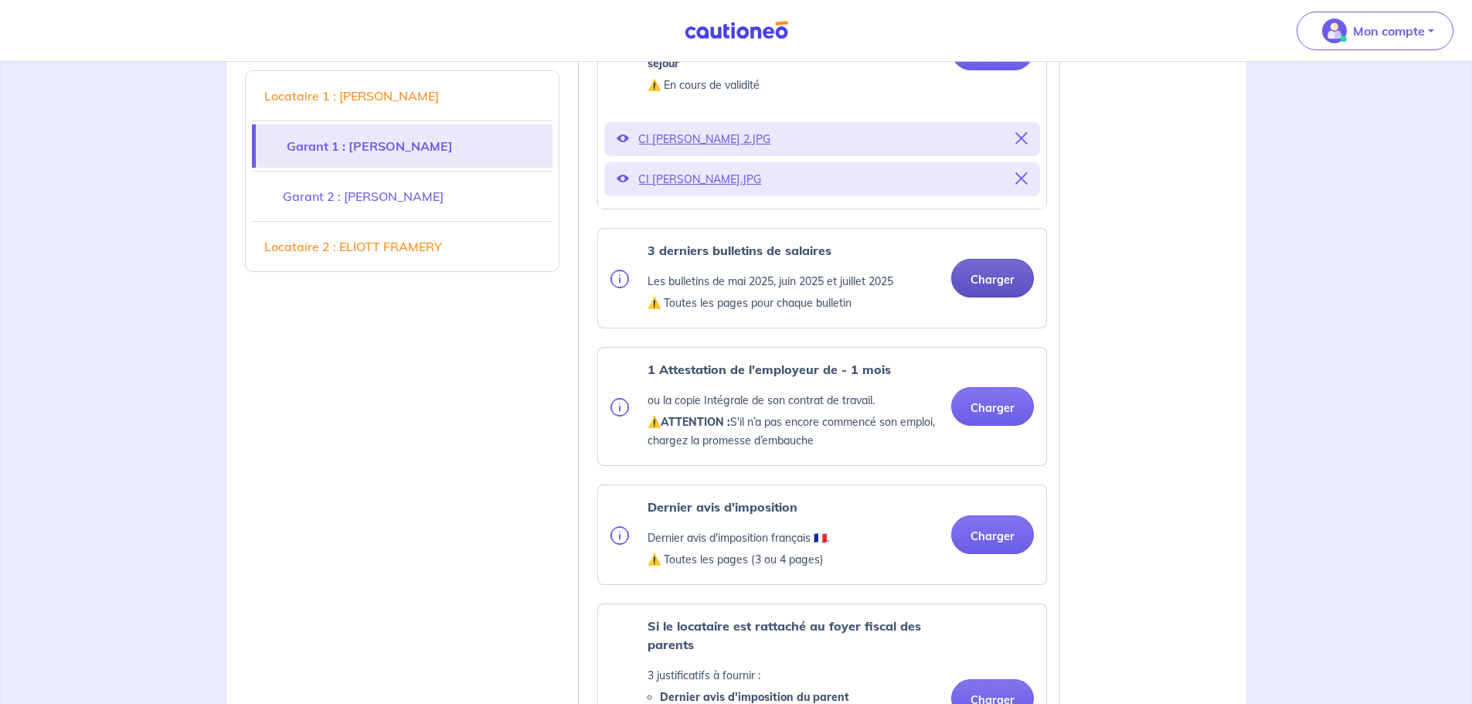
click at [993, 295] on button "Charger" at bounding box center [992, 278] width 83 height 39
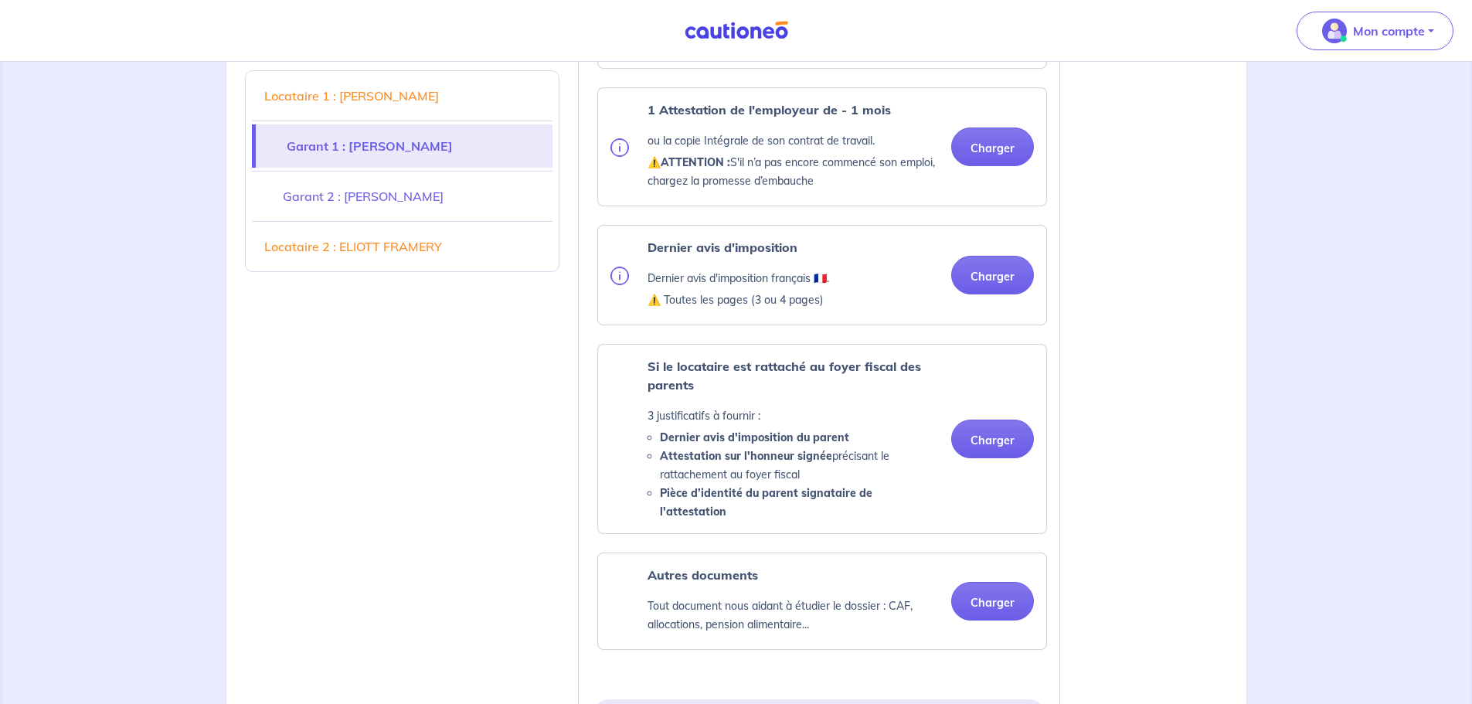
scroll to position [1623, 0]
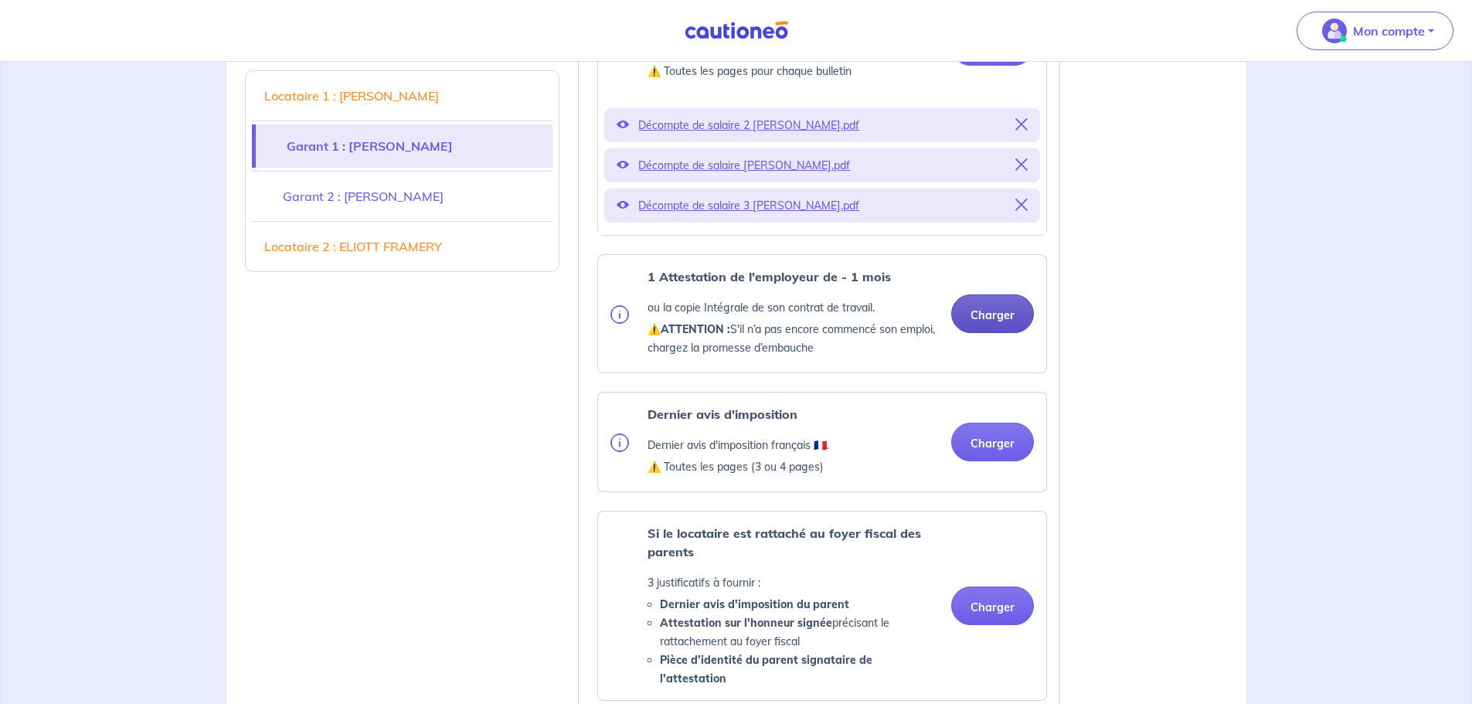
click at [999, 328] on button "Charger" at bounding box center [992, 313] width 83 height 39
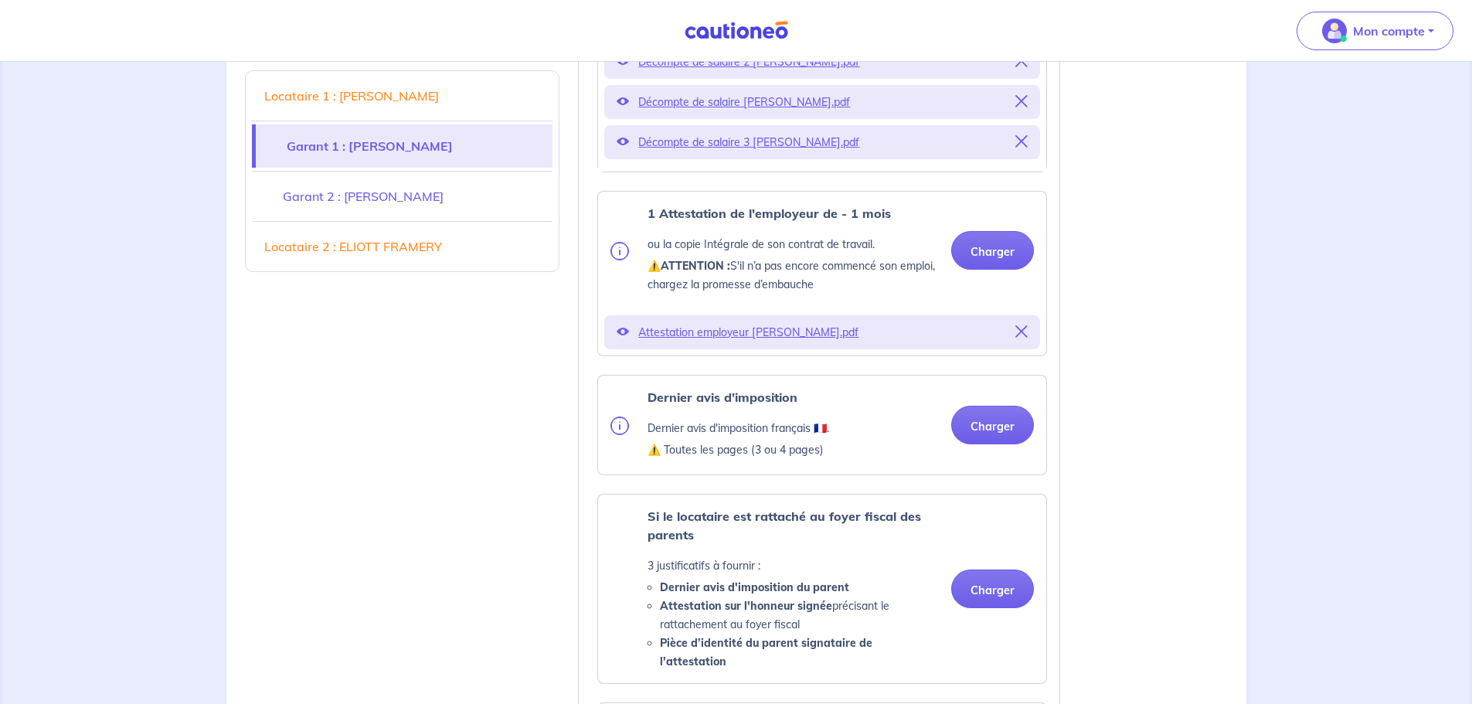
scroll to position [1778, 0]
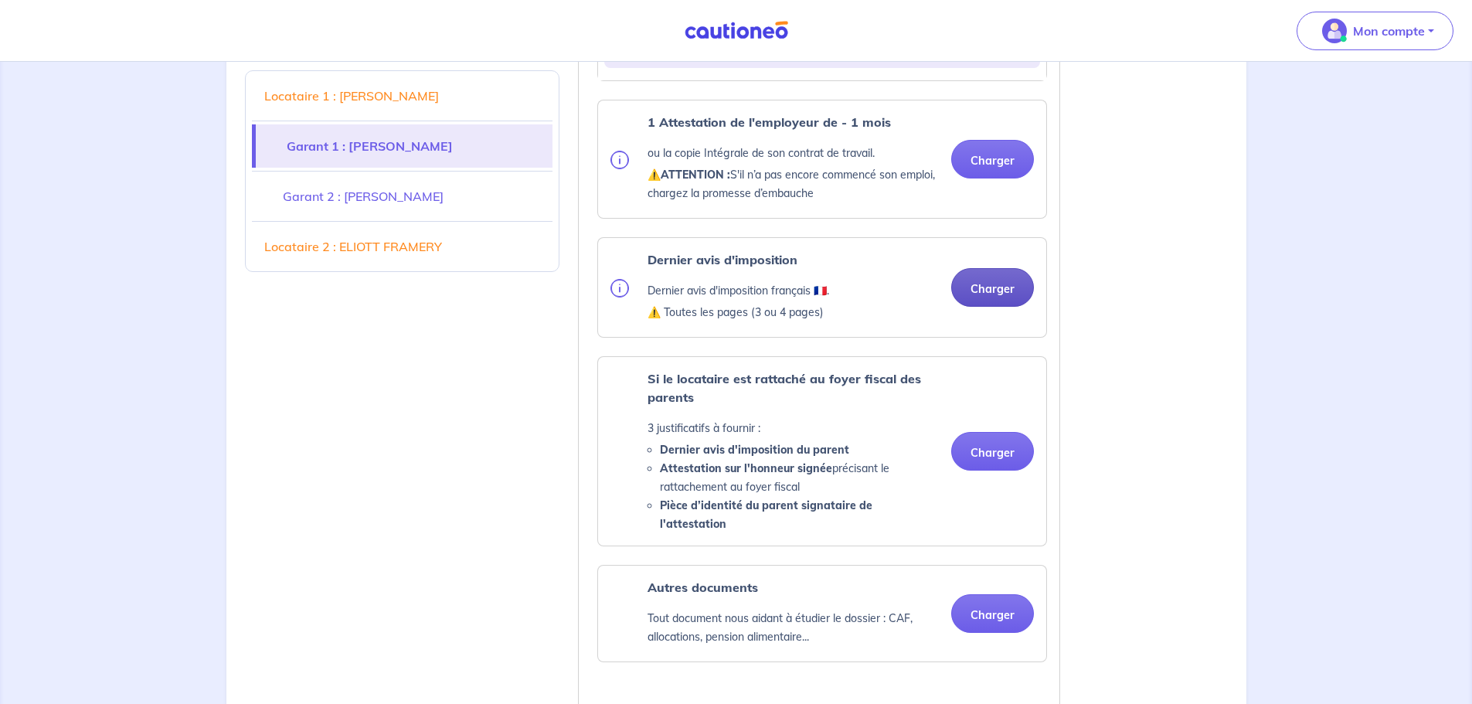
click at [1004, 307] on button "Charger" at bounding box center [992, 287] width 83 height 39
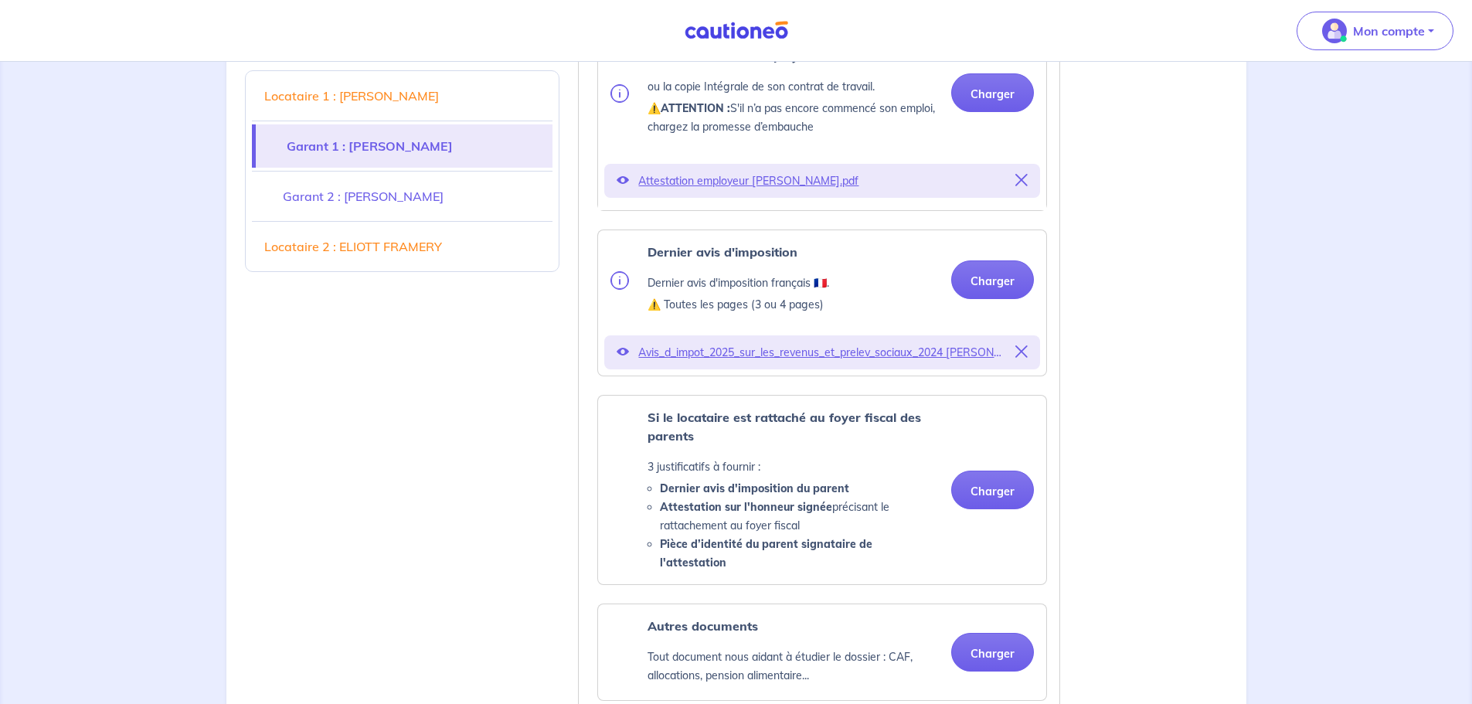
scroll to position [2010, 0]
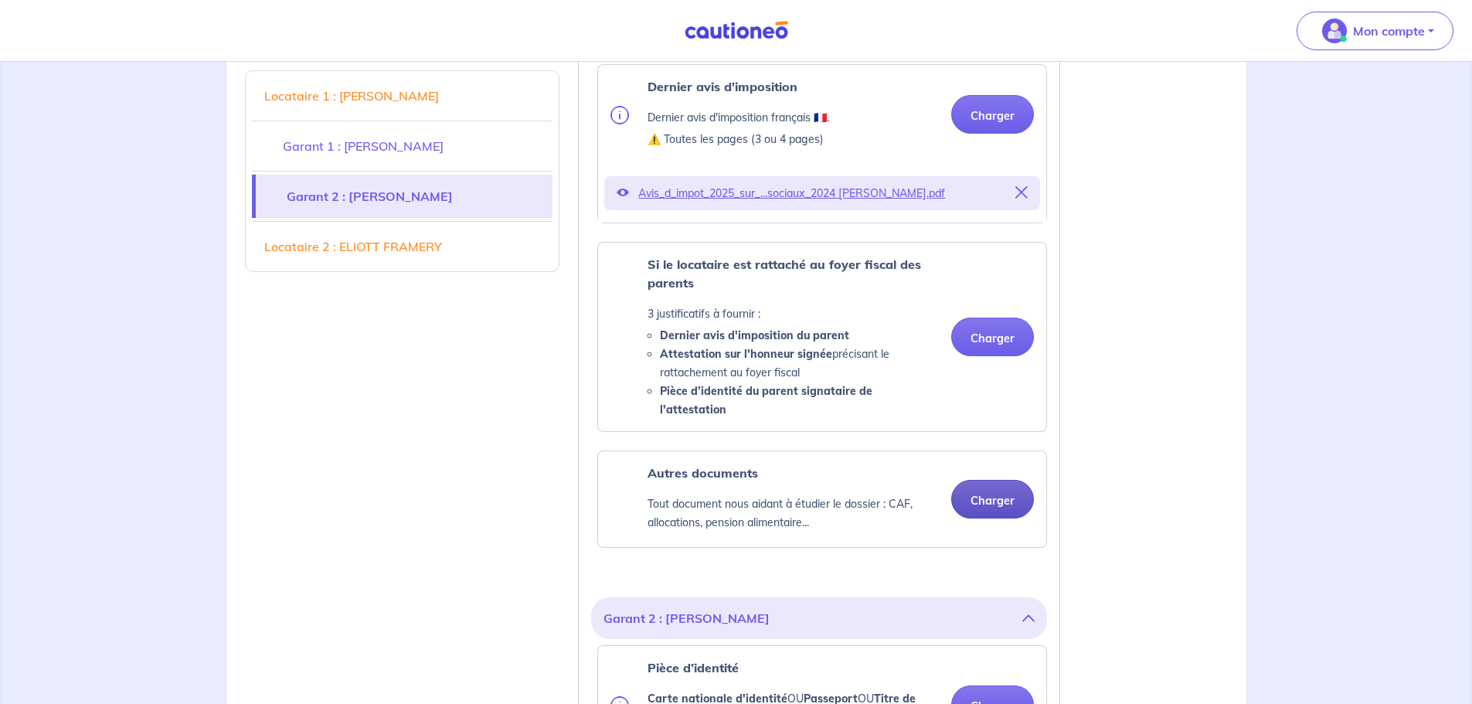
click at [999, 495] on button "Charger" at bounding box center [992, 499] width 83 height 39
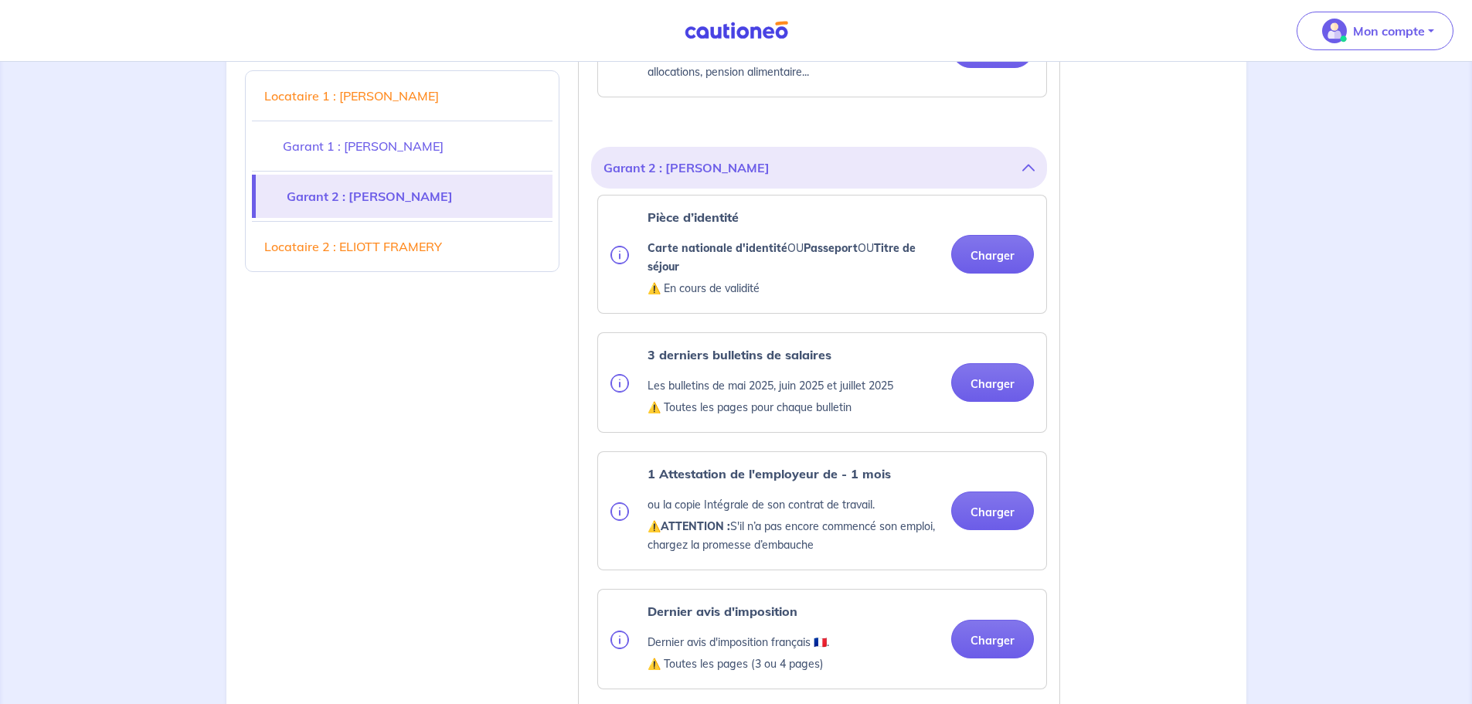
scroll to position [2473, 0]
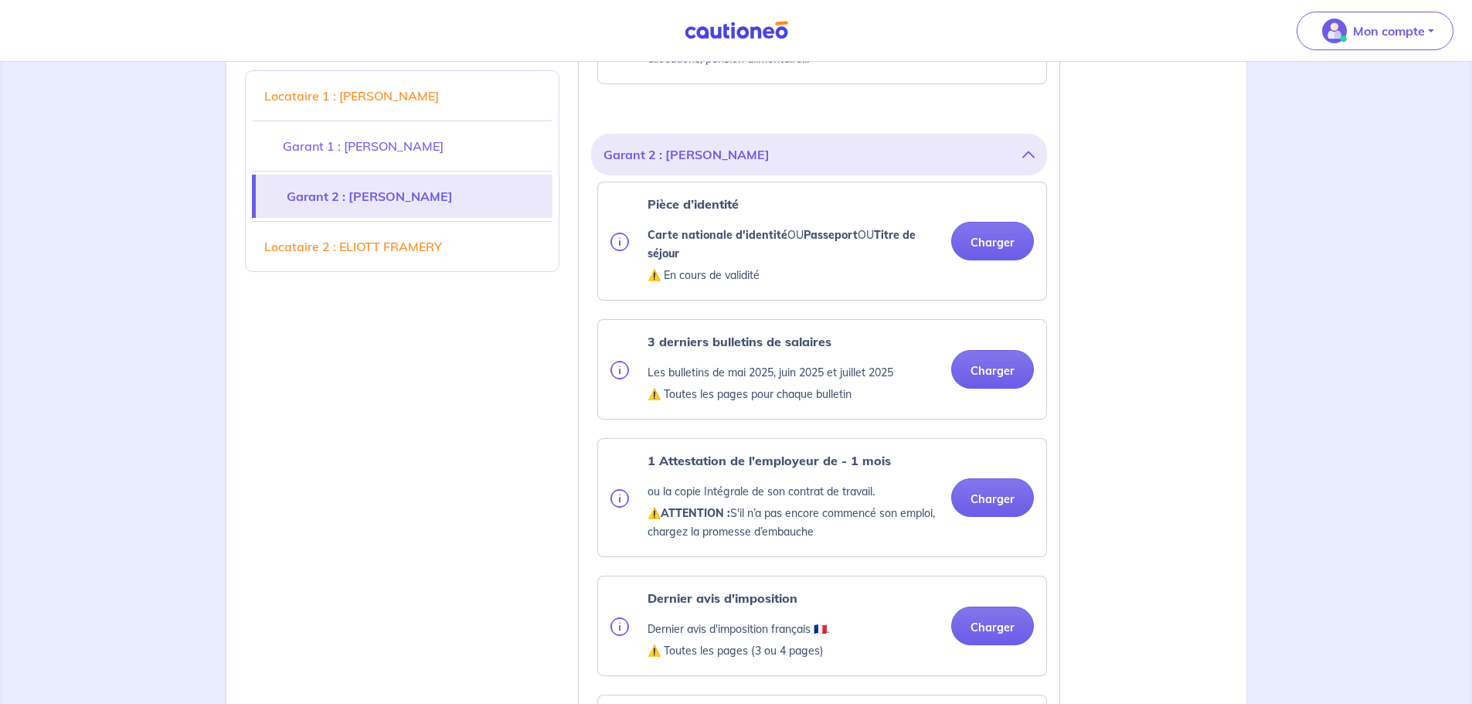
click at [997, 240] on div "Pièce d’identité Carte nationale d'identité OU Passeport OU Titre de séjour ⚠️ …" at bounding box center [822, 241] width 450 height 119
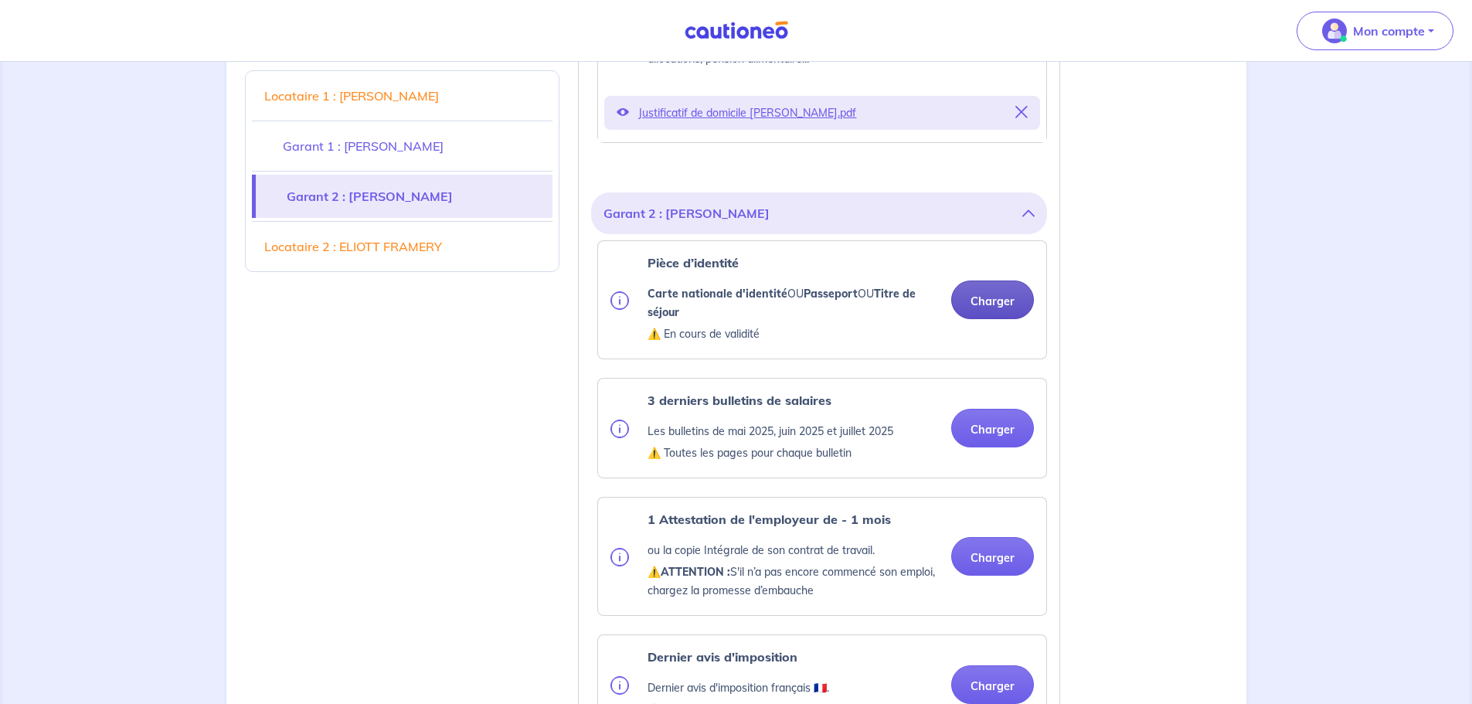
click at [978, 300] on button "Charger" at bounding box center [992, 300] width 83 height 39
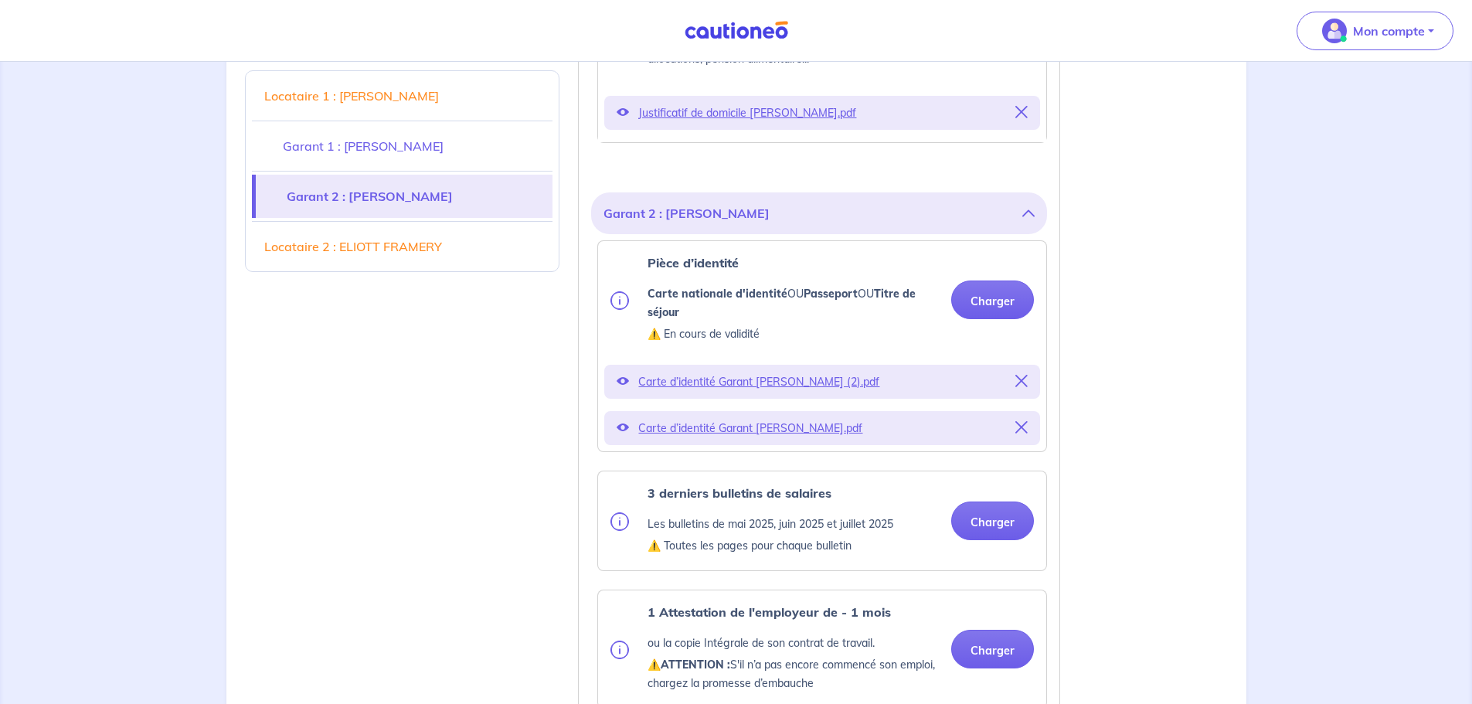
scroll to position [2628, 0]
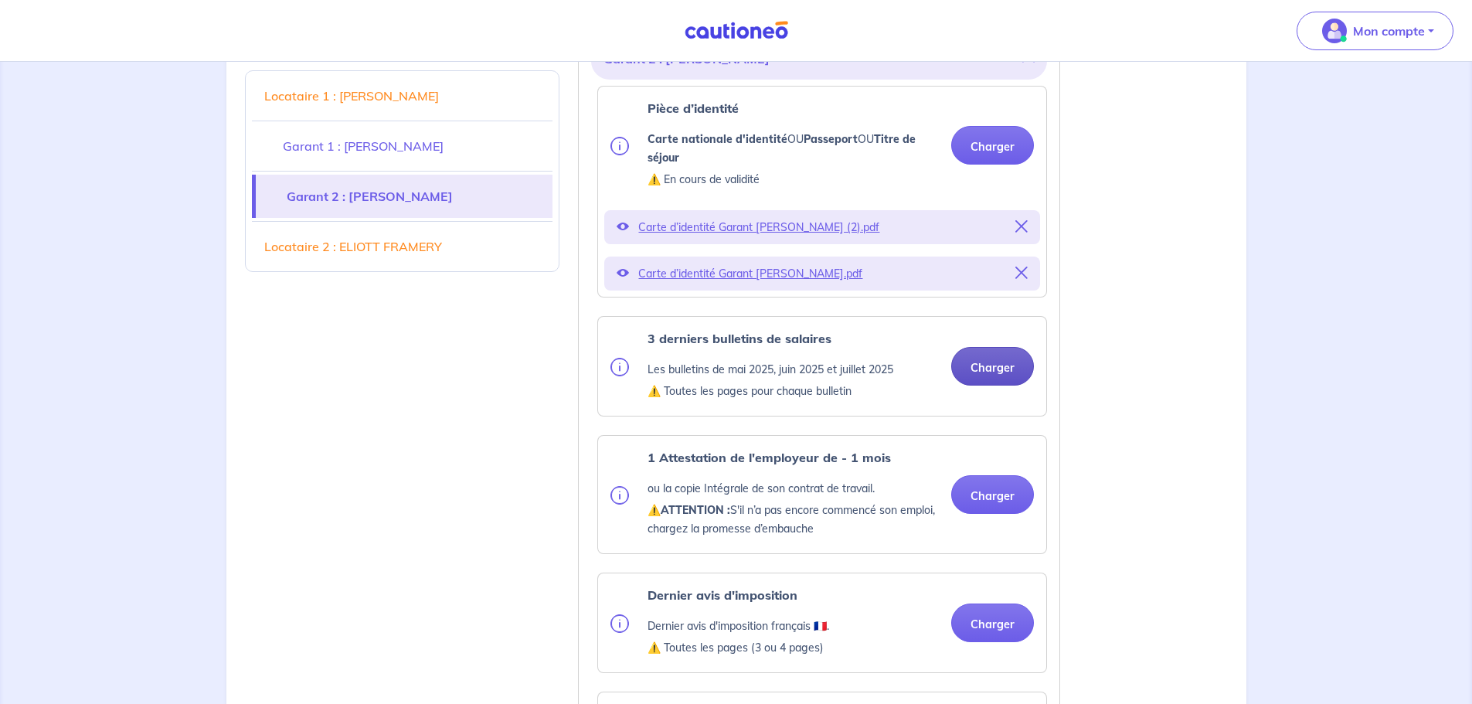
click at [1004, 377] on ul "Pièce d’identité Carte nationale d'identité OU Passeport OU Titre de séjour ⚠️ …" at bounding box center [819, 542] width 456 height 912
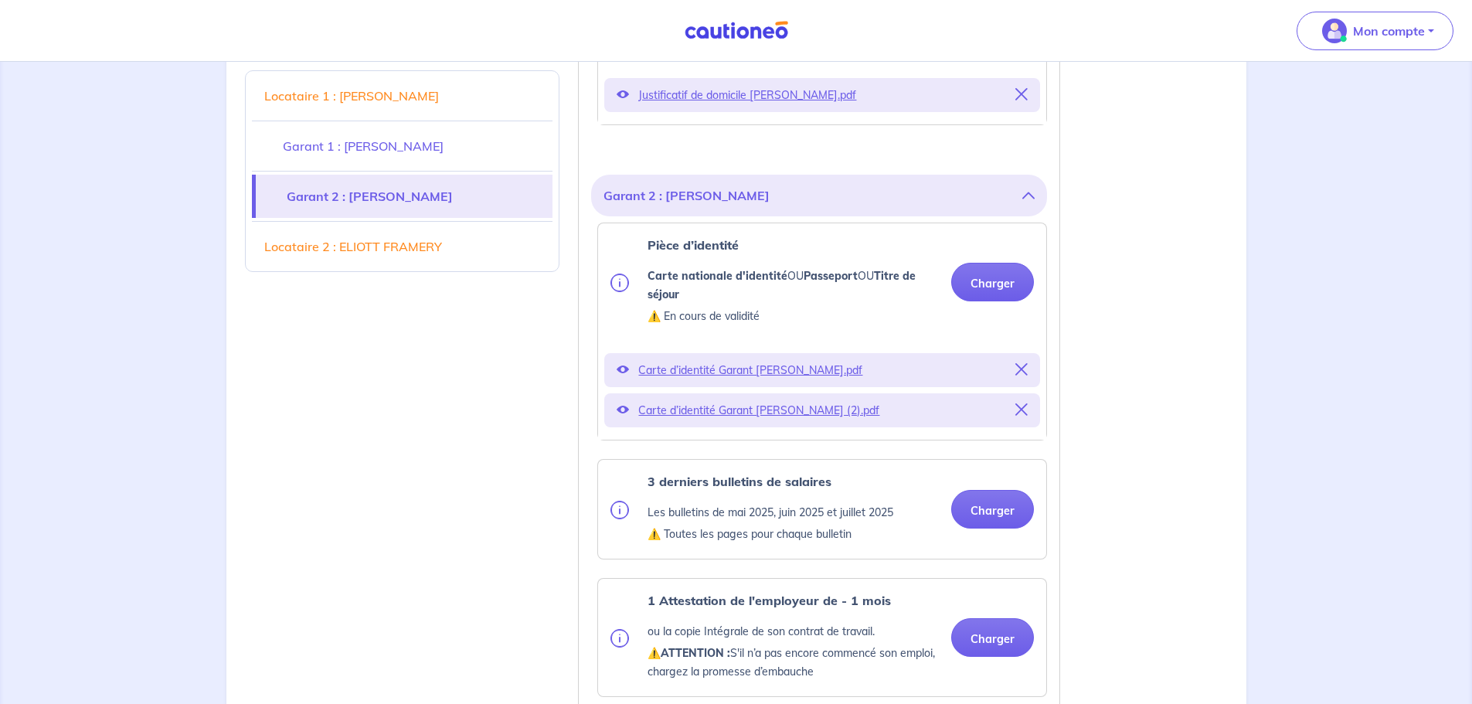
scroll to position [2551, 0]
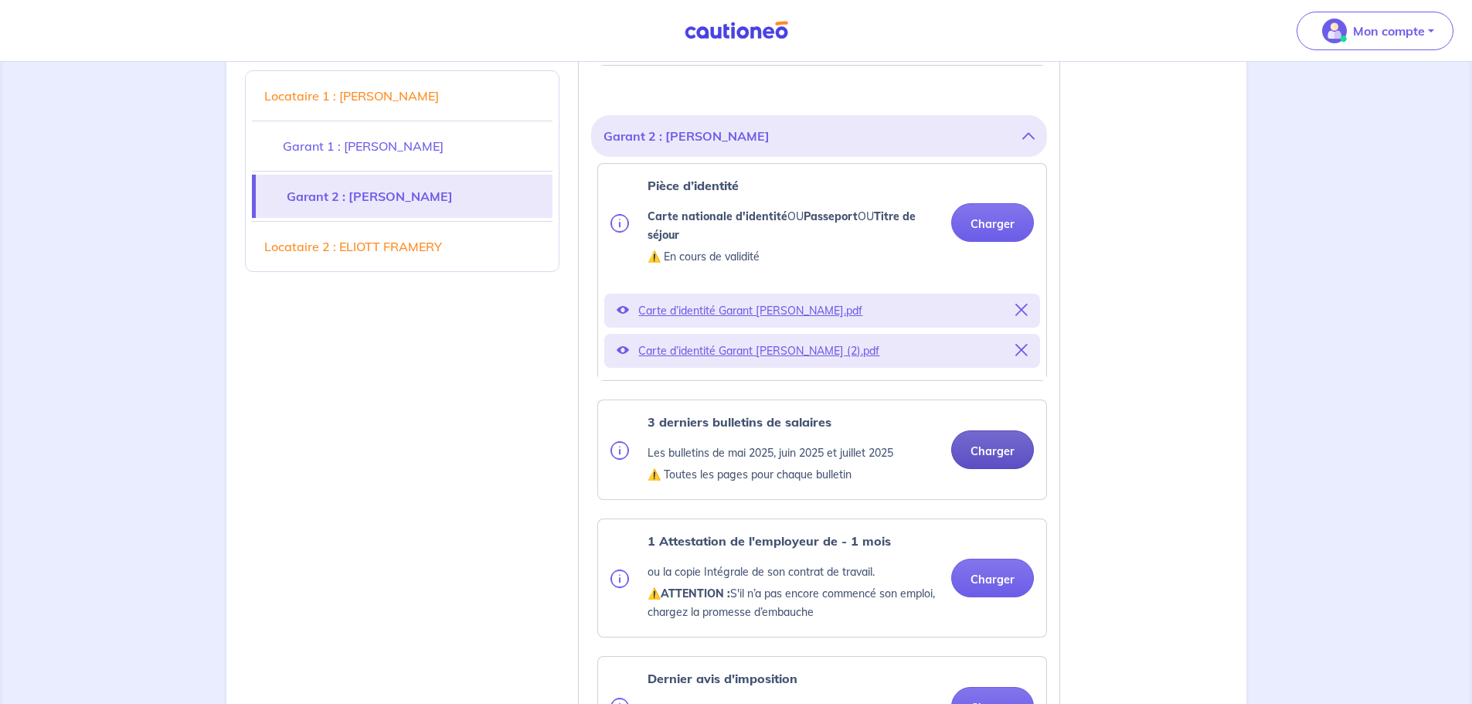
click at [995, 451] on button "Charger" at bounding box center [992, 449] width 83 height 39
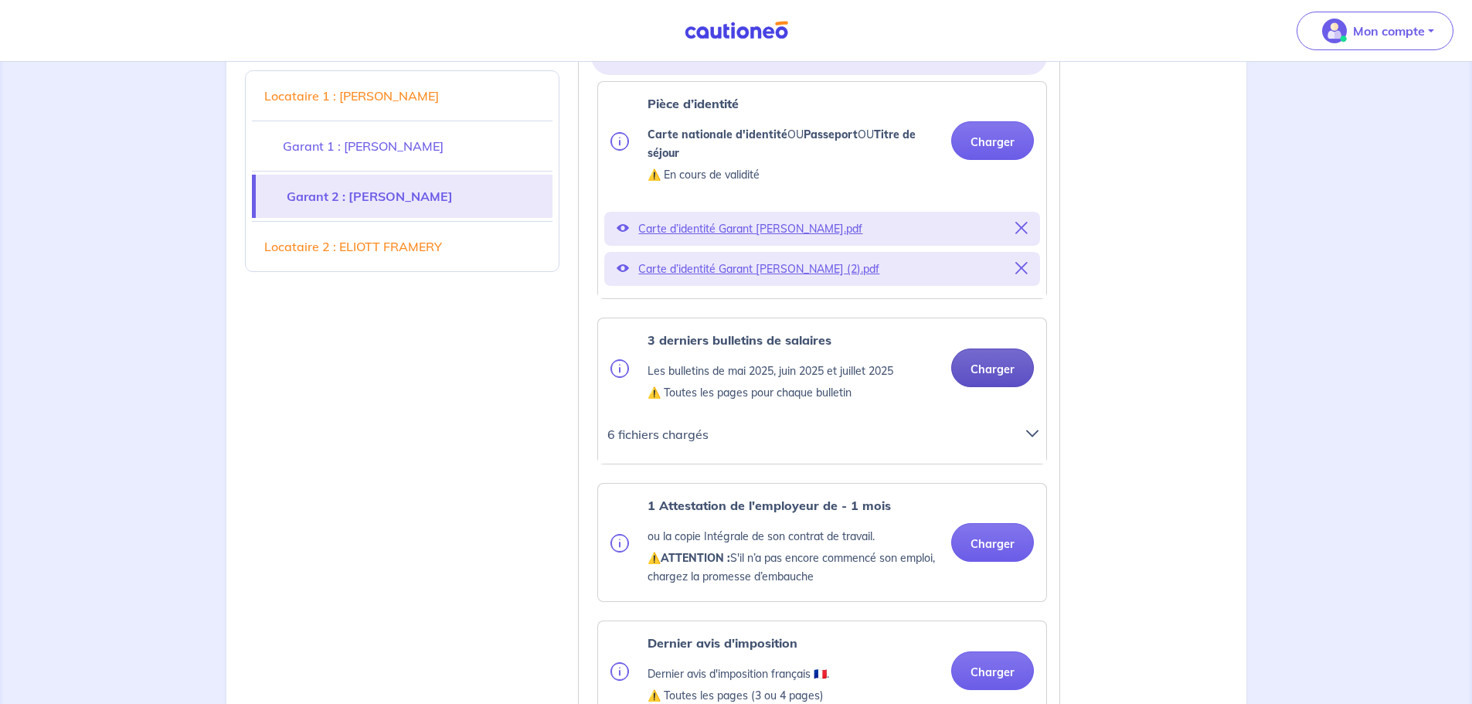
scroll to position [2782, 0]
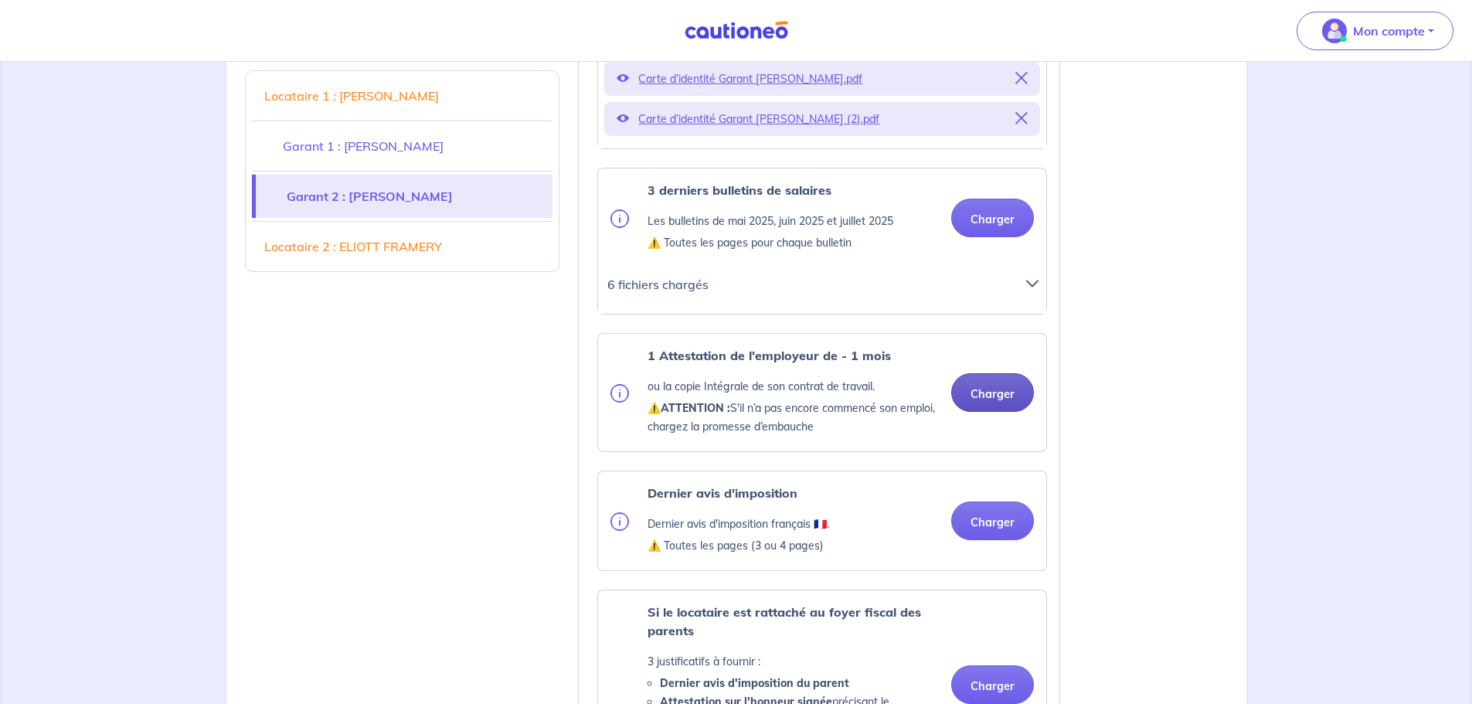
click at [995, 394] on button "Charger" at bounding box center [992, 392] width 83 height 39
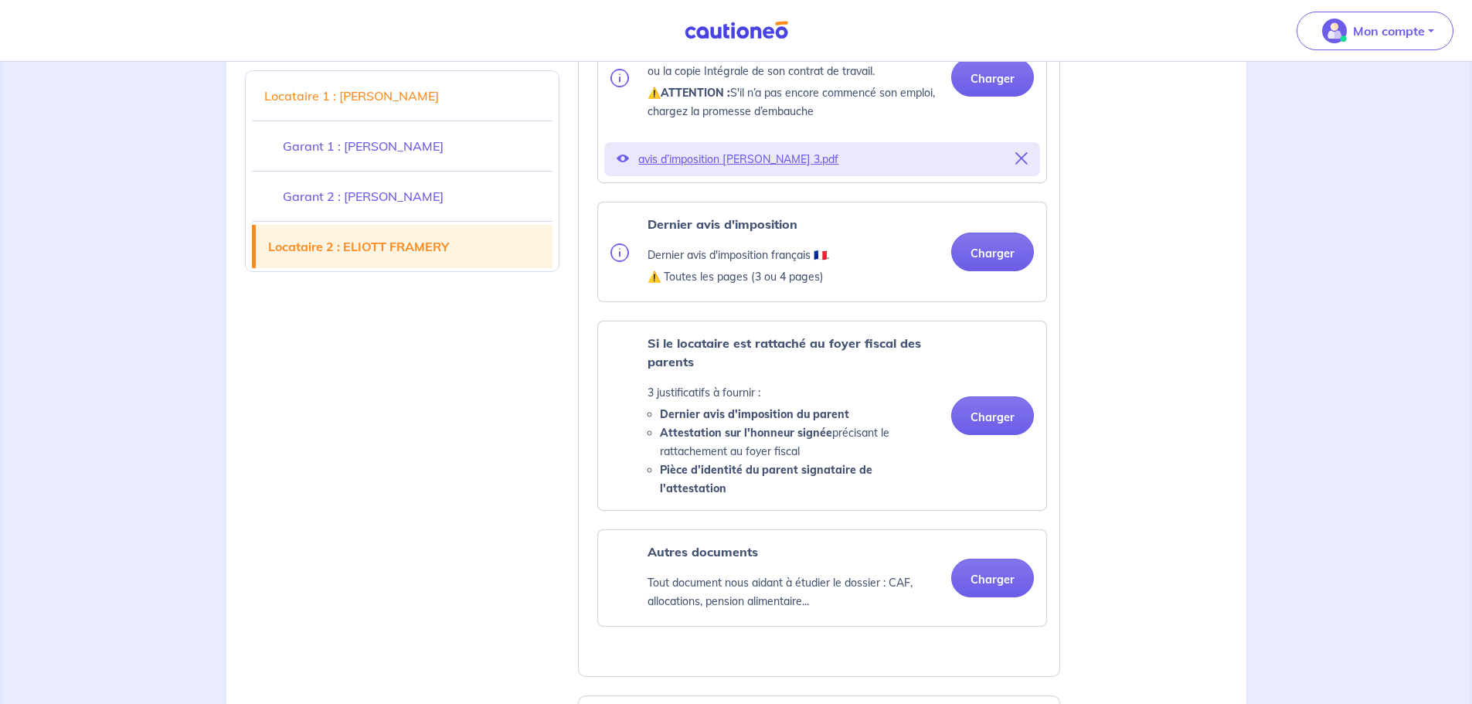
scroll to position [3092, 0]
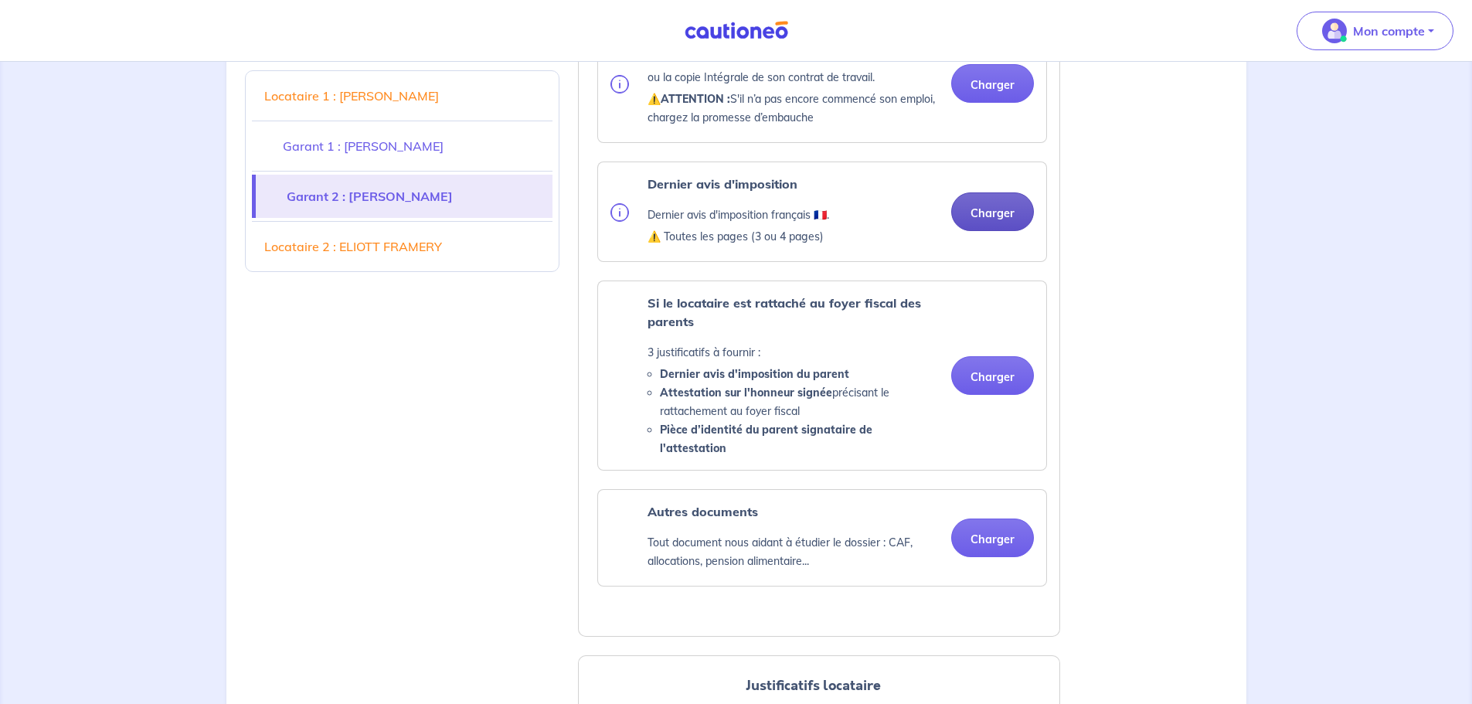
click at [992, 209] on div "Dernier avis d'imposition Dernier avis d'imposition français 🇫🇷. ⚠️ Toutes les …" at bounding box center [822, 211] width 448 height 99
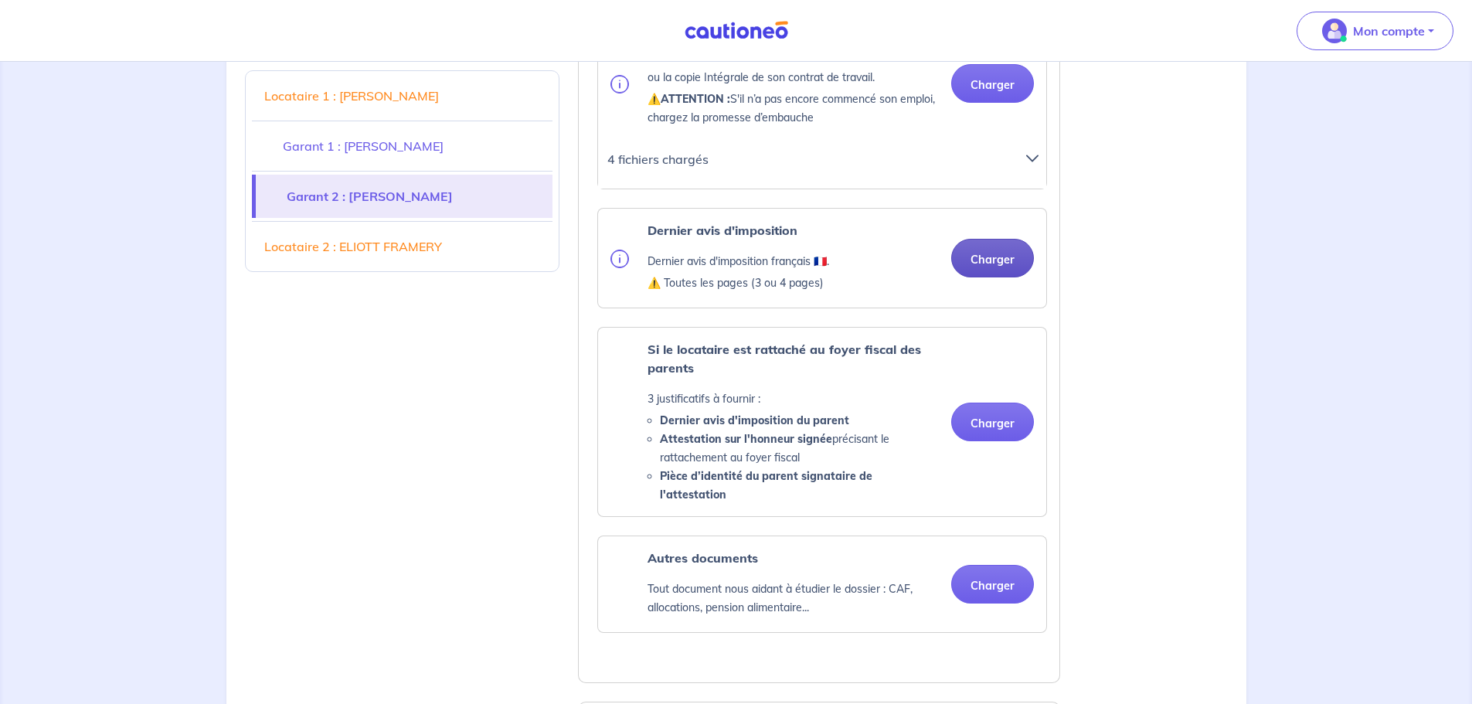
click at [986, 257] on button "Charger" at bounding box center [992, 258] width 83 height 39
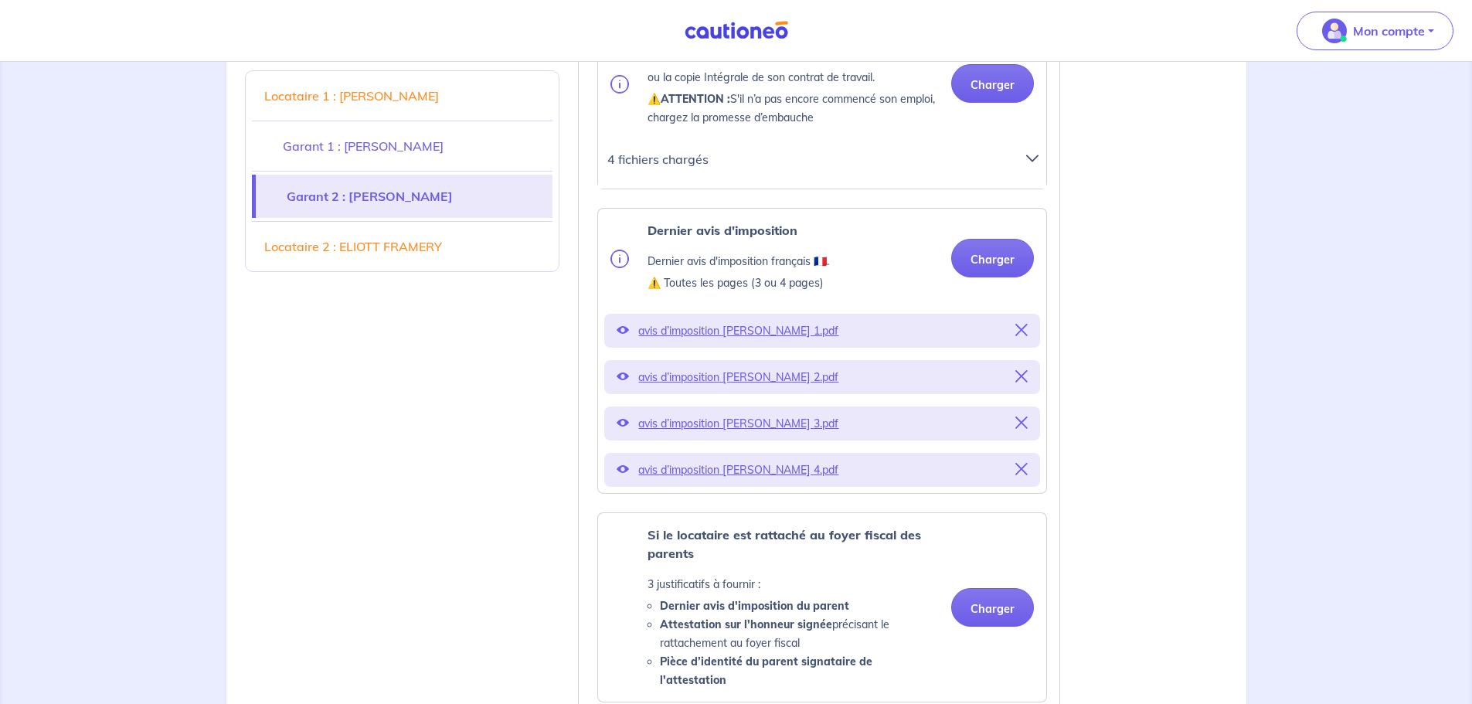
scroll to position [3014, 0]
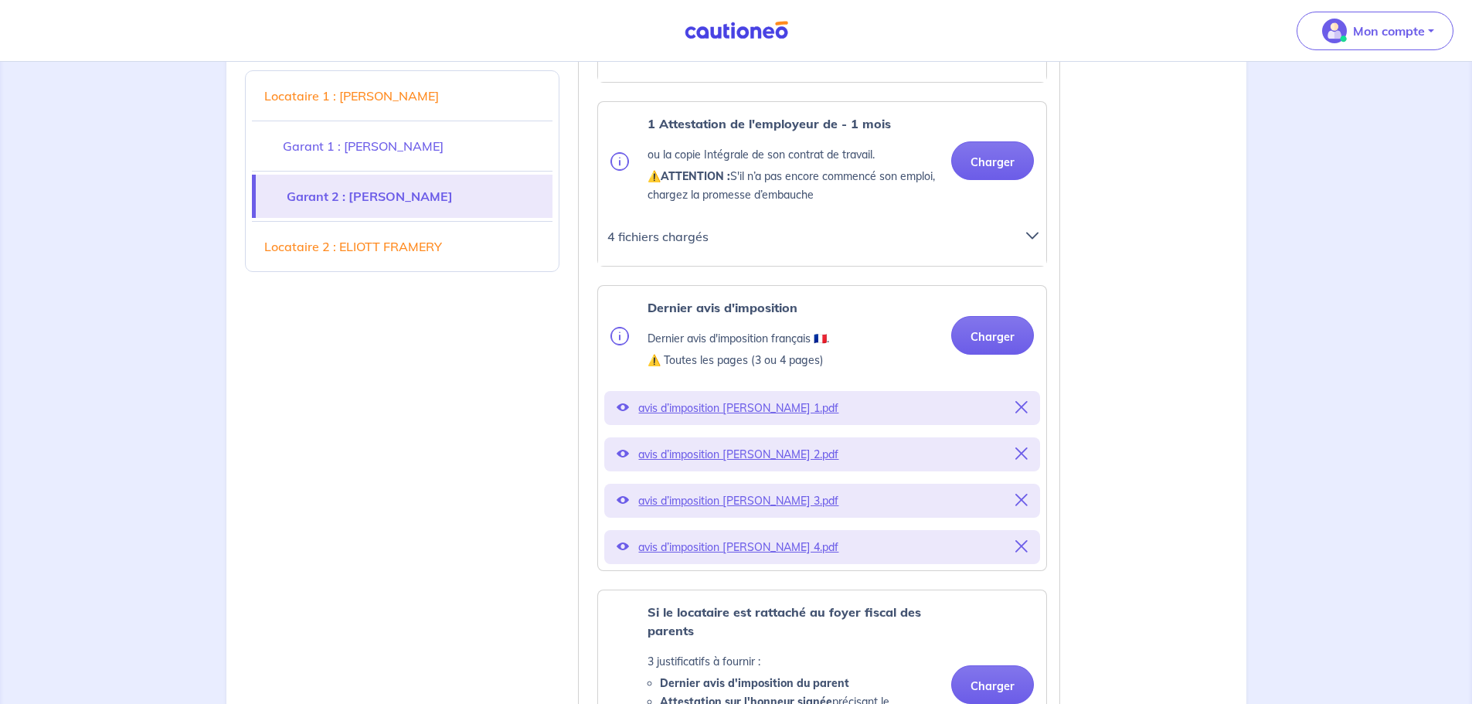
click at [1026, 234] on div at bounding box center [1036, 243] width 39 height 34
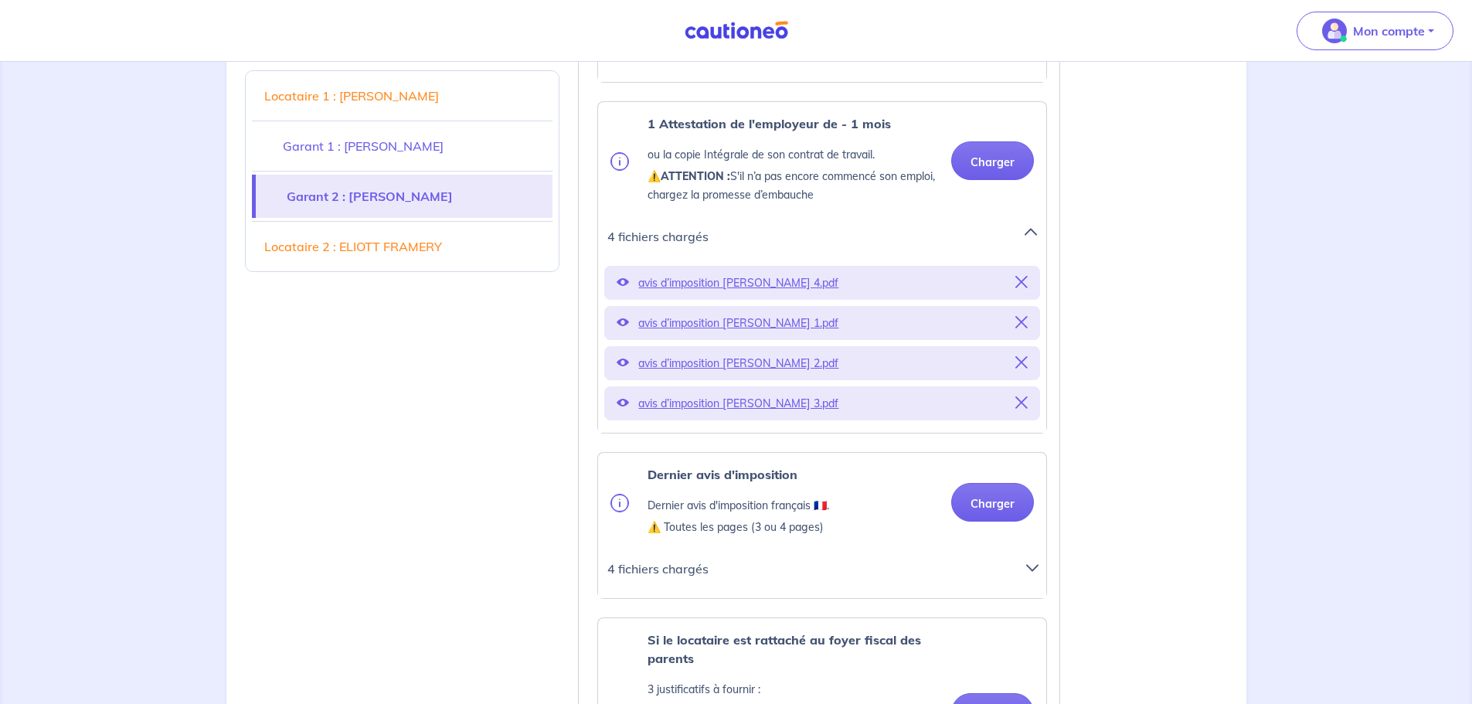
click at [1019, 279] on icon at bounding box center [1022, 282] width 12 height 12
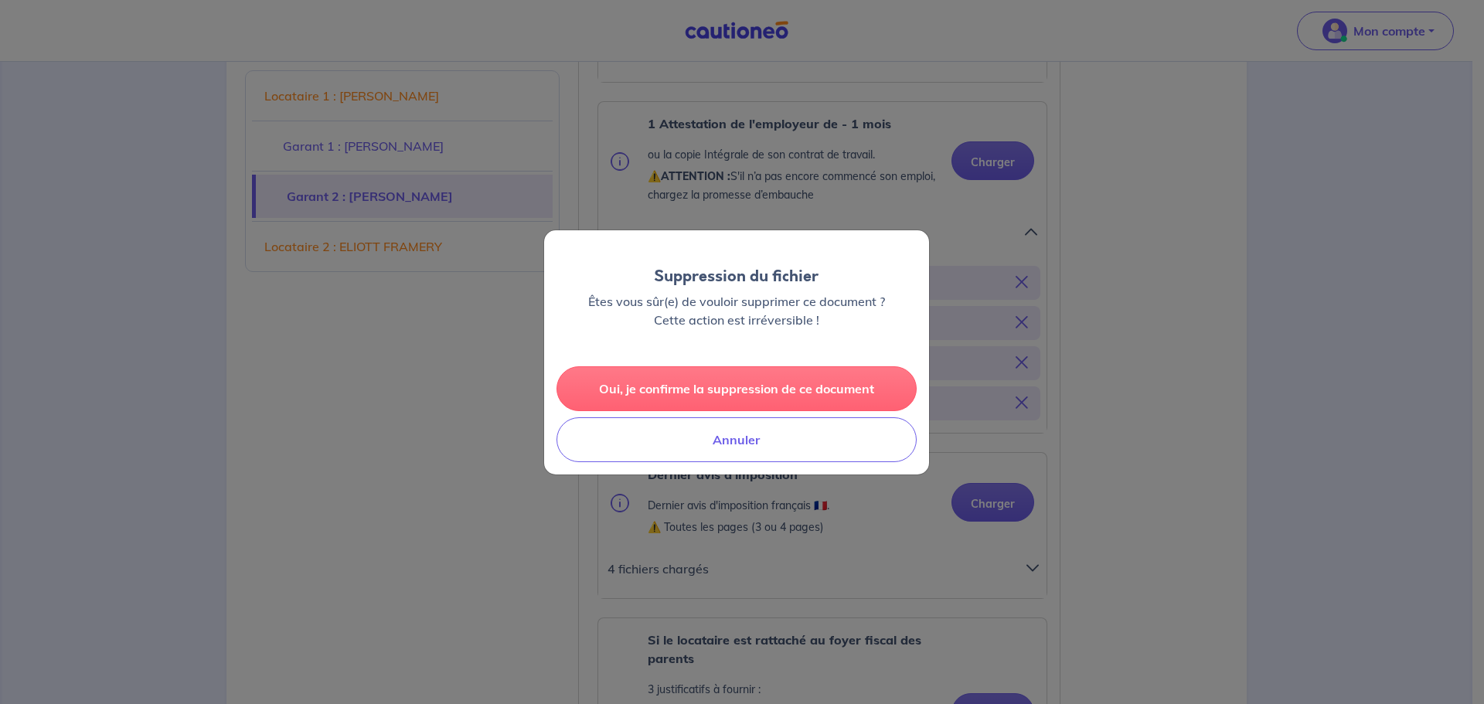
click at [800, 387] on button "Oui, je confirme la suppression de ce document" at bounding box center [736, 388] width 360 height 45
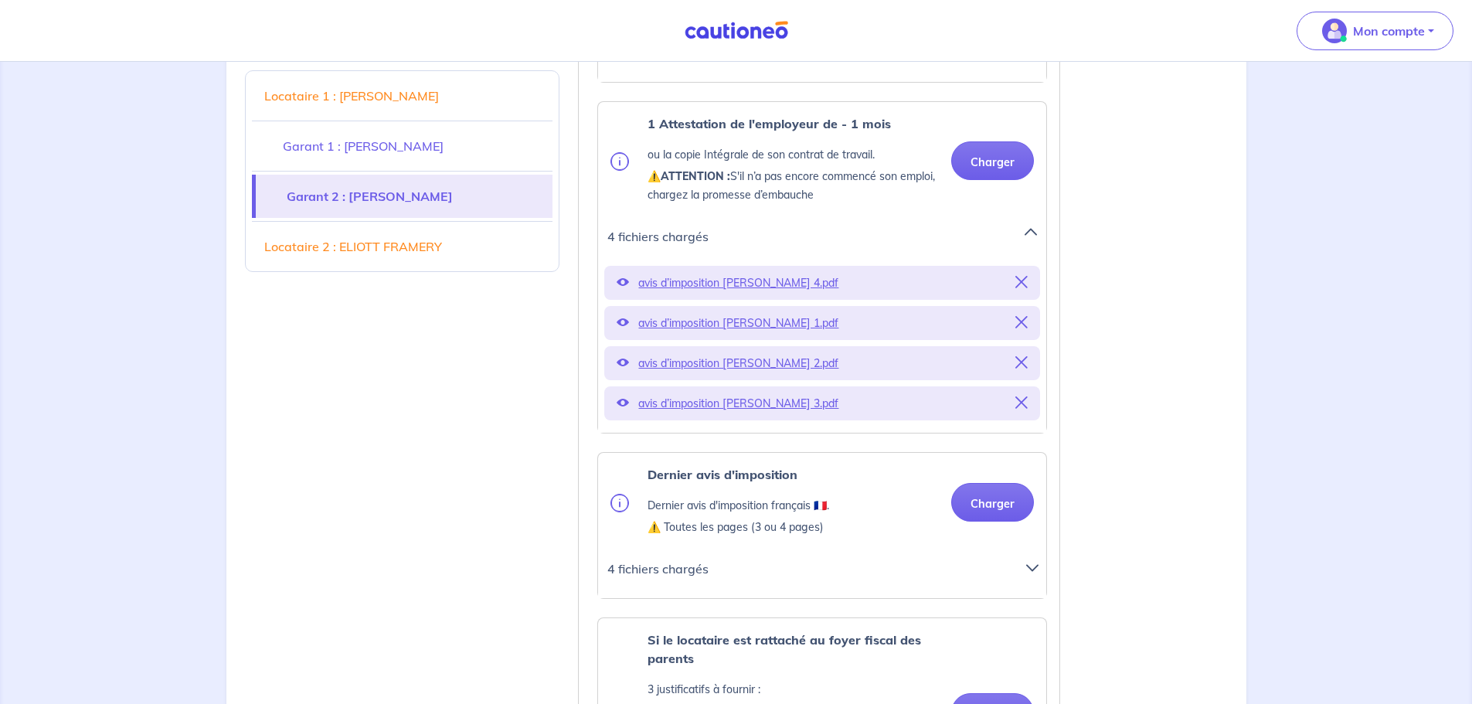
click at [1021, 321] on icon at bounding box center [1022, 322] width 12 height 12
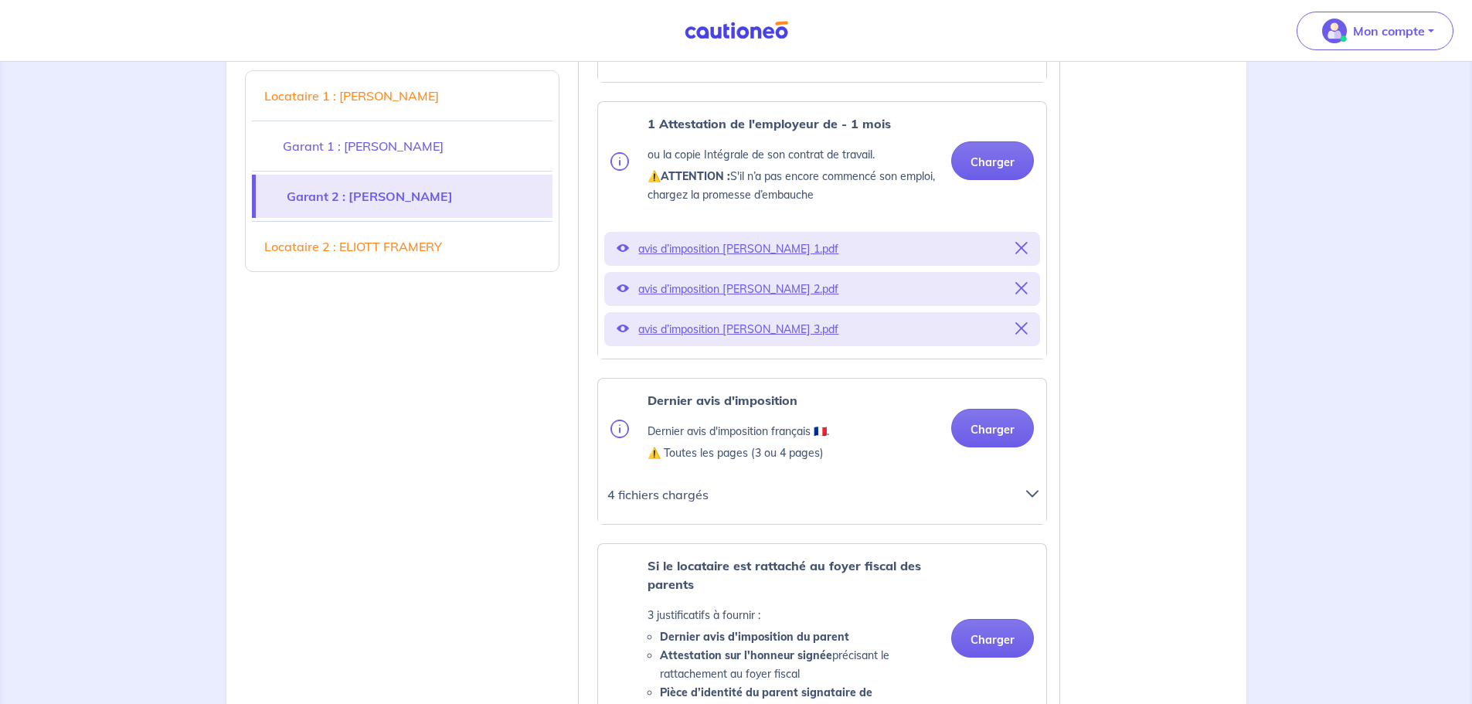
click at [1020, 290] on icon at bounding box center [1022, 288] width 12 height 12
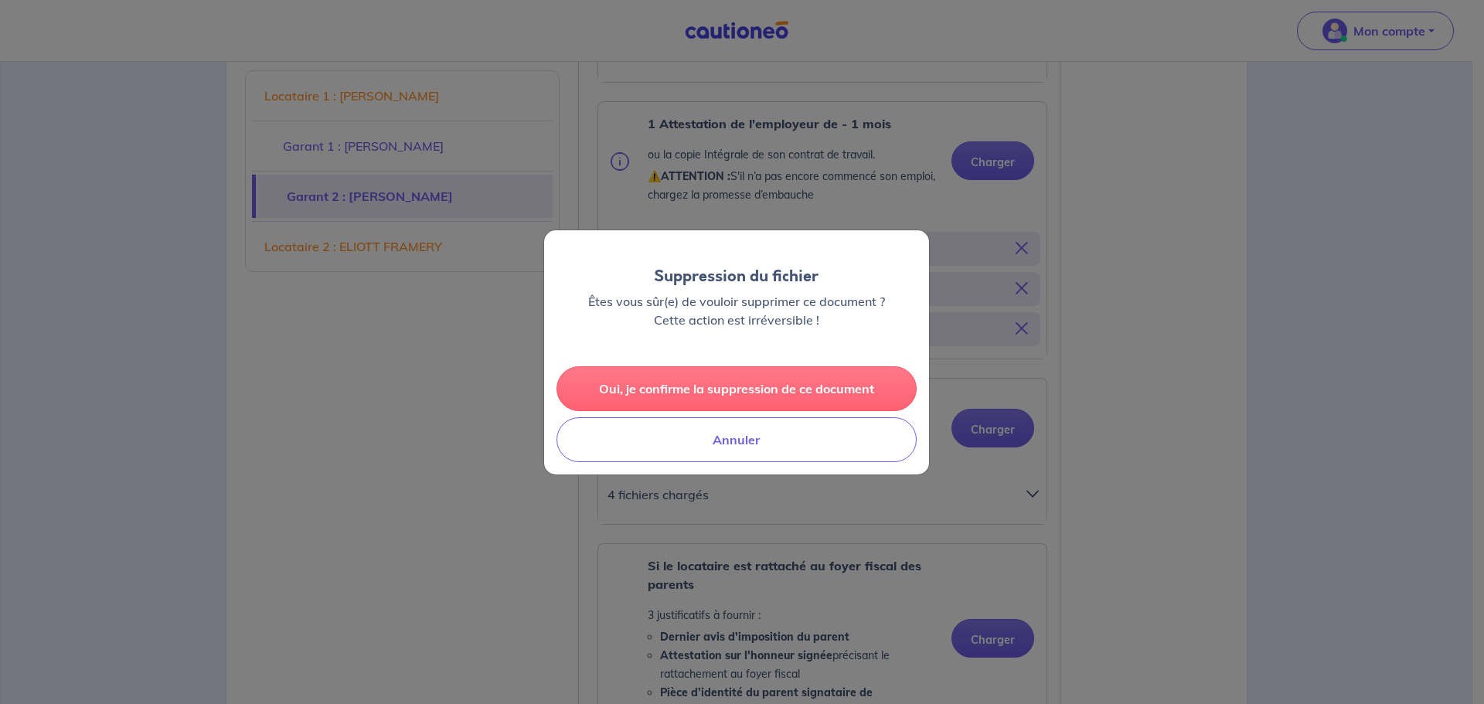
click at [808, 392] on button "Oui, je confirme la suppression de ce document" at bounding box center [736, 388] width 360 height 45
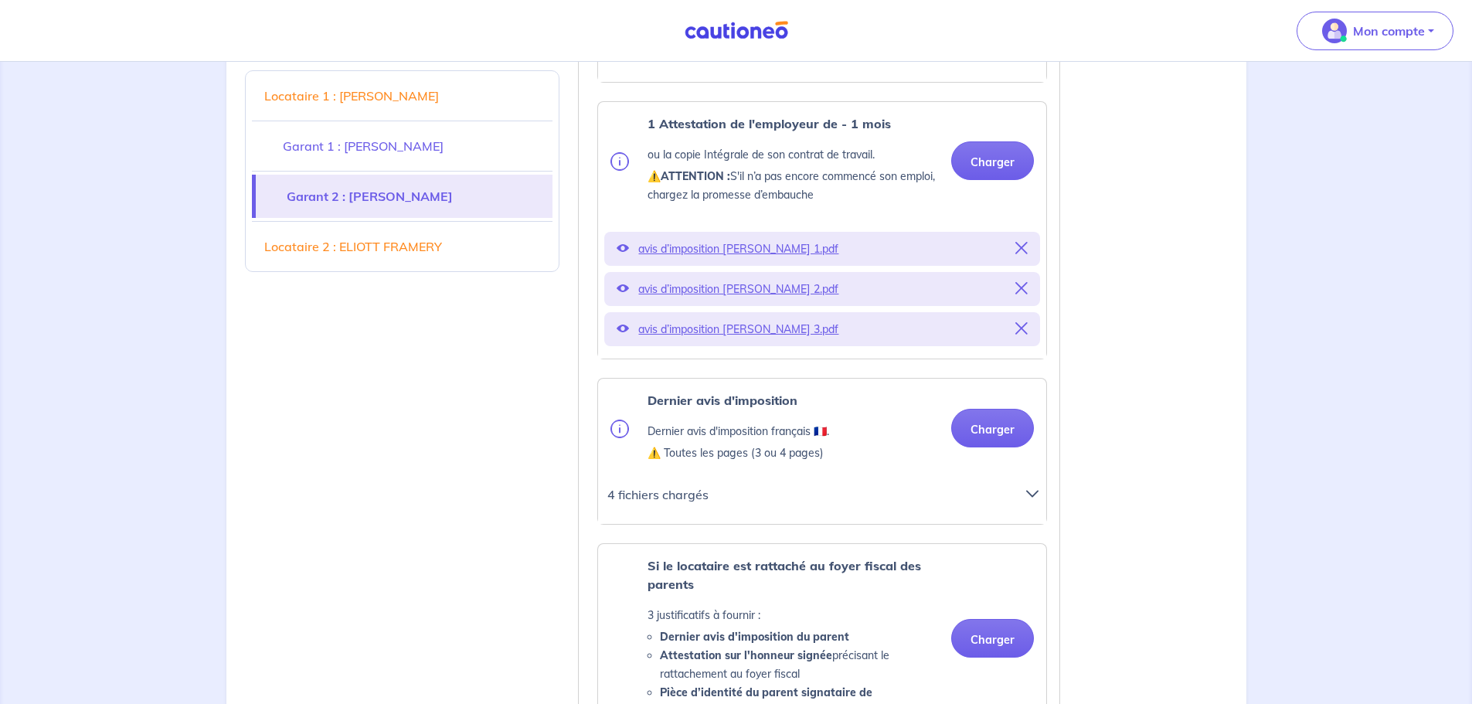
click at [1022, 250] on icon at bounding box center [1022, 248] width 12 height 12
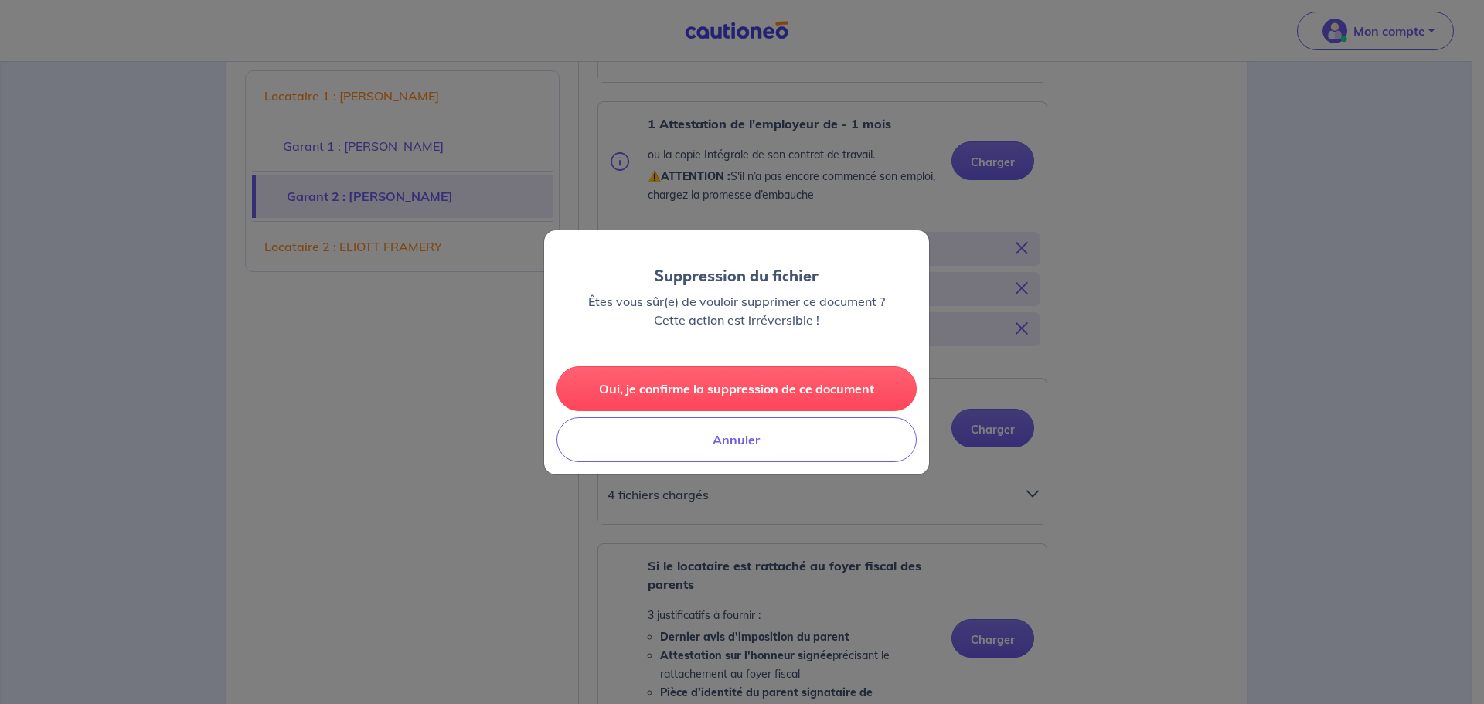
click at [823, 392] on button "Oui, je confirme la suppression de ce document" at bounding box center [736, 388] width 360 height 45
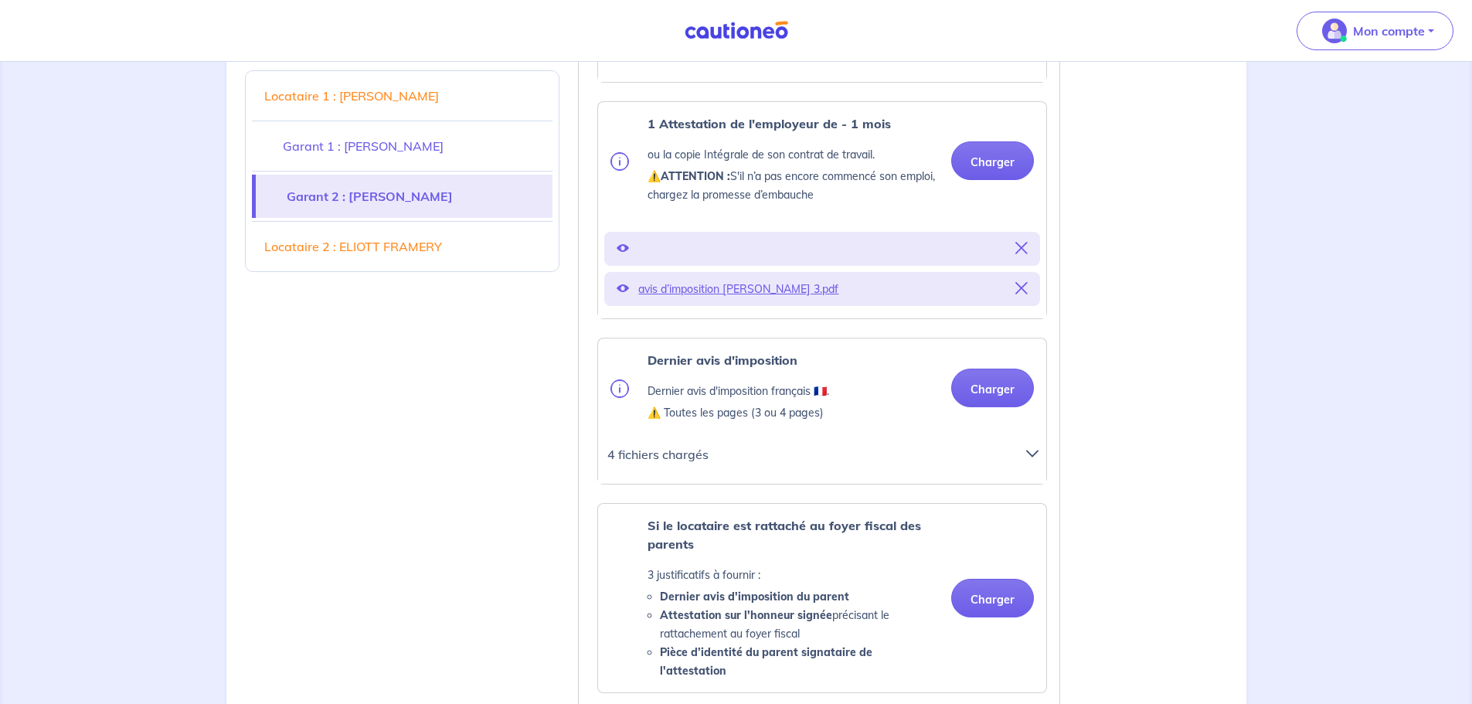
click at [1024, 252] on icon at bounding box center [1022, 248] width 12 height 12
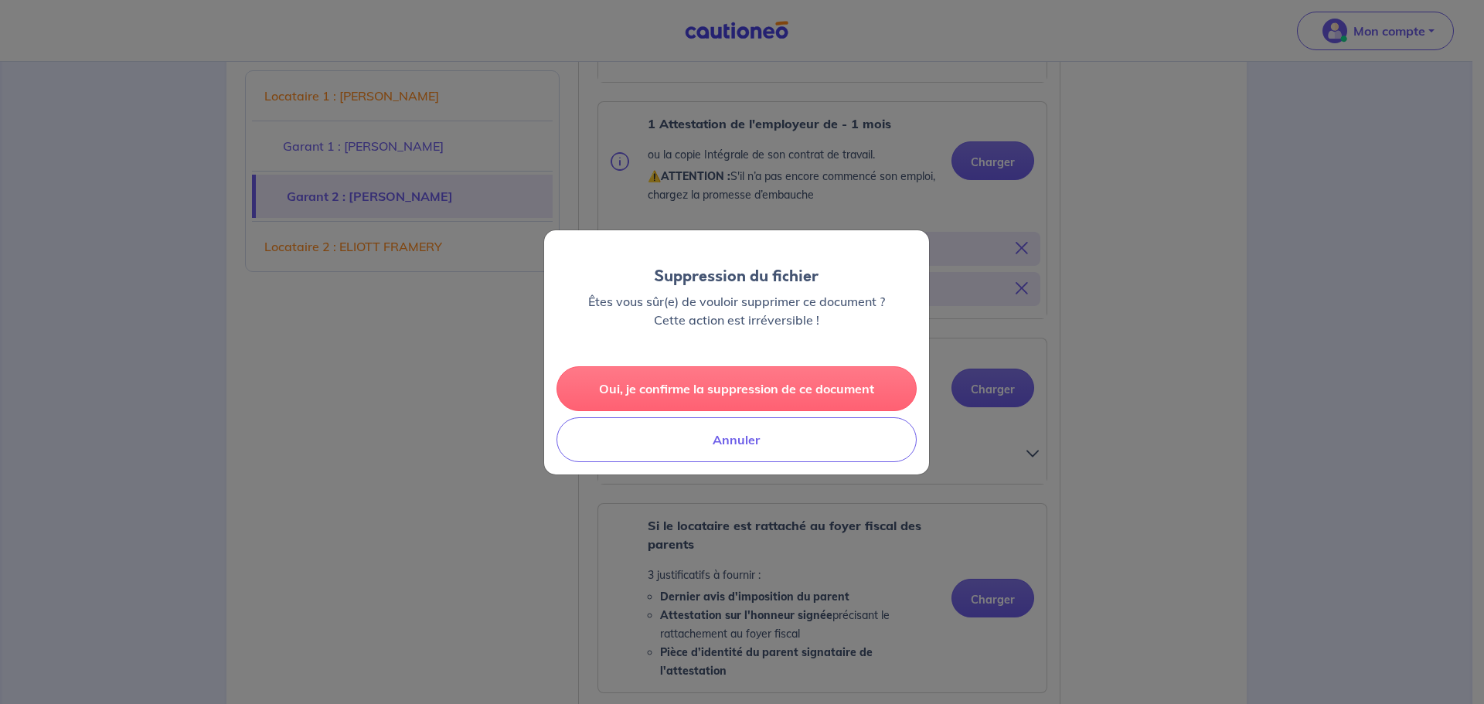
click at [752, 398] on button "Oui, je confirme la suppression de ce document" at bounding box center [736, 388] width 360 height 45
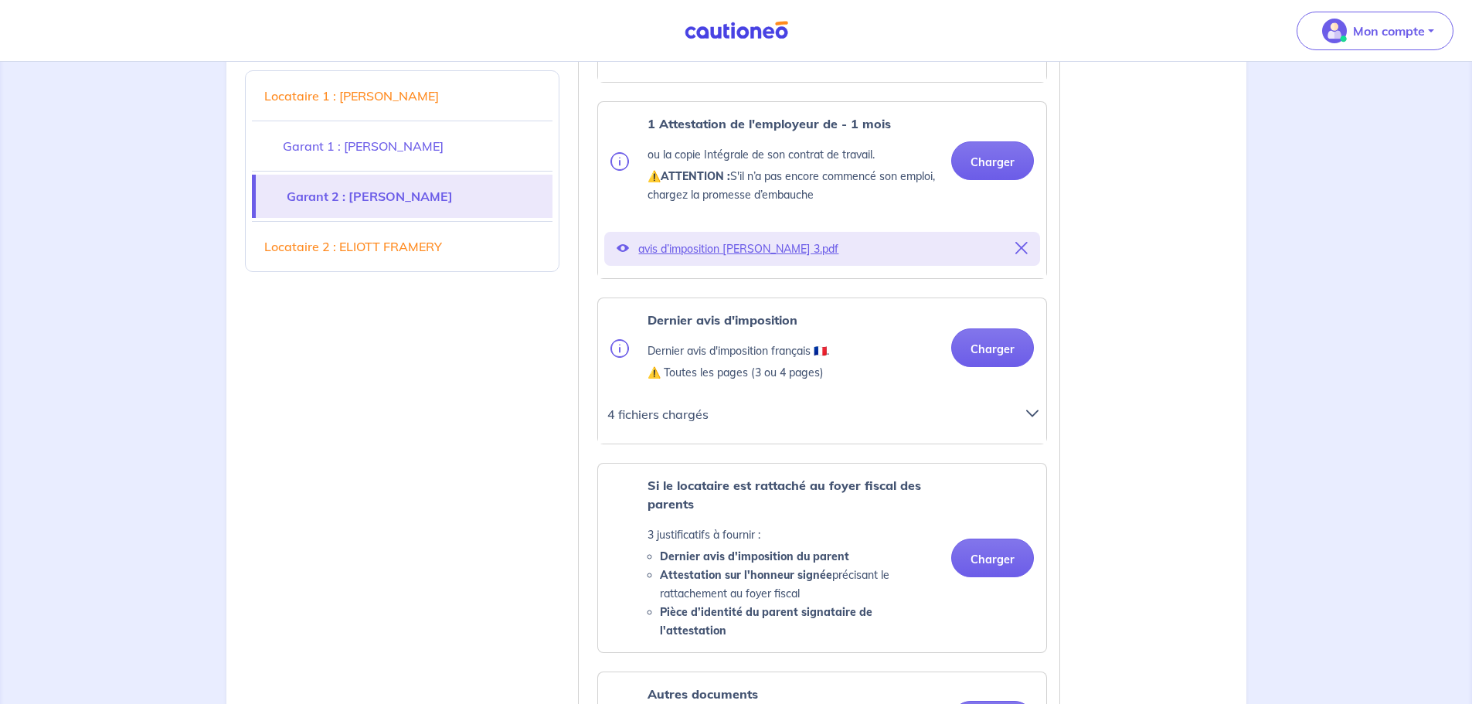
click at [1021, 248] on icon at bounding box center [1022, 248] width 12 height 12
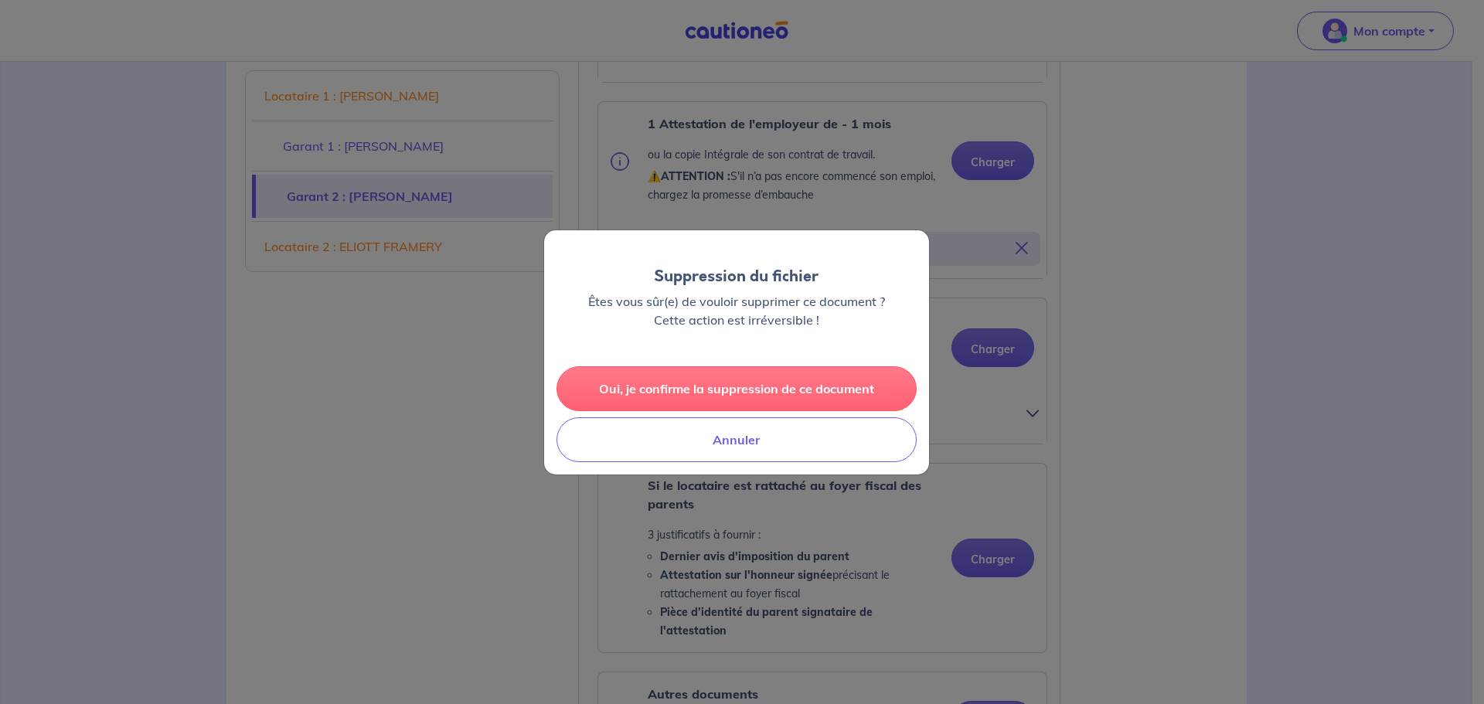
click at [721, 380] on button "Oui, je confirme la suppression de ce document" at bounding box center [736, 388] width 360 height 45
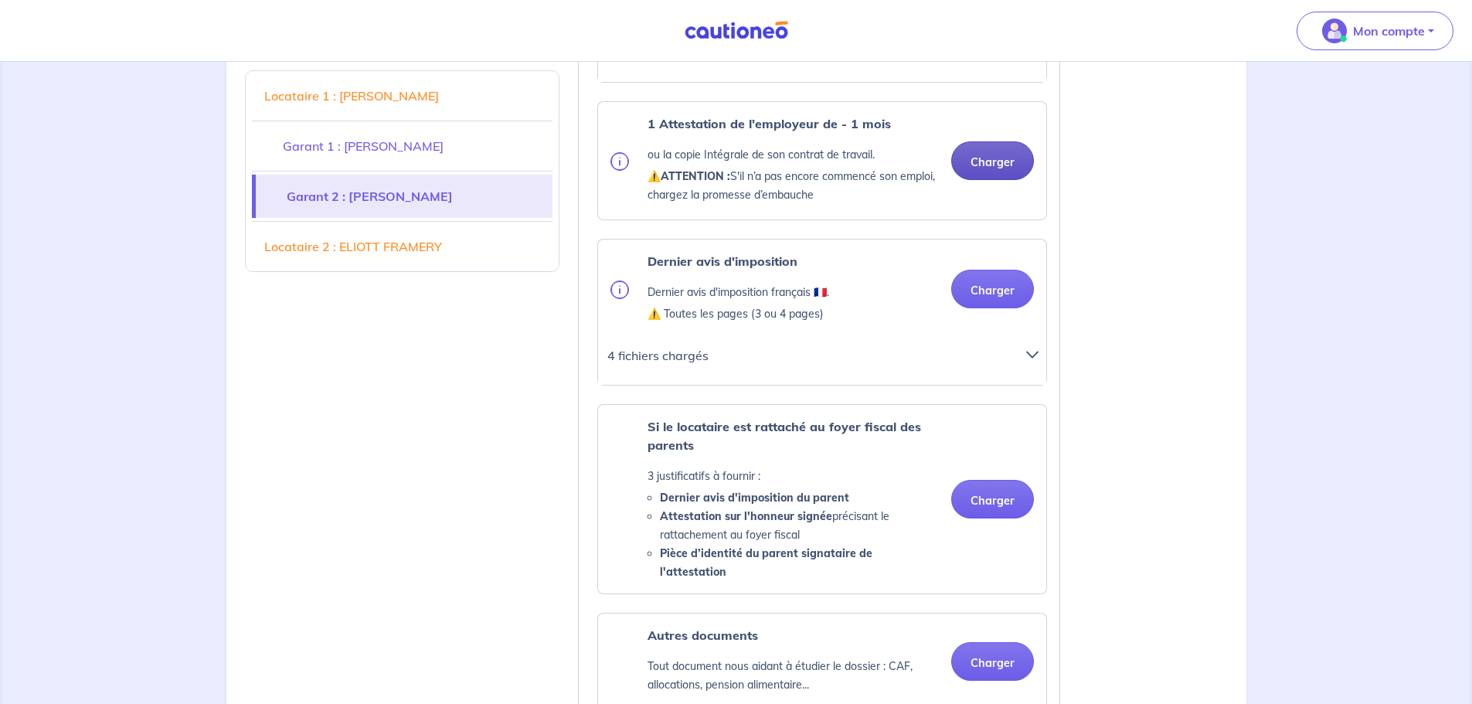
click at [988, 159] on button "Charger" at bounding box center [992, 160] width 83 height 39
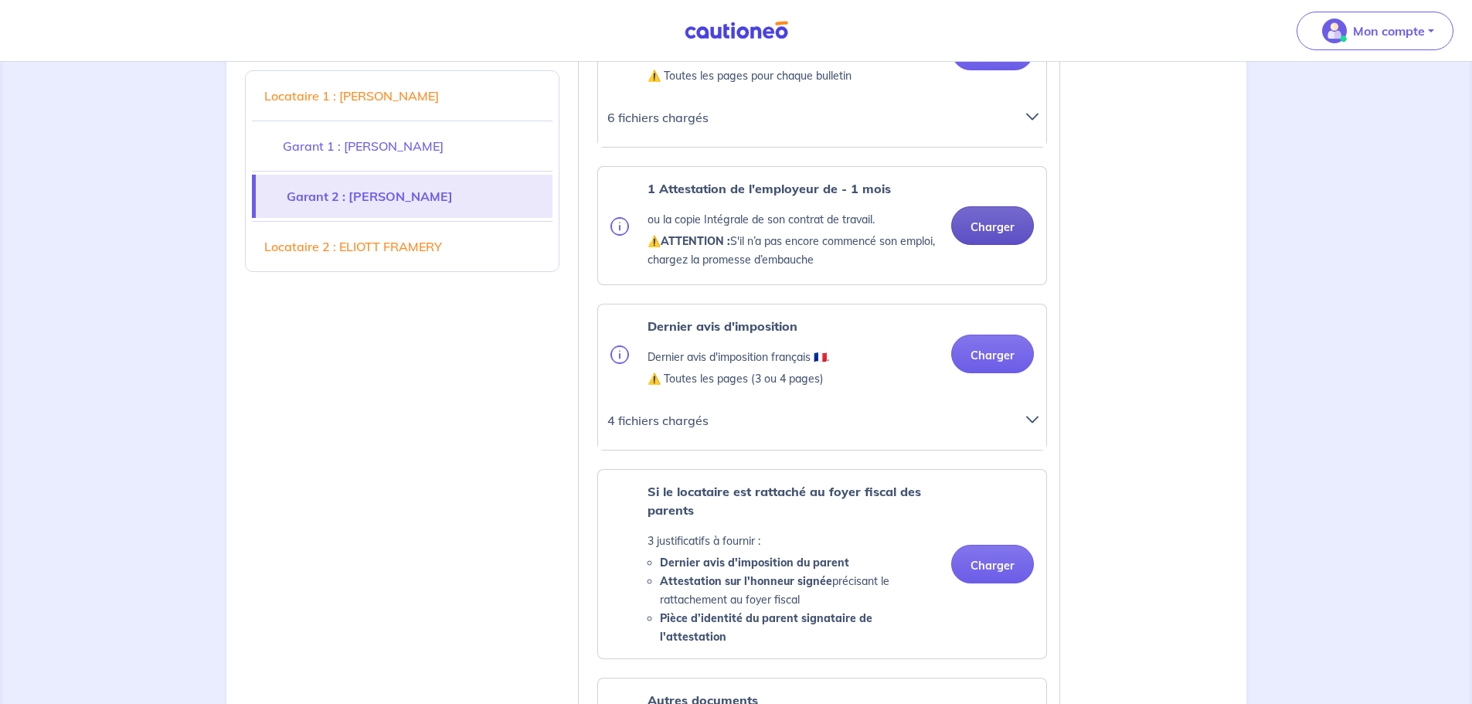
scroll to position [2937, 0]
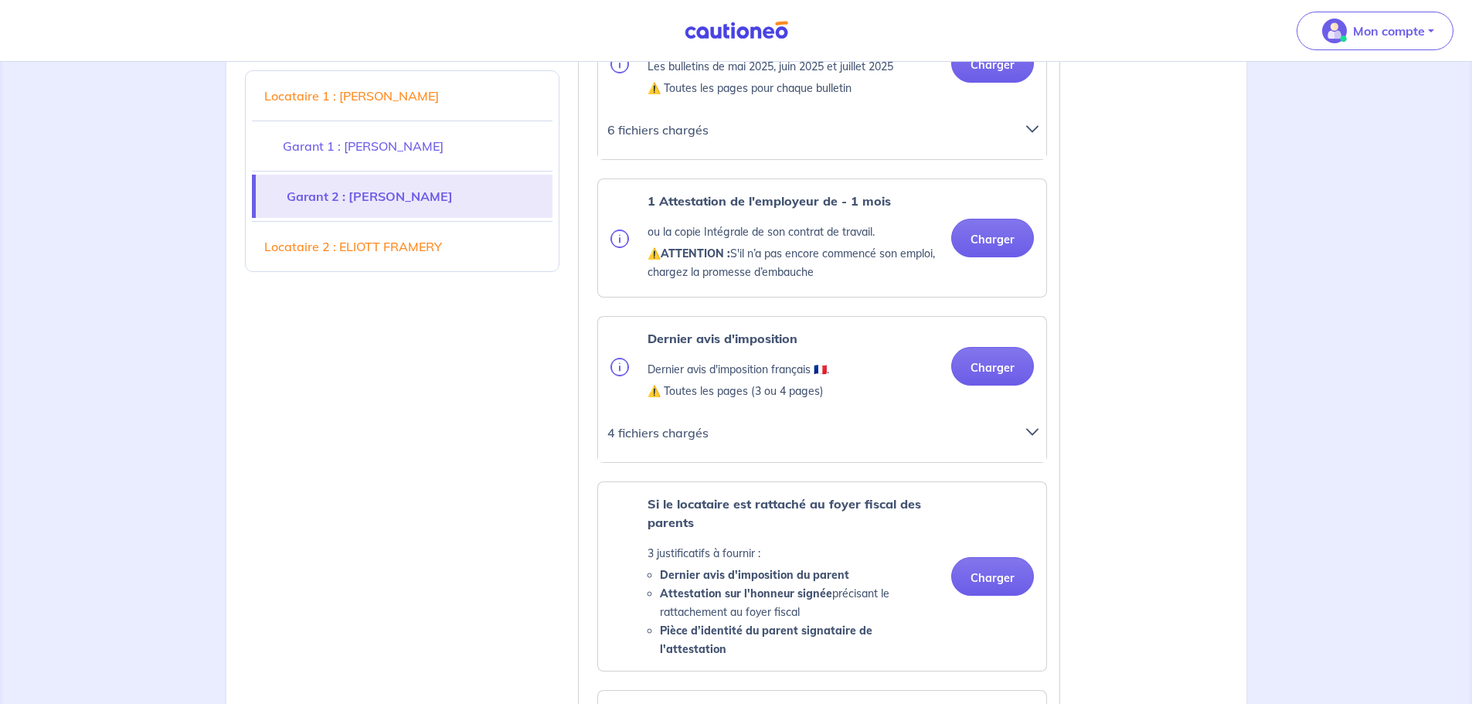
click at [1022, 429] on div at bounding box center [1036, 439] width 39 height 34
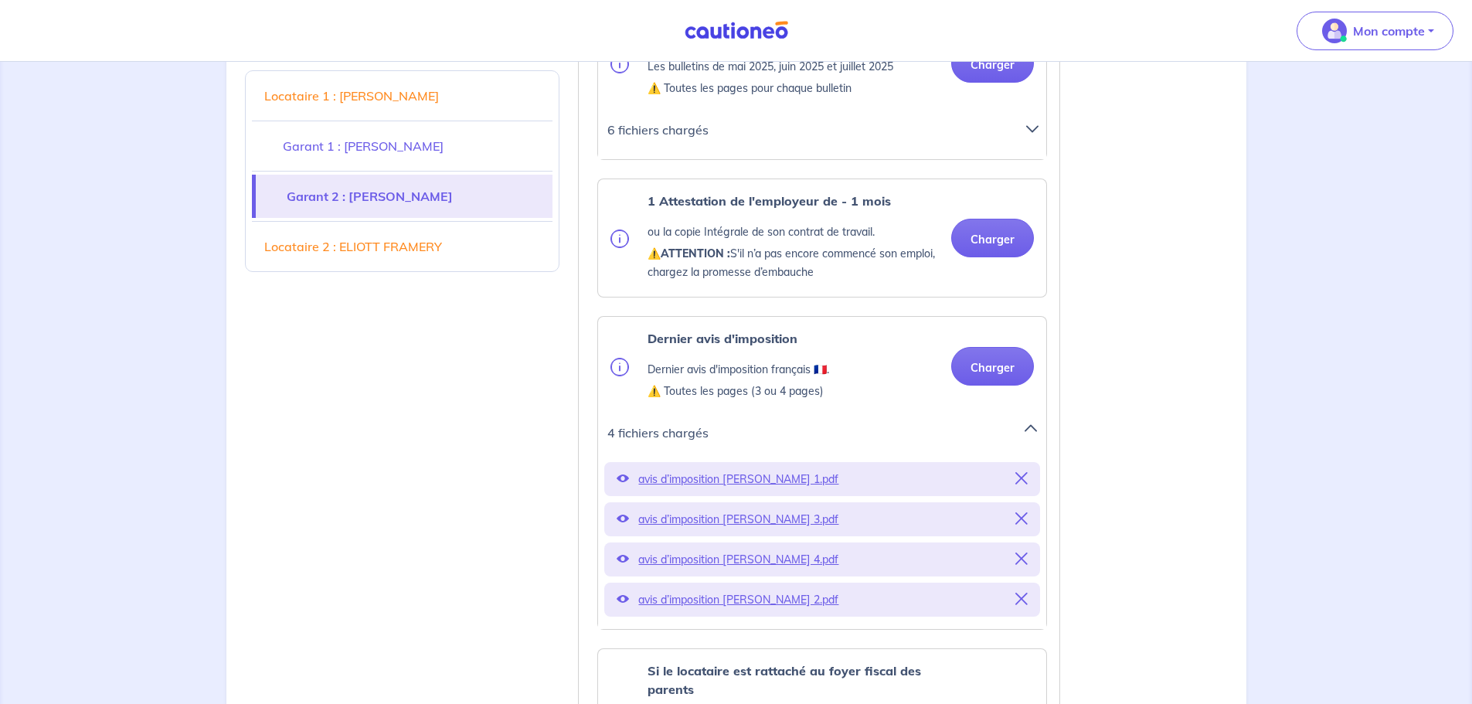
click at [1026, 432] on icon at bounding box center [1031, 428] width 11 height 12
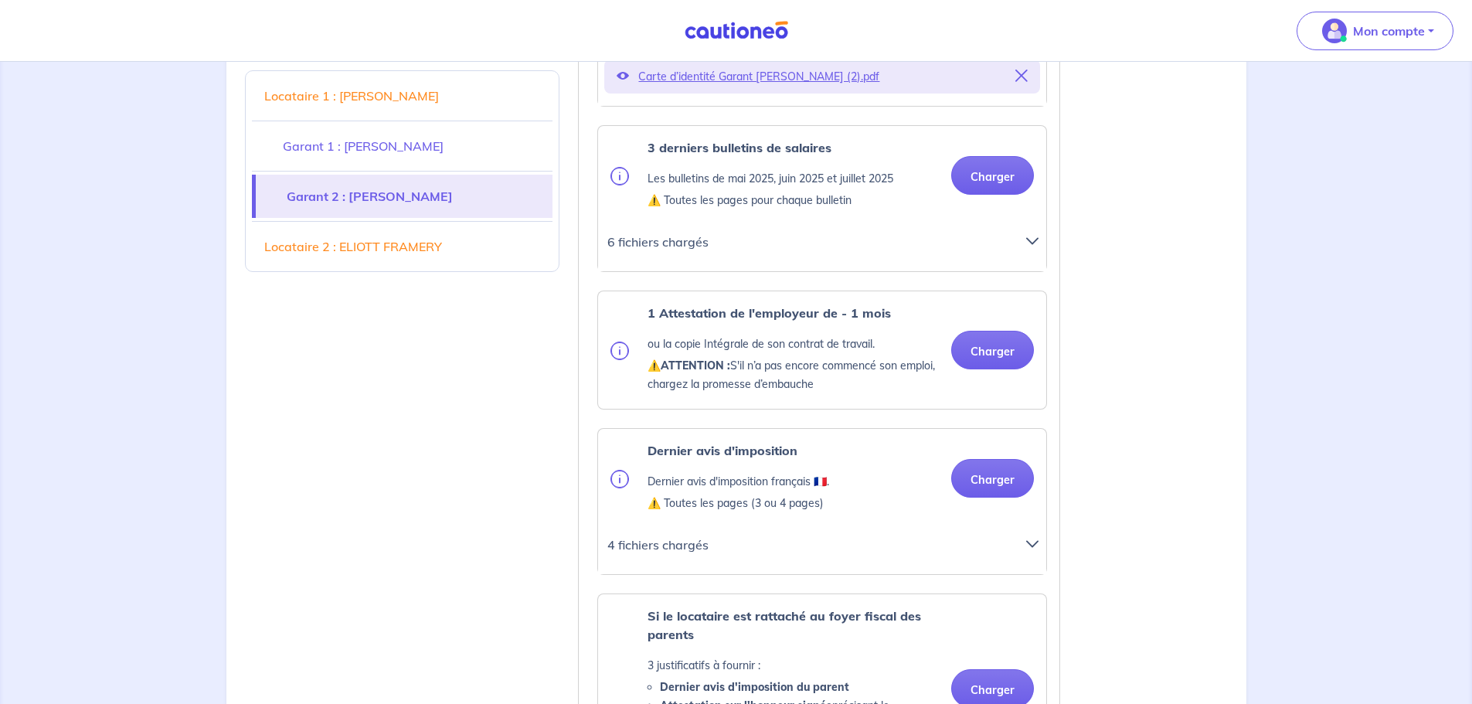
scroll to position [2860, 0]
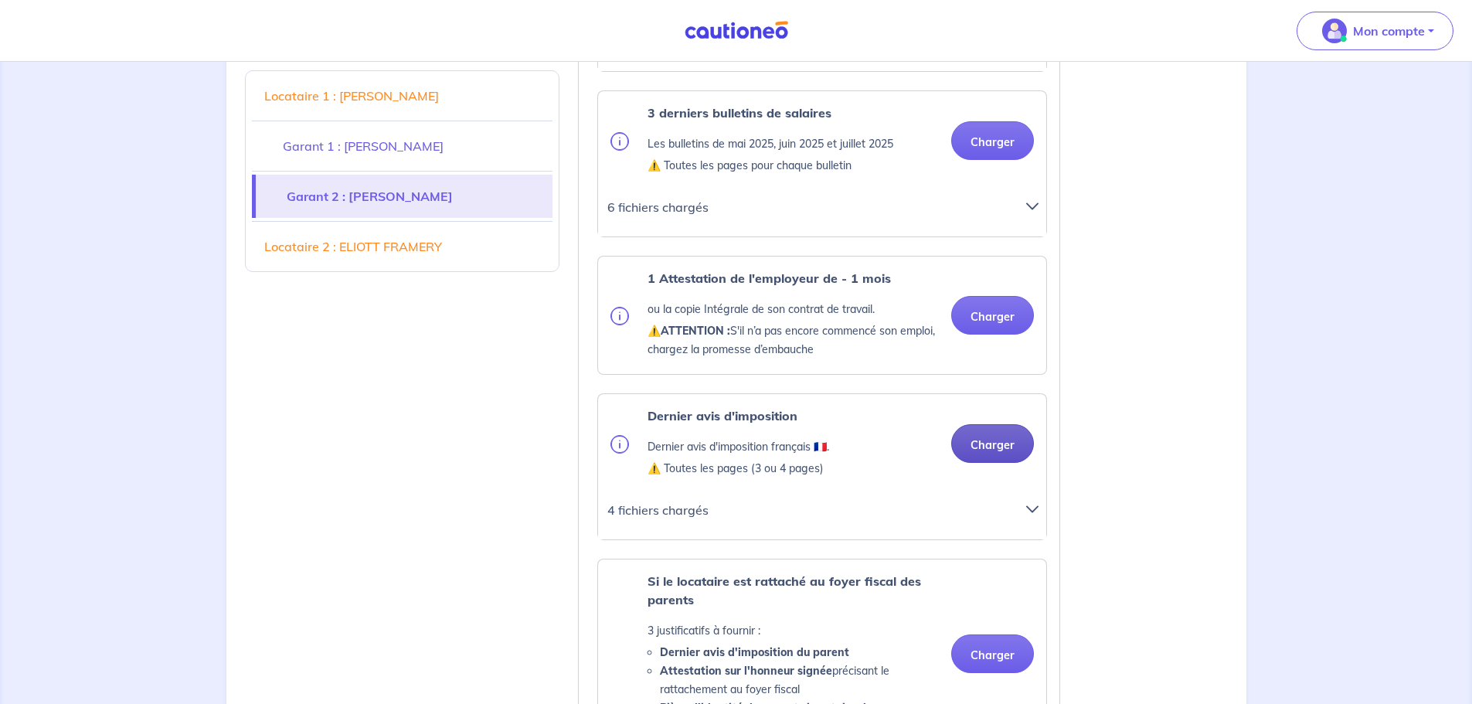
click at [1010, 454] on button "Charger" at bounding box center [992, 443] width 83 height 39
click at [994, 314] on button "Charger" at bounding box center [992, 315] width 83 height 39
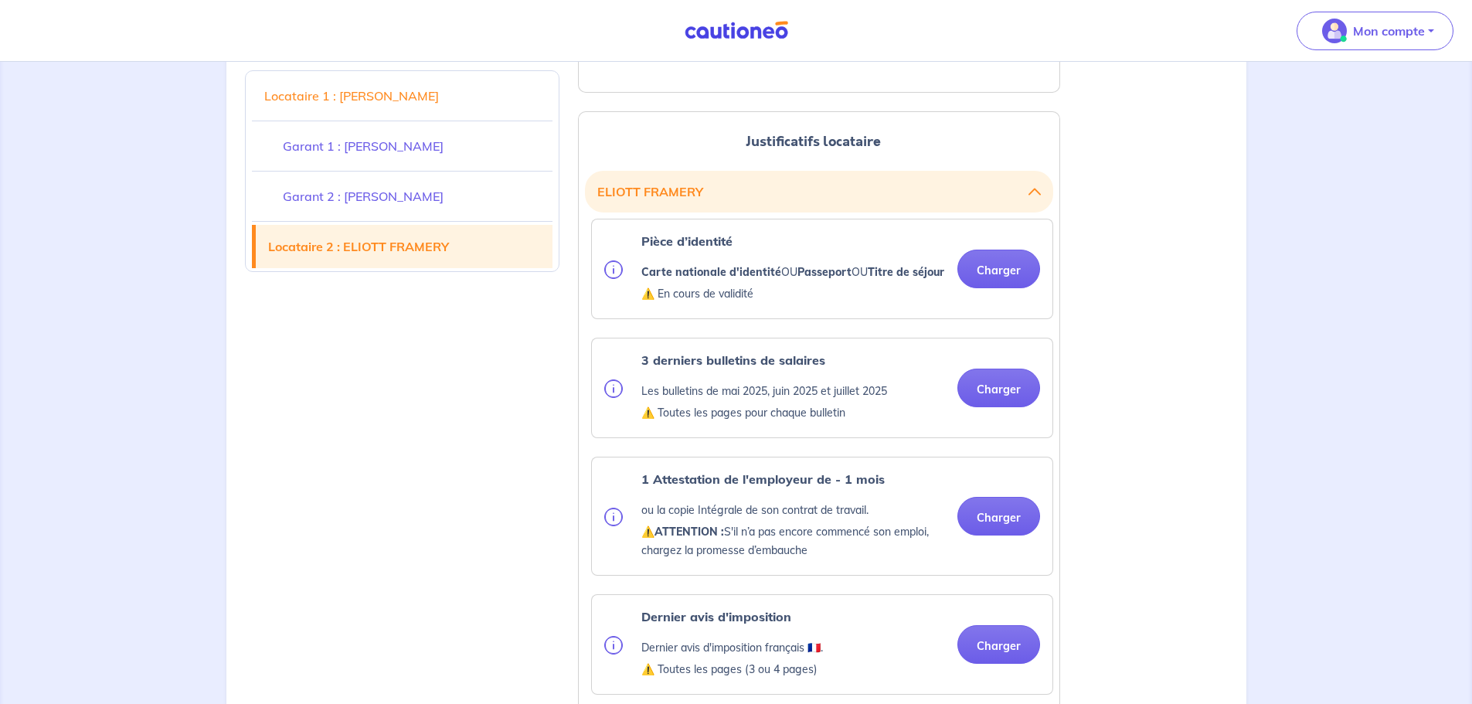
scroll to position [3710, 0]
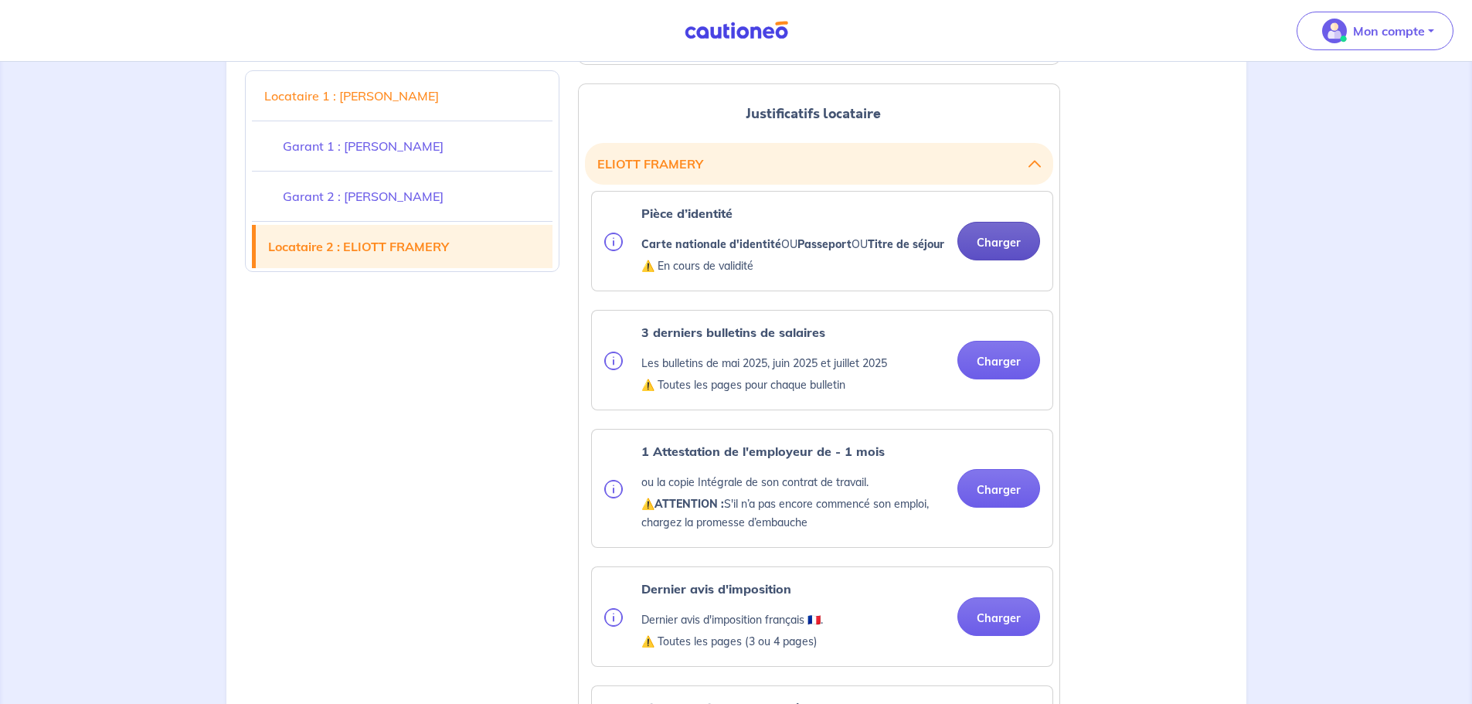
click at [1022, 236] on button "Charger" at bounding box center [999, 241] width 83 height 39
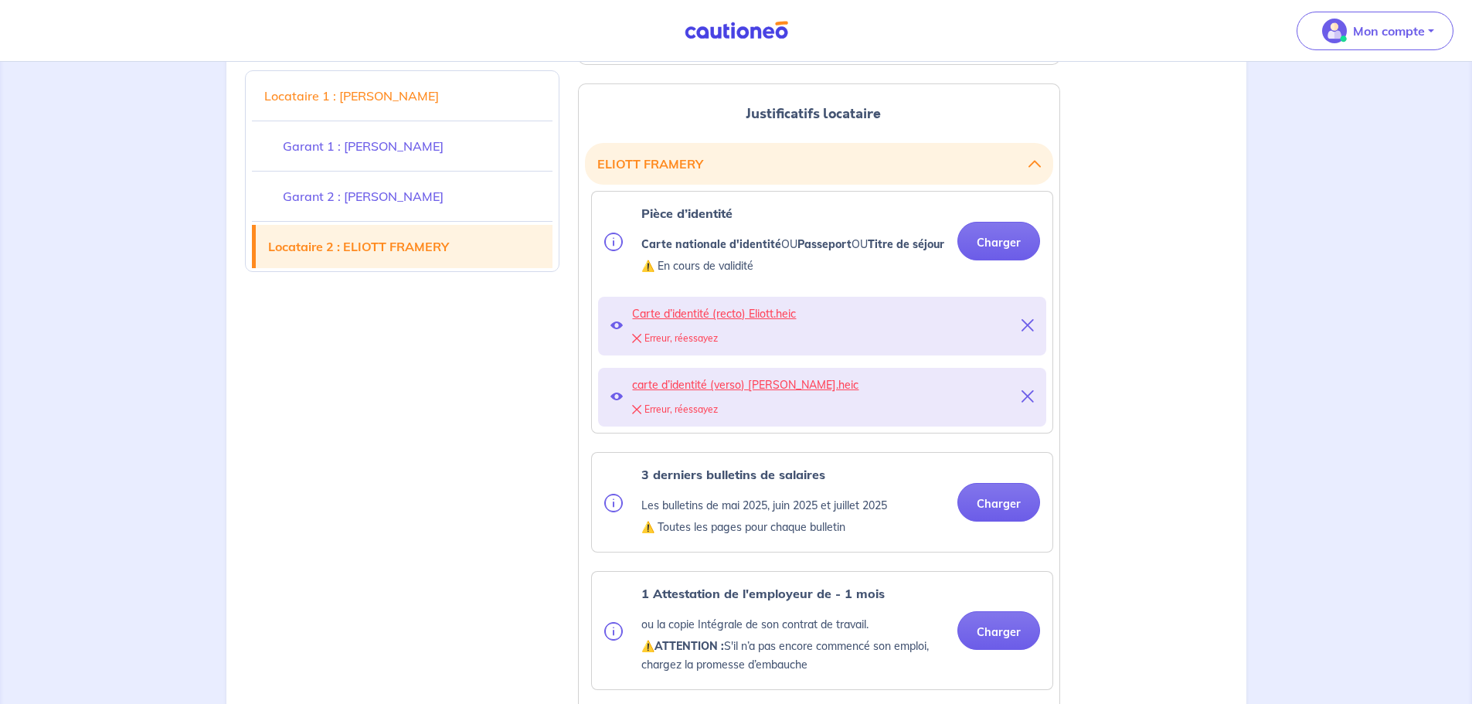
click at [1026, 322] on icon at bounding box center [1028, 325] width 12 height 12
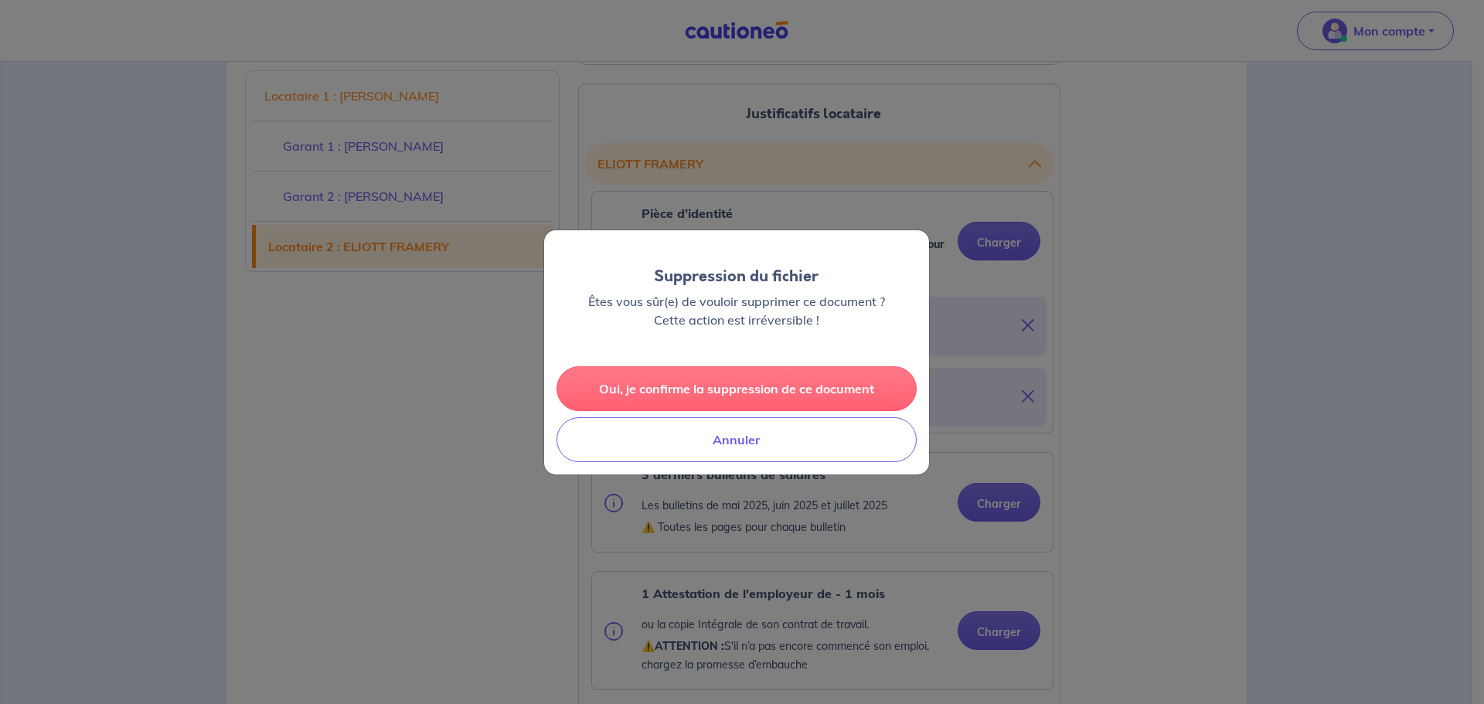
click at [772, 373] on button "Oui, je confirme la suppression de ce document" at bounding box center [736, 388] width 360 height 45
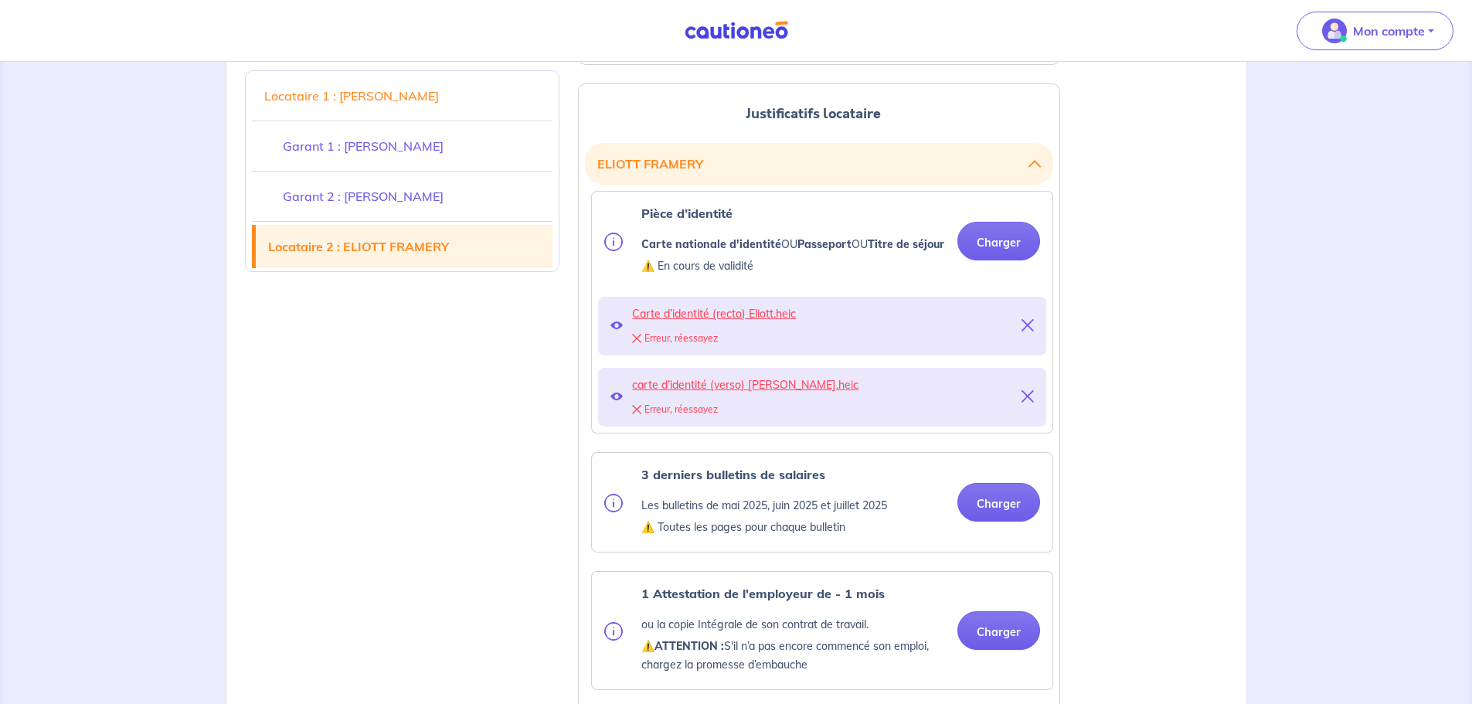
click at [1029, 393] on icon at bounding box center [1028, 396] width 12 height 12
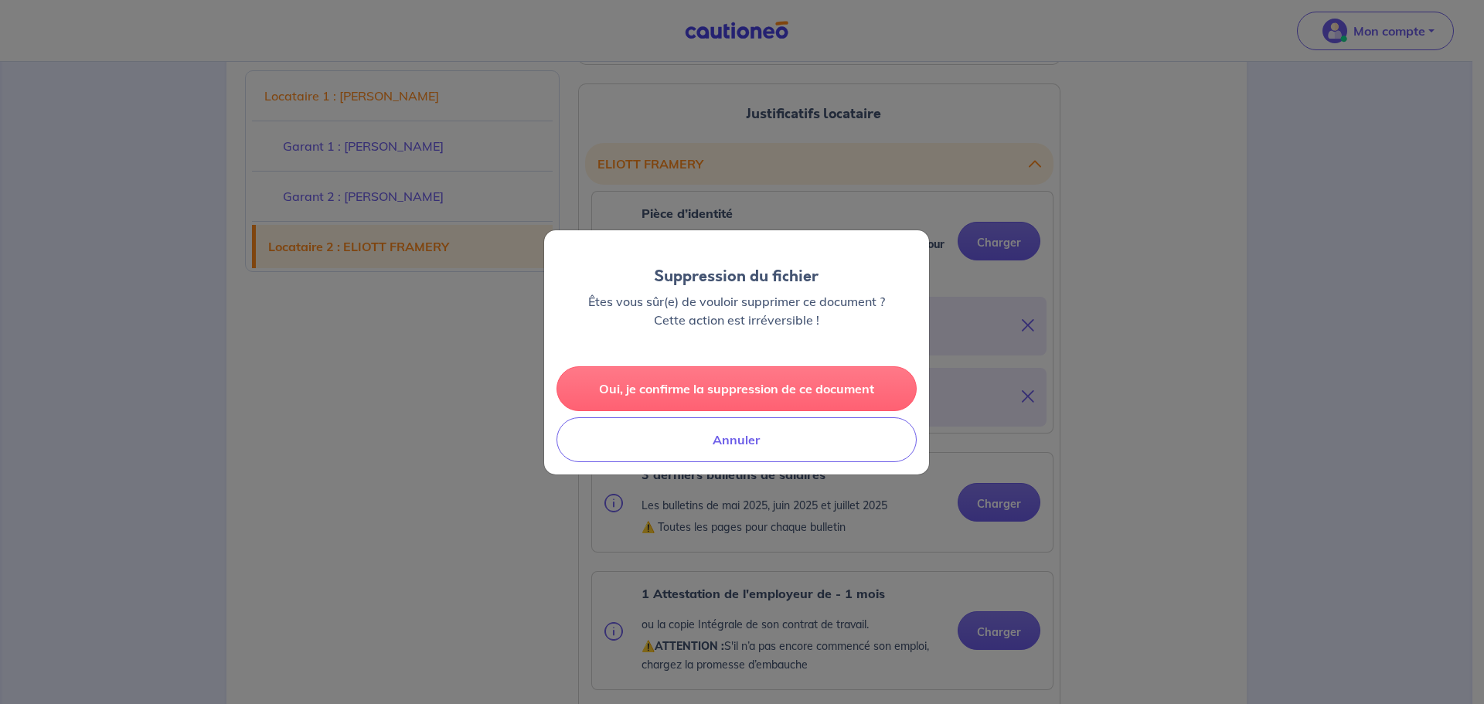
click at [811, 391] on button "Oui, je confirme la suppression de ce document" at bounding box center [736, 388] width 360 height 45
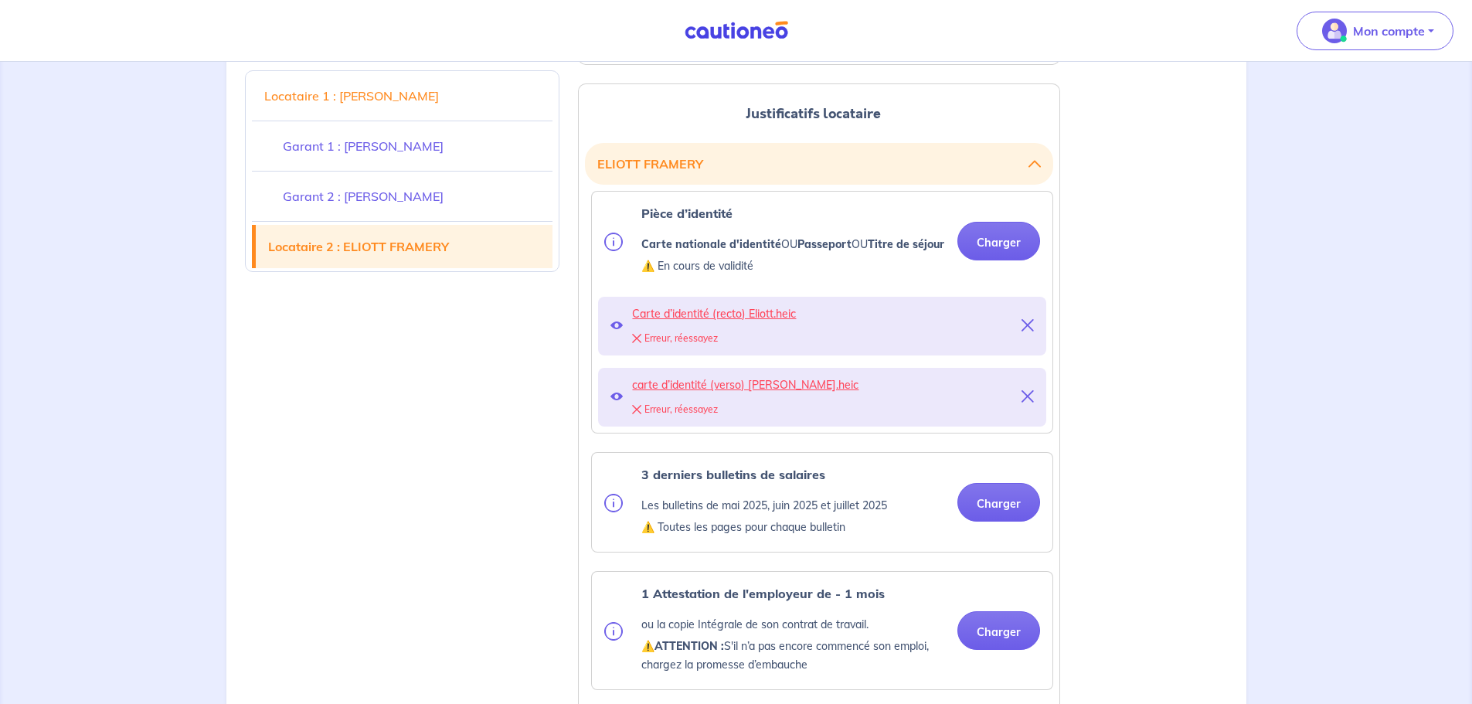
click at [1030, 398] on icon at bounding box center [1028, 396] width 12 height 12
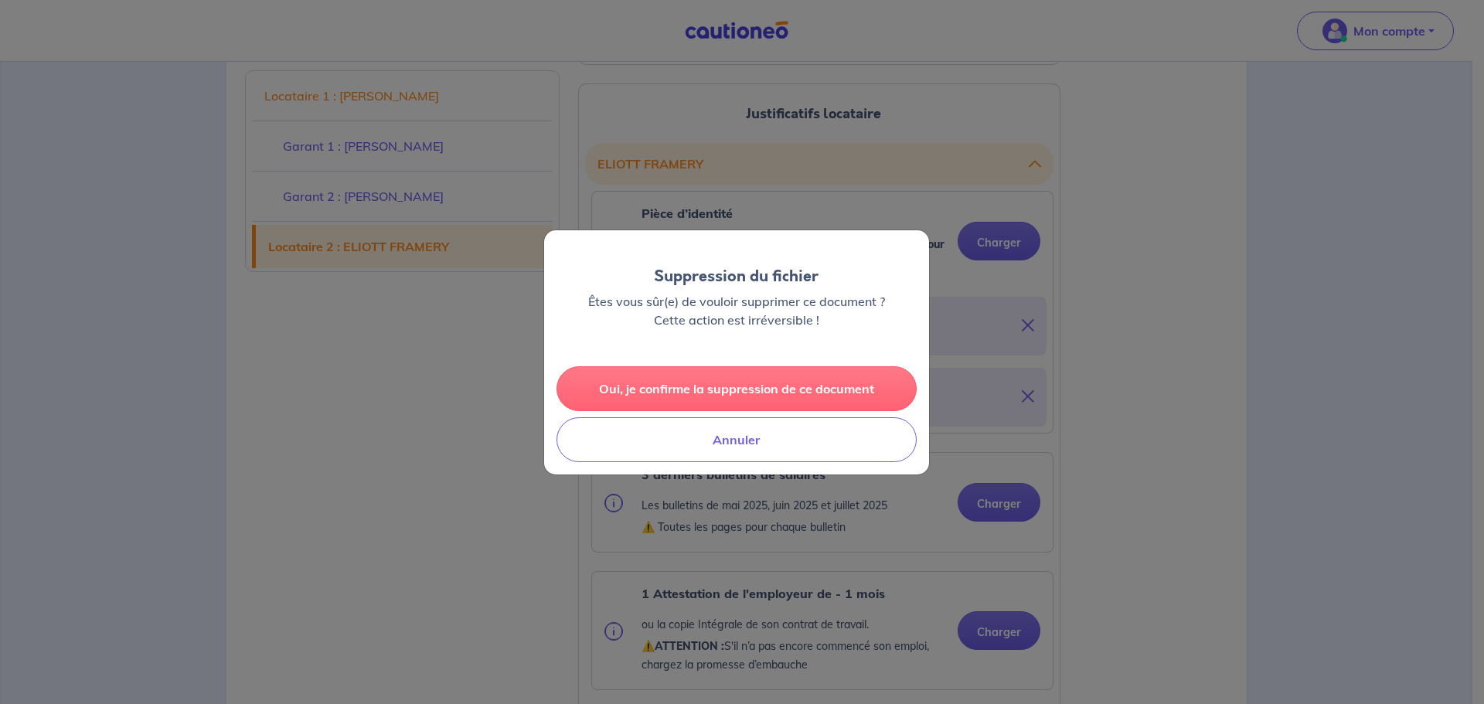
click at [716, 388] on button "Oui, je confirme la suppression de ce document" at bounding box center [736, 388] width 360 height 45
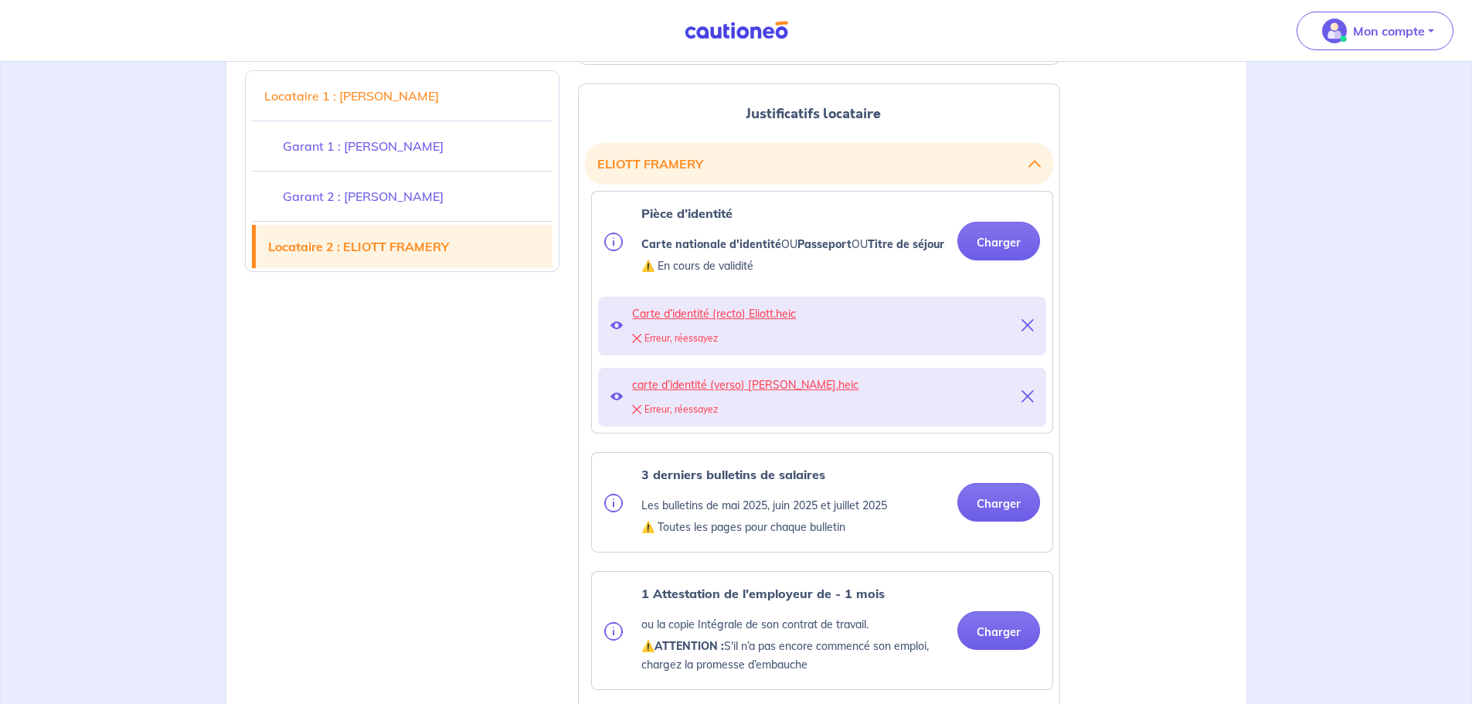
click at [1030, 321] on icon at bounding box center [1028, 325] width 12 height 12
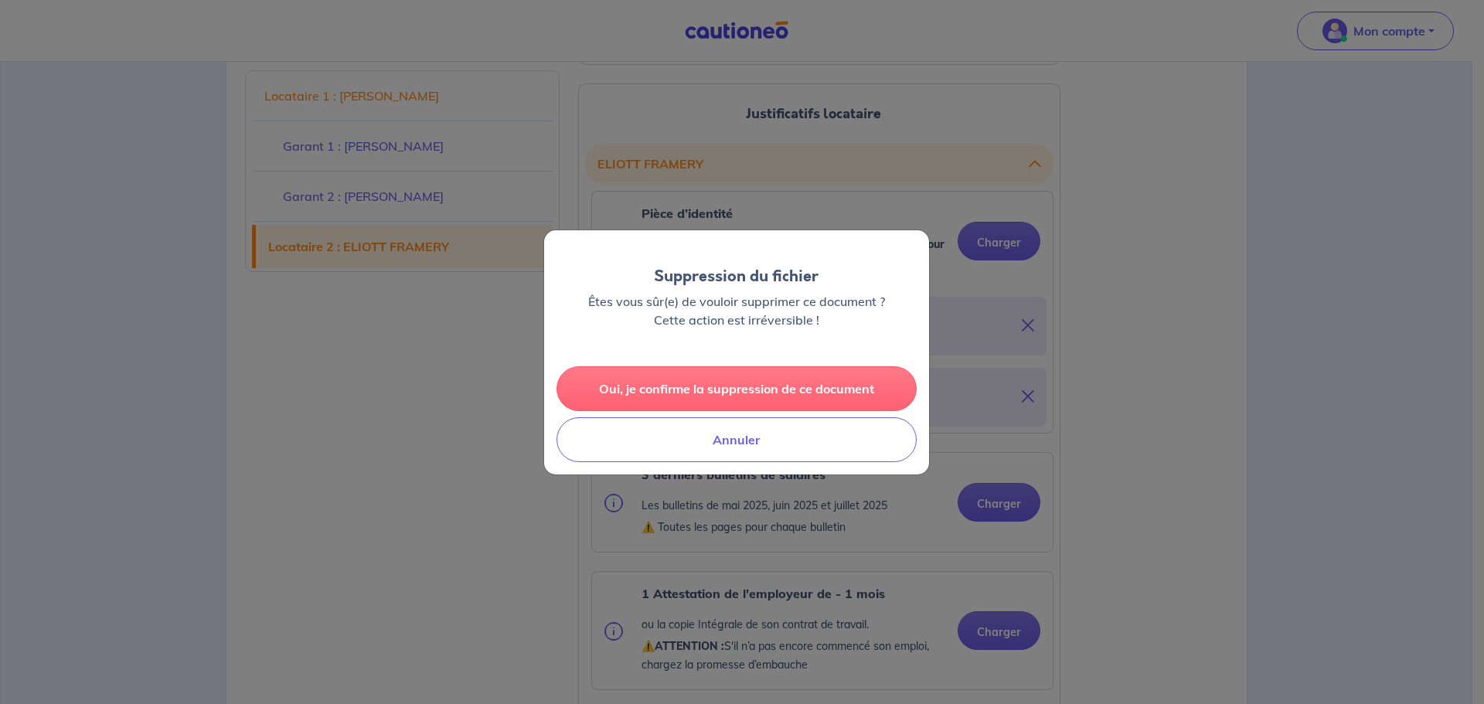
click at [780, 387] on button "Oui, je confirme la suppression de ce document" at bounding box center [736, 388] width 360 height 45
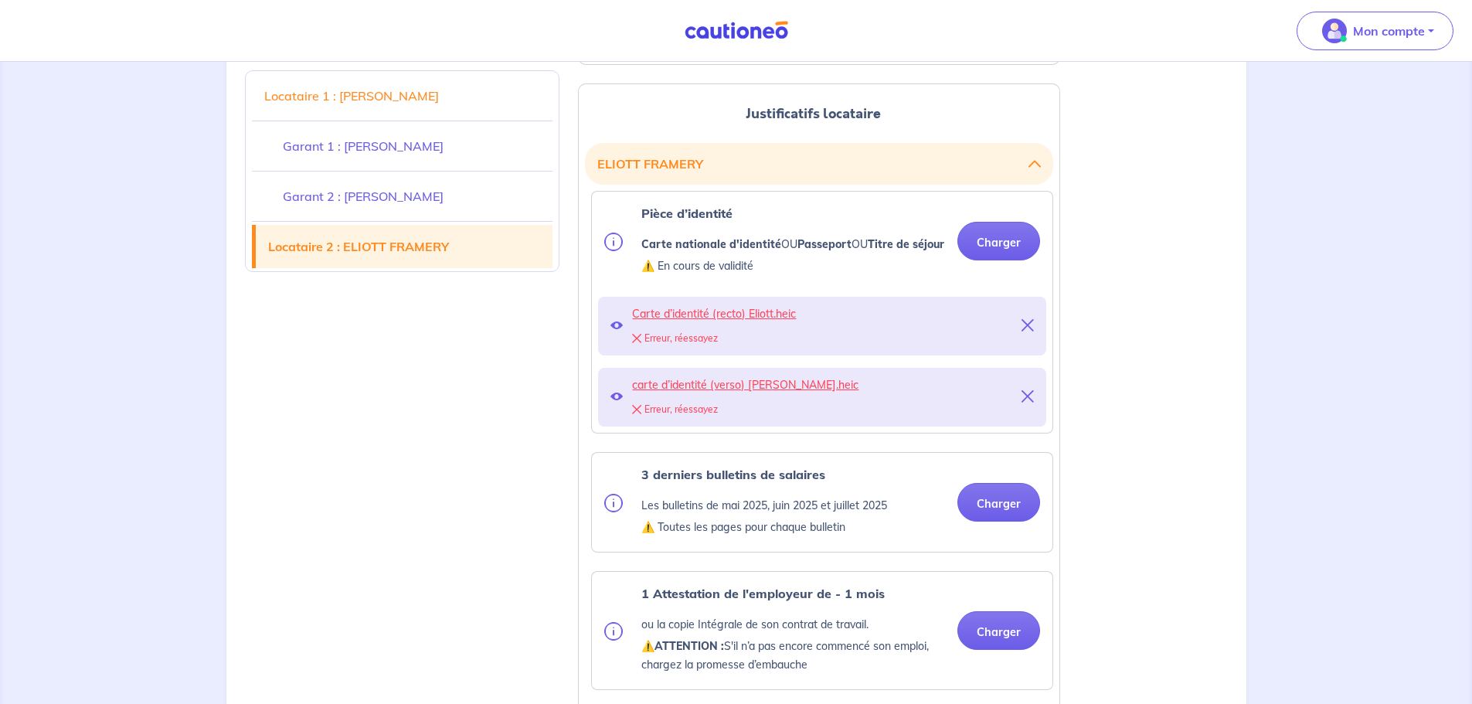
click at [1031, 318] on button at bounding box center [1028, 326] width 12 height 22
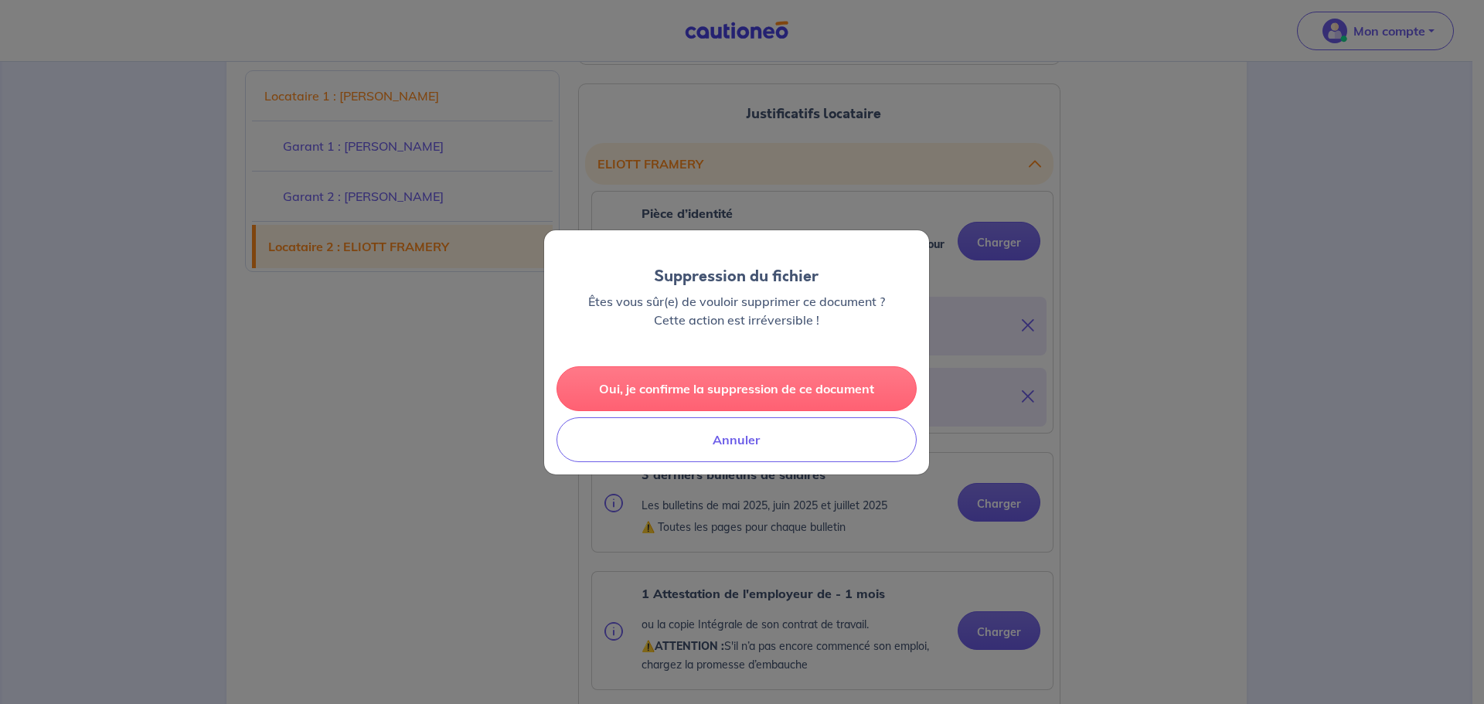
click at [816, 391] on button "Oui, je confirme la suppression de ce document" at bounding box center [736, 388] width 360 height 45
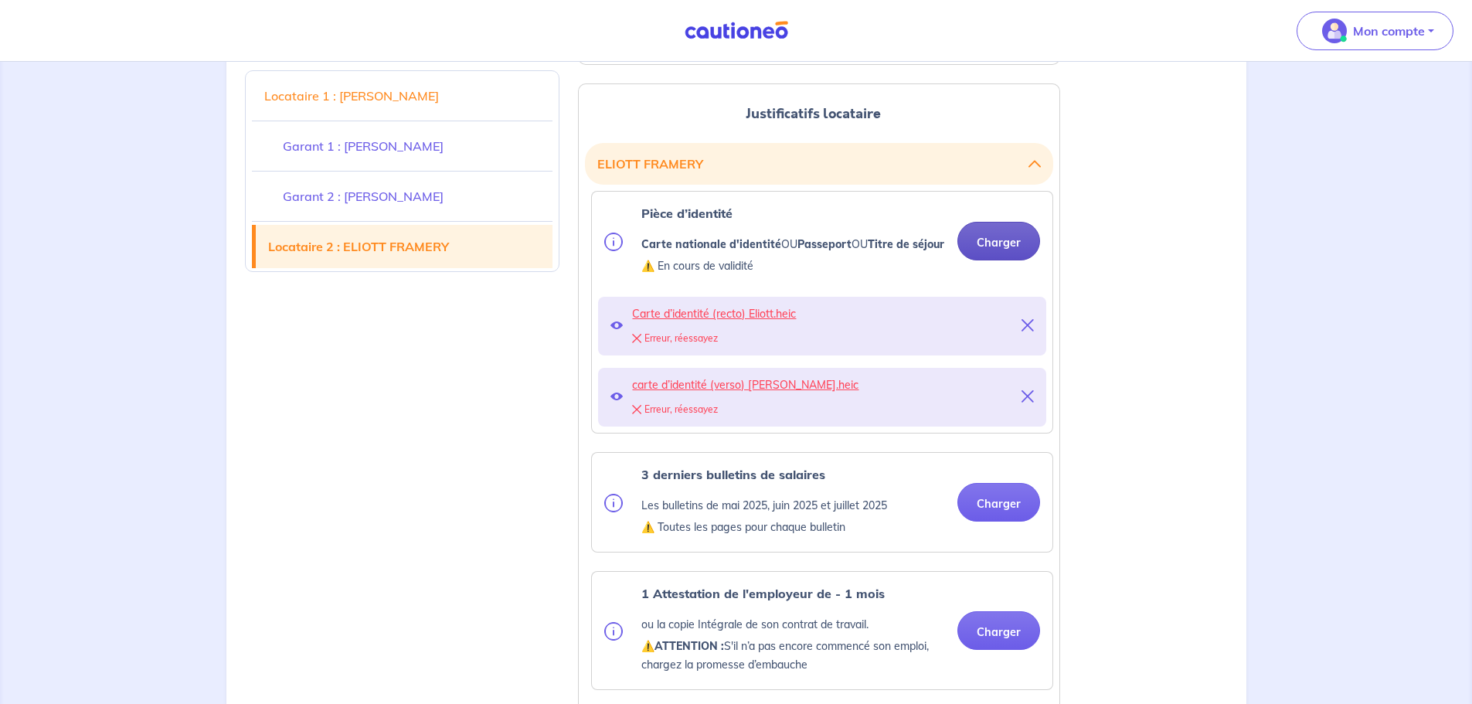
click at [1010, 233] on button "Charger" at bounding box center [999, 241] width 83 height 39
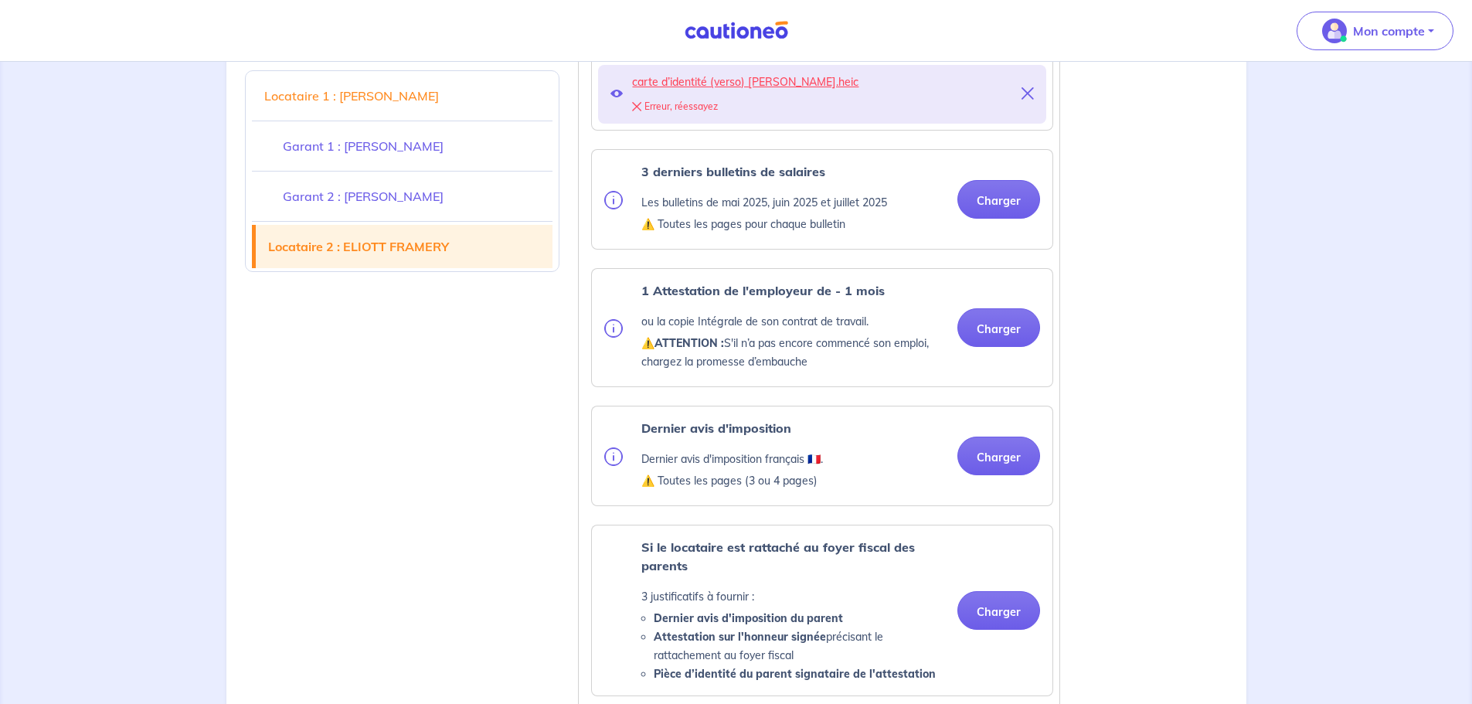
scroll to position [4019, 0]
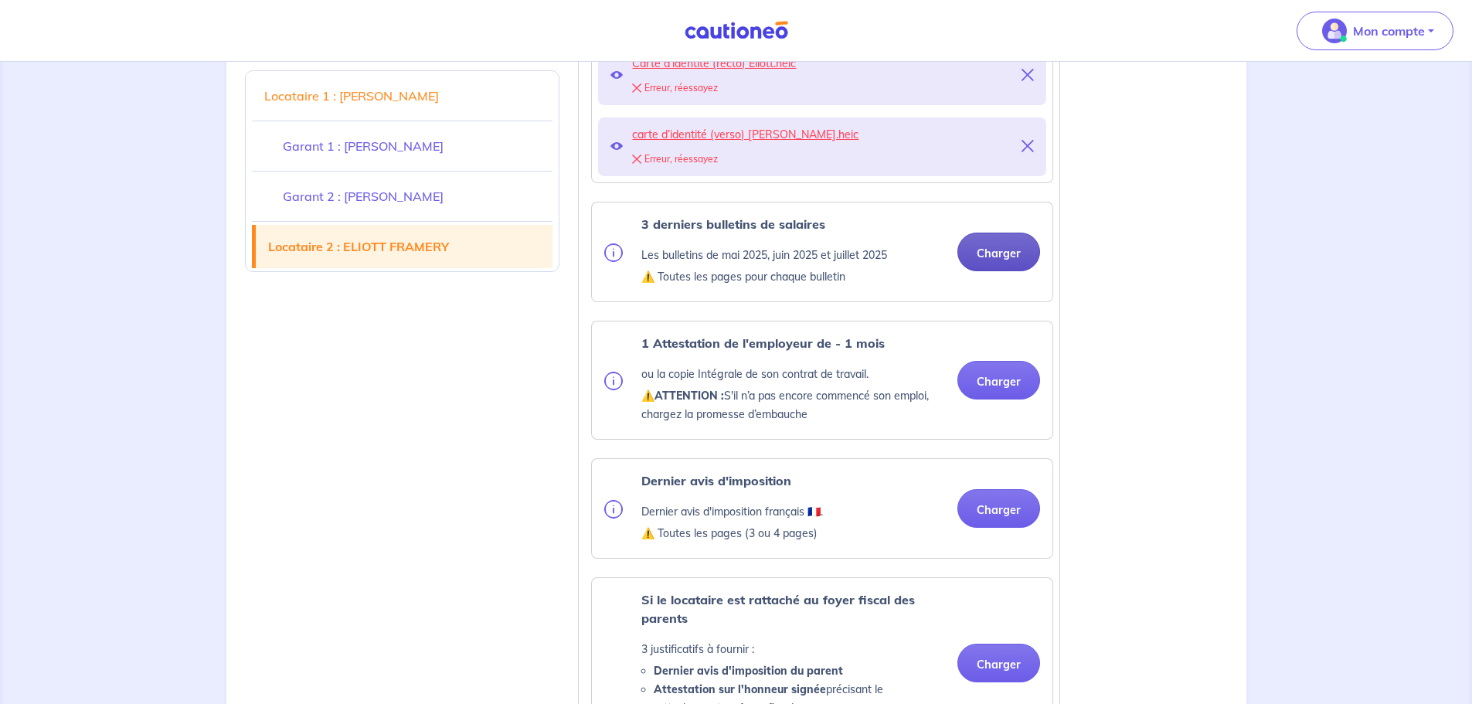
click at [987, 257] on button "Charger" at bounding box center [999, 252] width 83 height 39
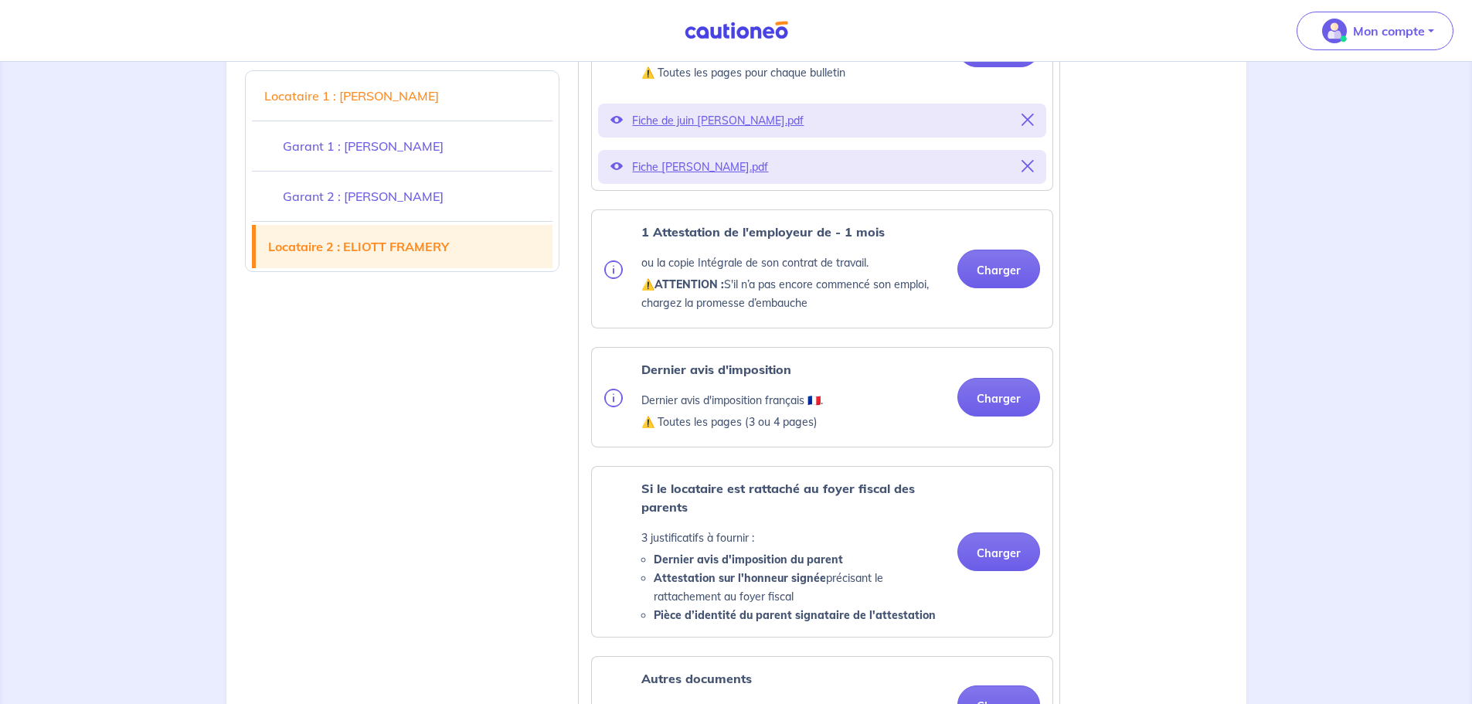
scroll to position [4251, 0]
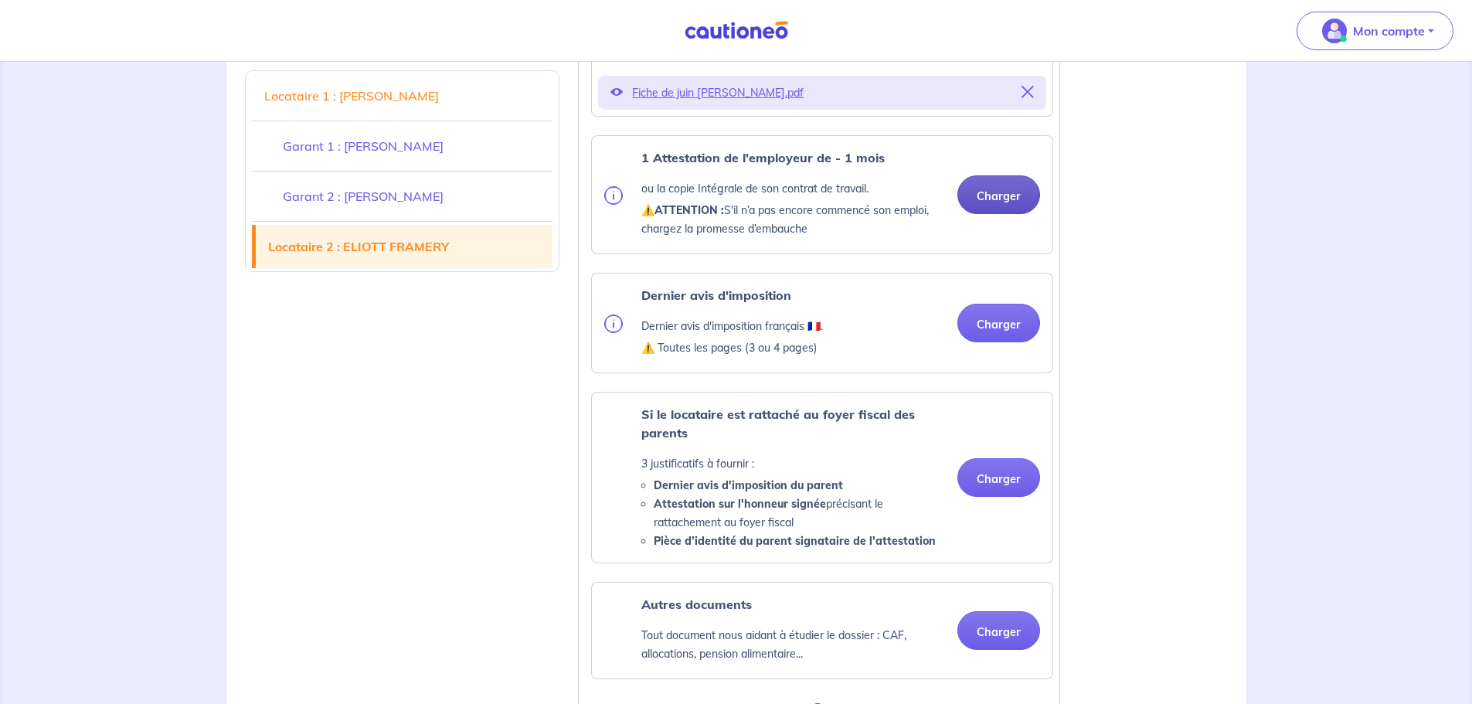
click at [998, 233] on div "1 Attestation de l'employeur de - 1 mois ou la copie Intégrale de son contrat d…" at bounding box center [822, 194] width 436 height 93
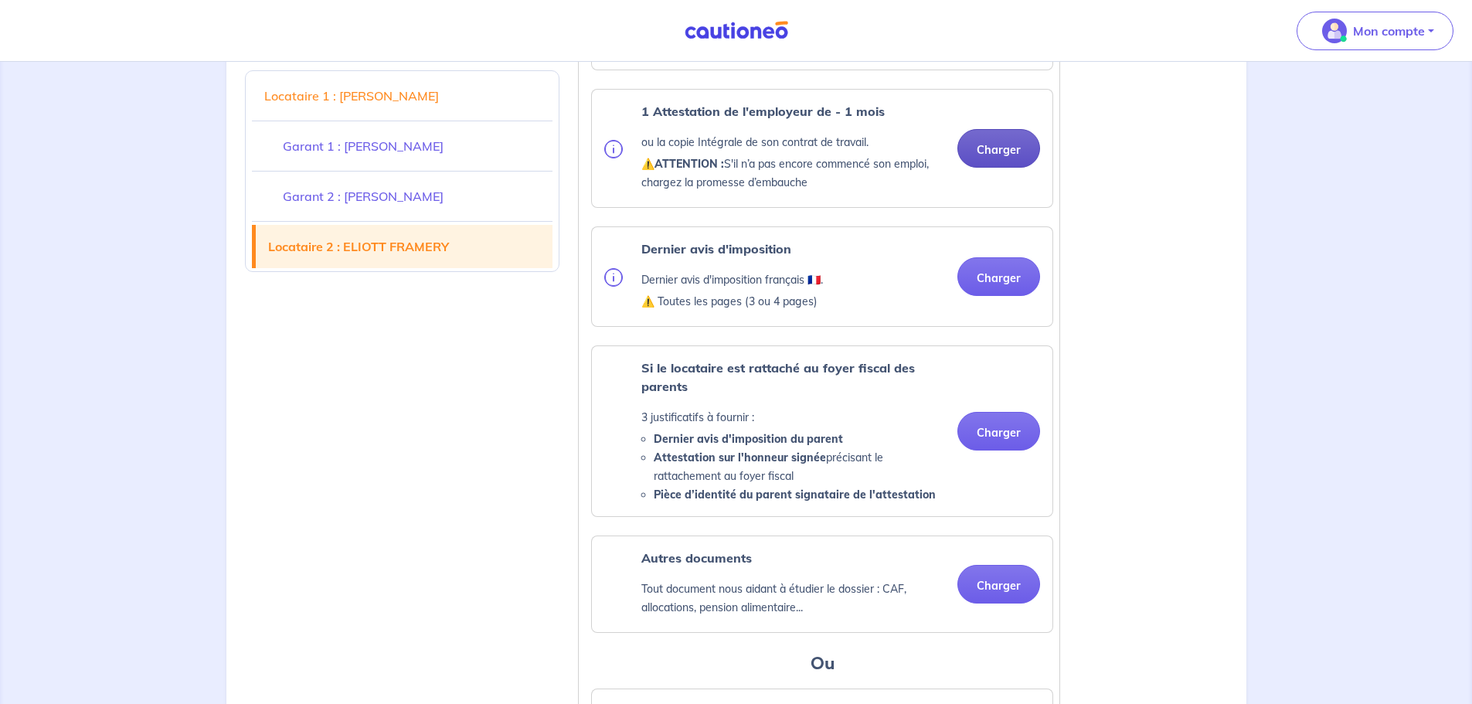
click at [994, 144] on button "Charger" at bounding box center [999, 148] width 83 height 39
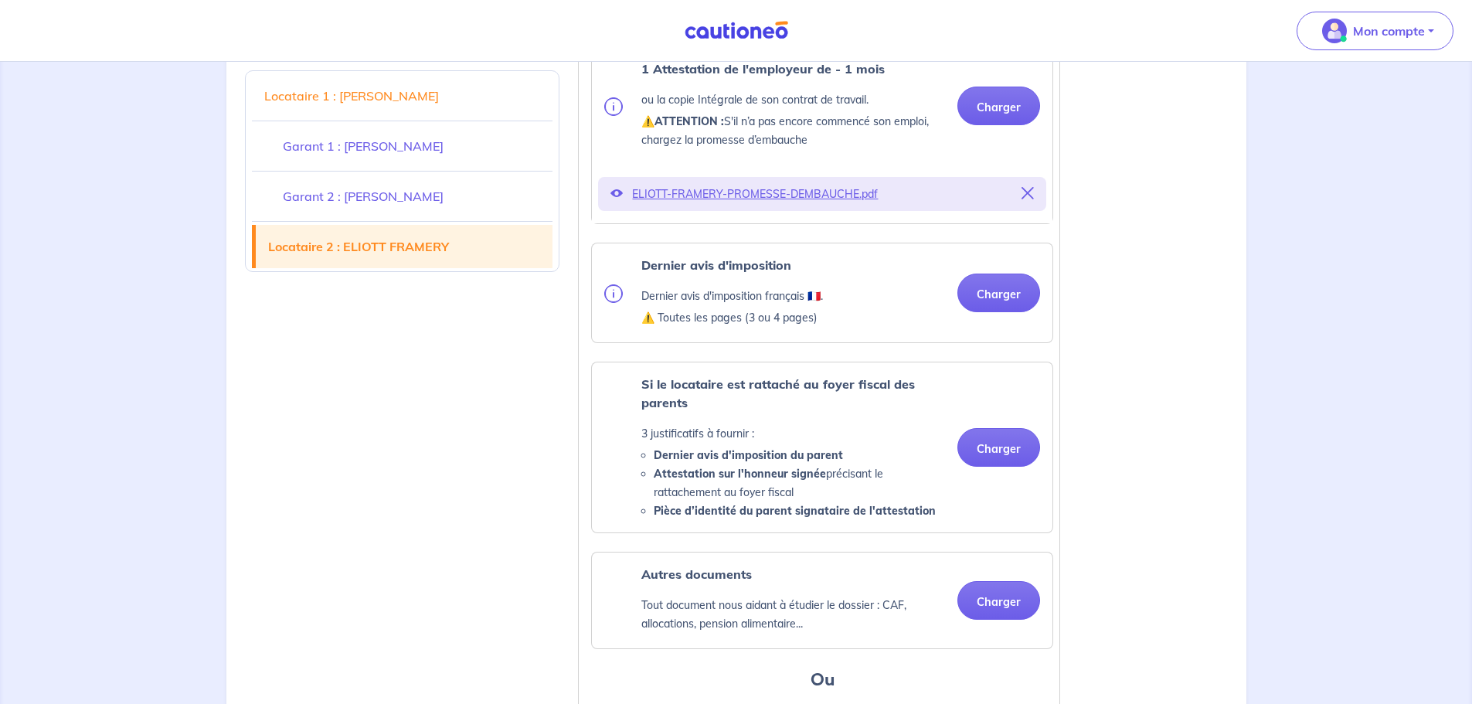
scroll to position [4405, 0]
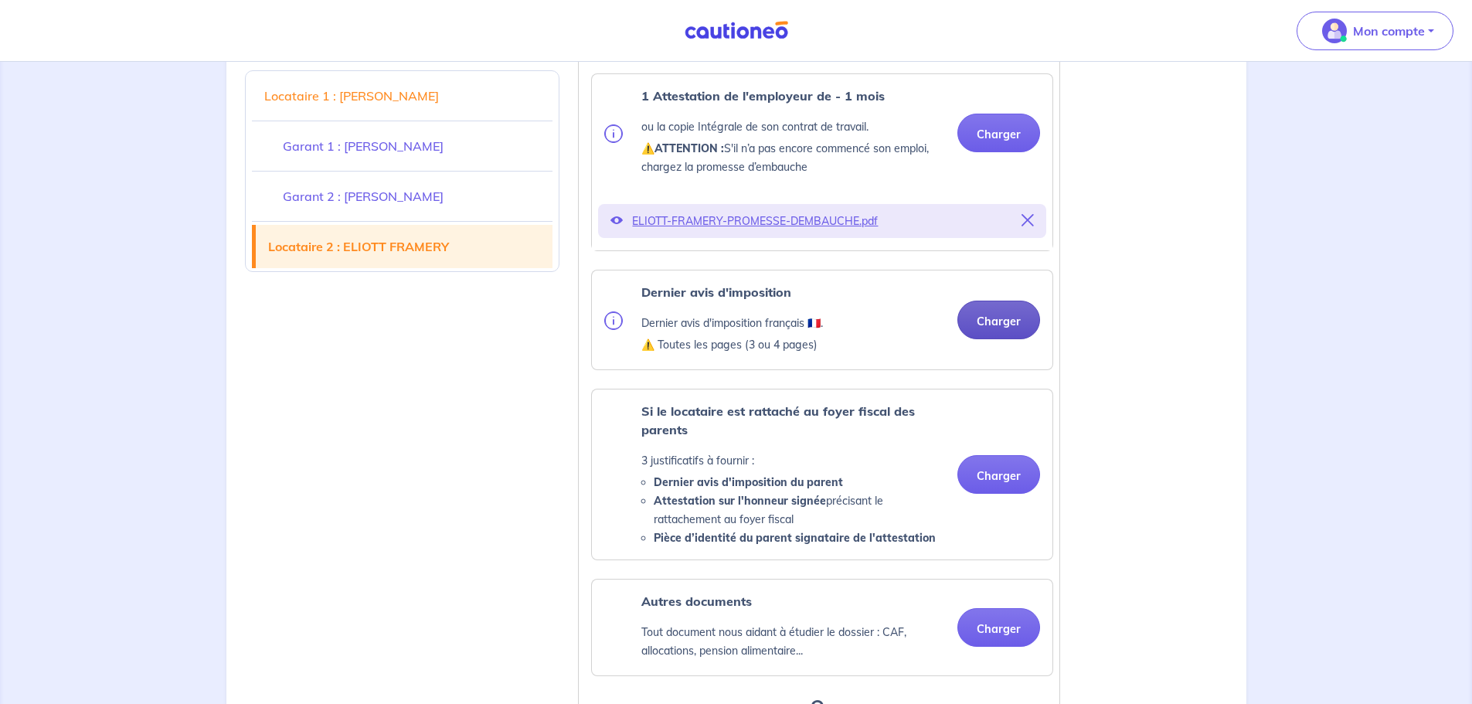
click at [999, 320] on button "Charger" at bounding box center [999, 320] width 83 height 39
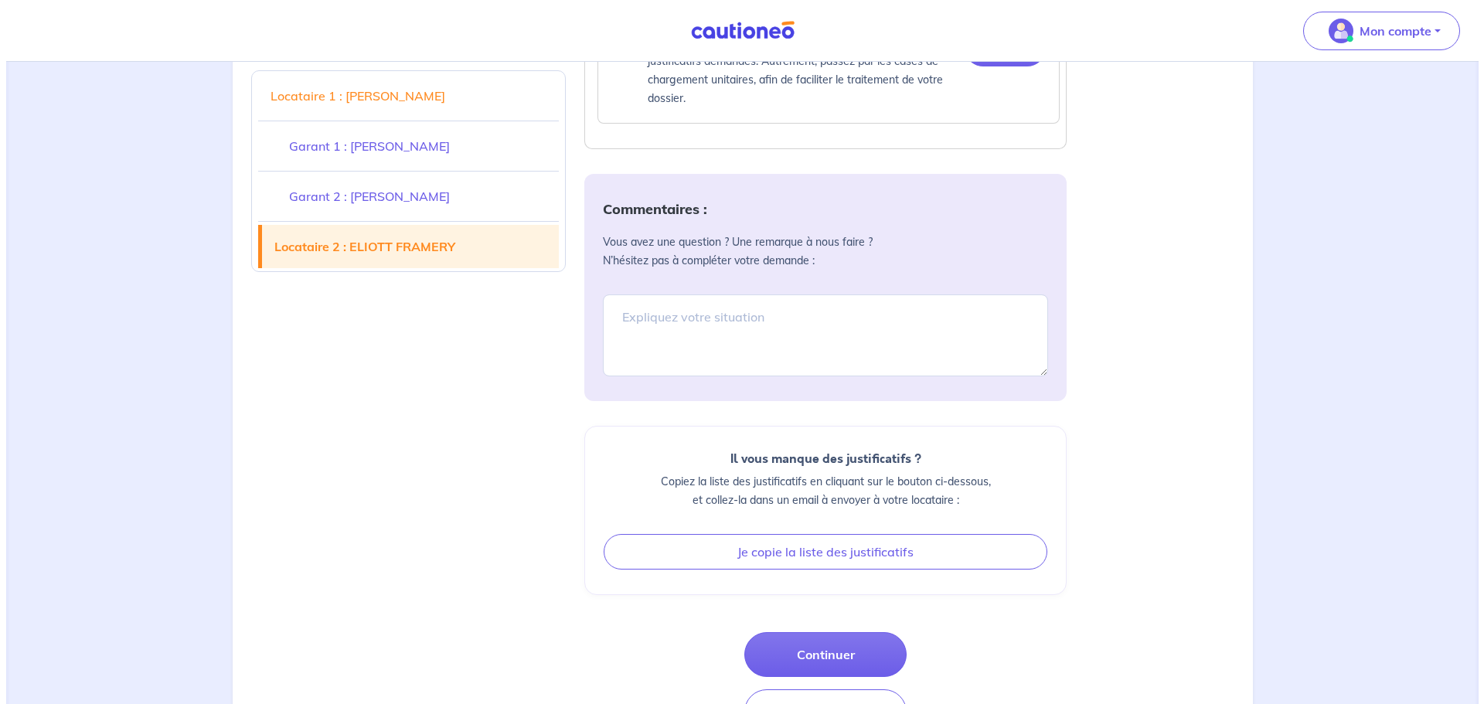
scroll to position [5234, 0]
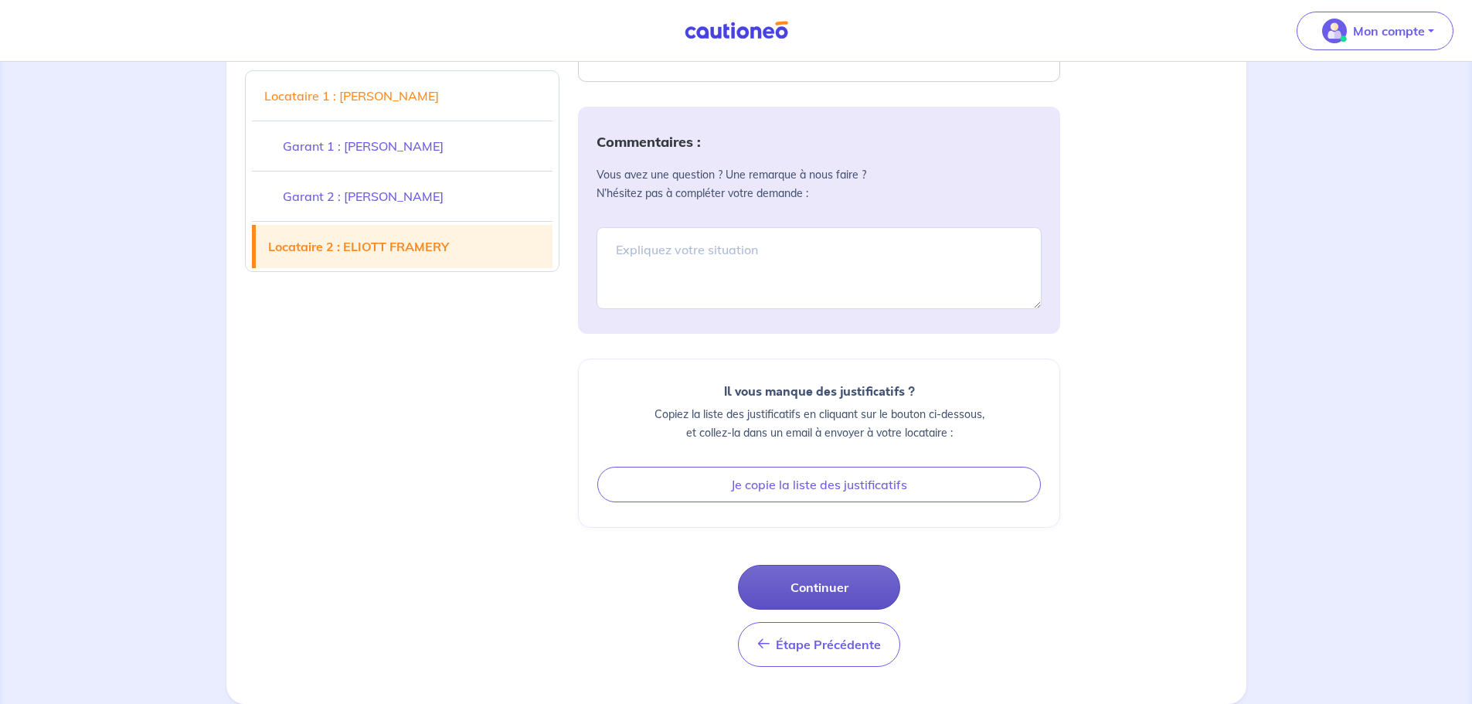
click at [817, 599] on button "Continuer" at bounding box center [819, 587] width 162 height 45
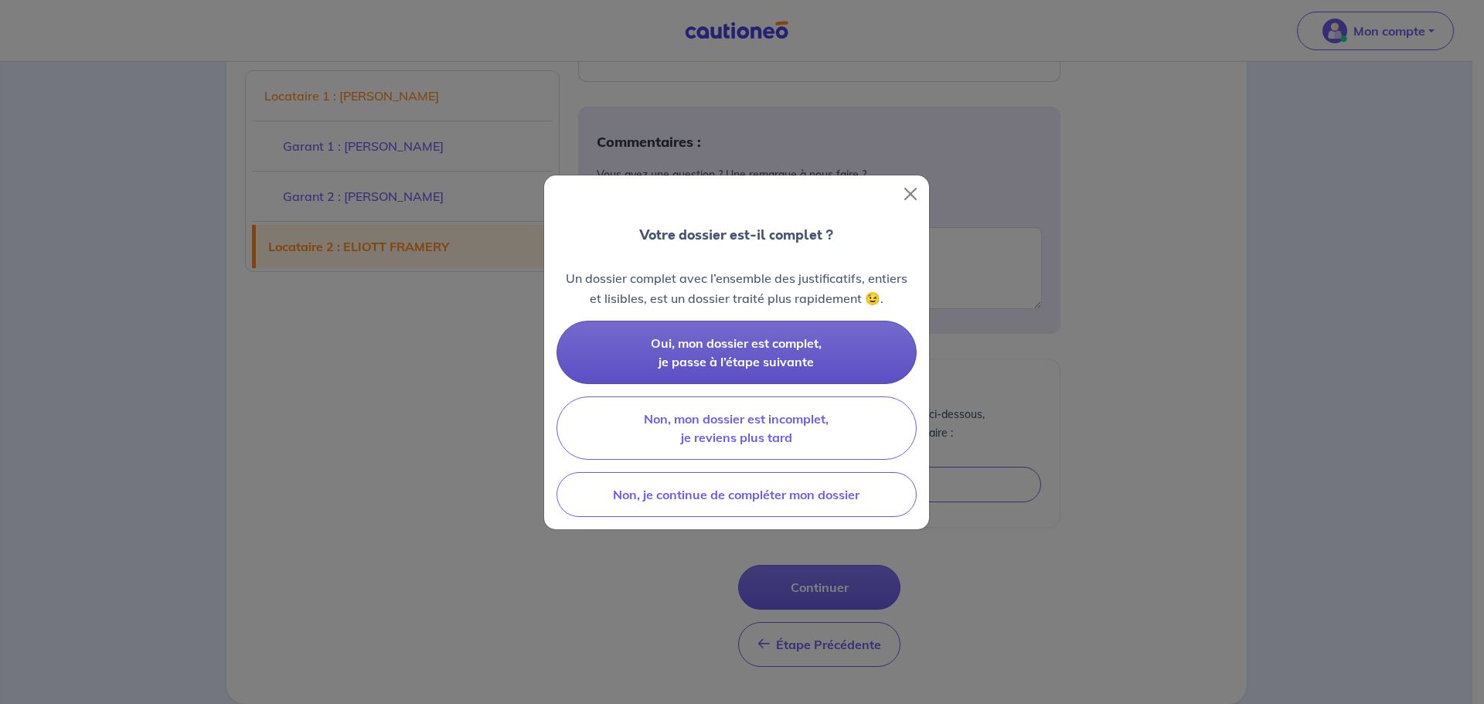
click at [758, 351] on button "Oui, mon dossier est complet, je passe à l’étape suivante" at bounding box center [736, 352] width 360 height 63
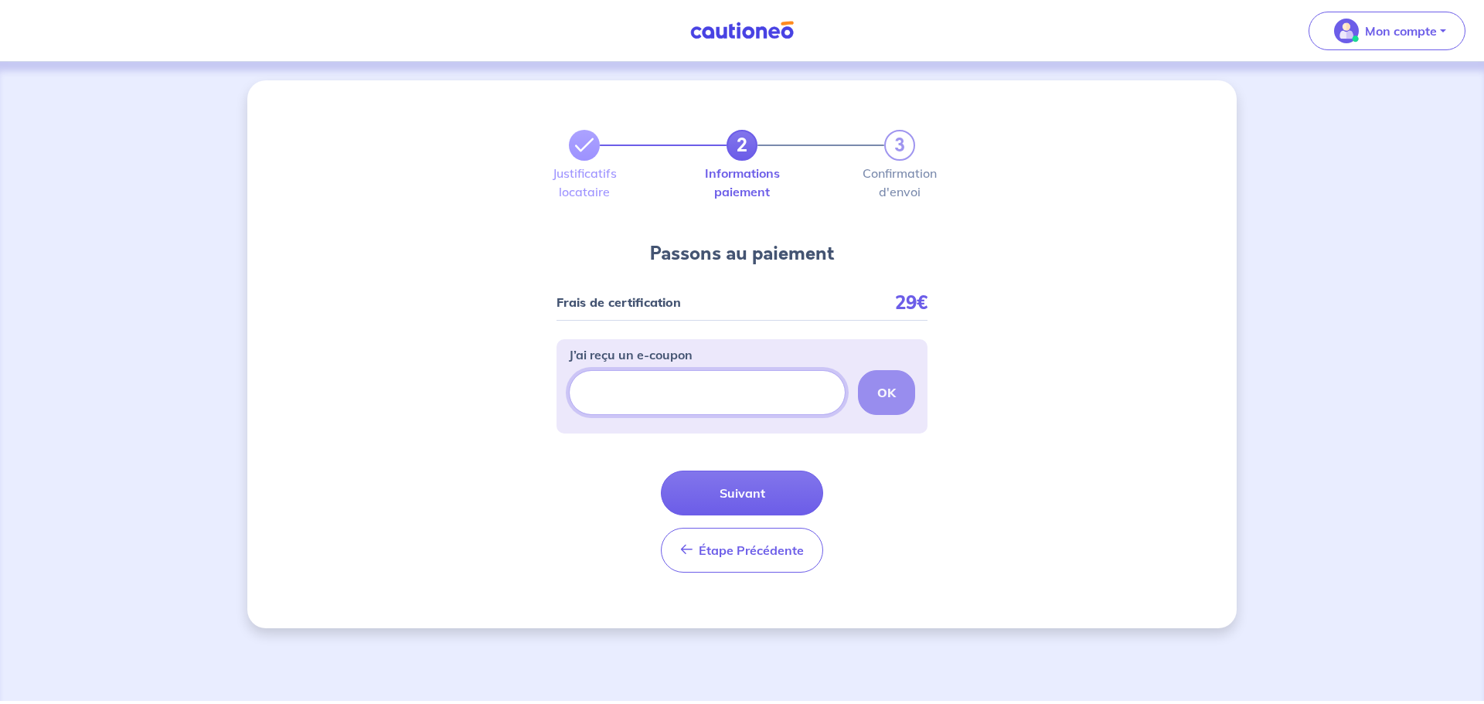
click at [720, 389] on input "J’ai reçu un e-coupon" at bounding box center [707, 392] width 277 height 45
click at [742, 492] on button "Suivant" at bounding box center [742, 493] width 162 height 45
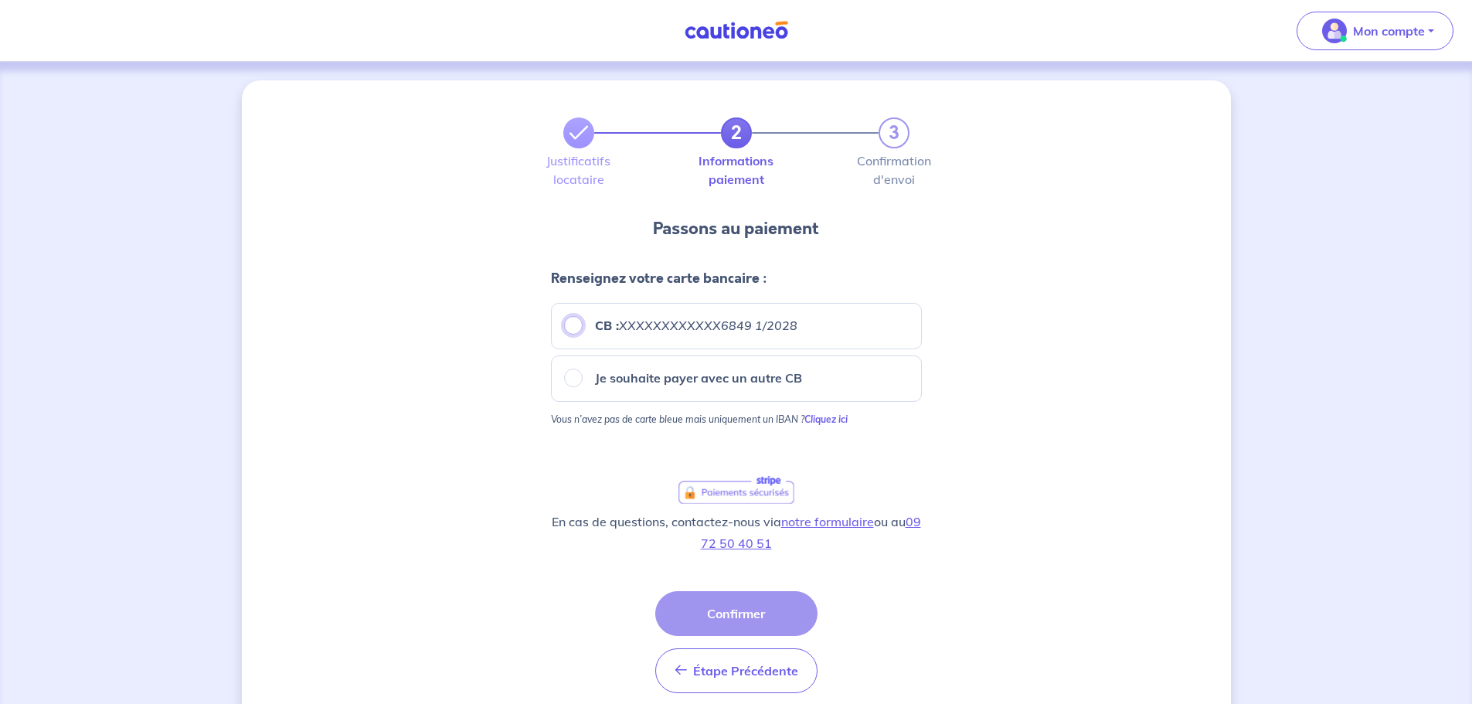
click at [564, 328] on input "CB : XXXXXXXXXXXX6849 1/2028" at bounding box center [573, 325] width 19 height 19
radio input "true"
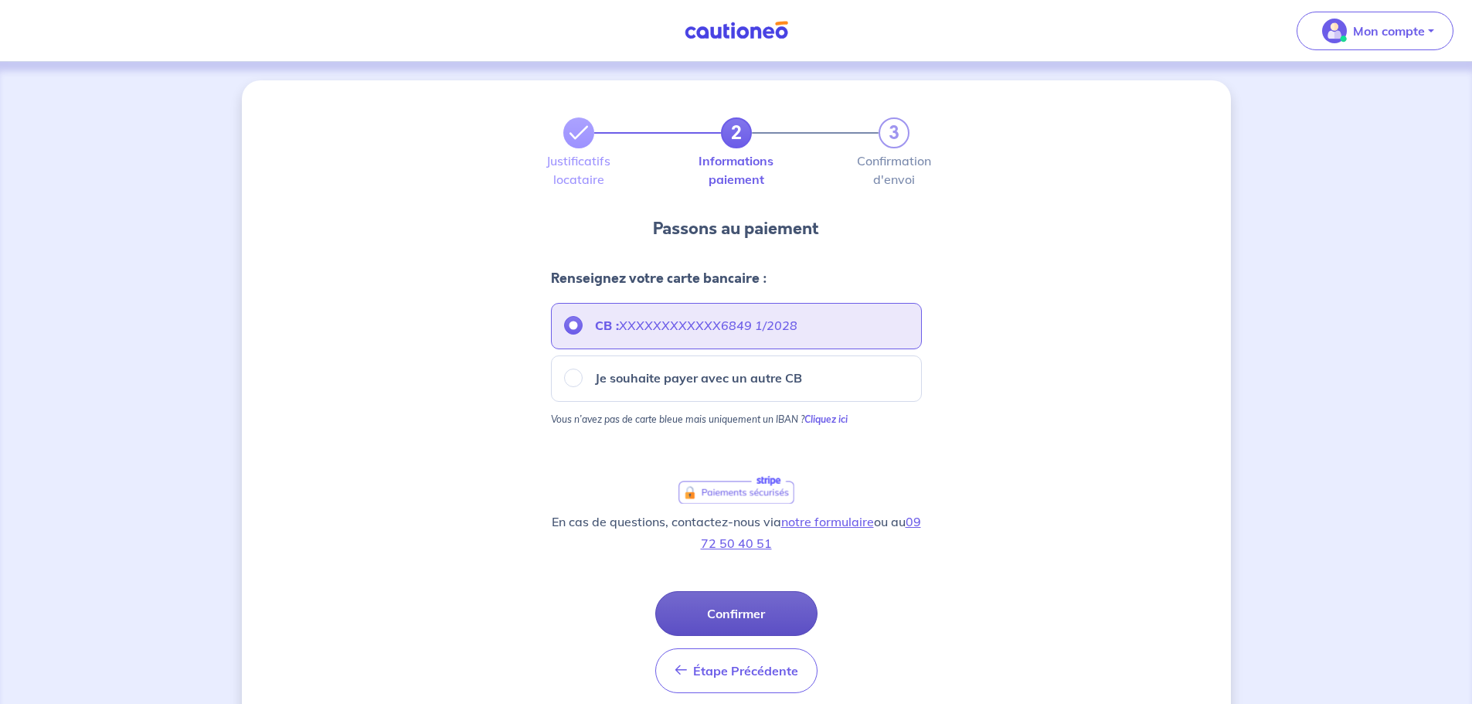
click at [742, 609] on button "Confirmer" at bounding box center [736, 613] width 162 height 45
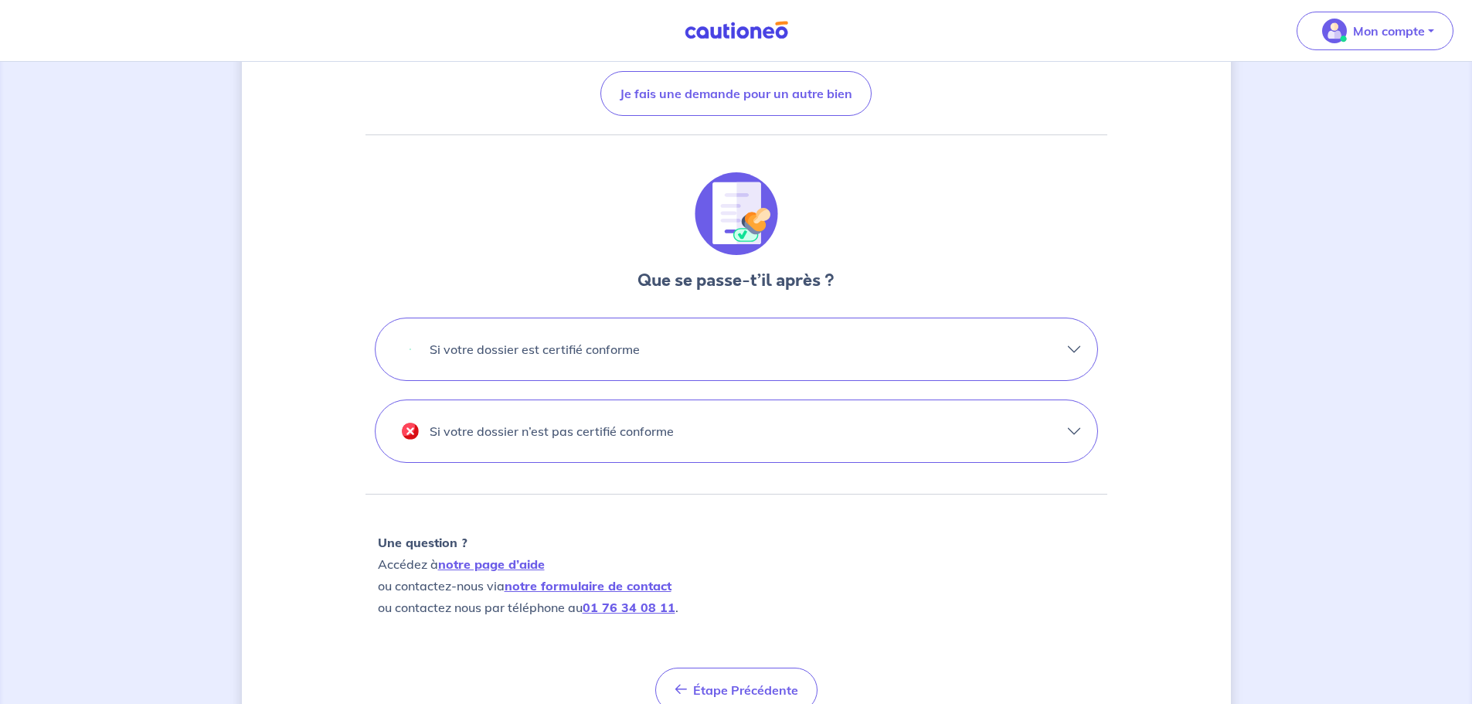
scroll to position [386, 0]
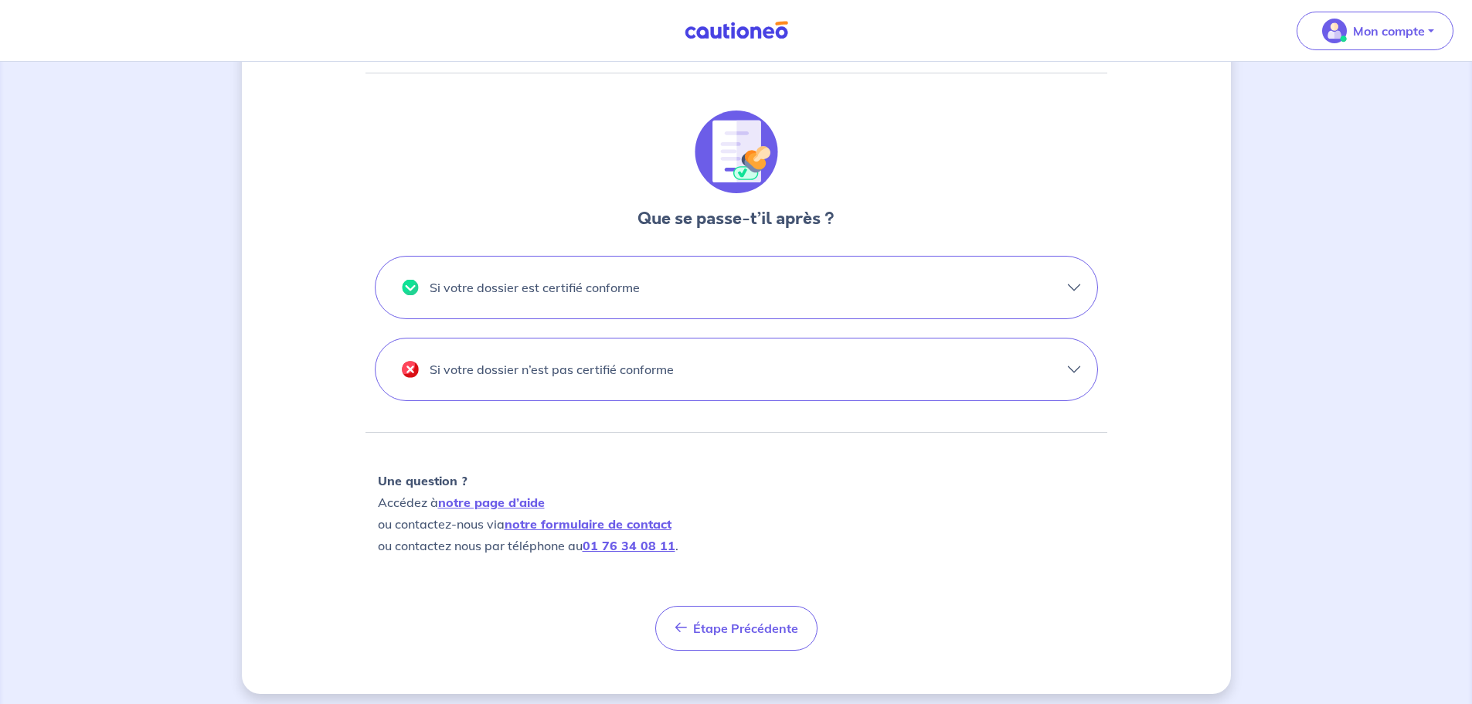
click at [955, 373] on button "Si votre dossier n’est pas certifié conforme" at bounding box center [737, 370] width 722 height 62
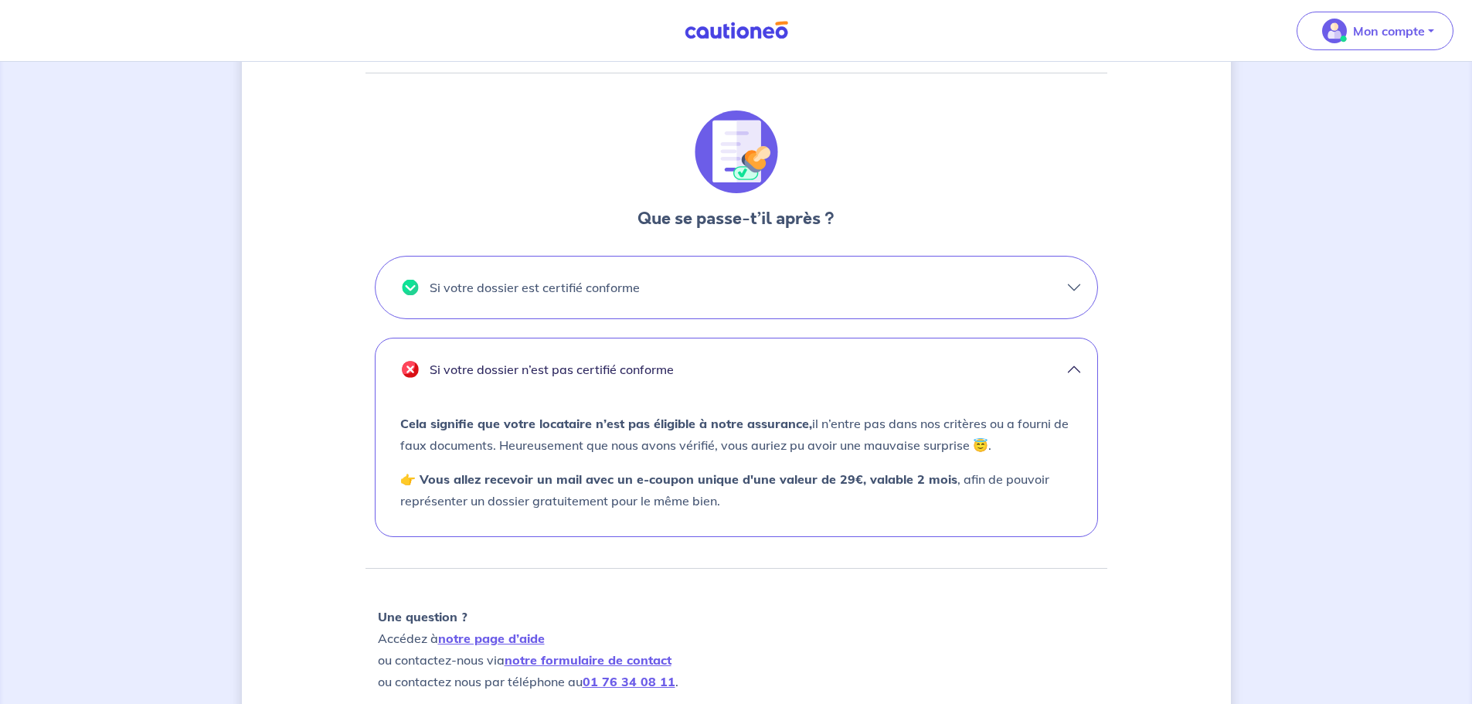
click at [794, 308] on button "Si votre dossier est certifié conforme" at bounding box center [737, 288] width 722 height 62
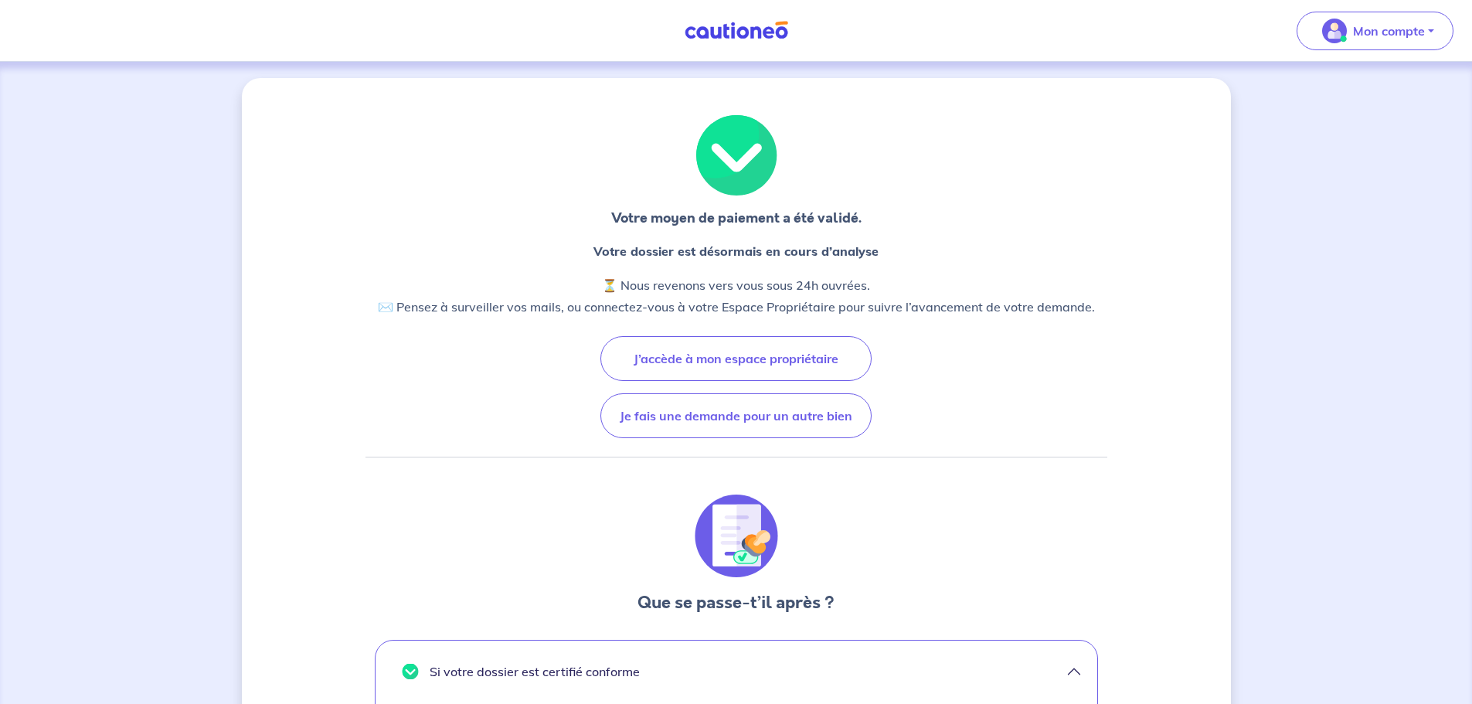
scroll to position [0, 0]
